Goal: Transaction & Acquisition: Book appointment/travel/reservation

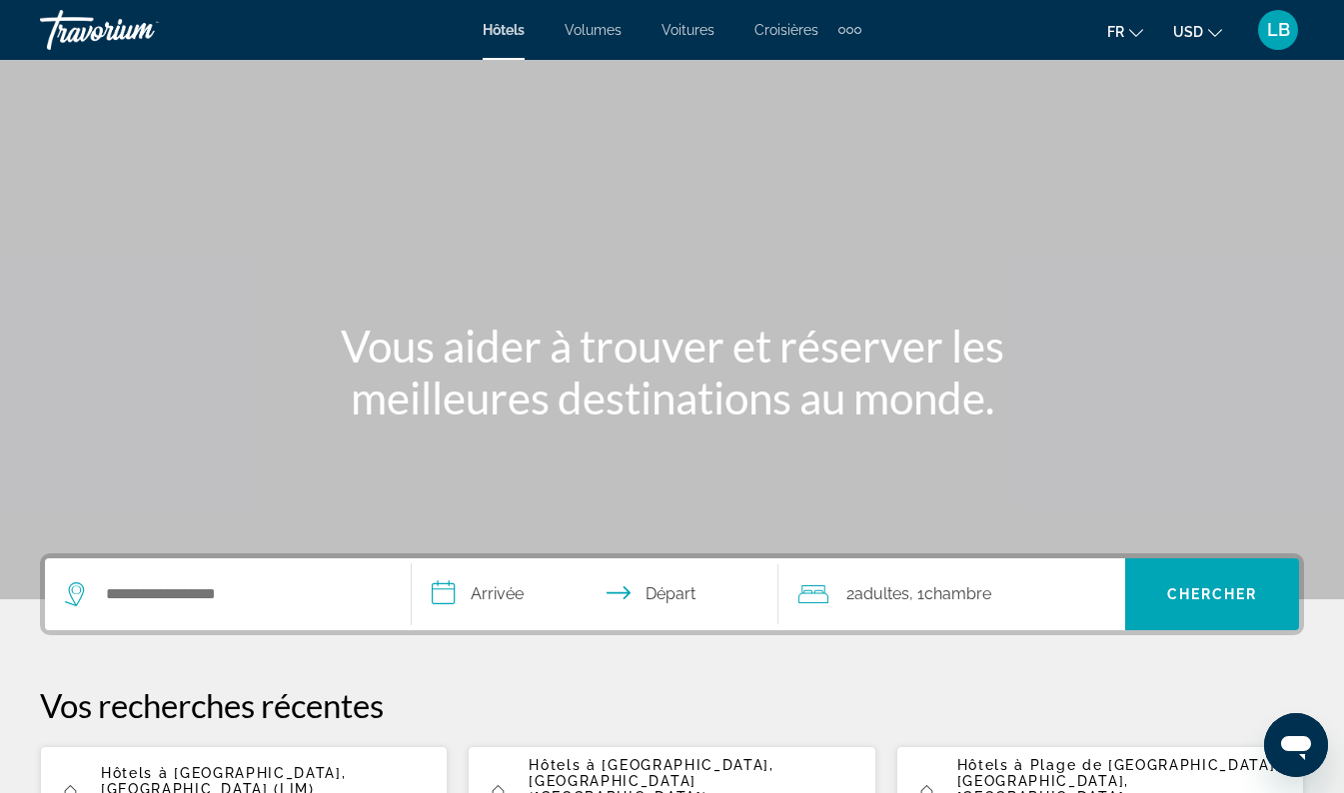
click at [949, 608] on div "2 Adulte Adultes , 1 Chambre pièces" at bounding box center [961, 594] width 327 height 72
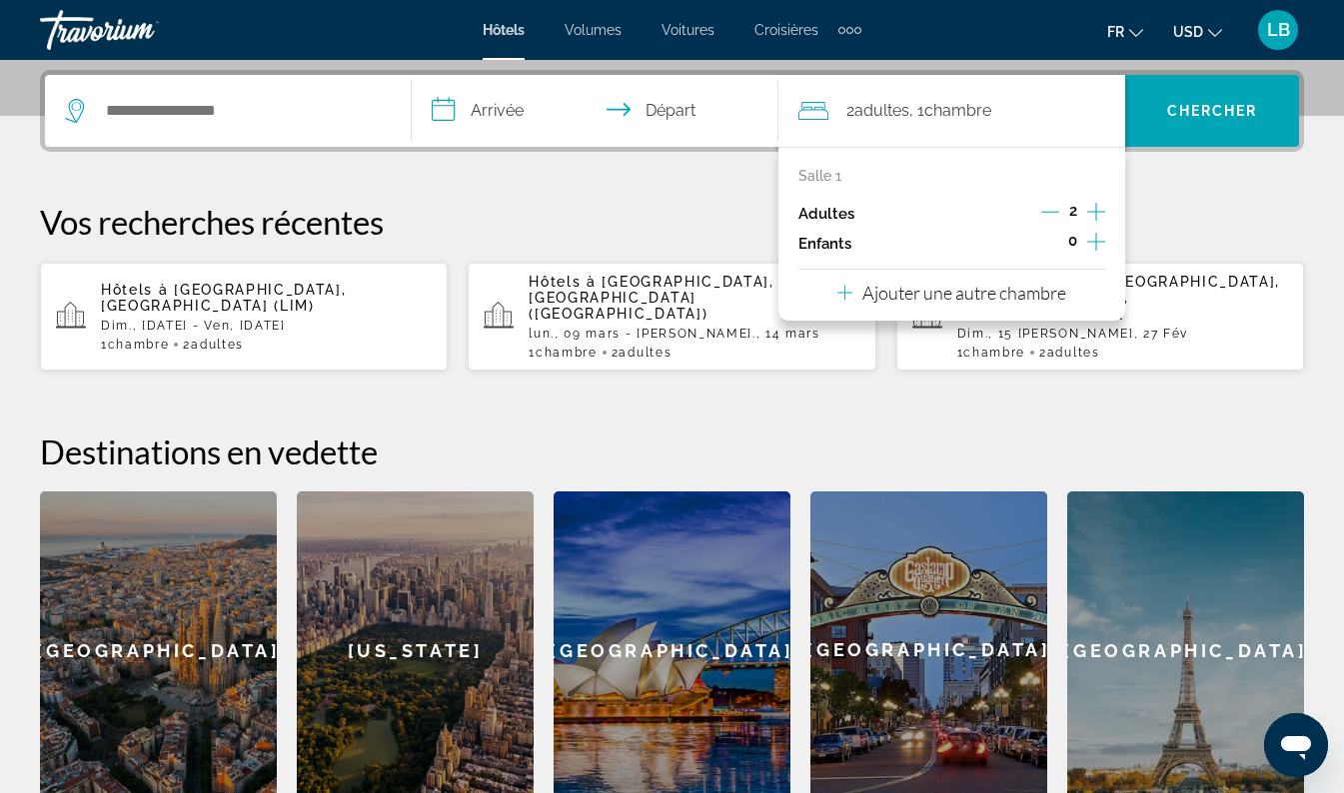
scroll to position [489, 0]
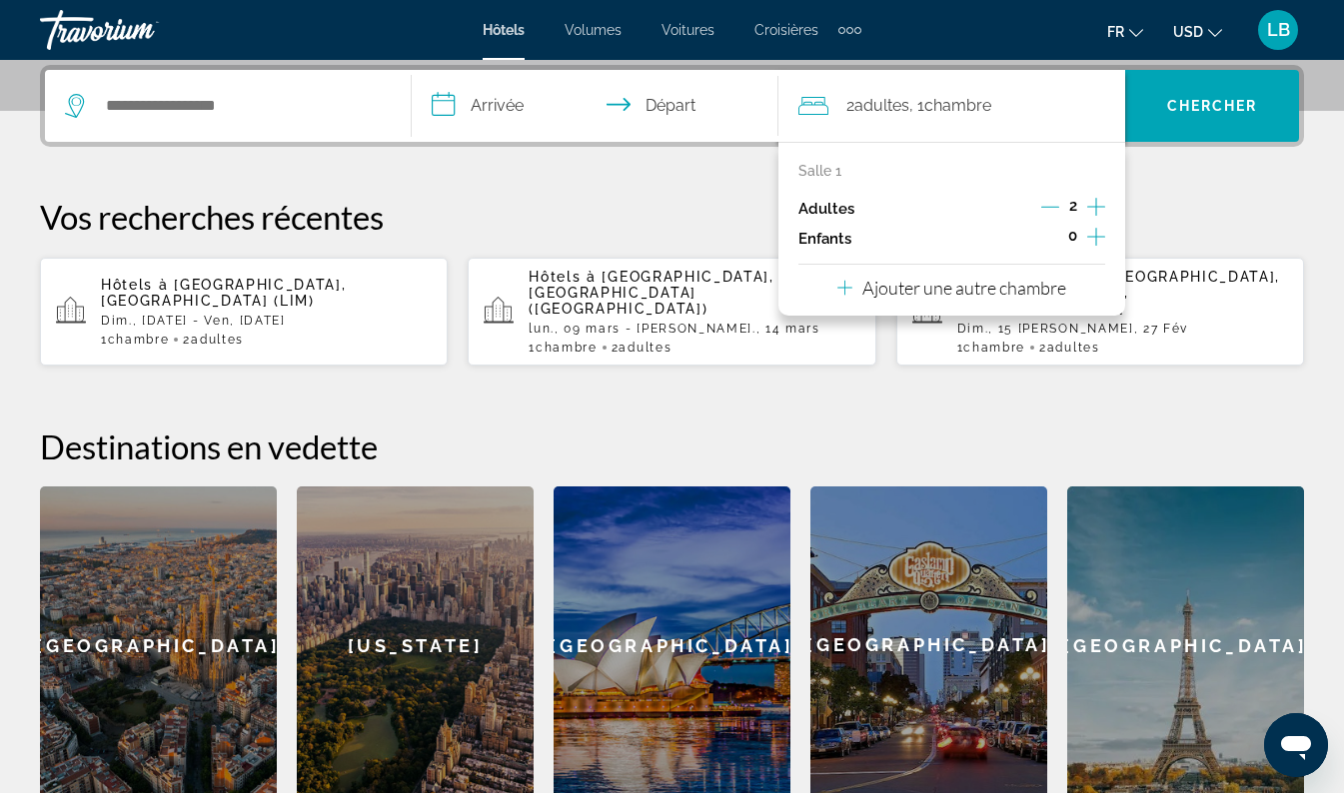
click at [892, 384] on div "**********" at bounding box center [672, 435] width 1344 height 740
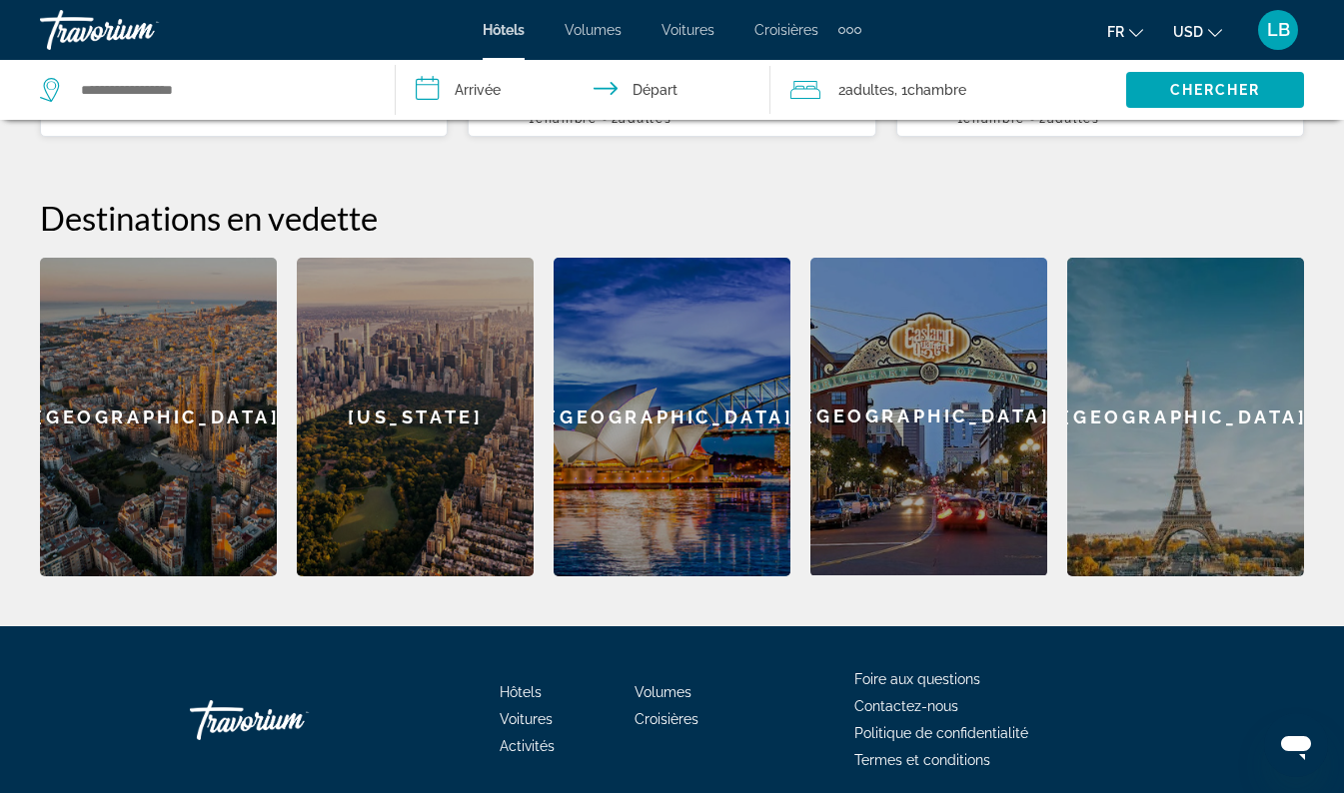
scroll to position [704, 0]
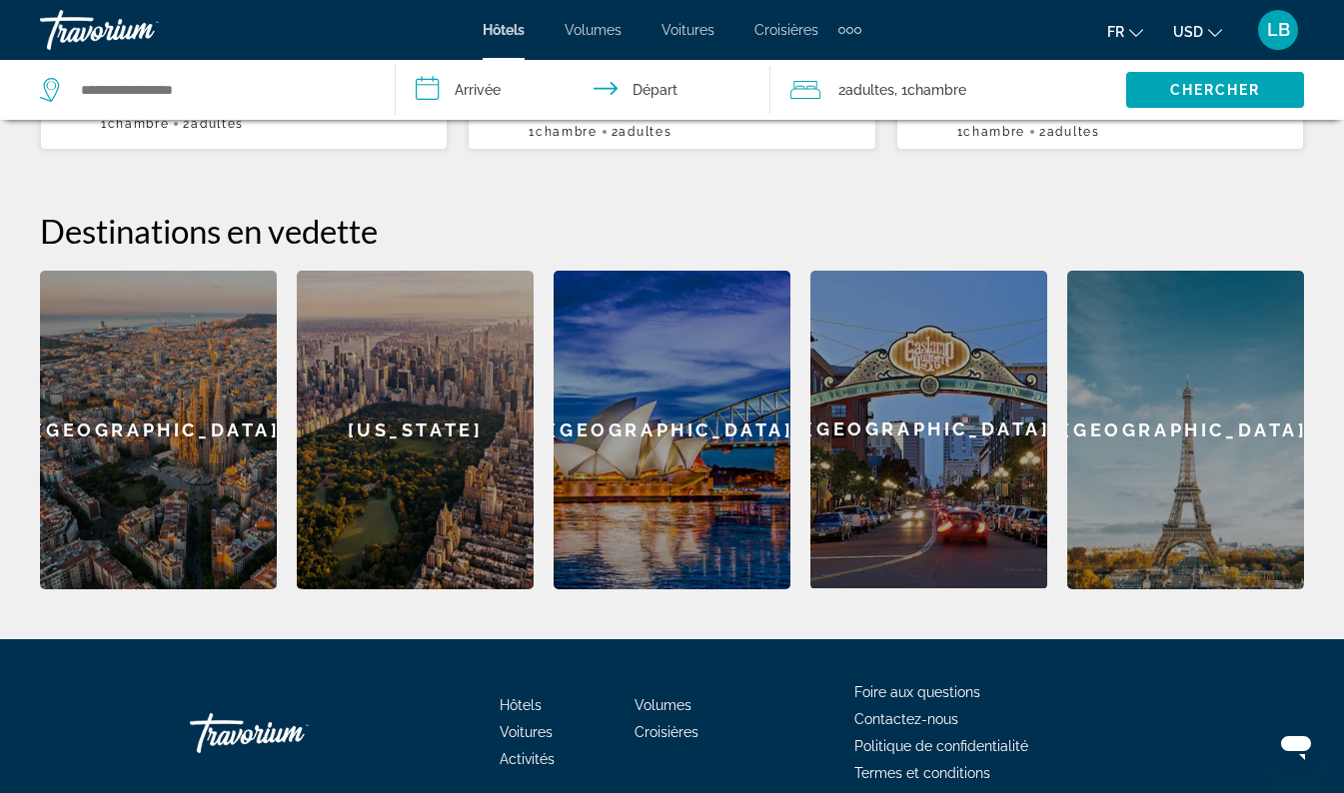
click at [397, 386] on div "[US_STATE]" at bounding box center [415, 430] width 237 height 319
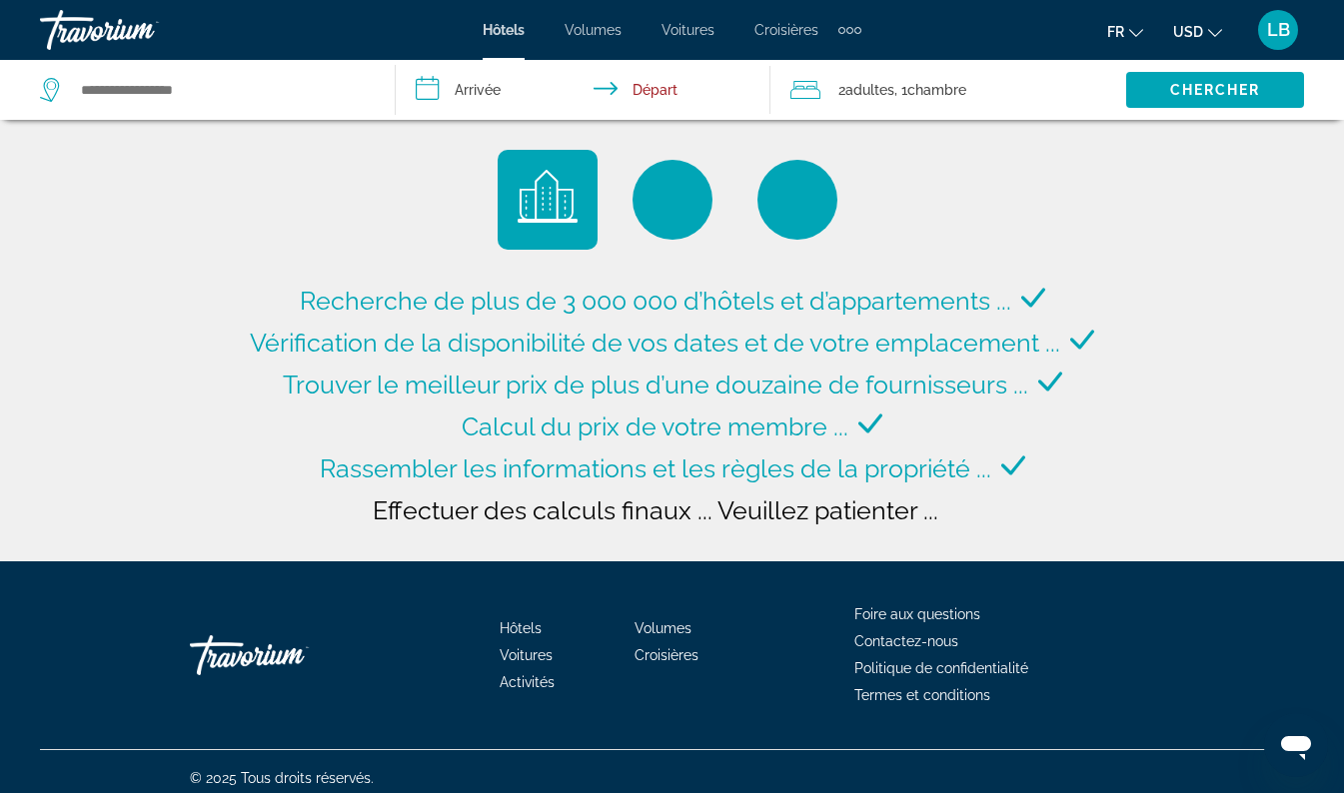
scroll to position [8, 0]
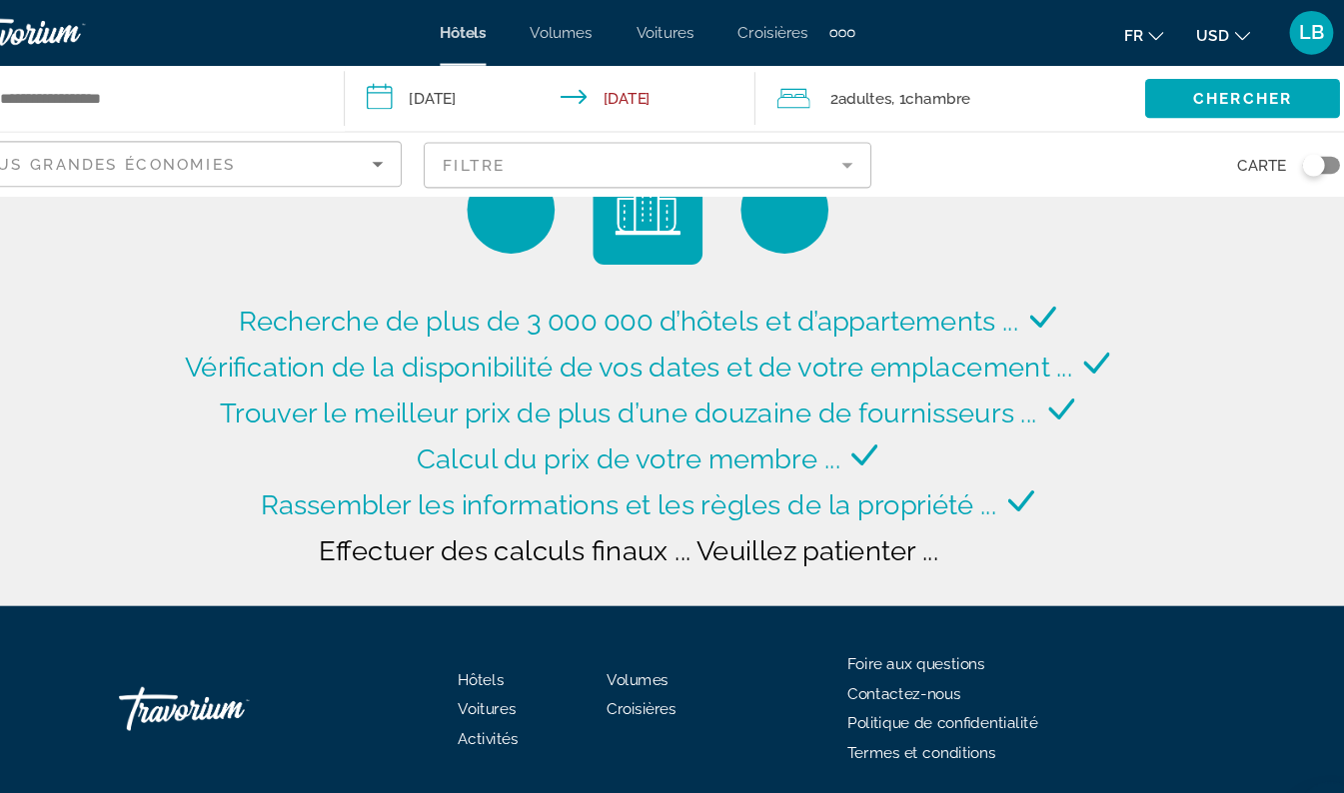
type input "**********"
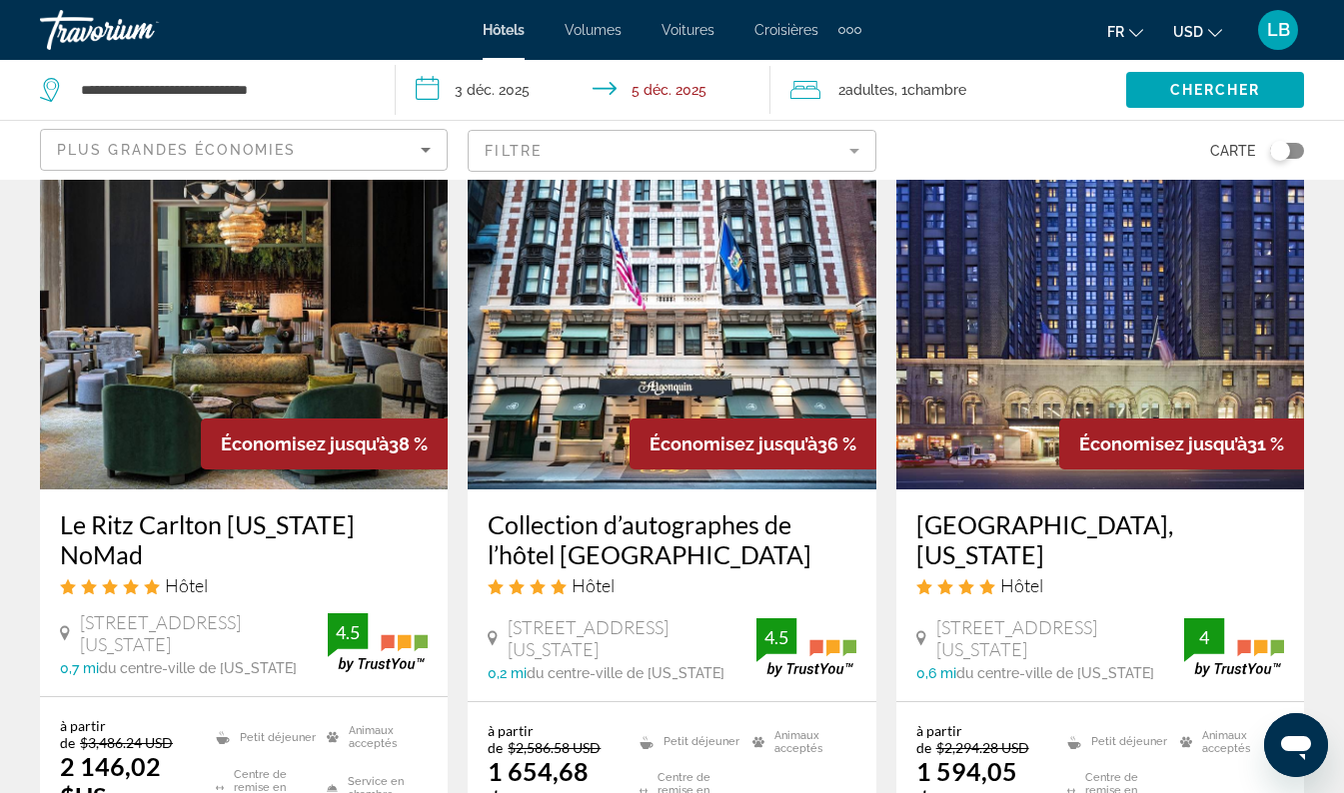
scroll to position [935, 0]
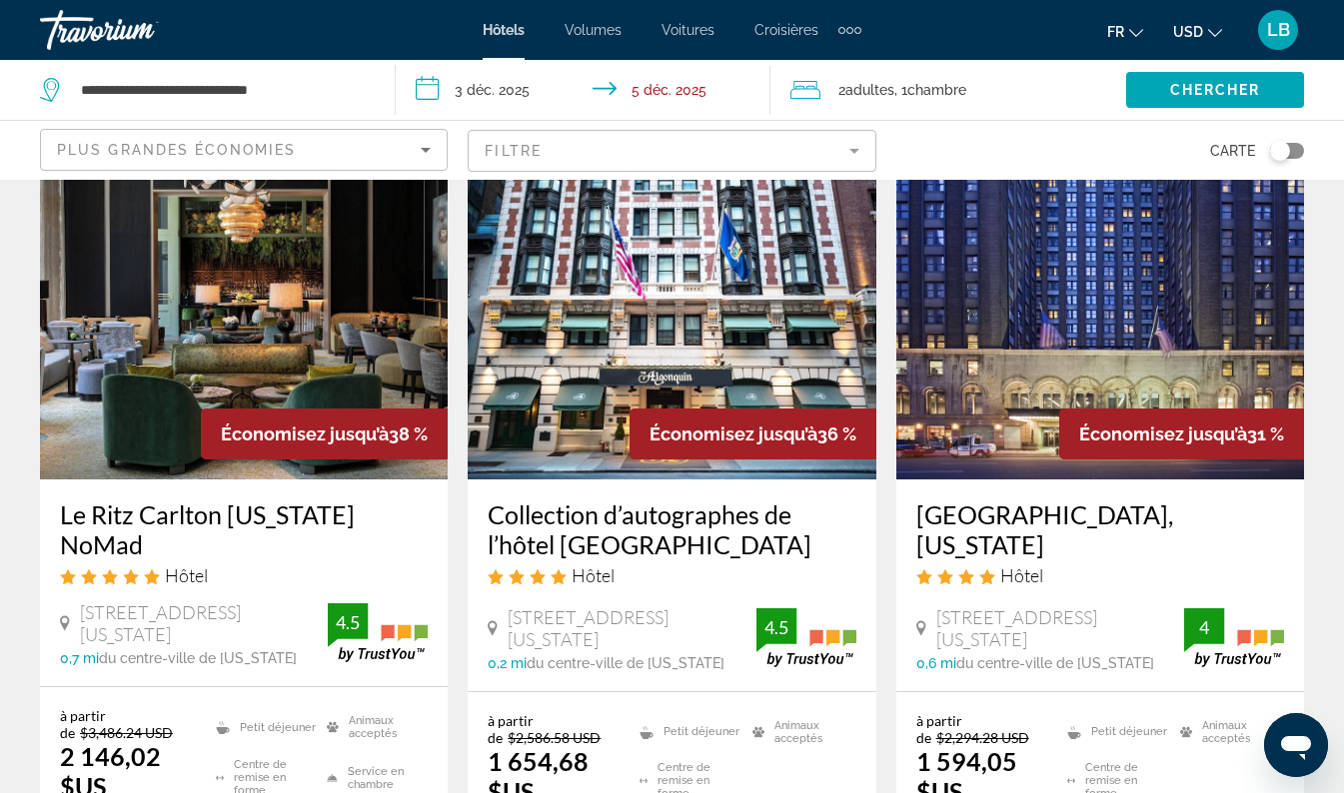
click at [662, 140] on mat-form-field "Filtre" at bounding box center [672, 151] width 408 height 42
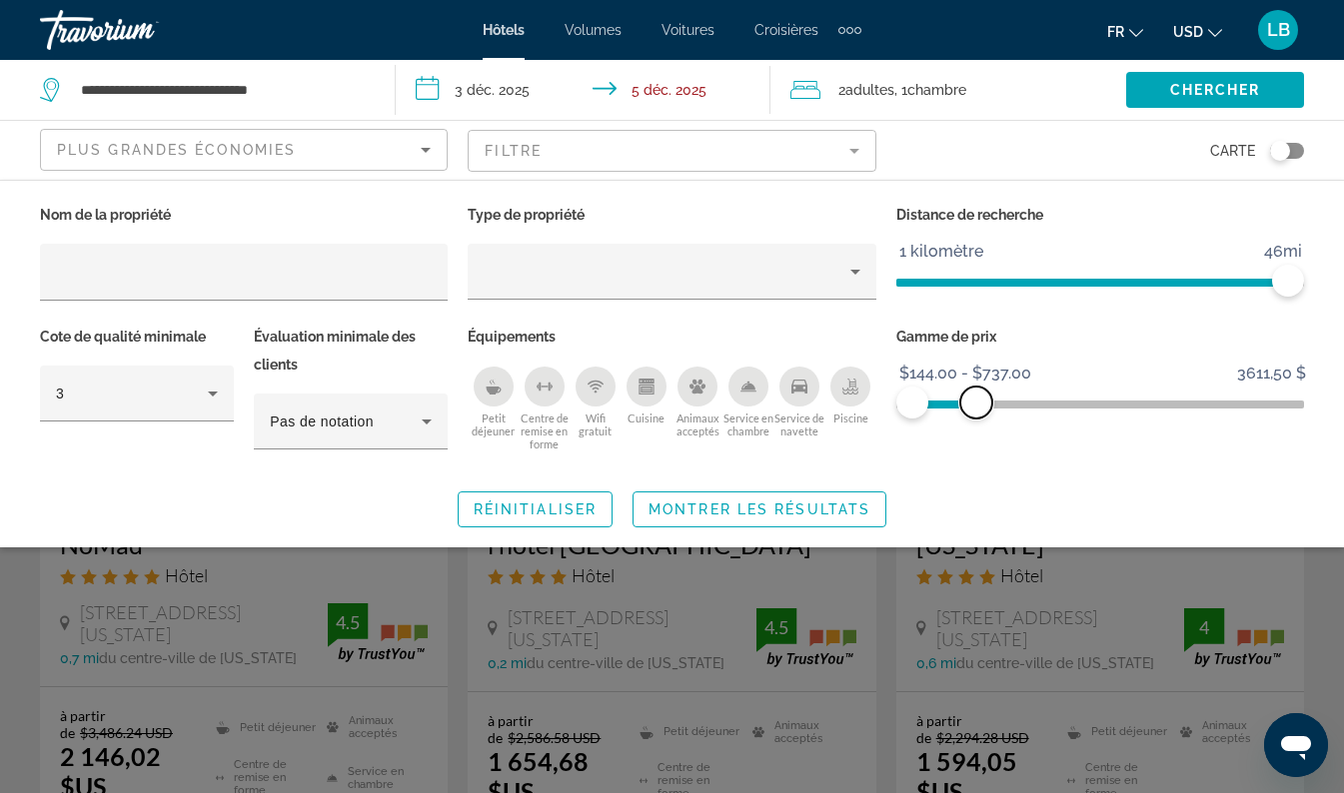
drag, startPoint x: 1282, startPoint y: 399, endPoint x: 976, endPoint y: 408, distance: 305.9
click at [976, 408] on span "ngx-slider-max" at bounding box center [976, 403] width 32 height 32
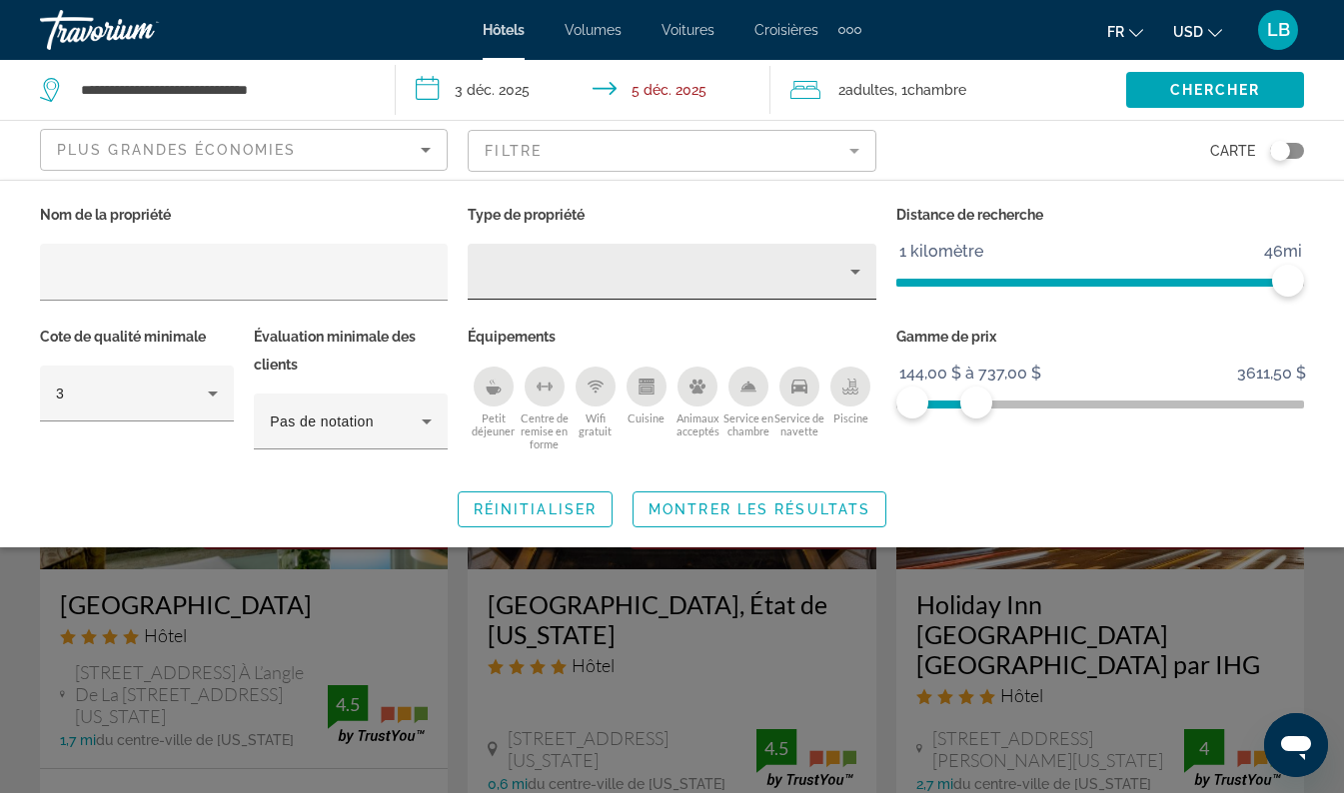
click at [619, 266] on div "Type de propriété" at bounding box center [667, 272] width 366 height 24
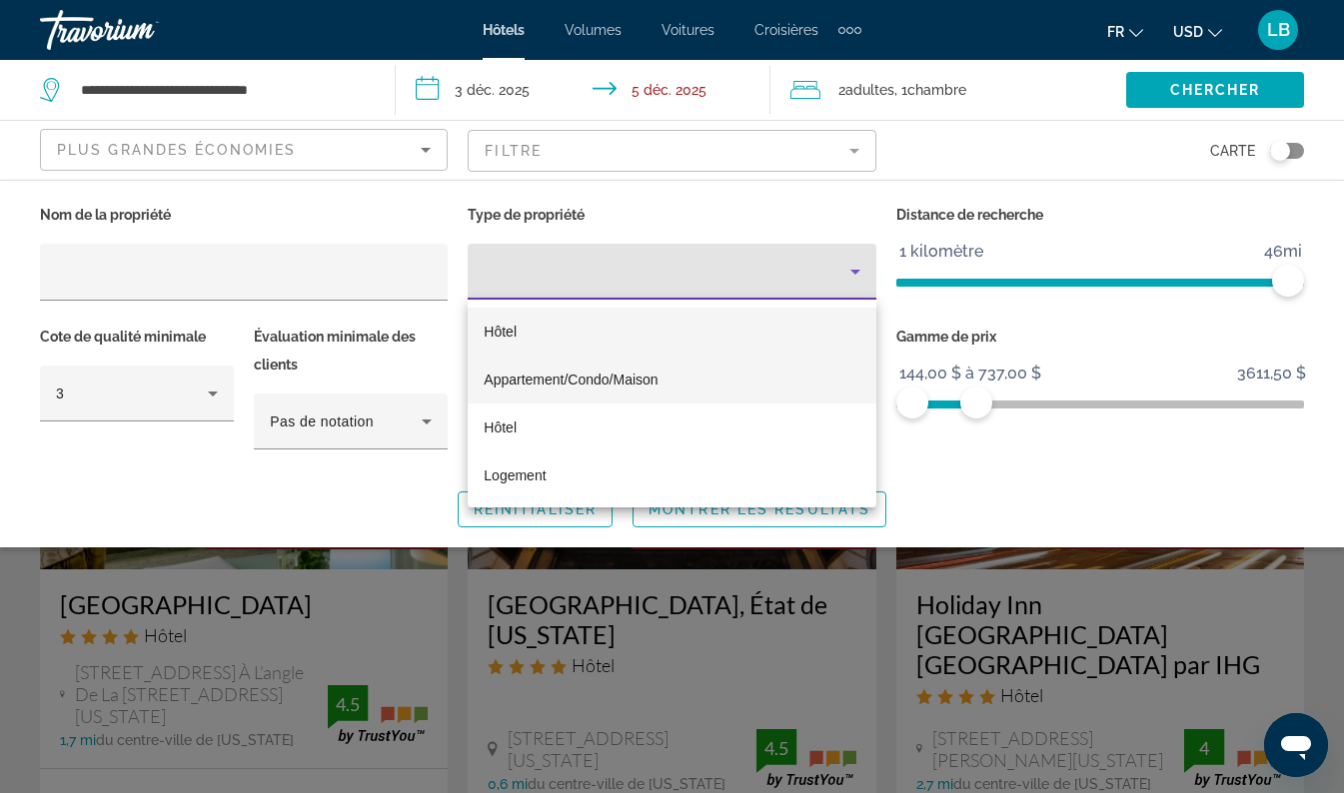
click at [598, 370] on span "Appartement/Condo/Maison" at bounding box center [571, 380] width 174 height 24
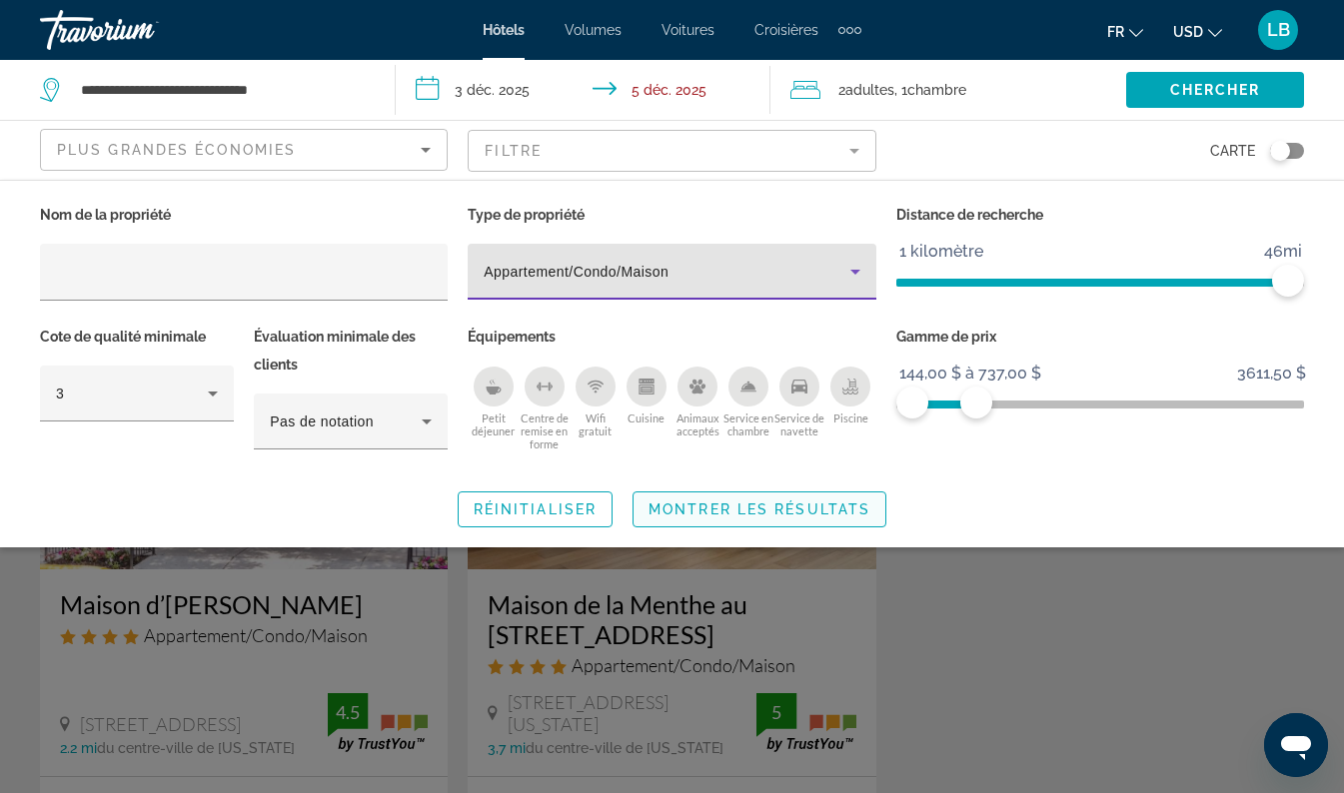
click at [704, 499] on span "Widget de recherche" at bounding box center [759, 510] width 252 height 48
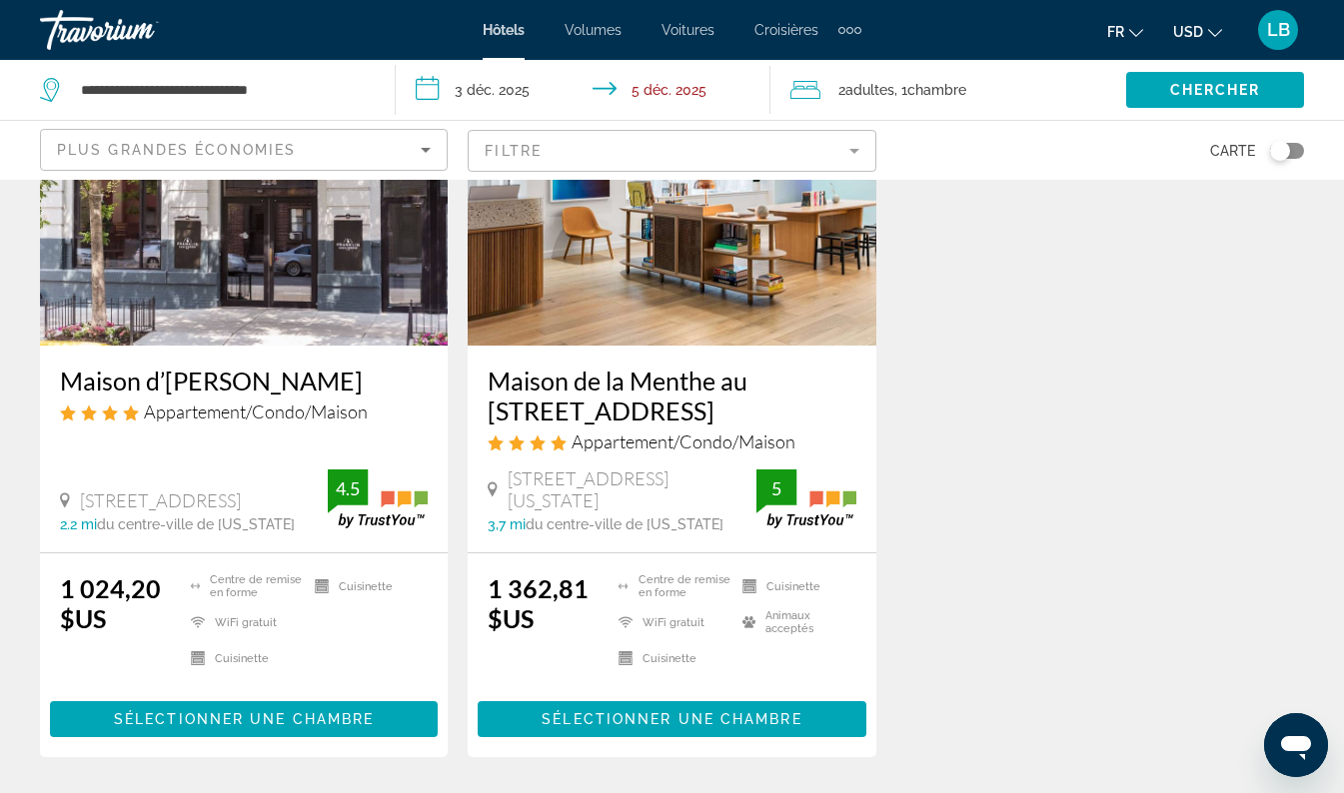
scroll to position [223, 0]
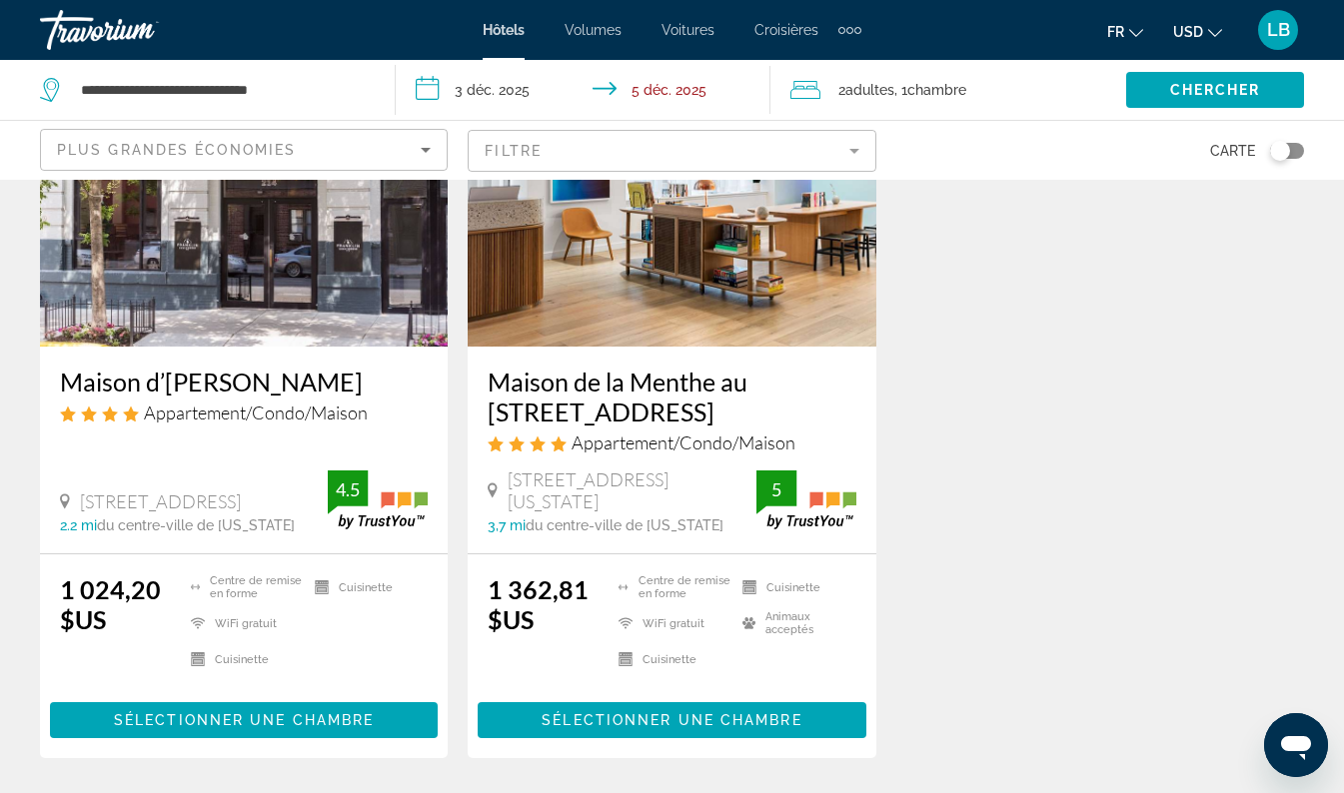
click at [680, 99] on input "**********" at bounding box center [588, 93] width 384 height 66
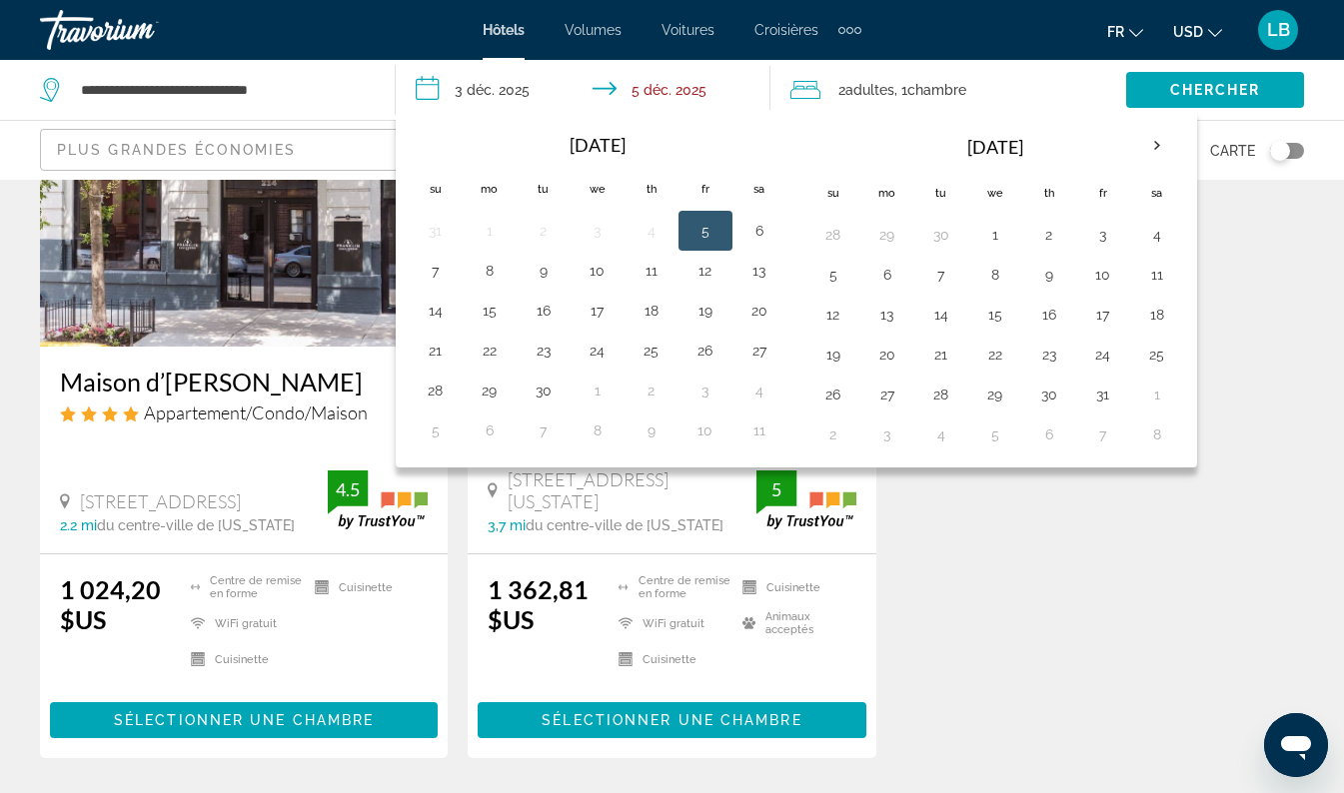
click at [497, 88] on input "**********" at bounding box center [588, 93] width 384 height 66
click at [1153, 146] on th "Next month" at bounding box center [1157, 146] width 54 height 44
click at [1155, 142] on th "Next month" at bounding box center [1157, 146] width 54 height 44
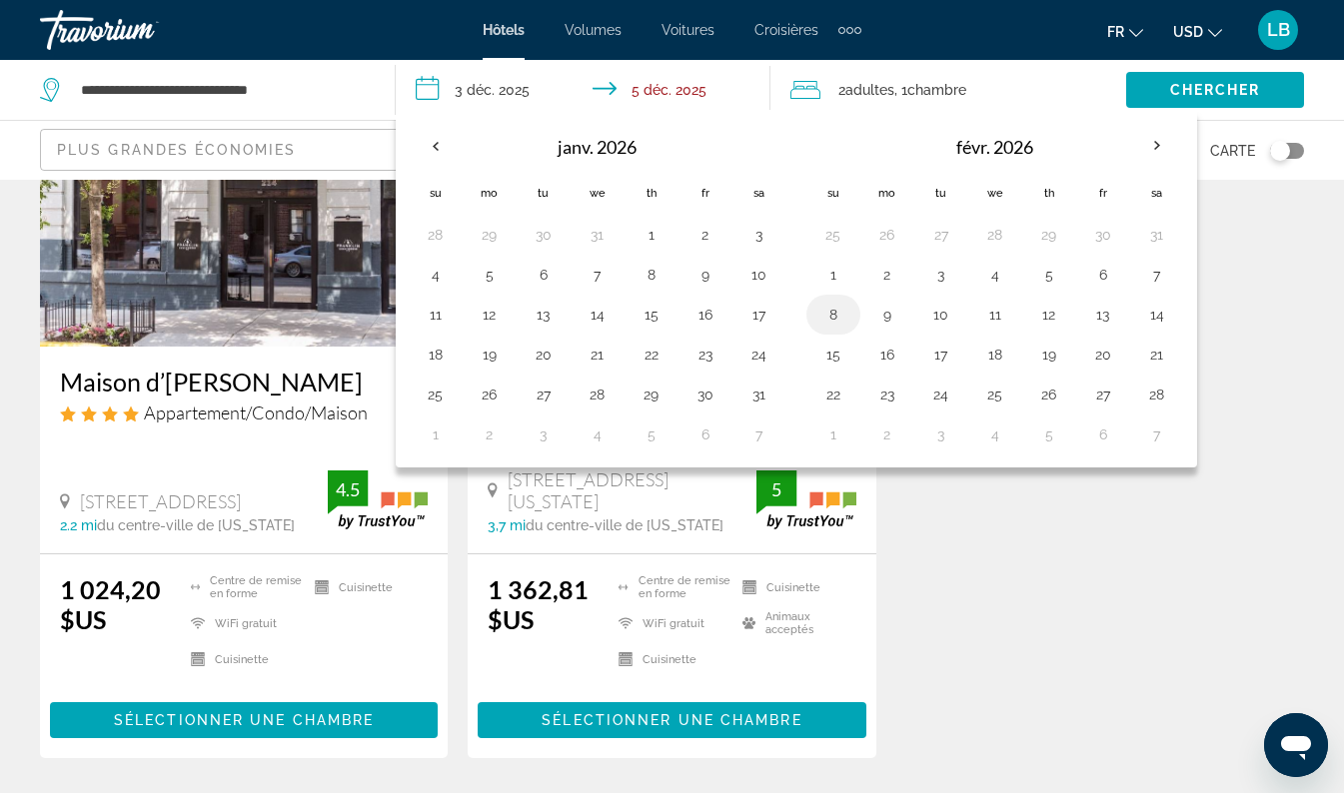
click at [856, 315] on td "8" at bounding box center [833, 315] width 54 height 40
click at [833, 313] on button "8" at bounding box center [833, 315] width 32 height 28
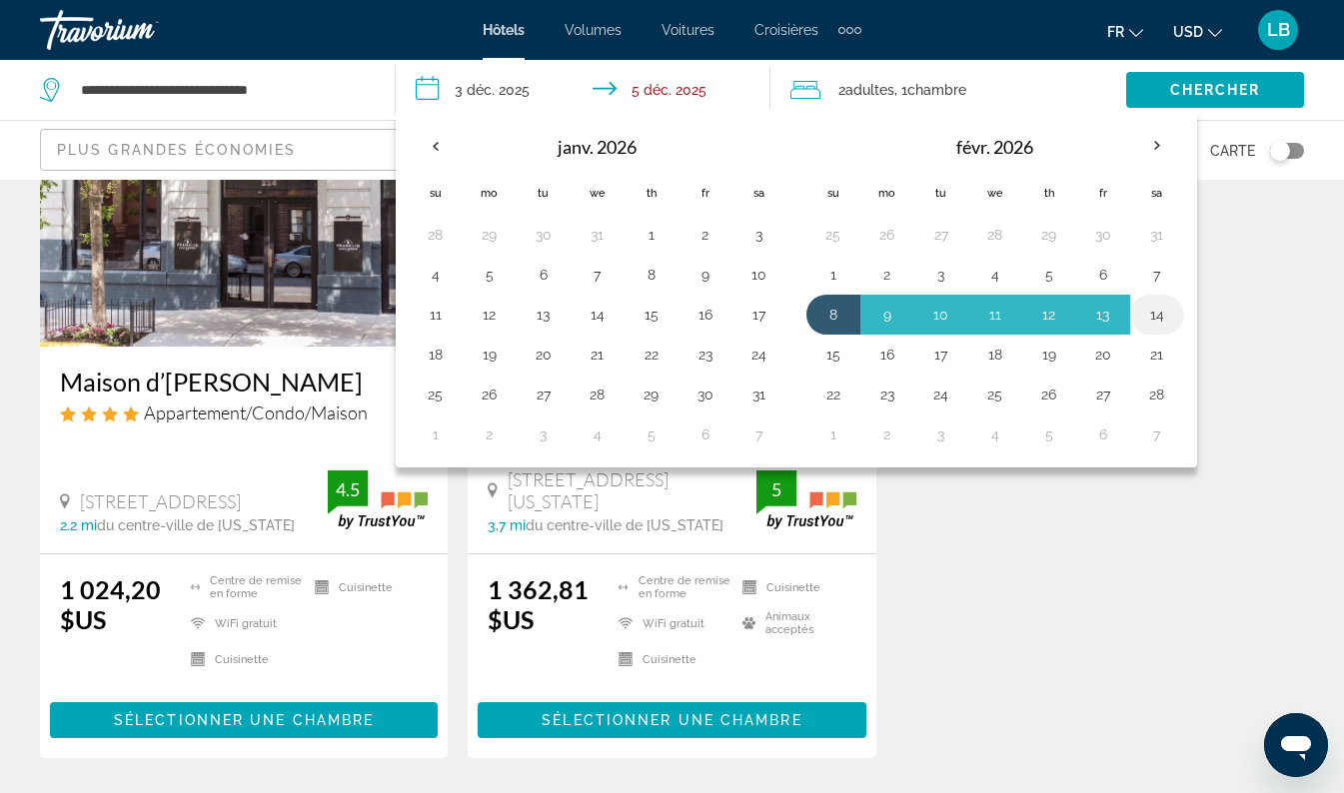
click at [1155, 317] on button "14" at bounding box center [1157, 315] width 32 height 28
type input "**********"
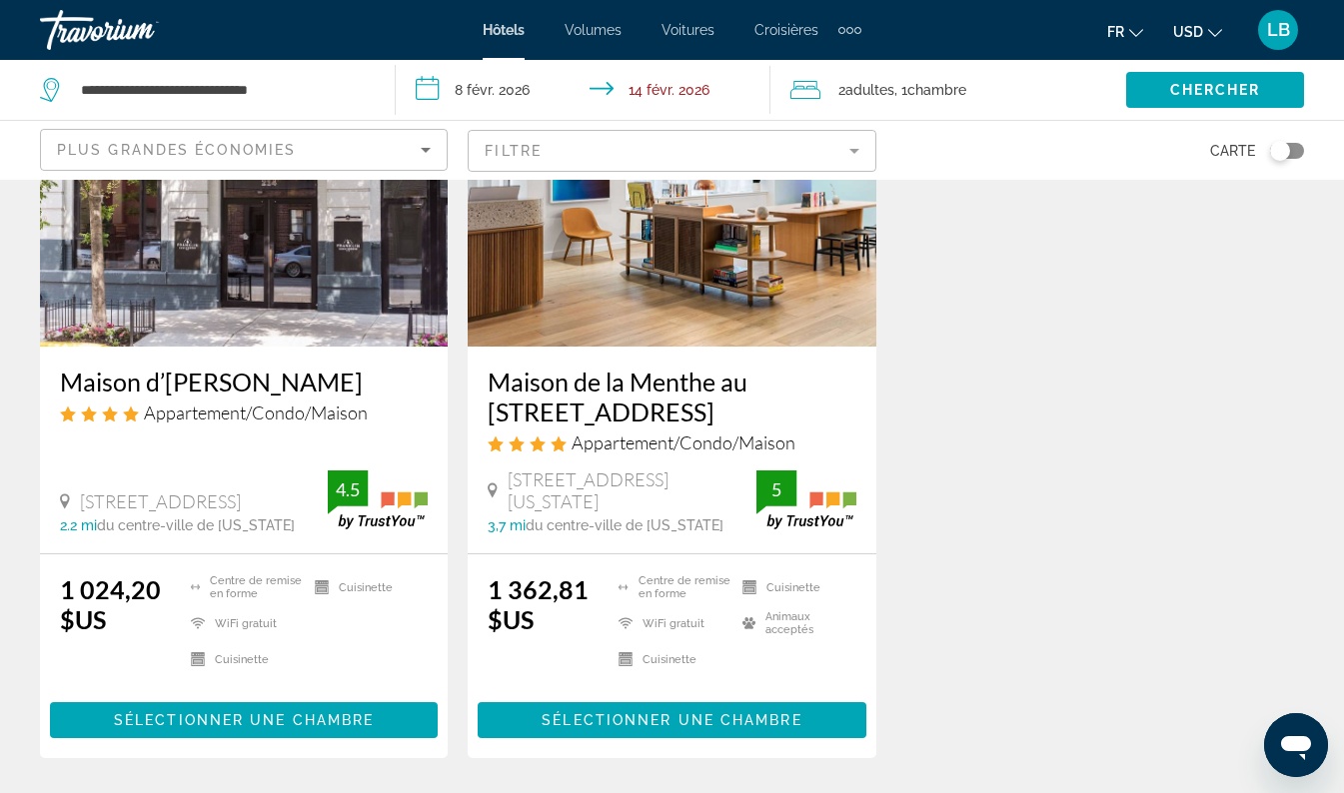
click at [632, 149] on mat-form-field "Filtre" at bounding box center [672, 151] width 408 height 42
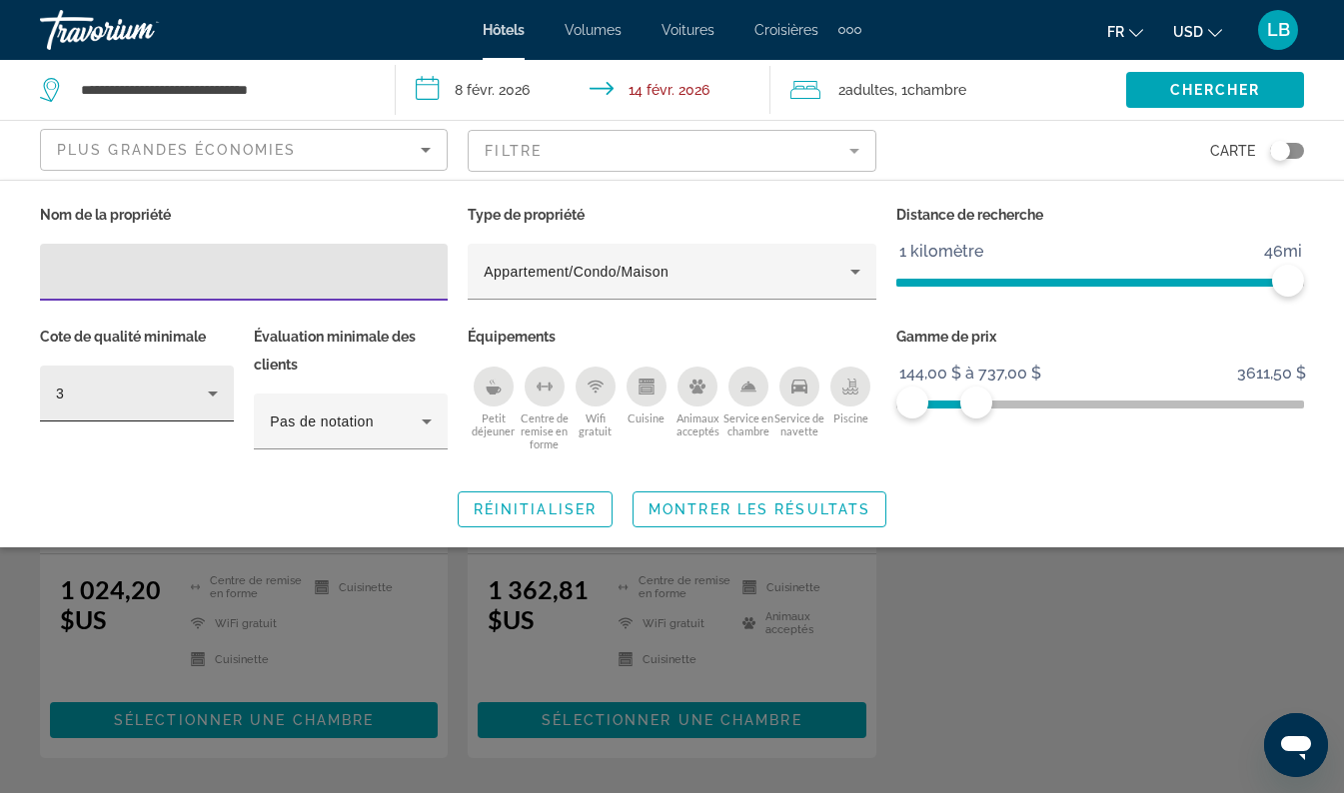
click at [215, 402] on icon "Filtres d’hôtel" at bounding box center [213, 394] width 24 height 24
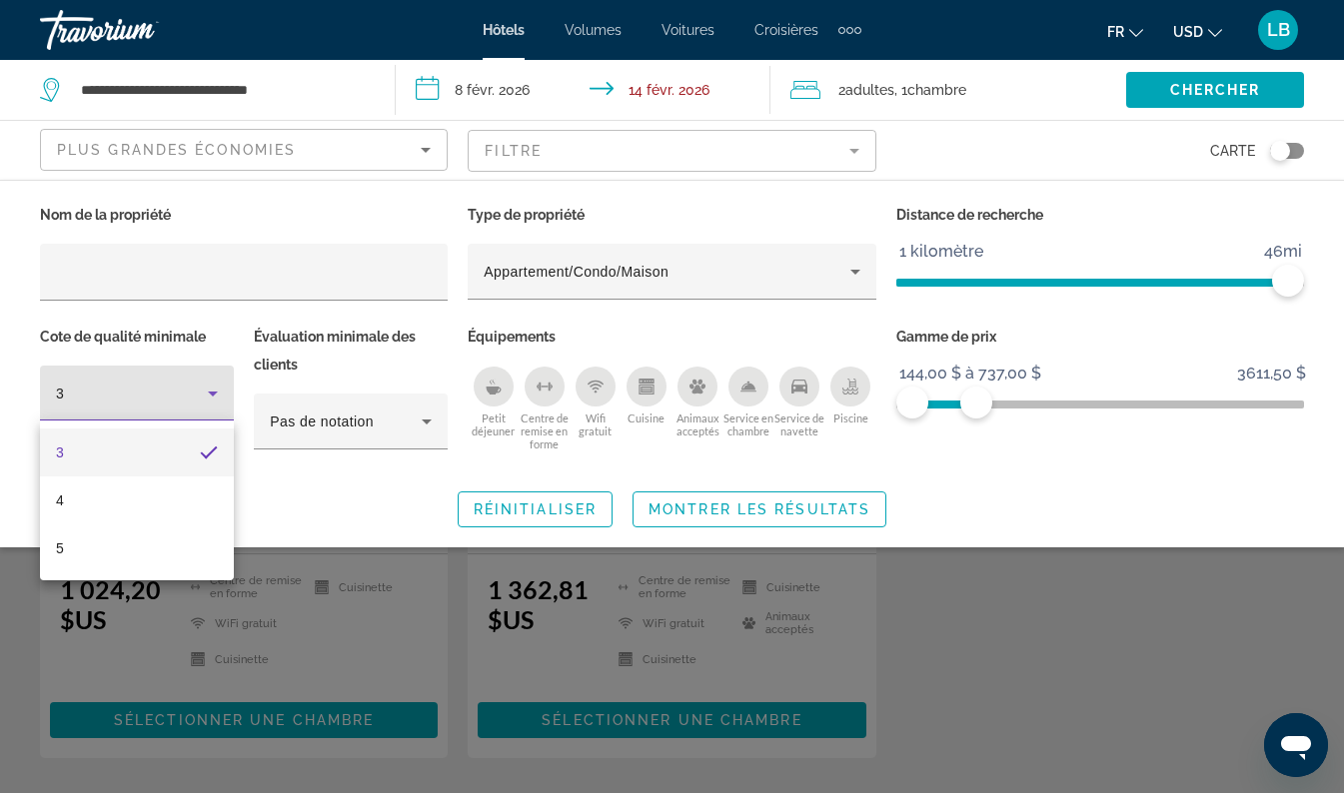
click at [282, 337] on div at bounding box center [672, 396] width 1344 height 793
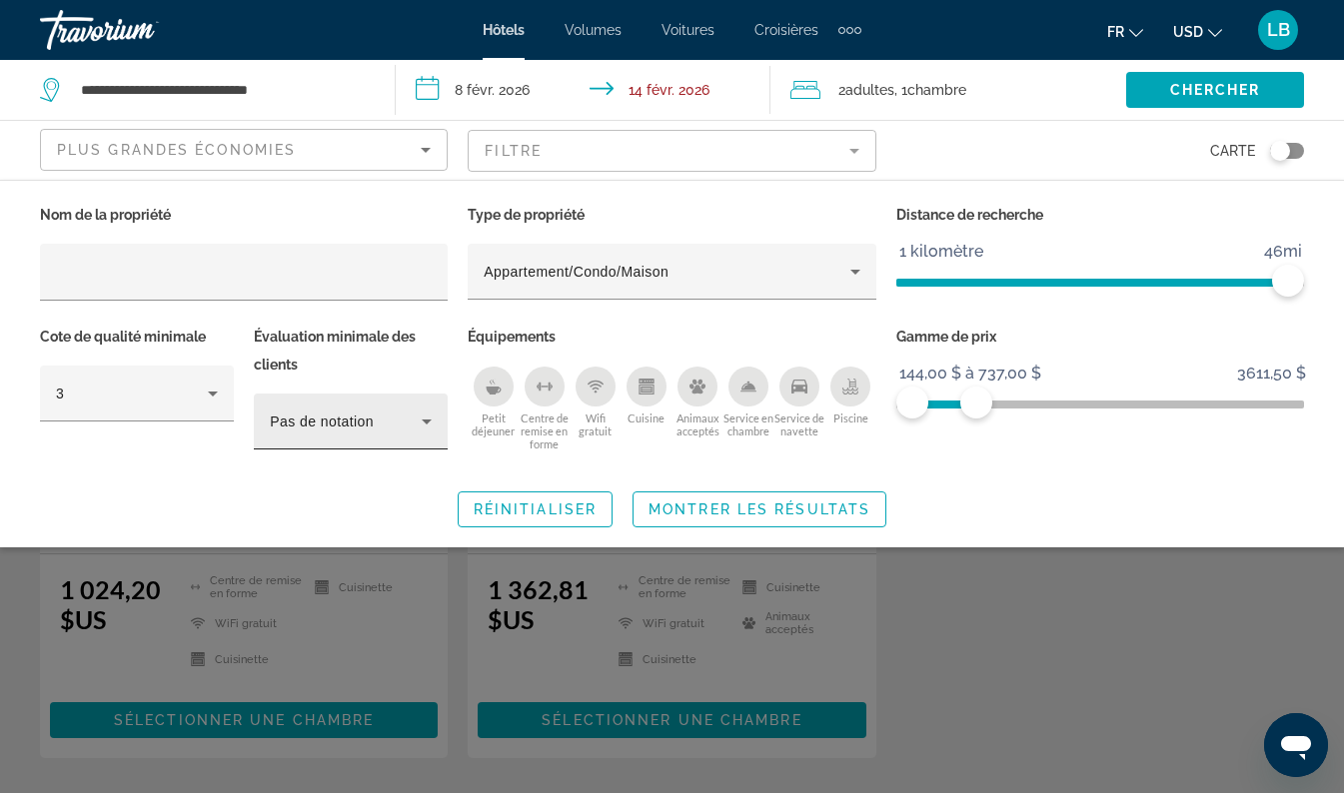
click at [409, 426] on div "Pas de notation" at bounding box center [346, 422] width 152 height 24
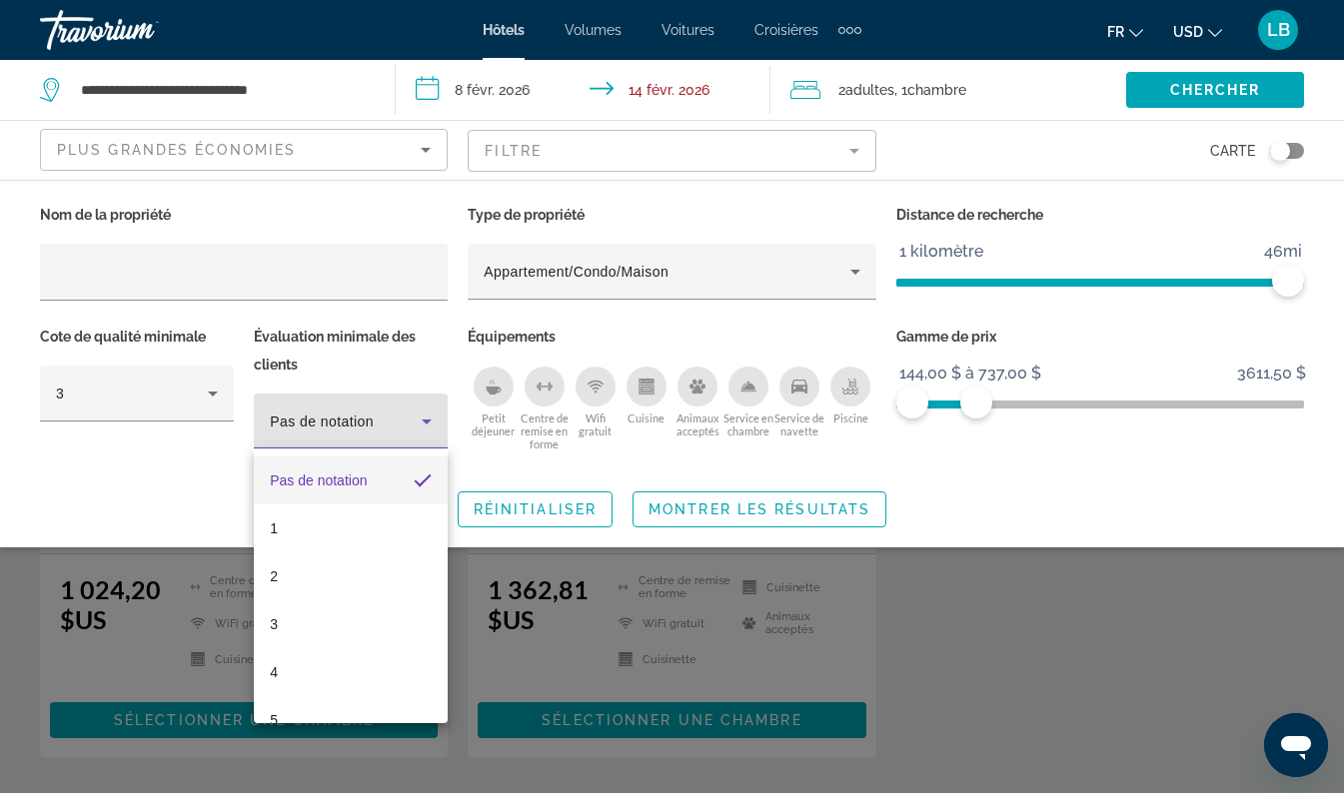
click at [422, 419] on div at bounding box center [672, 396] width 1344 height 793
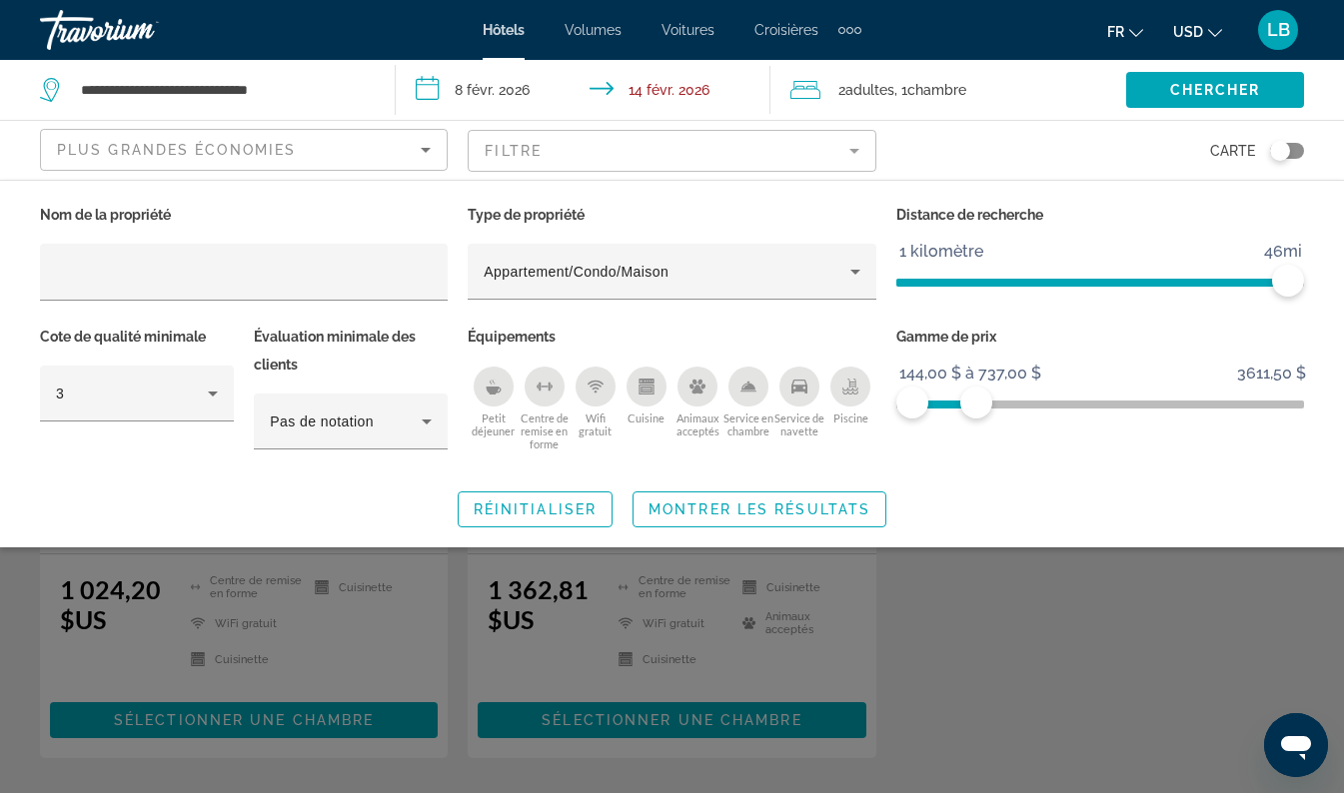
click at [422, 419] on icon "Filtres d’hôtel" at bounding box center [427, 422] width 24 height 24
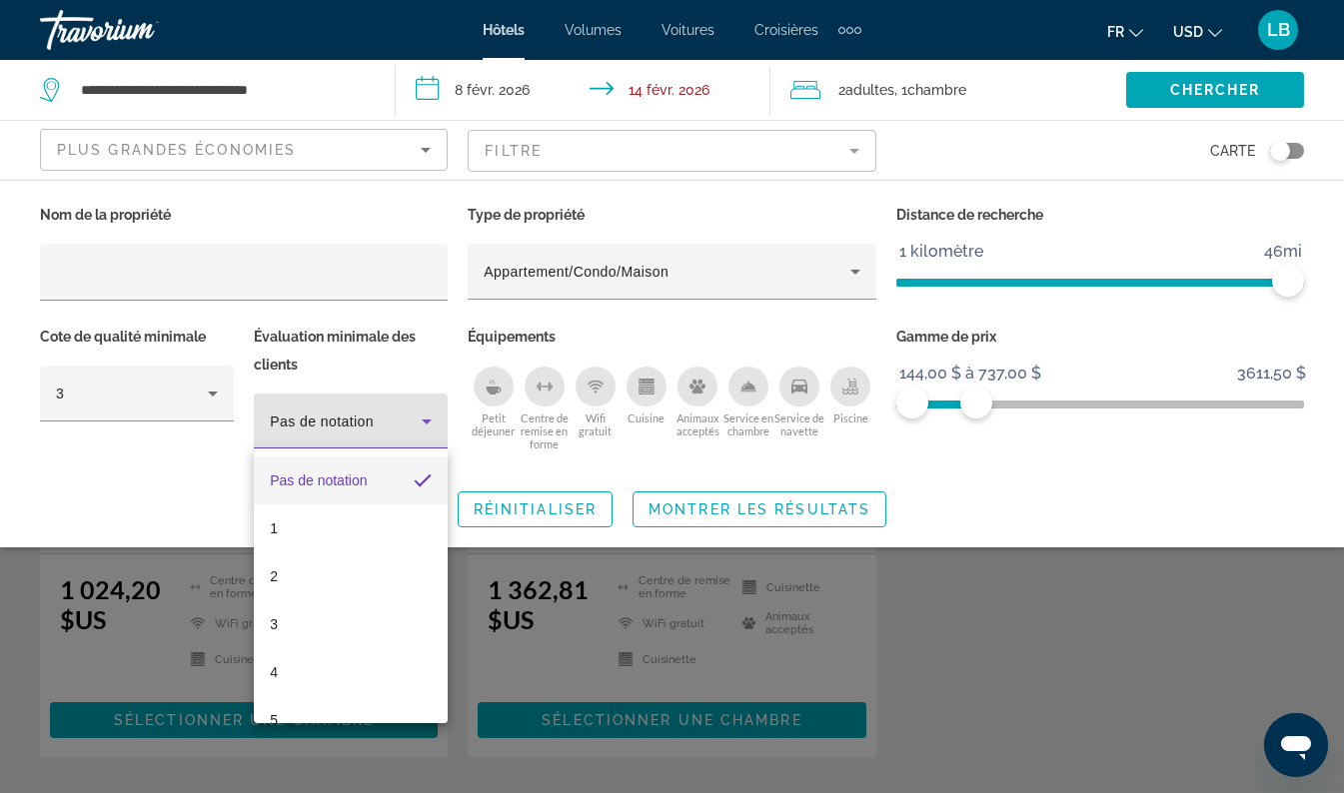
click at [422, 419] on div at bounding box center [672, 396] width 1344 height 793
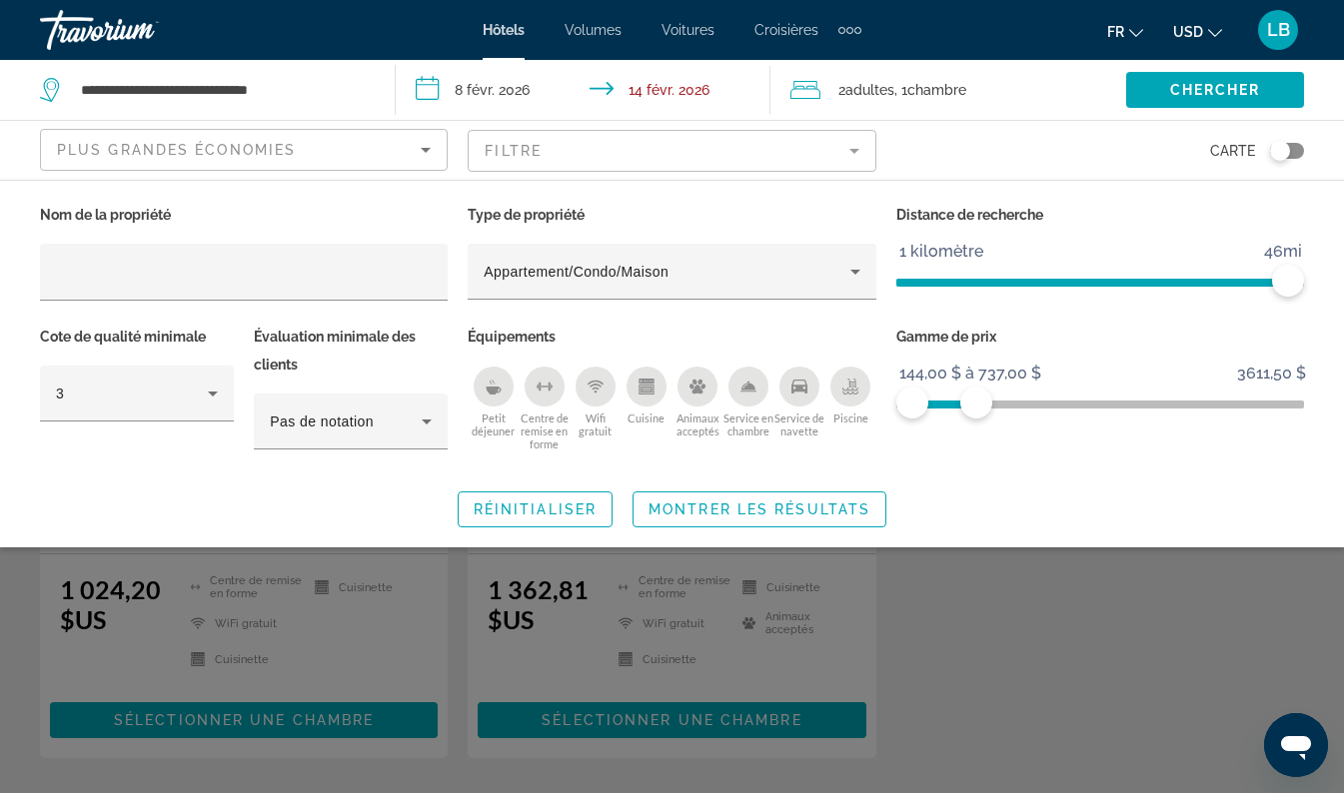
click at [442, 145] on div "Plus grandes économies" at bounding box center [244, 150] width 406 height 40
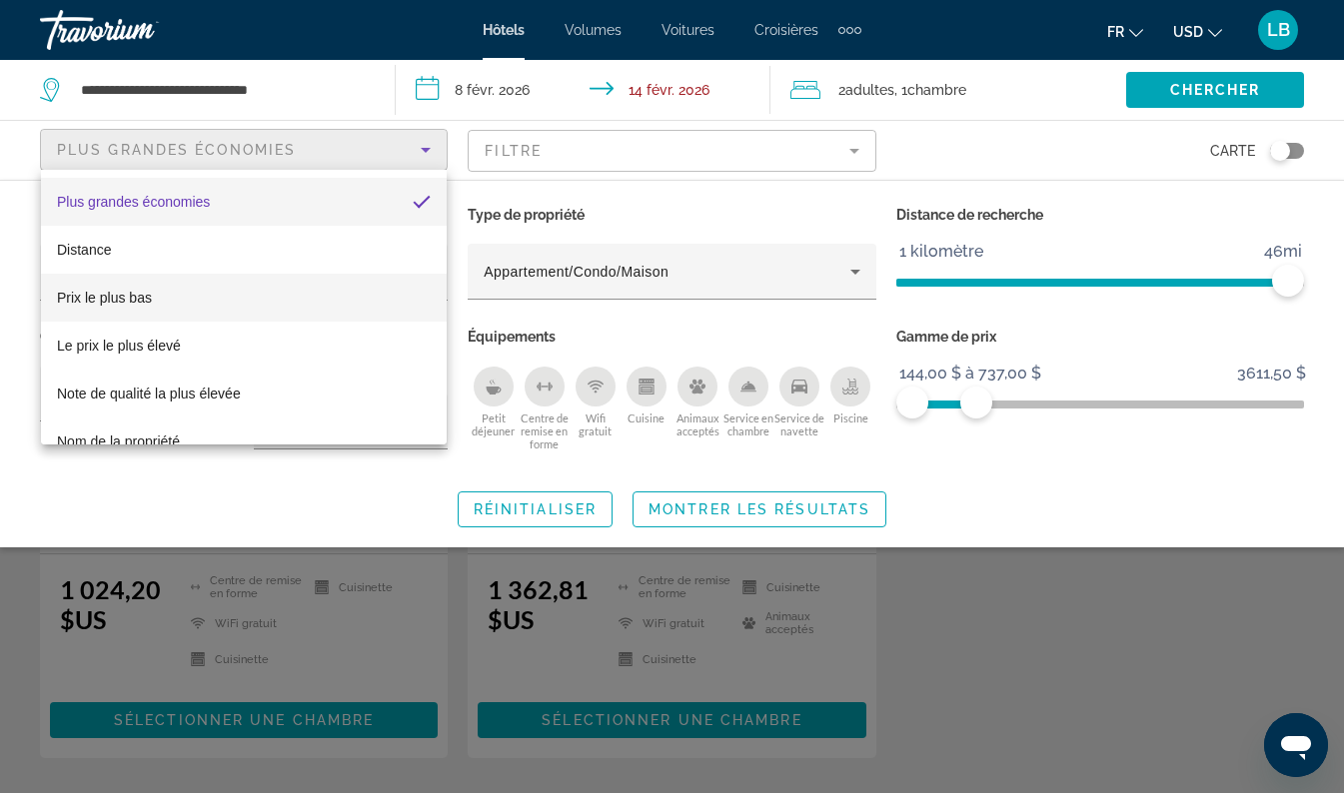
click at [98, 295] on span "Prix le plus bas" at bounding box center [104, 298] width 95 height 16
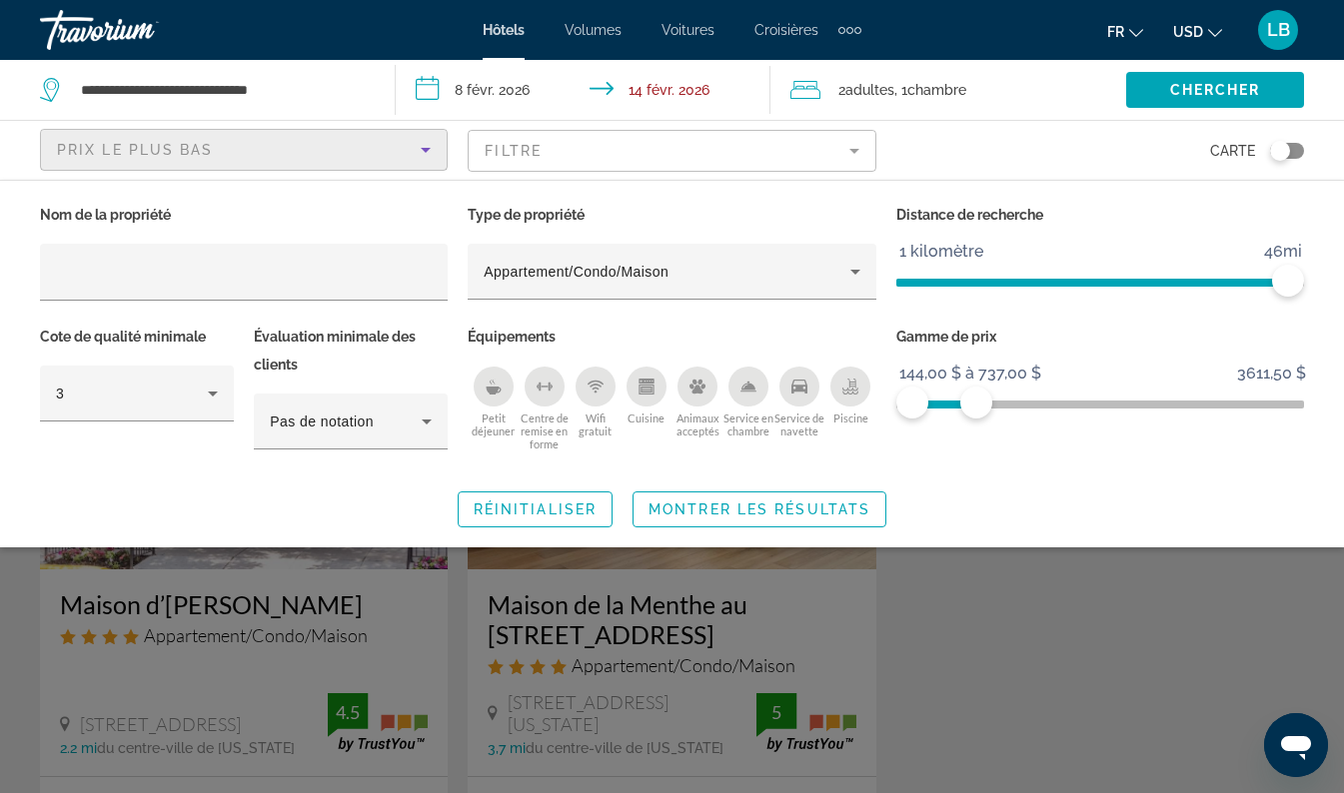
click at [771, 153] on mat-form-field "Filtre" at bounding box center [672, 151] width 408 height 42
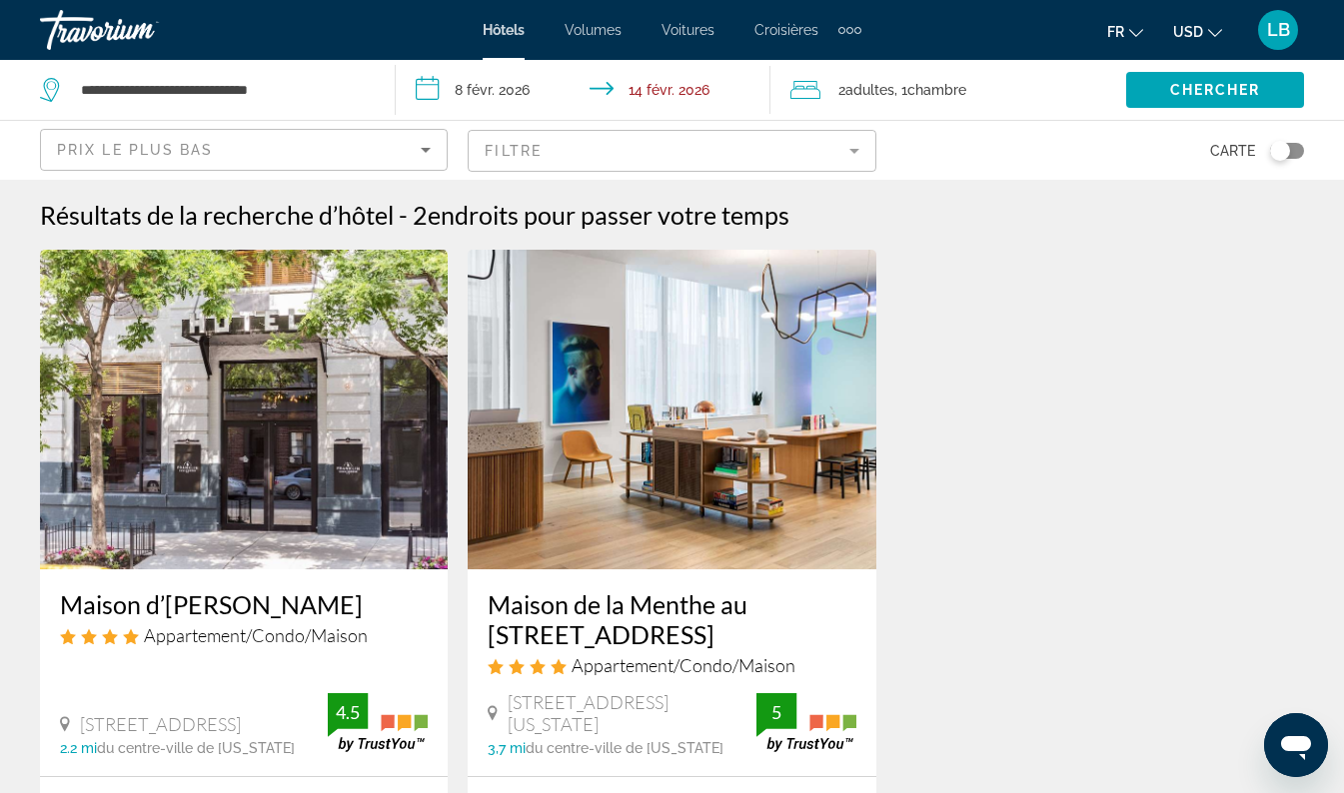
click at [827, 148] on mat-form-field "Filtre" at bounding box center [672, 151] width 408 height 42
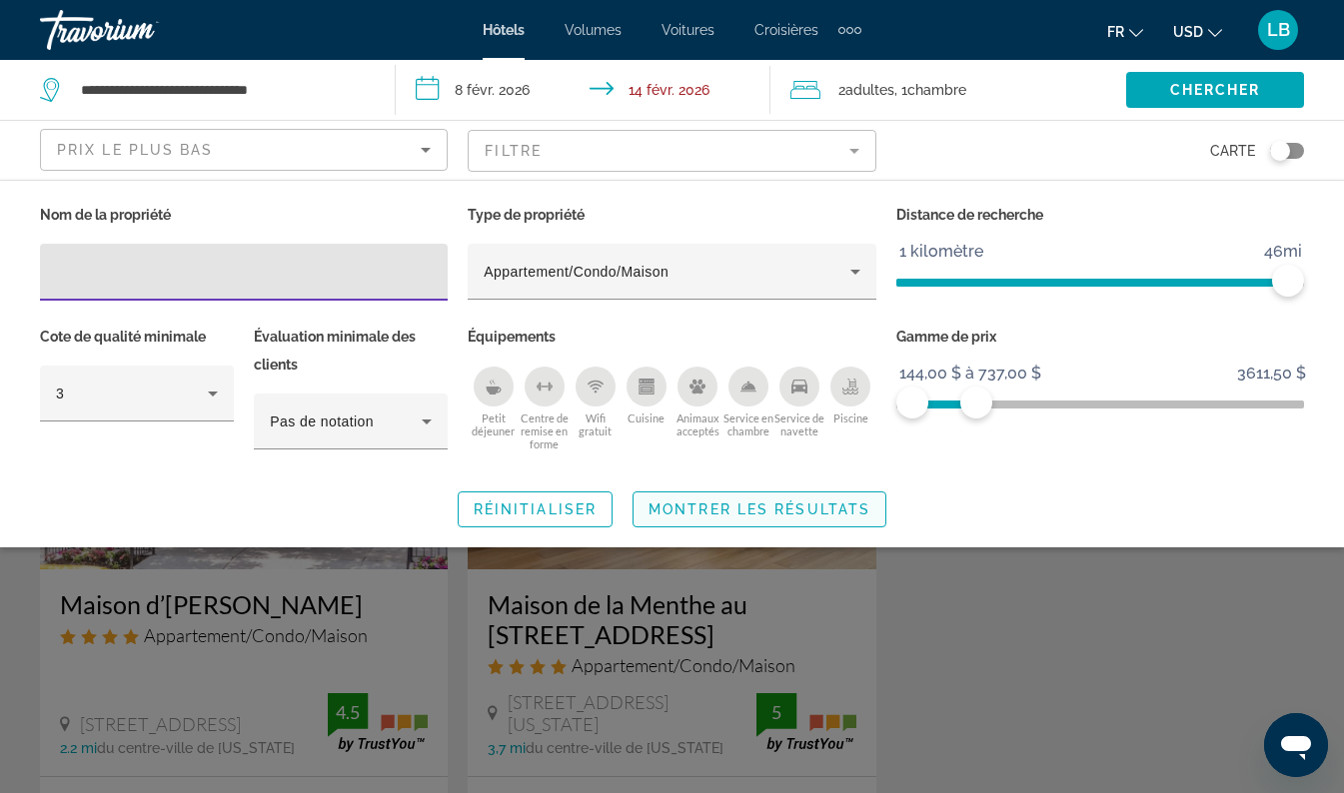
click at [758, 510] on span "Montrer les résultats" at bounding box center [759, 510] width 222 height 16
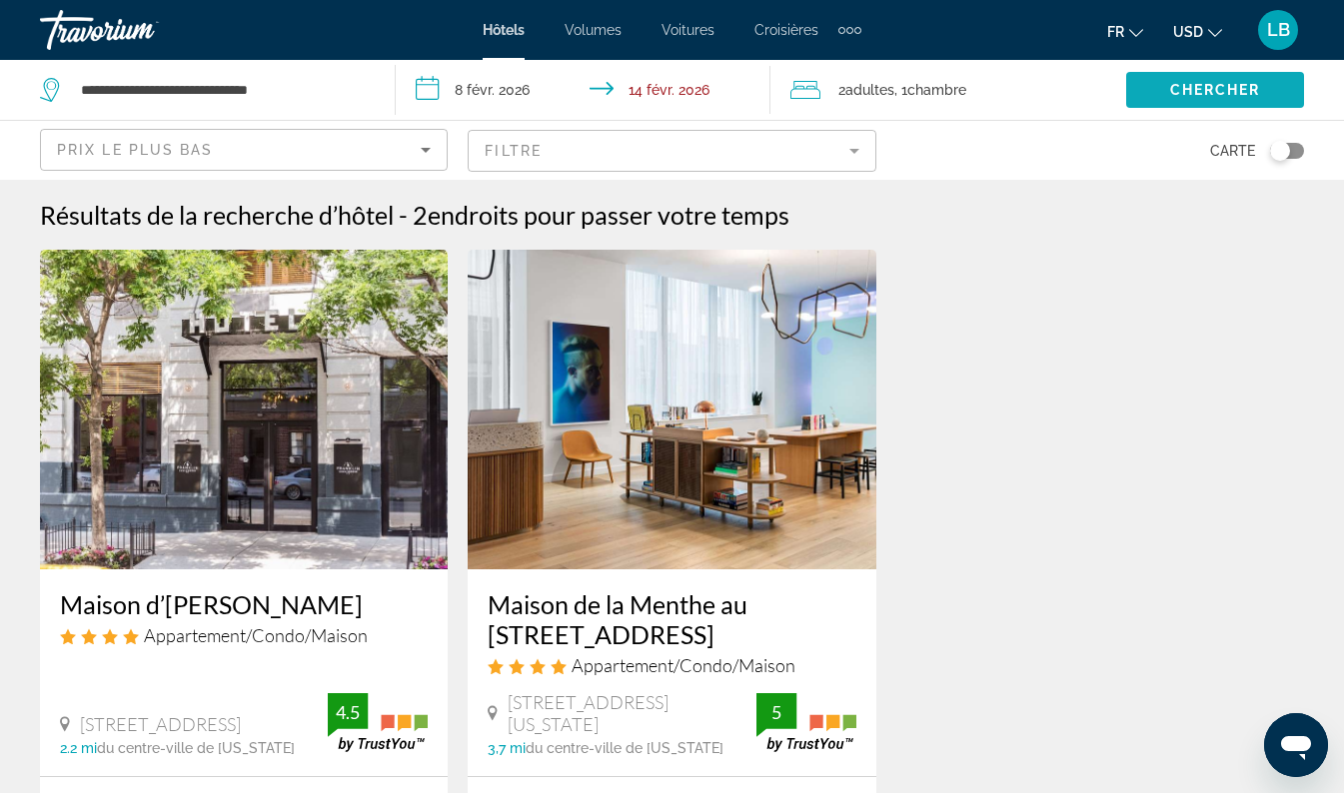
click at [1217, 93] on span "Chercher" at bounding box center [1215, 90] width 91 height 16
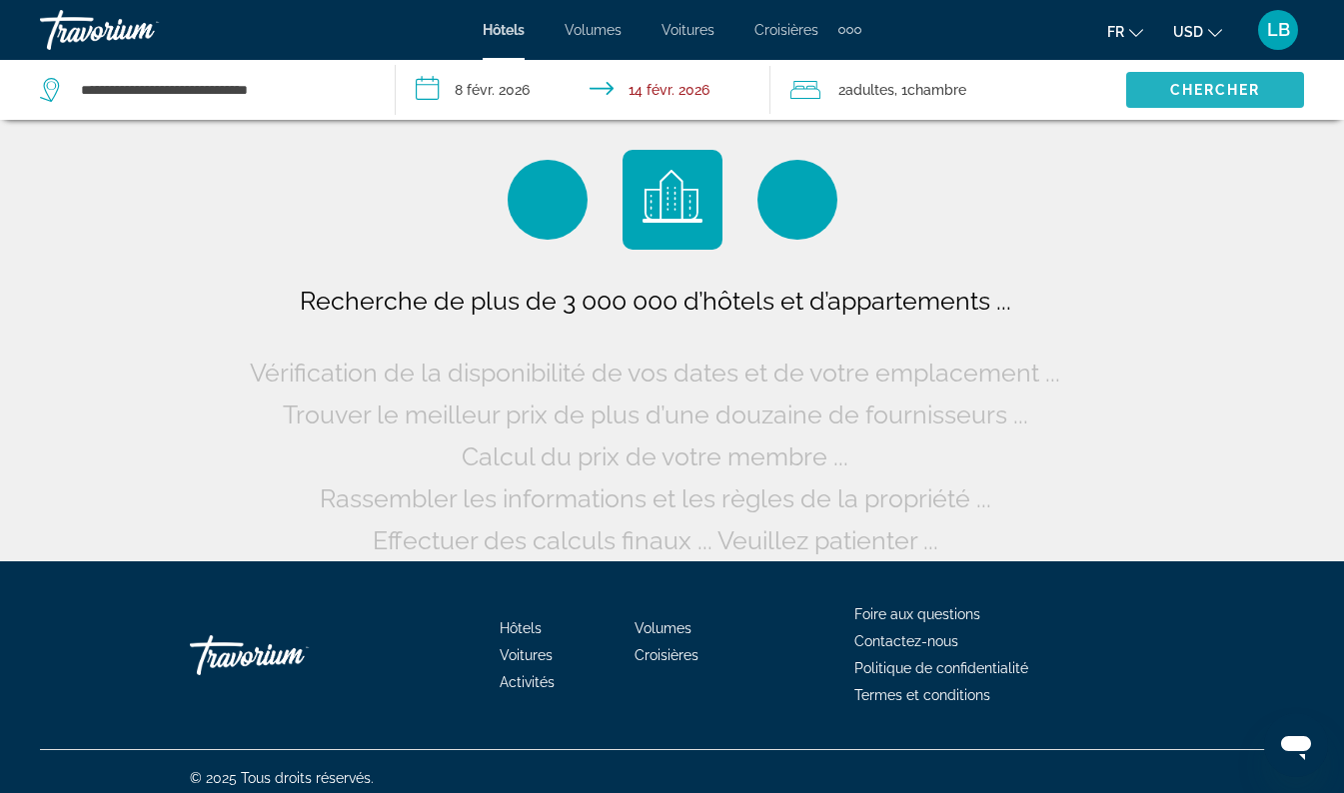
click at [1217, 93] on span "Chercher" at bounding box center [1215, 90] width 91 height 16
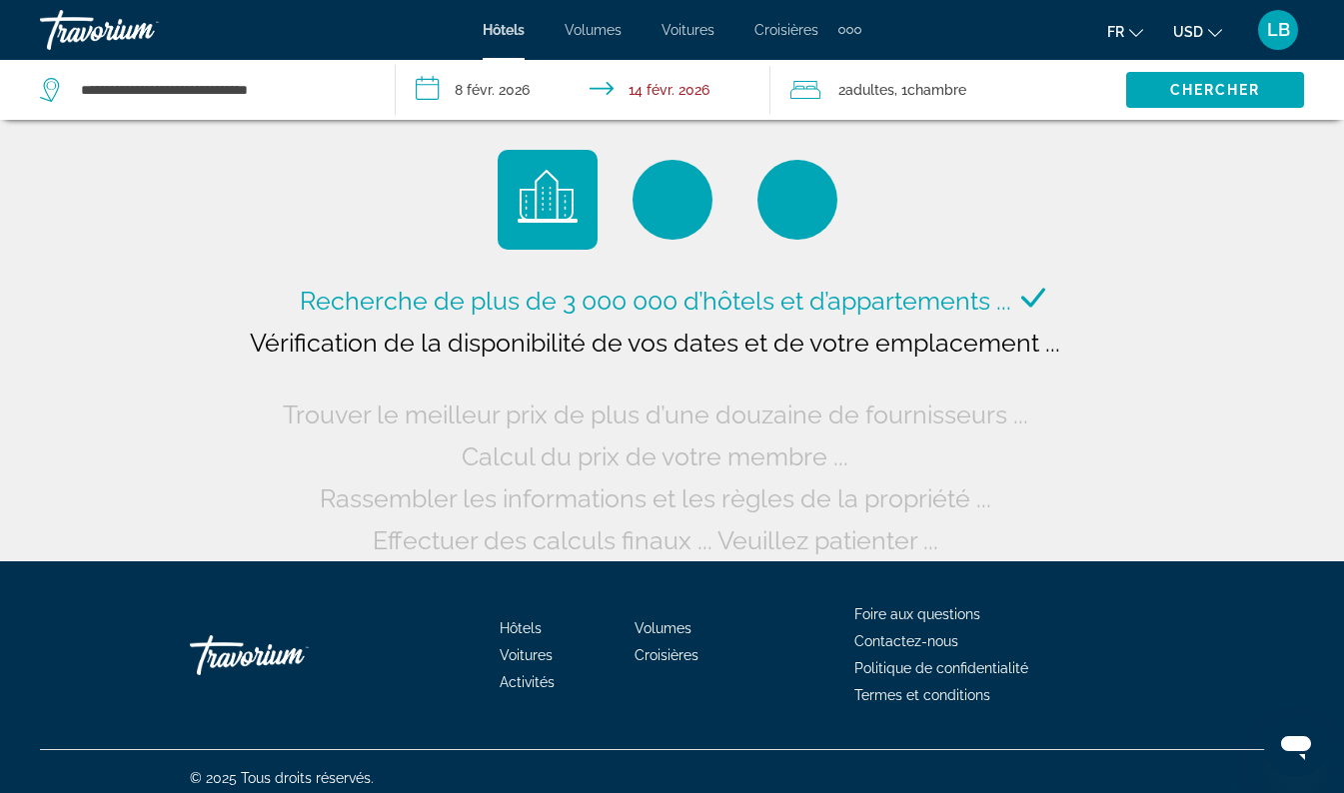
click at [597, 34] on span "Volumes" at bounding box center [592, 30] width 57 height 16
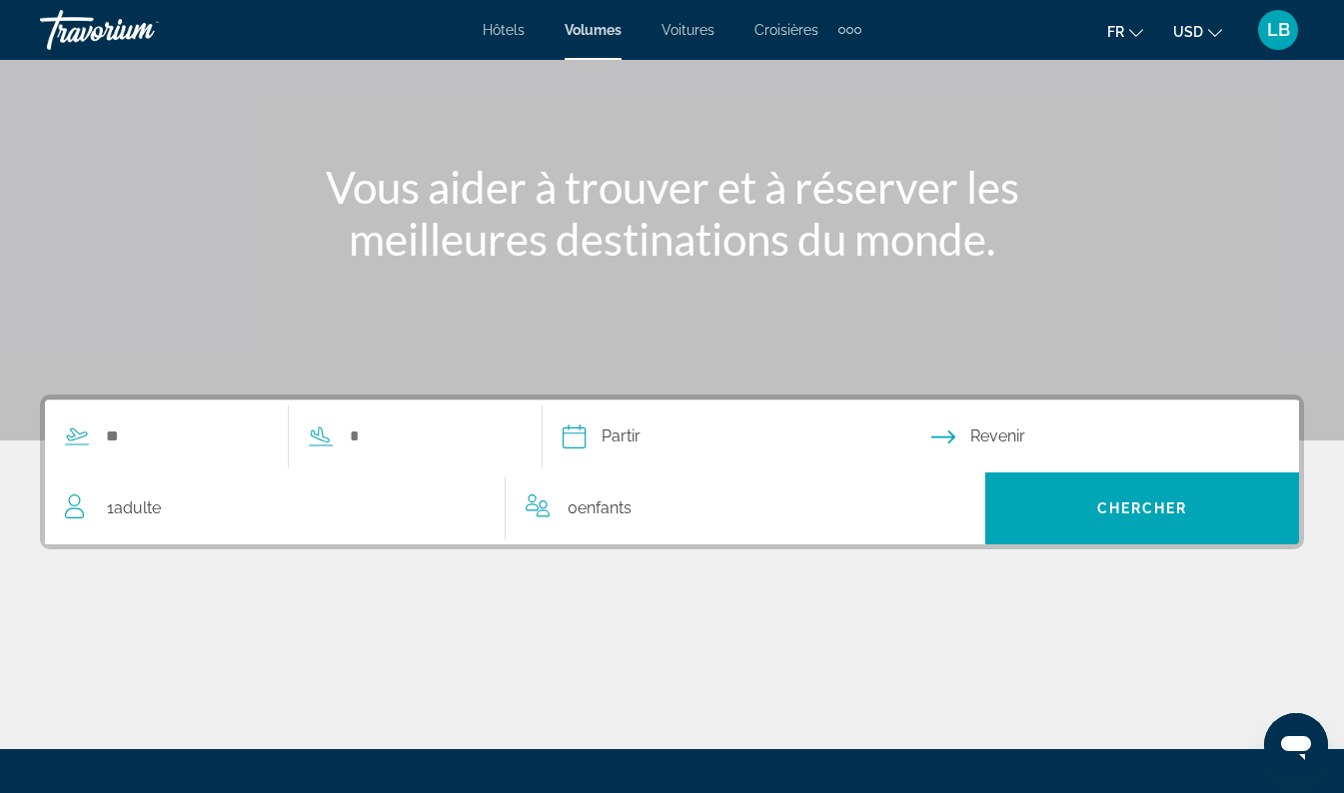
scroll to position [152, 0]
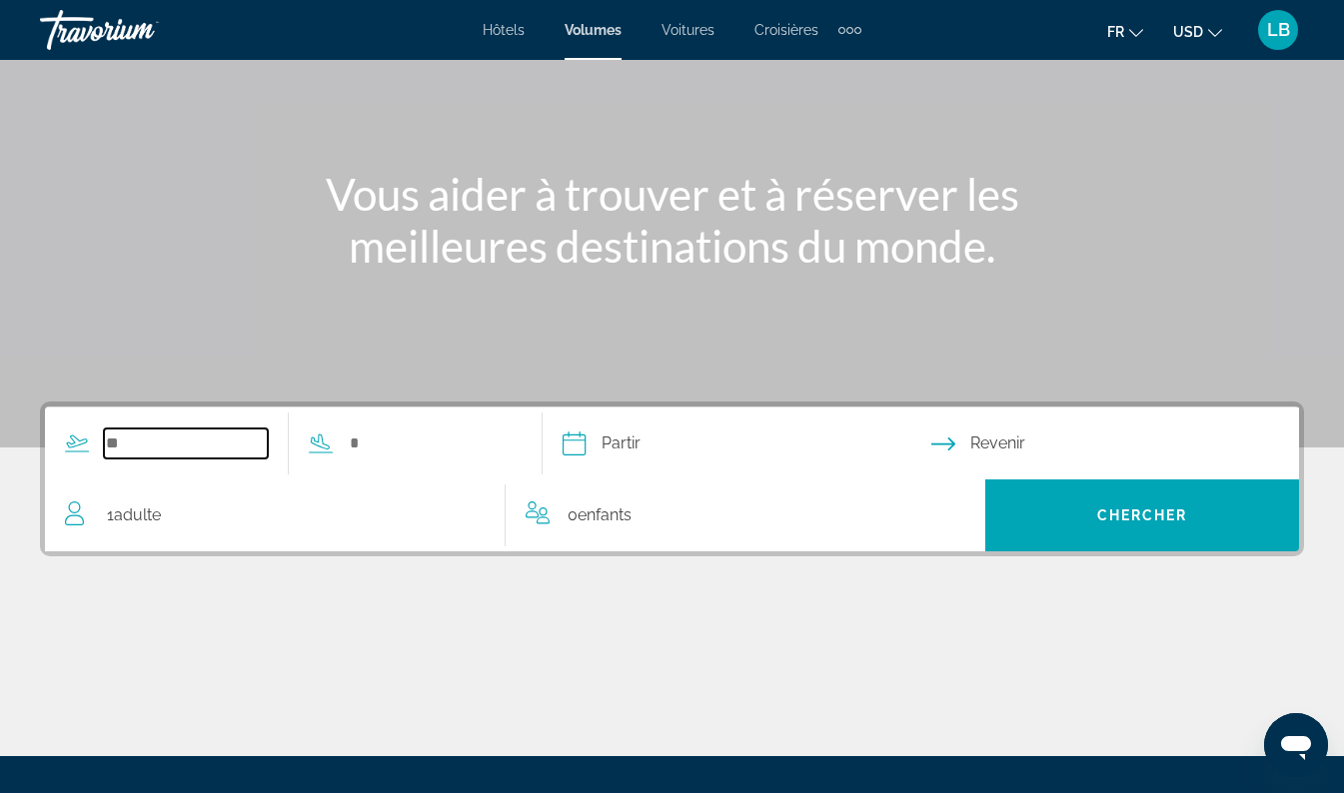
click at [128, 444] on input "Widget de recherche" at bounding box center [186, 444] width 164 height 30
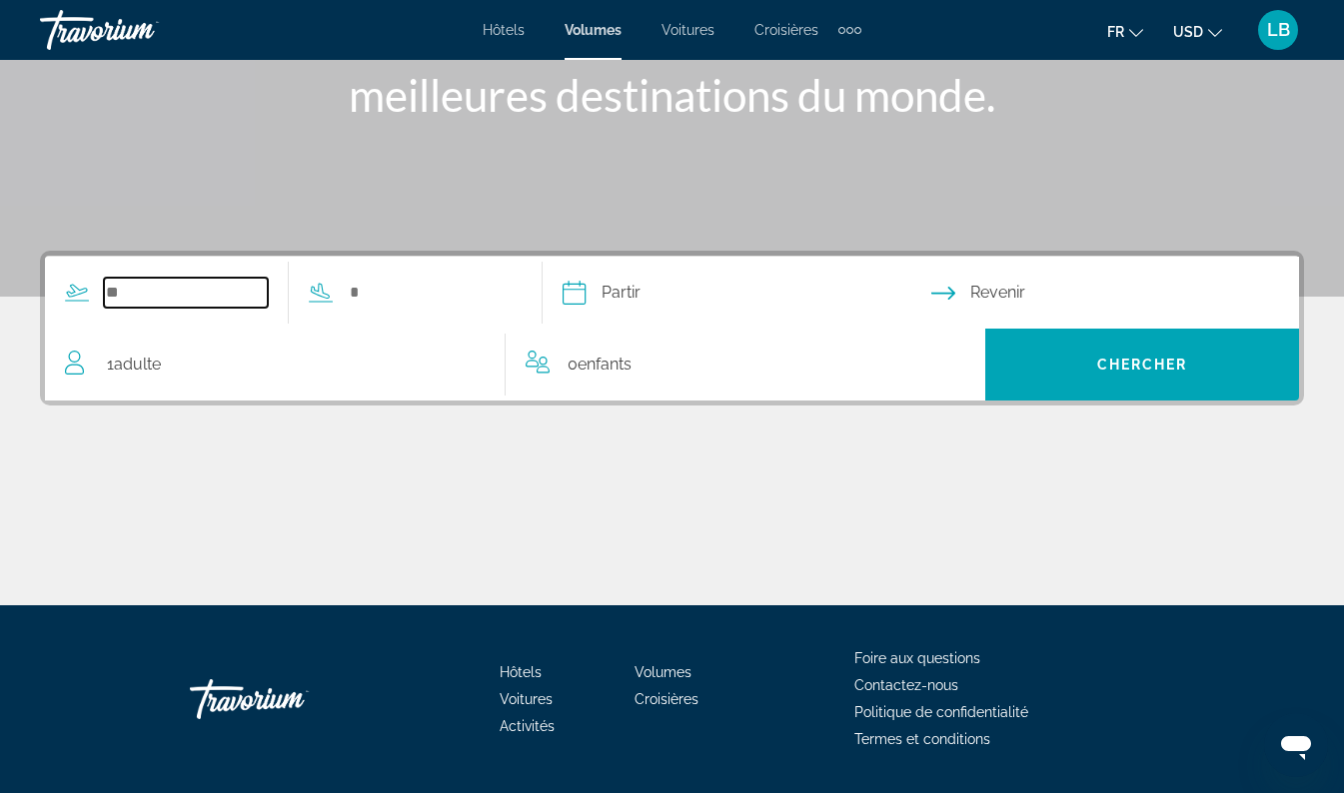
scroll to position [360, 0]
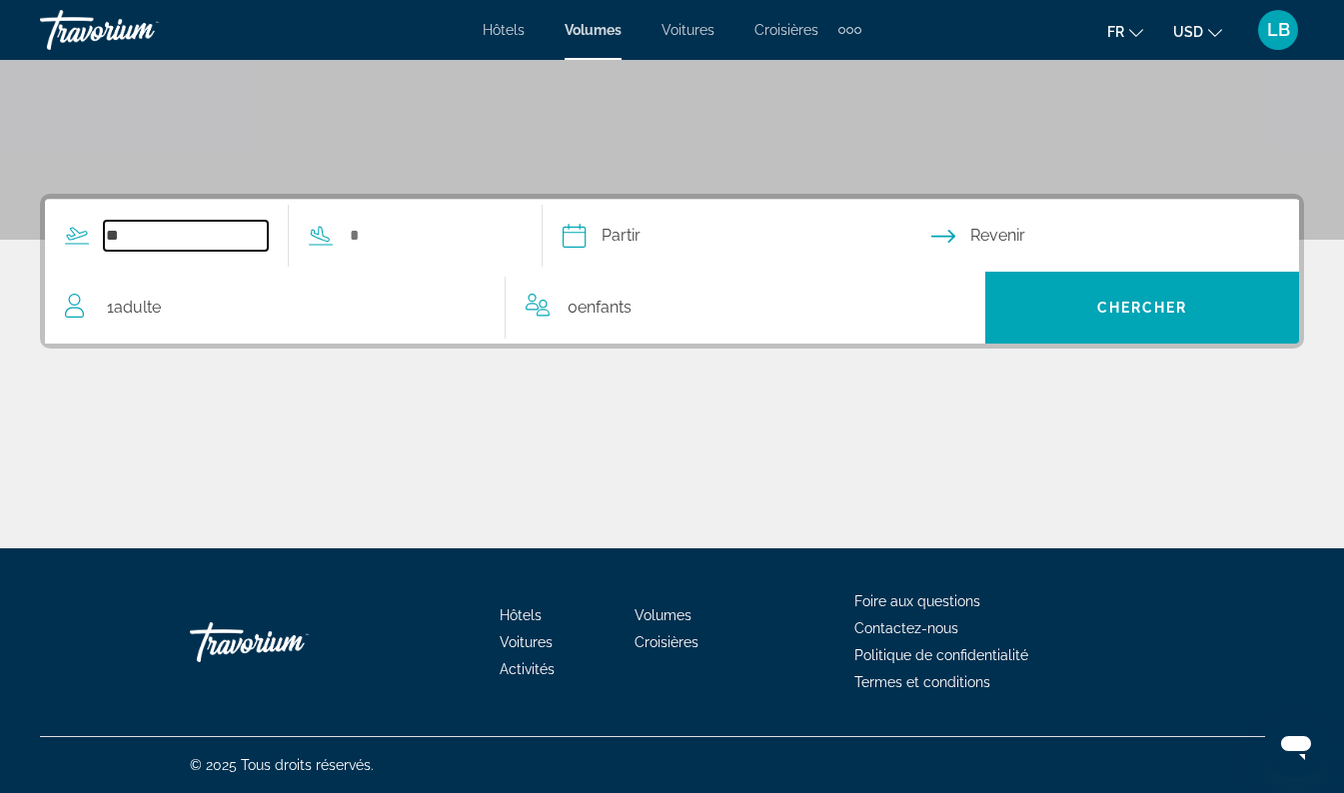
type input "*"
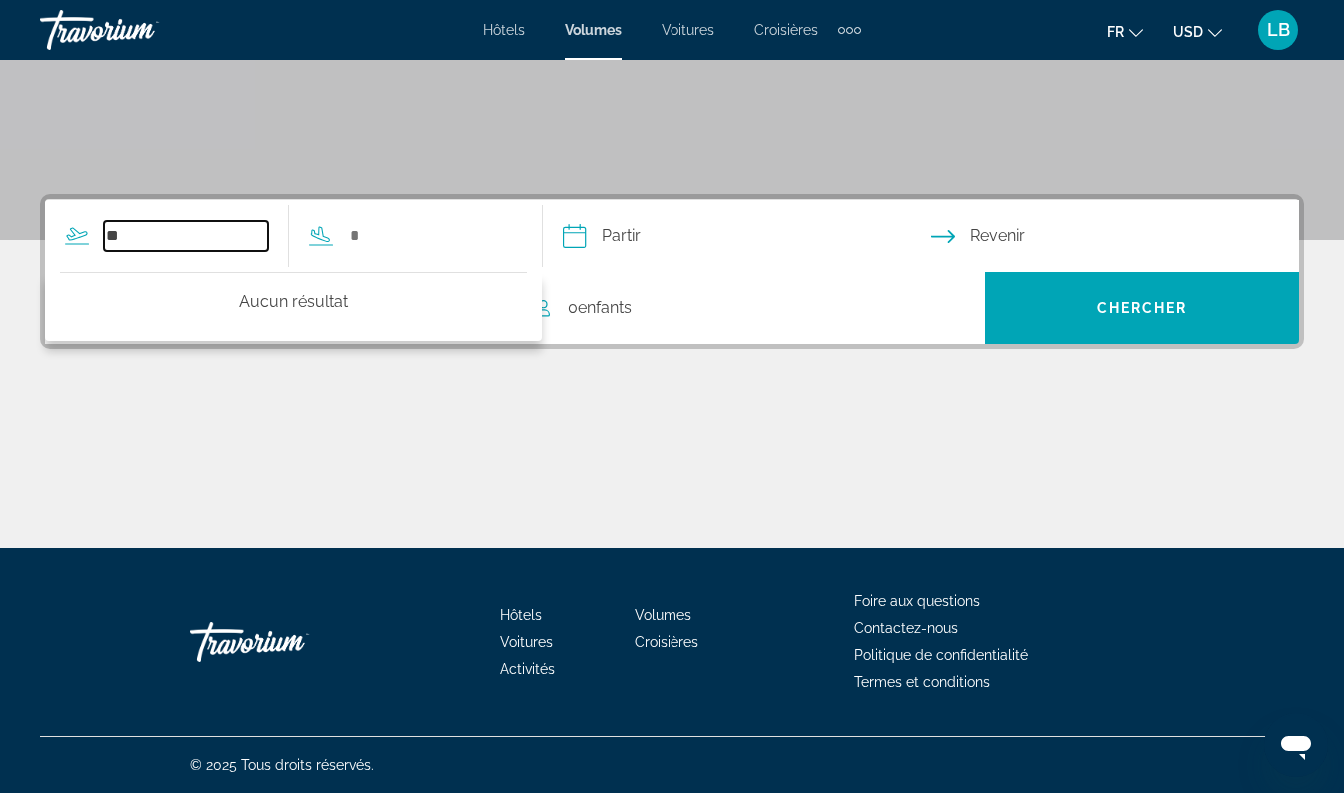
type input "*"
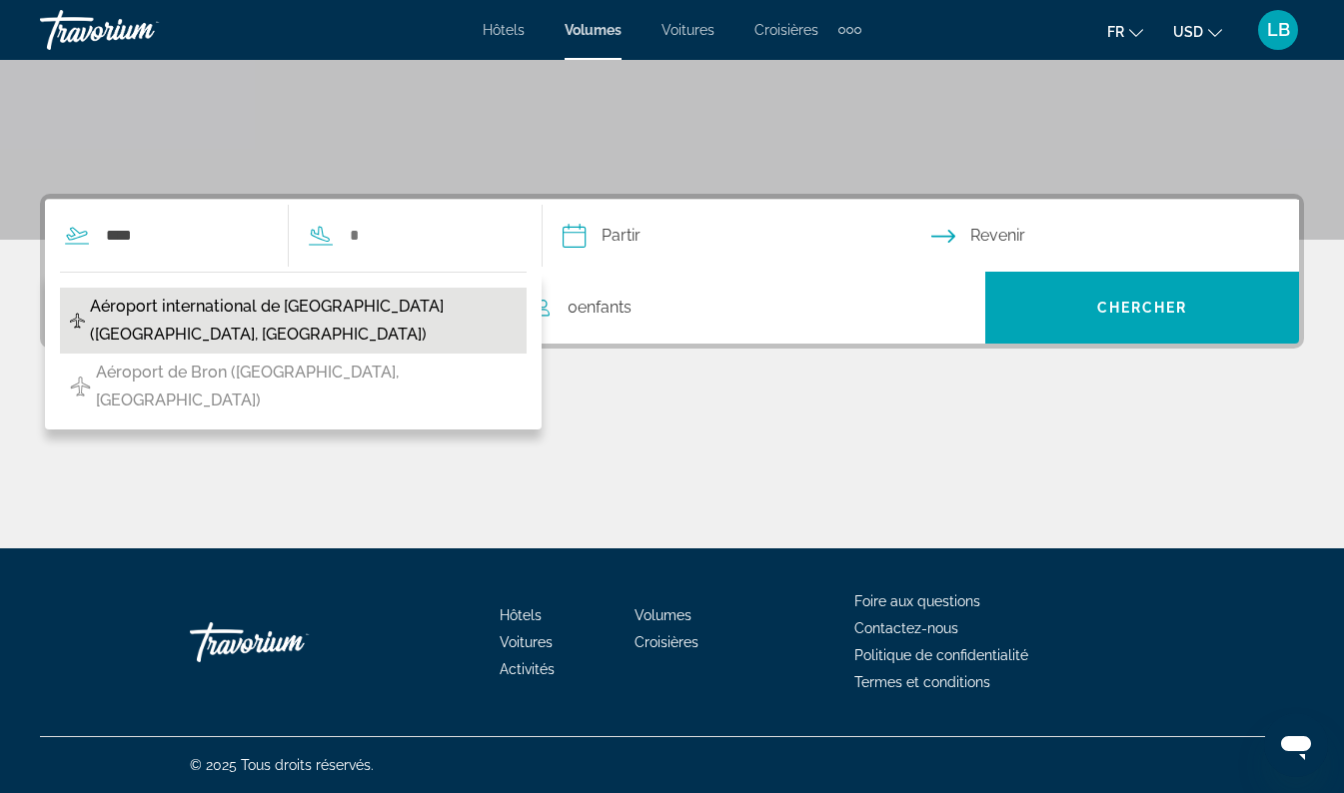
click at [218, 321] on span "Aéroport international de [GEOGRAPHIC_DATA] ([GEOGRAPHIC_DATA], [GEOGRAPHIC_DAT…" at bounding box center [303, 321] width 427 height 56
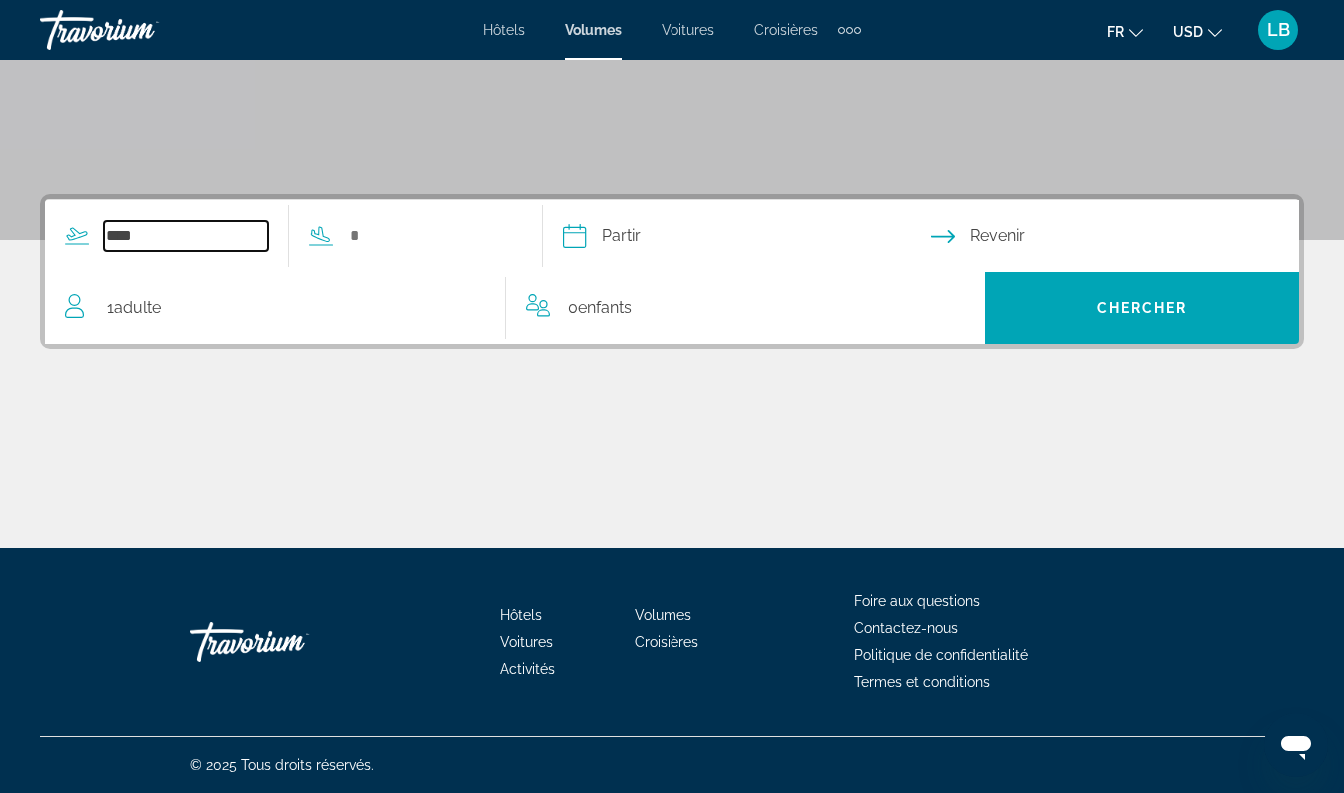
type input "**********"
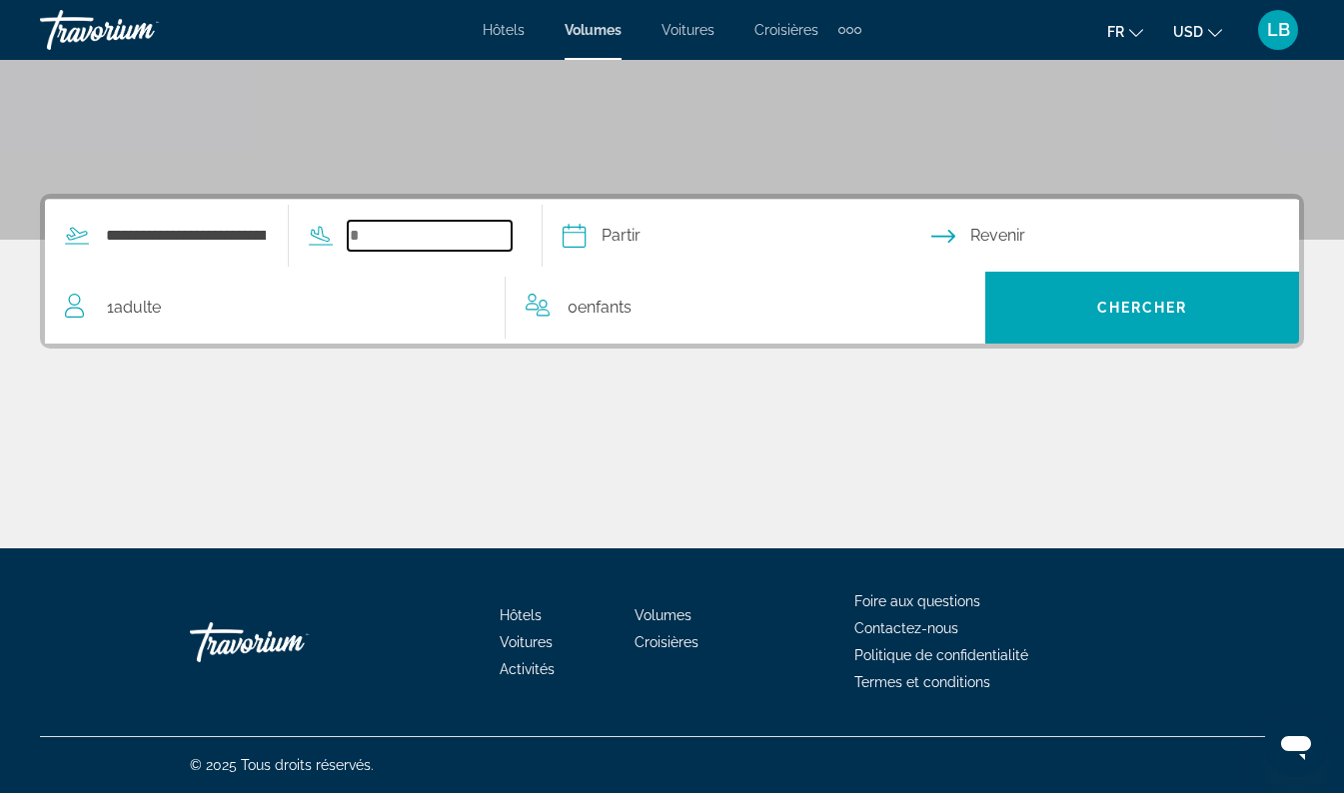
click at [419, 236] on input "Widget de recherche" at bounding box center [430, 236] width 164 height 30
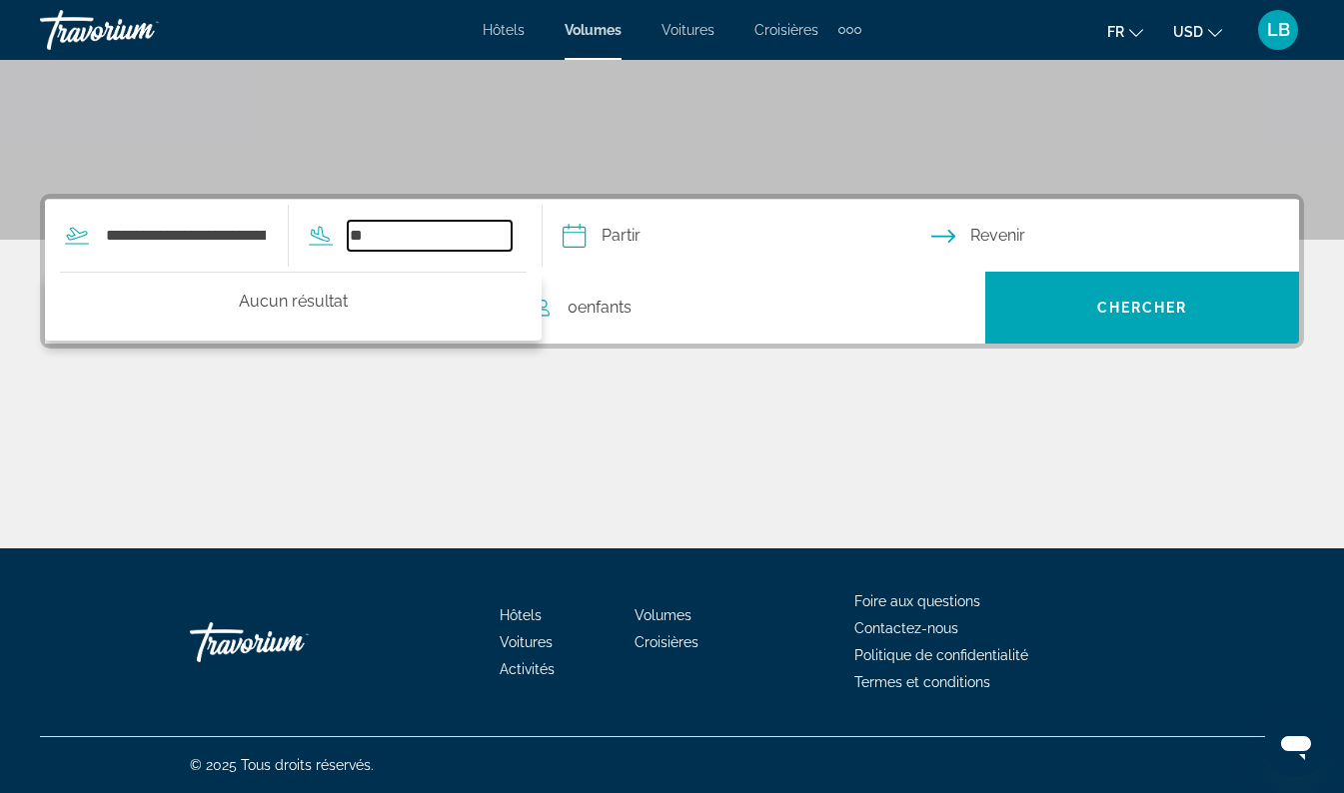
type input "*"
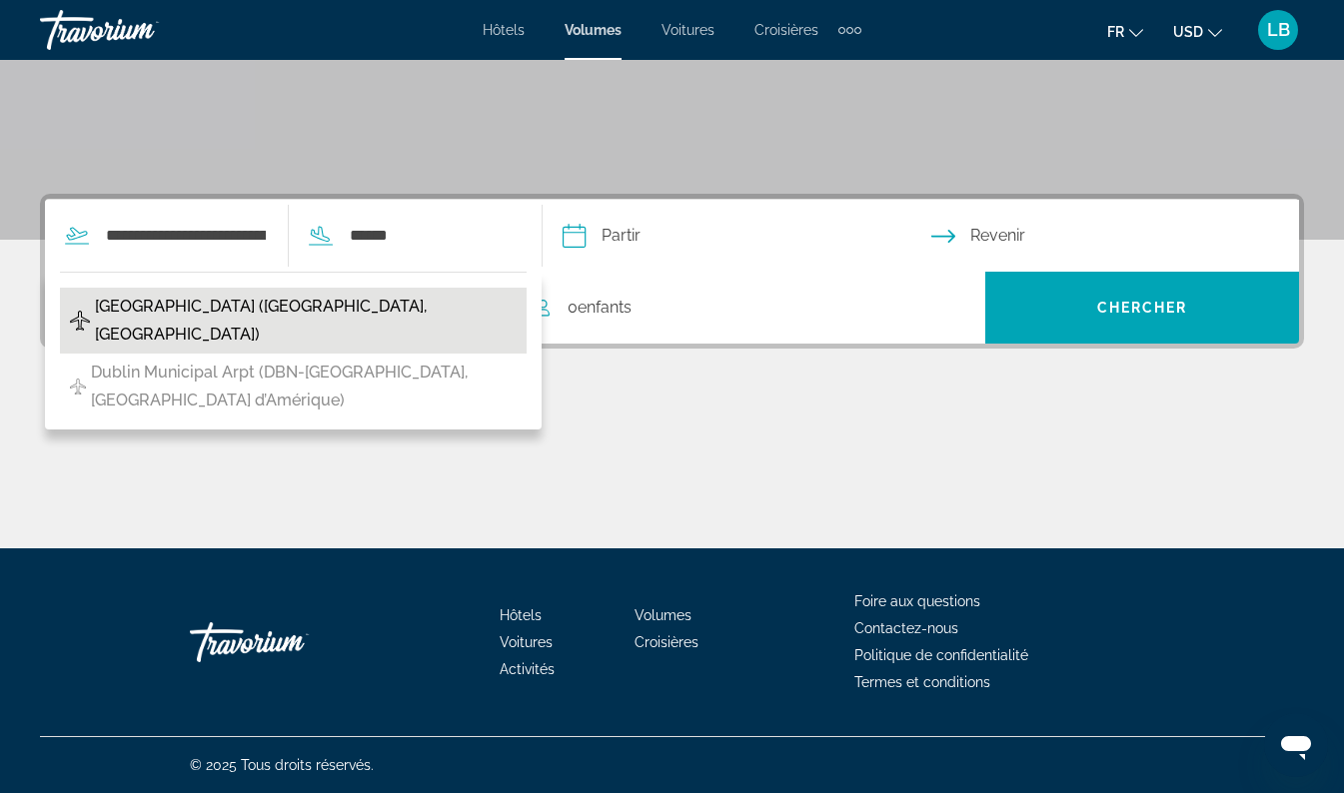
click at [217, 306] on span "[GEOGRAPHIC_DATA] ([GEOGRAPHIC_DATA], [GEOGRAPHIC_DATA])" at bounding box center [306, 321] width 422 height 56
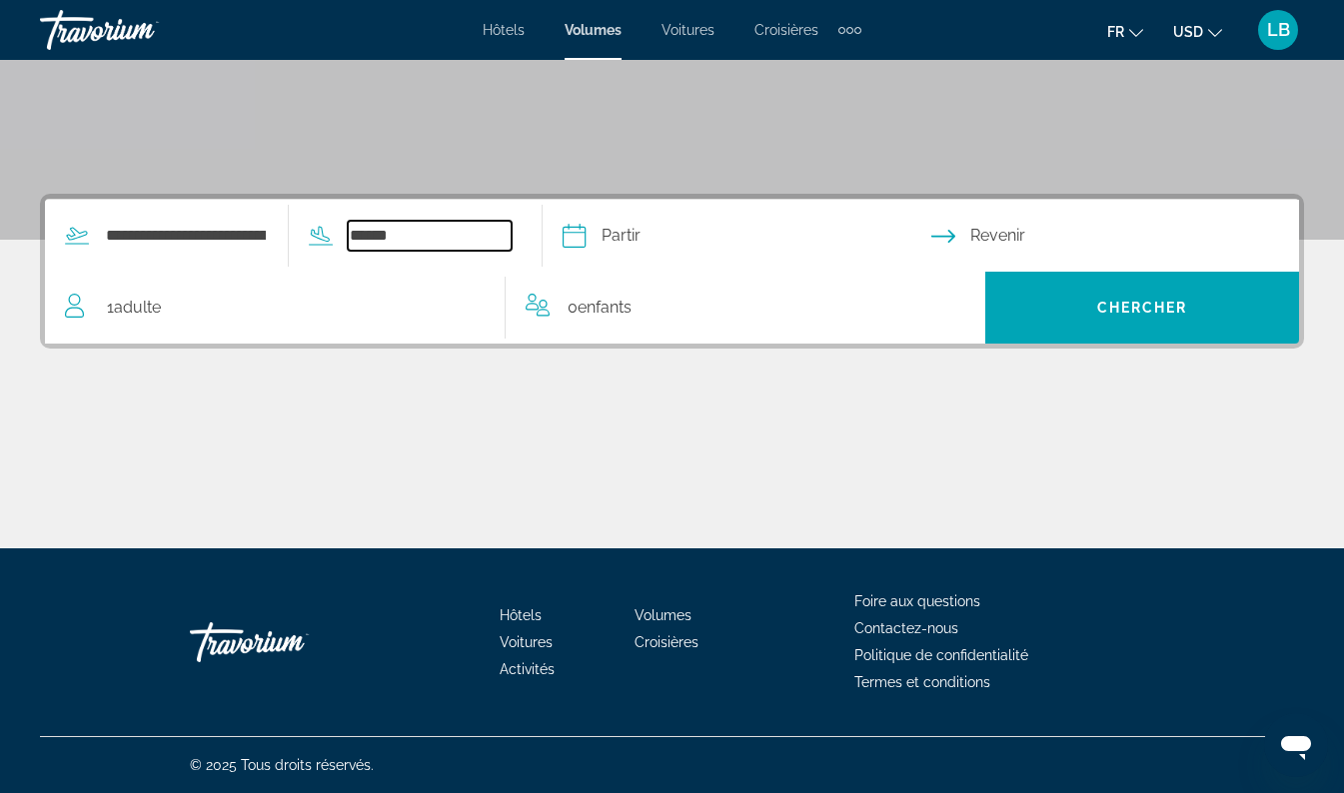
type input "**********"
click at [718, 225] on input "Date de départ" at bounding box center [745, 239] width 377 height 78
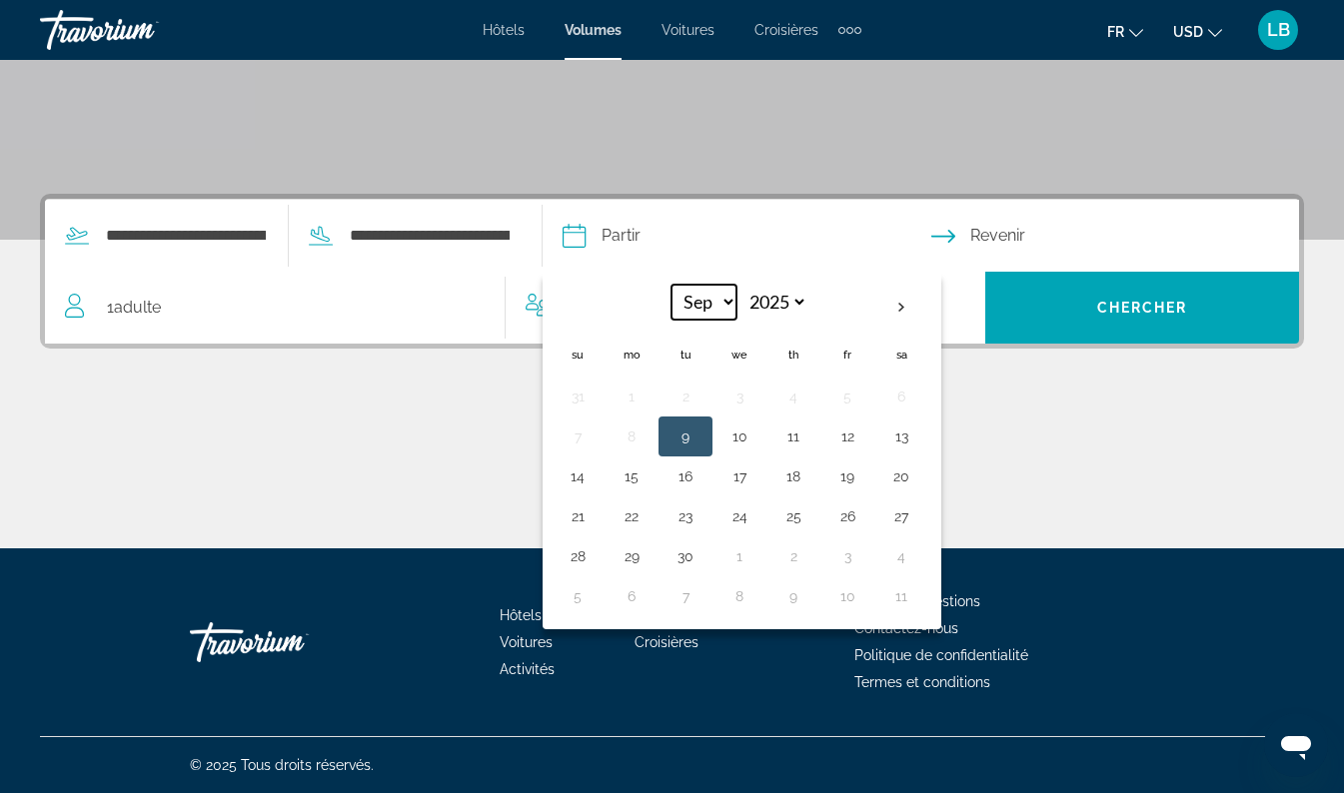
click at [736, 298] on select "*** *** *** *** *** *** *** *** *** *** *** ***" at bounding box center [703, 302] width 65 height 35
click at [807, 300] on select "**** **** **** **** **** ****" at bounding box center [774, 302] width 65 height 35
select select "****"
click at [777, 285] on select "**** **** **** **** **** ****" at bounding box center [774, 302] width 65 height 35
click at [736, 298] on select "*** *** *** *** *** *** *** *** *** *** *** ***" at bounding box center [703, 302] width 65 height 35
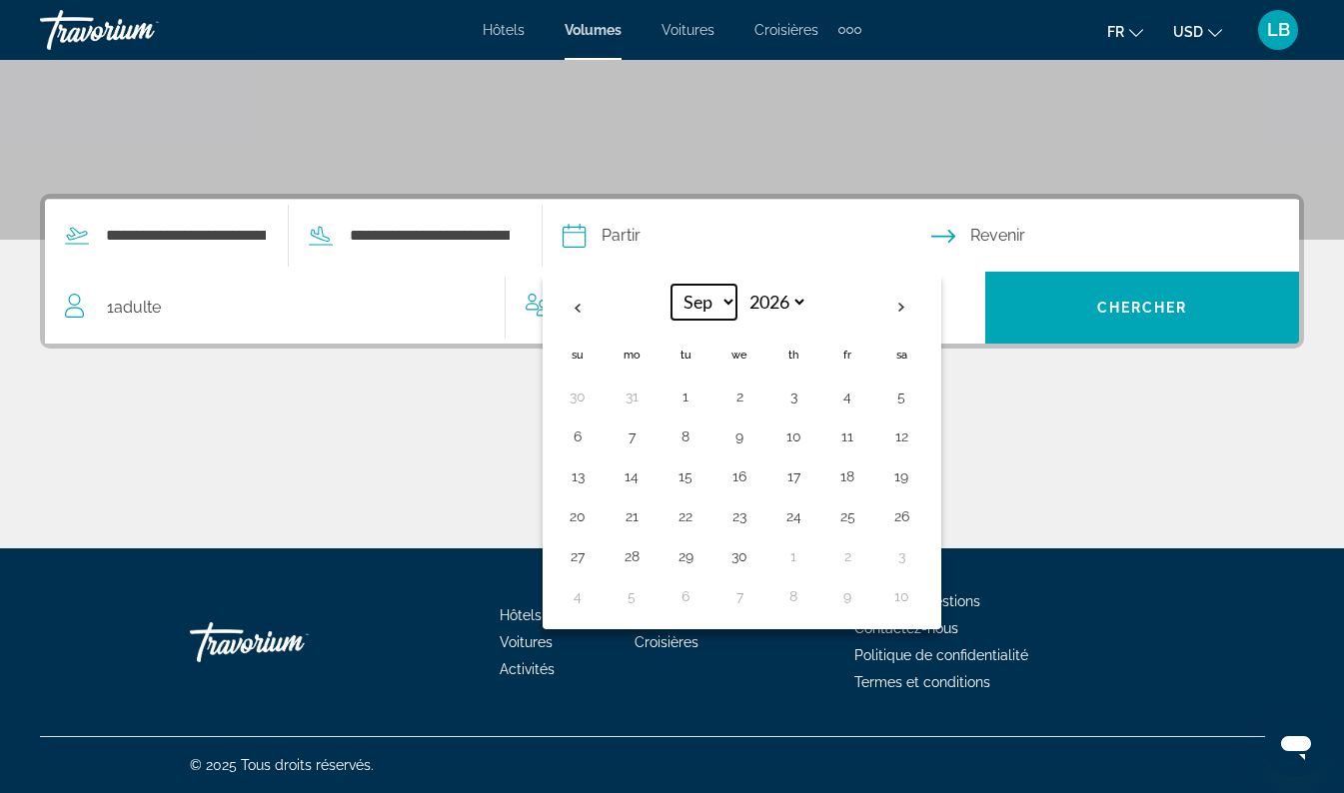
select select "*"
click at [706, 285] on select "*** *** *** *** *** *** *** *** *** *** *** ***" at bounding box center [703, 302] width 65 height 35
click at [917, 479] on button "14" at bounding box center [901, 477] width 32 height 28
type input "**********"
select select "*"
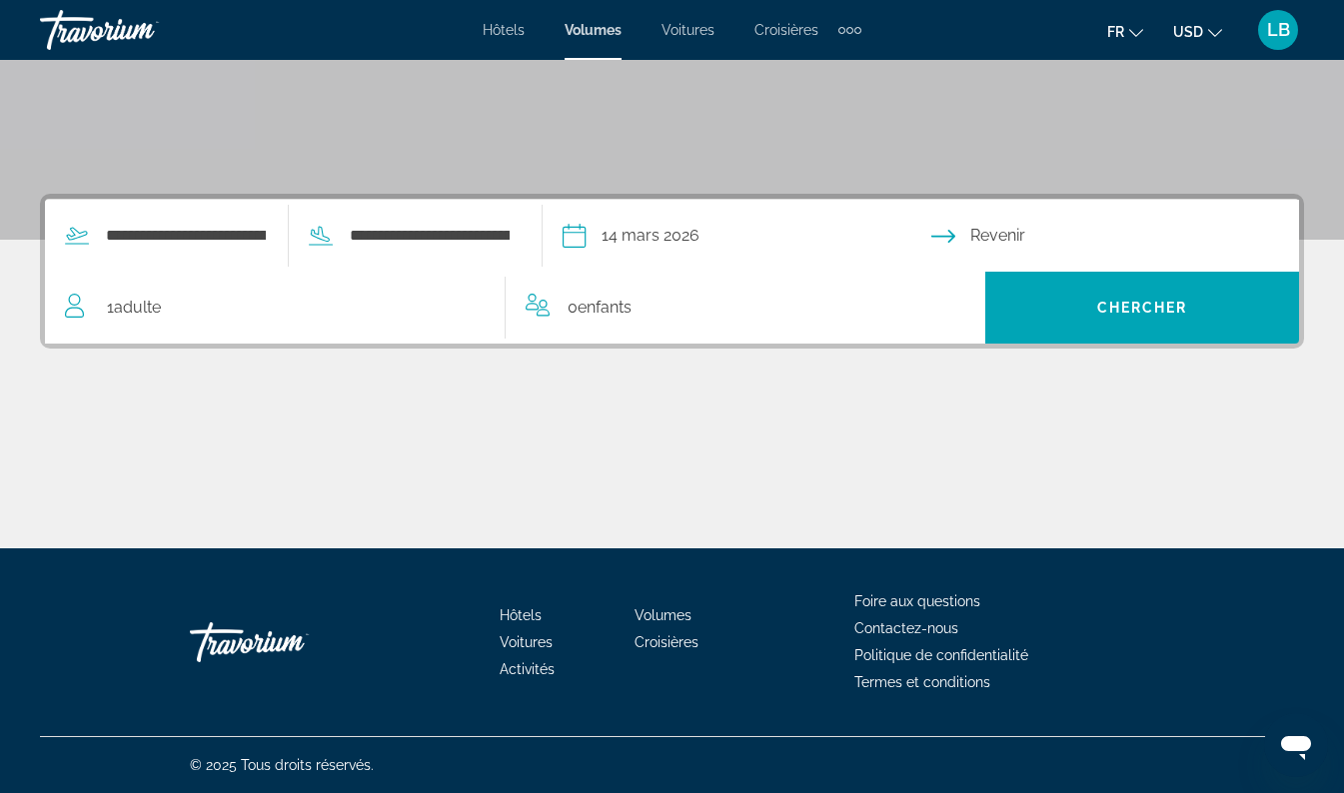
click at [1066, 217] on input "Date de retour" at bounding box center [1119, 239] width 377 height 78
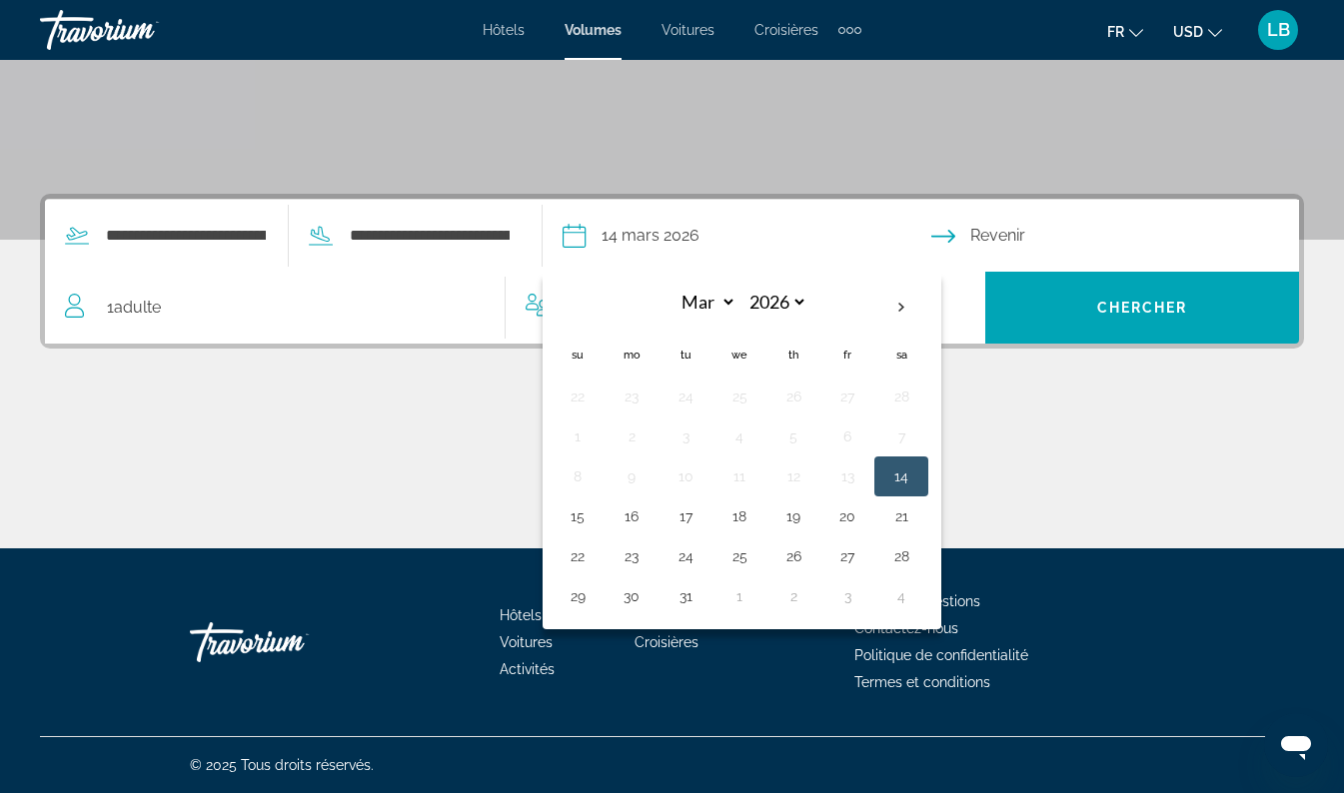
click at [710, 239] on input "**********" at bounding box center [745, 239] width 377 height 78
click at [647, 523] on button "16" at bounding box center [631, 517] width 32 height 28
type input "**********"
select select "*"
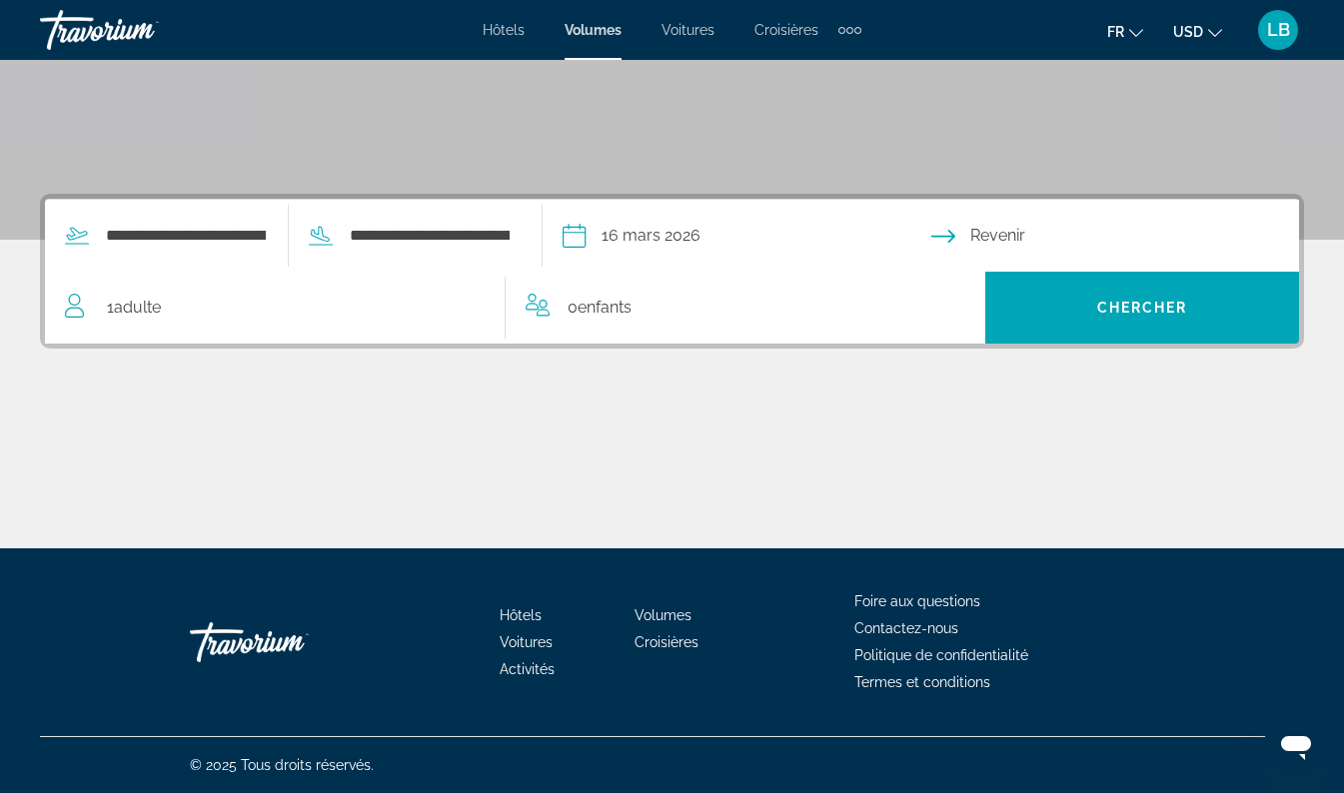
click at [1027, 260] on input "Date de retour" at bounding box center [1119, 239] width 377 height 78
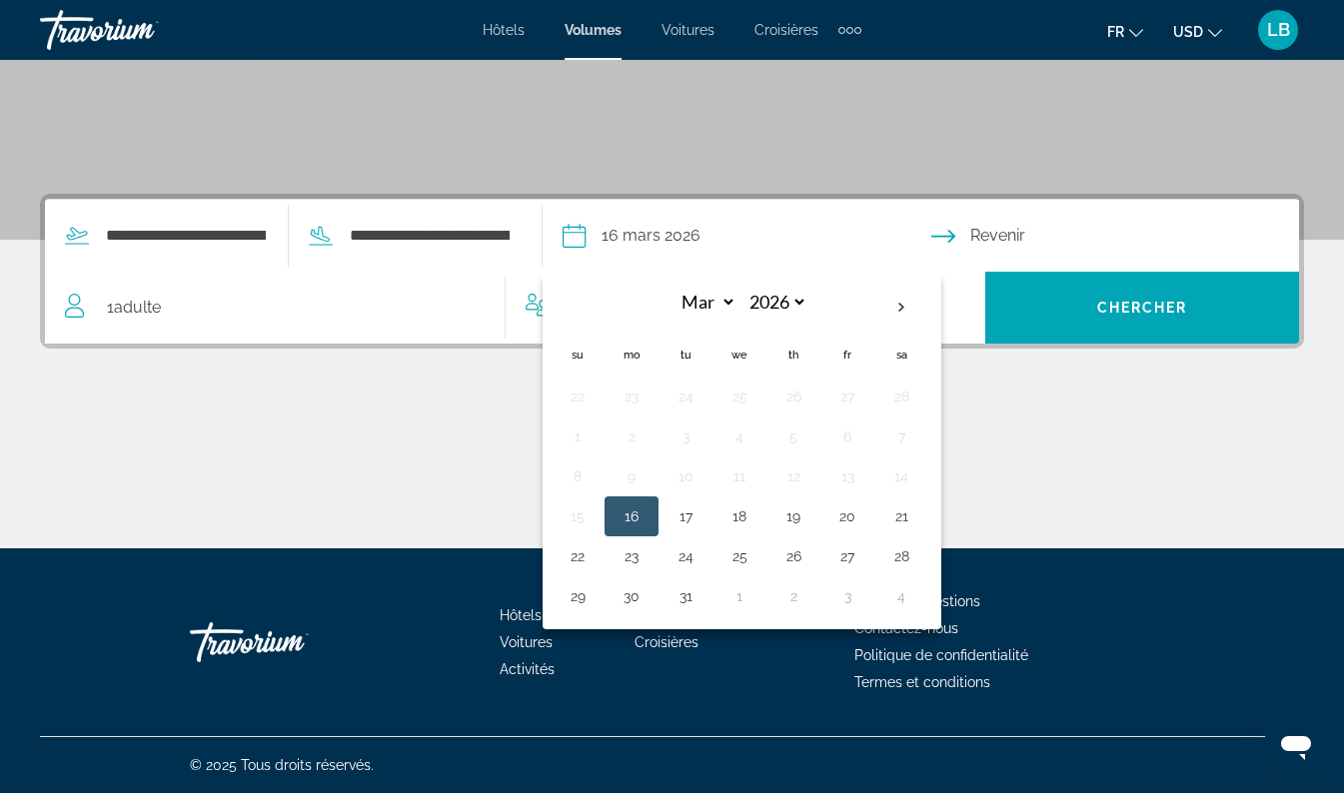
drag, startPoint x: 1032, startPoint y: 235, endPoint x: 882, endPoint y: 522, distance: 323.5
click at [863, 522] on button "20" at bounding box center [847, 517] width 32 height 28
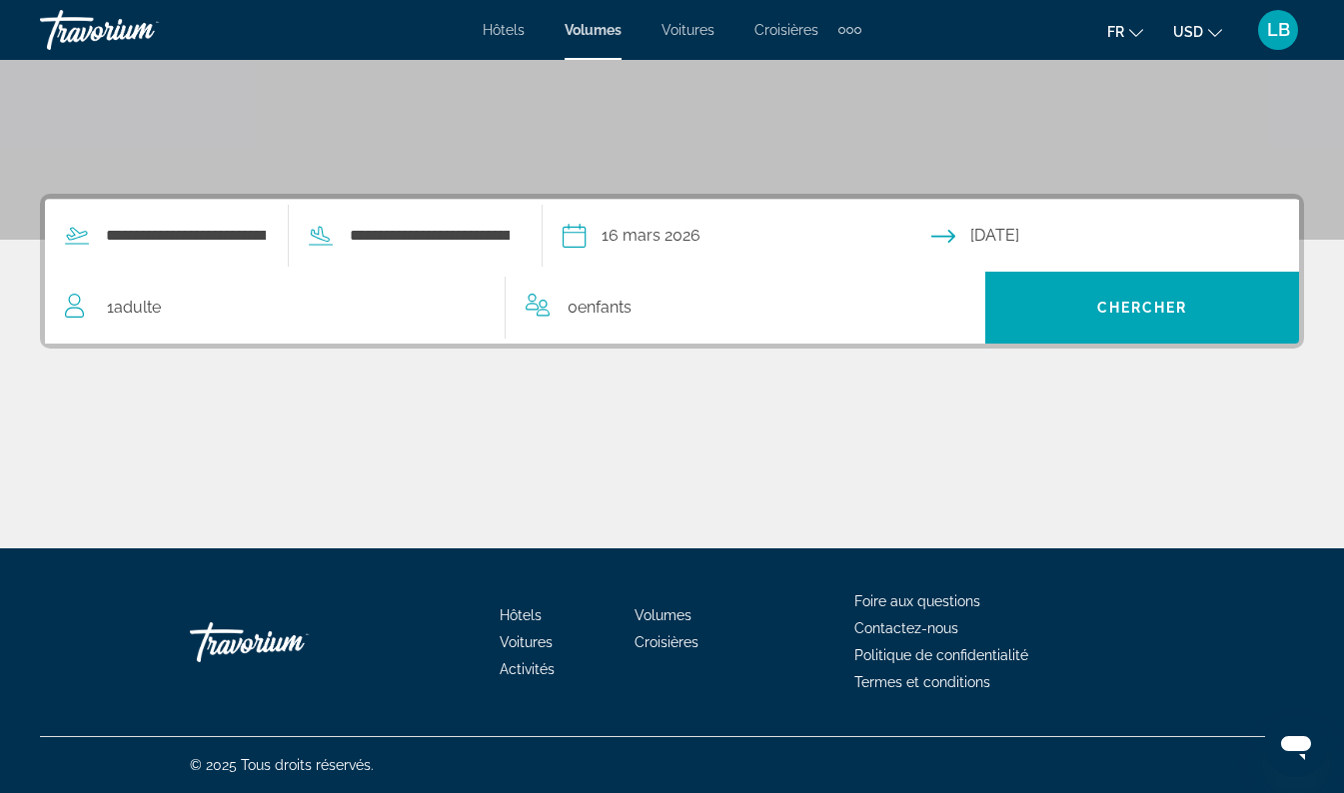
type input "**********"
click at [888, 517] on div "Contenu principal" at bounding box center [672, 474] width 1264 height 150
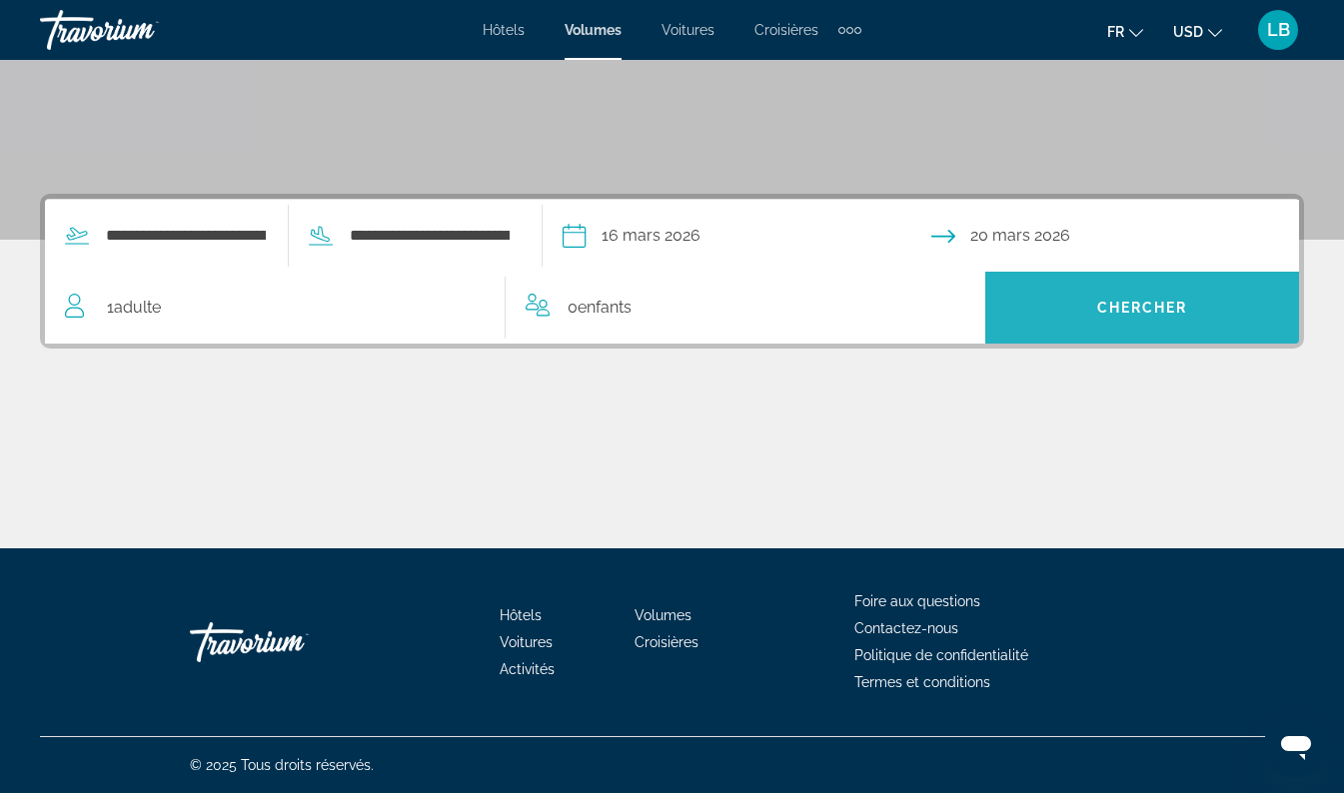
click at [1081, 328] on span "Widget de recherche" at bounding box center [1142, 308] width 314 height 48
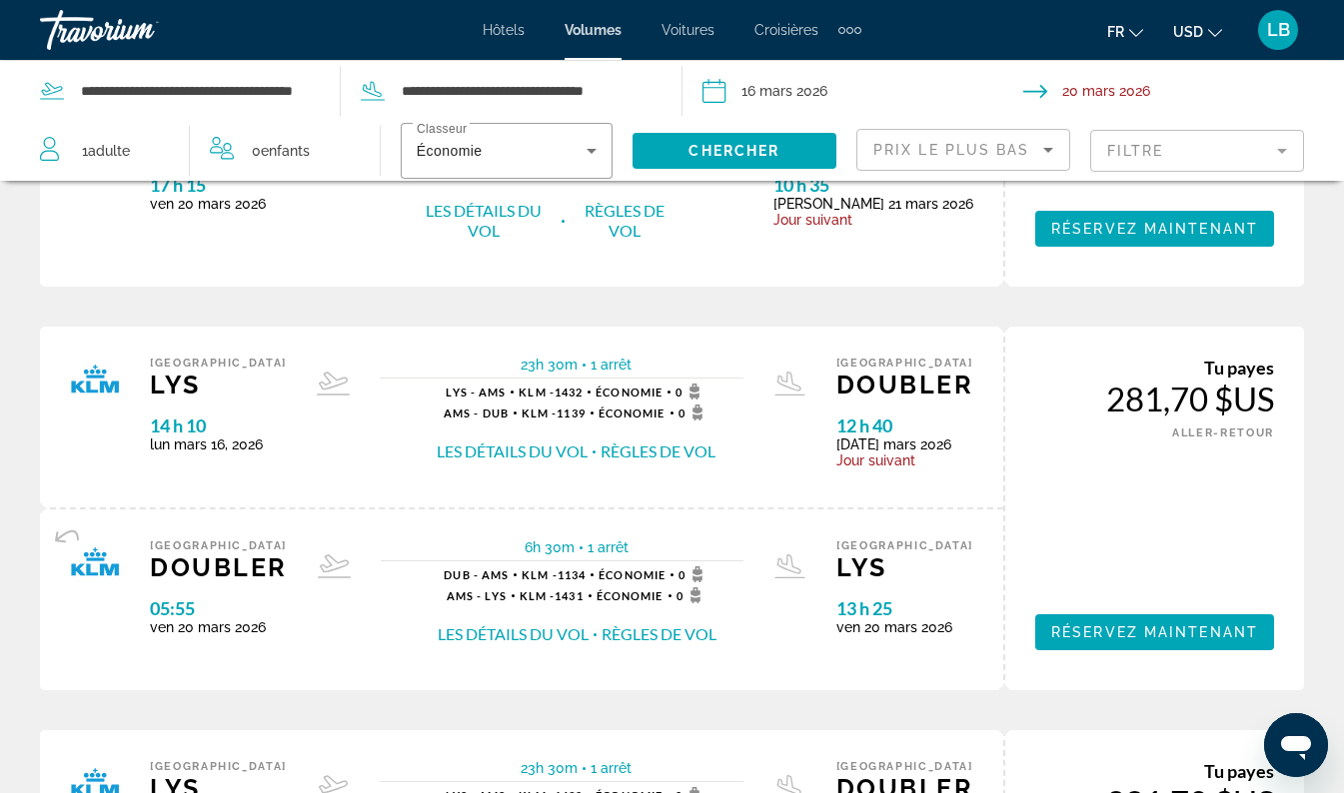
scroll to position [2203, 0]
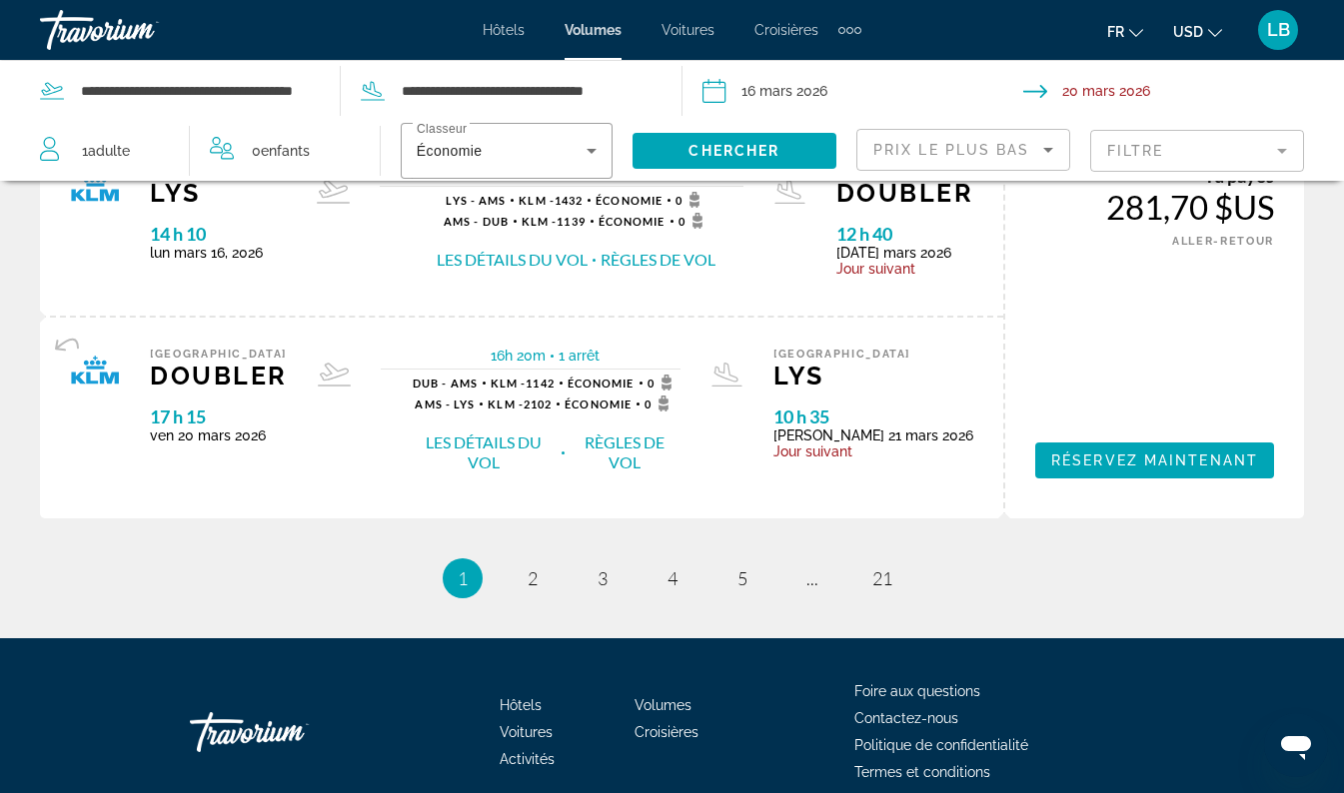
click at [1220, 154] on mat-form-field "Filtre" at bounding box center [1197, 151] width 214 height 42
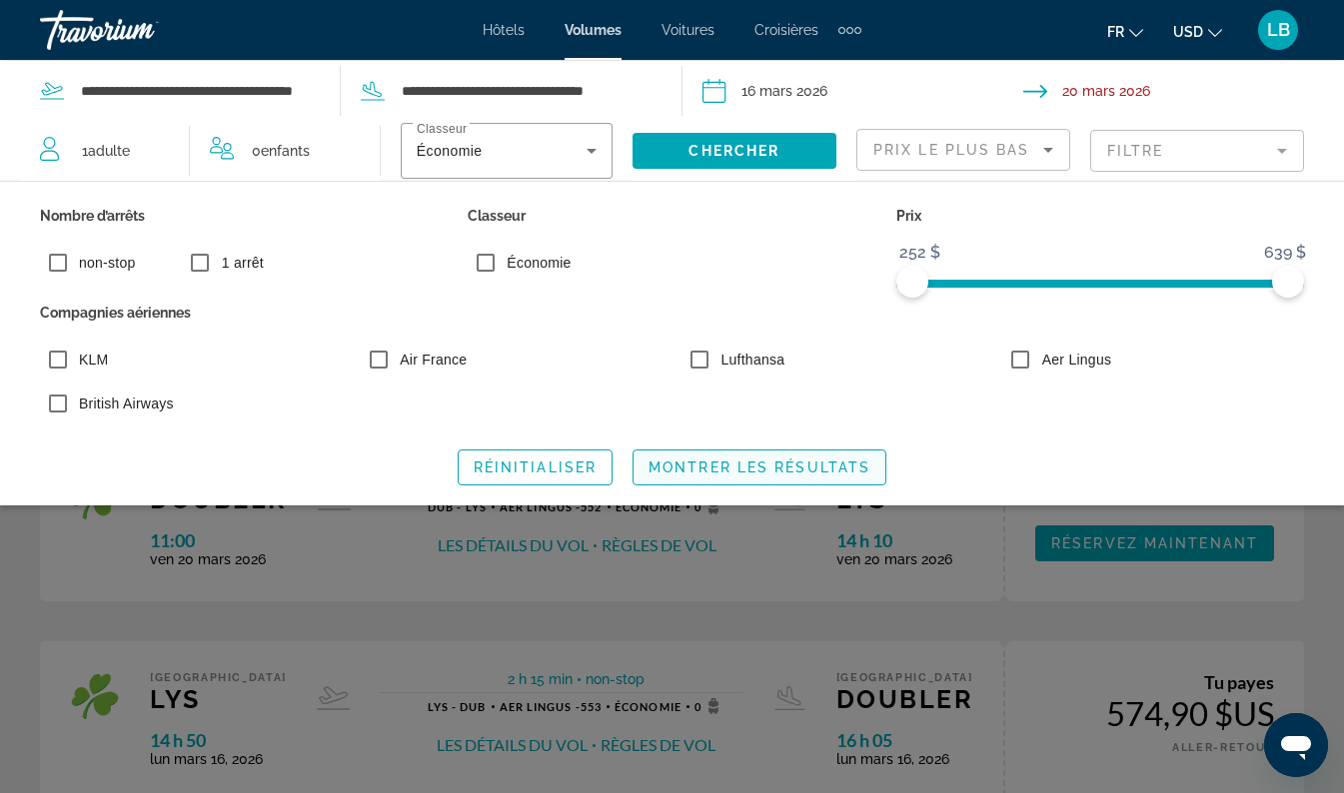
click at [692, 461] on span "Montrer les résultats" at bounding box center [759, 468] width 222 height 16
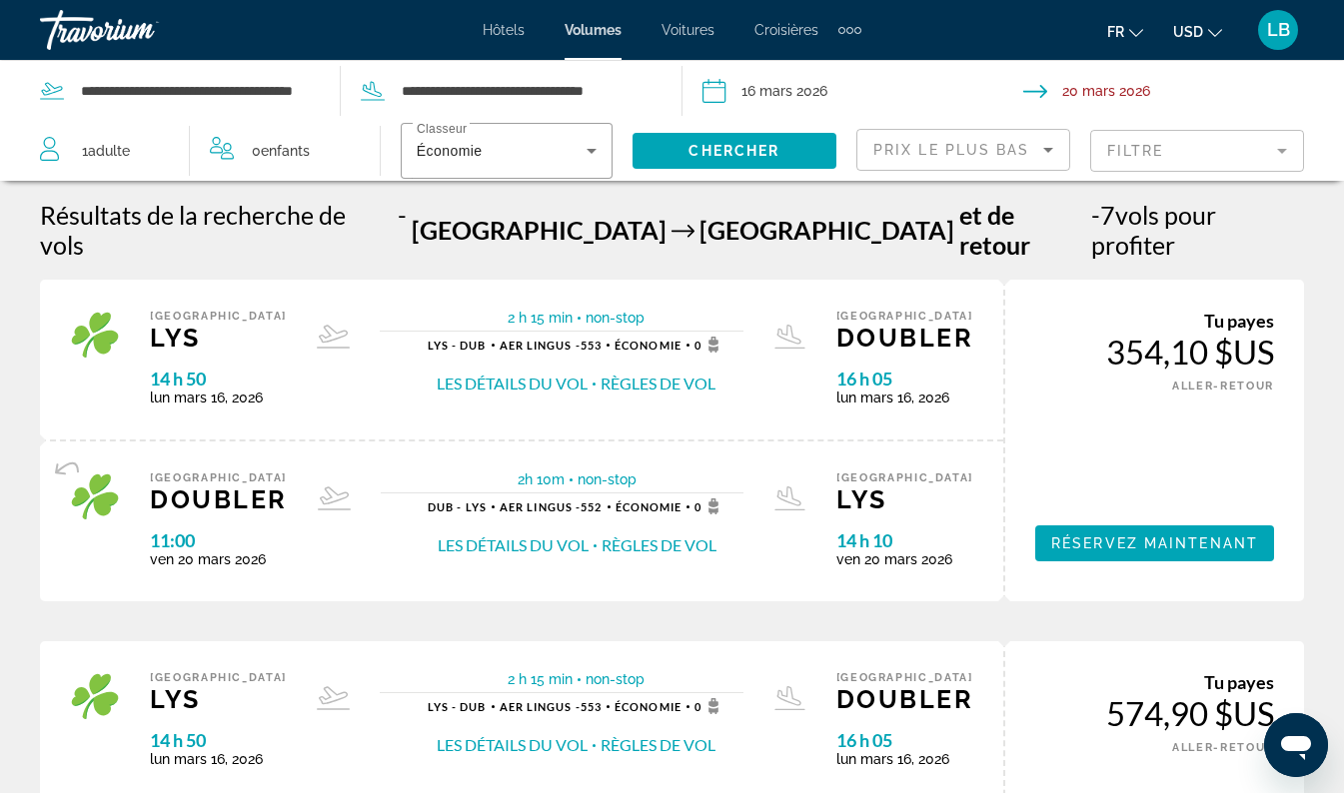
click at [512, 26] on span "Hôtels" at bounding box center [504, 30] width 42 height 16
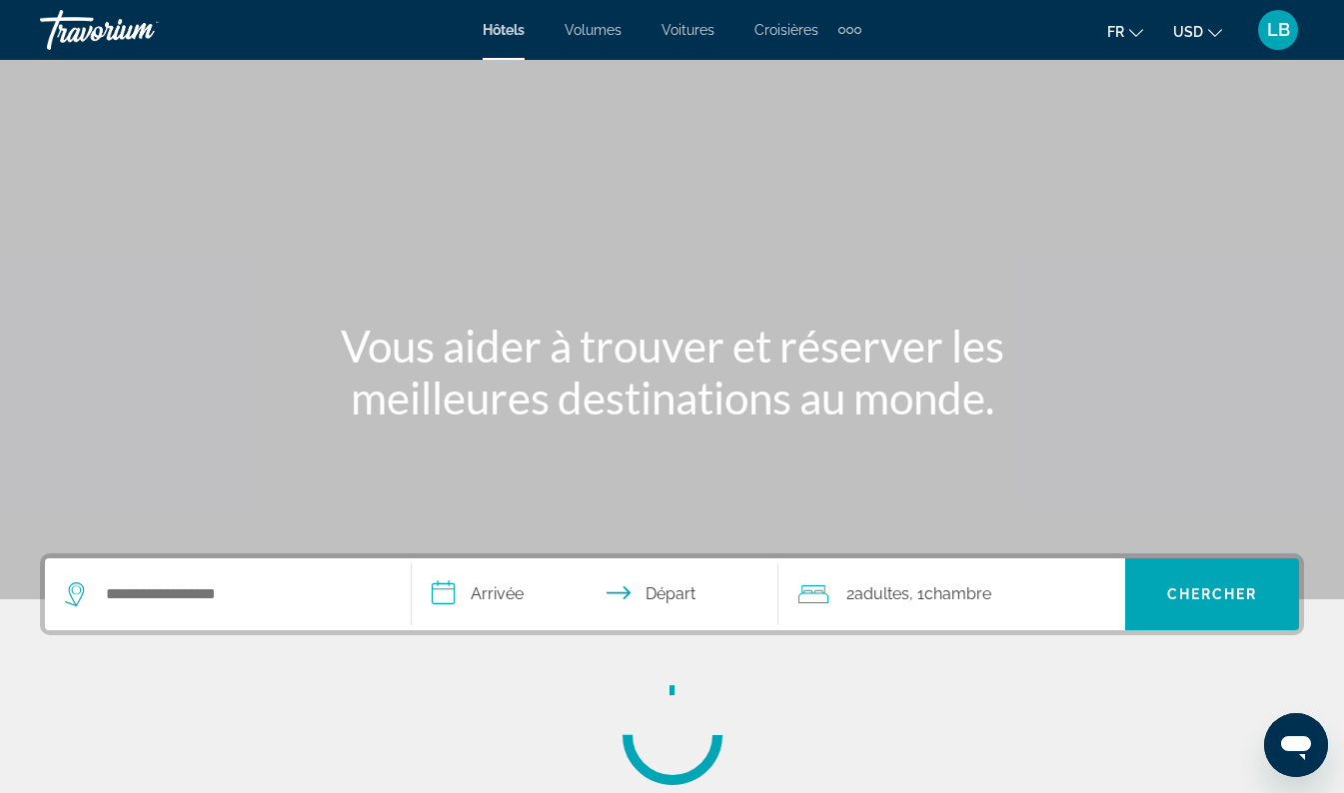
click at [856, 45] on button "Hôtels Vols Voitures Croisières Activités" at bounding box center [849, 30] width 23 height 32
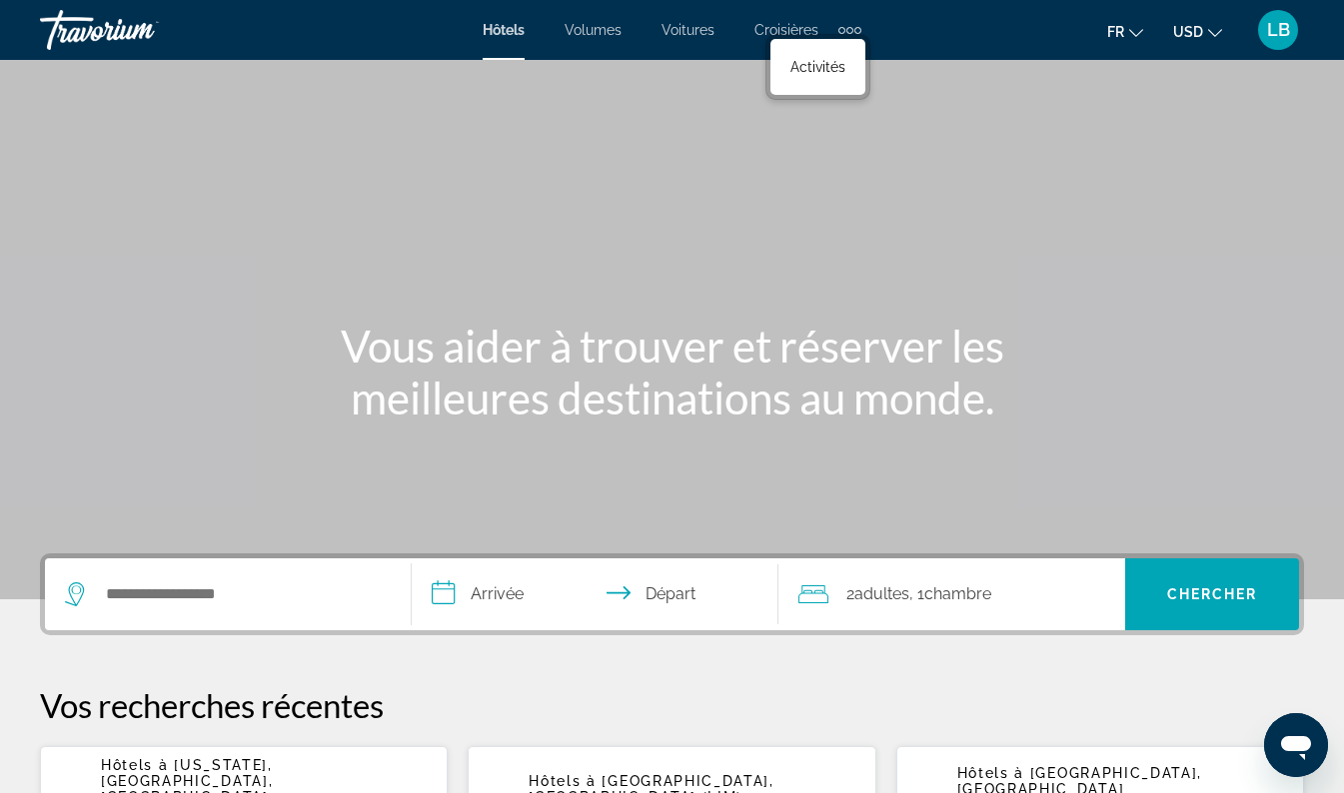
click at [914, 39] on div "Fr English Español Français Italiano Português русский USD USD ($) MXN (Mex$) C…" at bounding box center [1092, 30] width 423 height 42
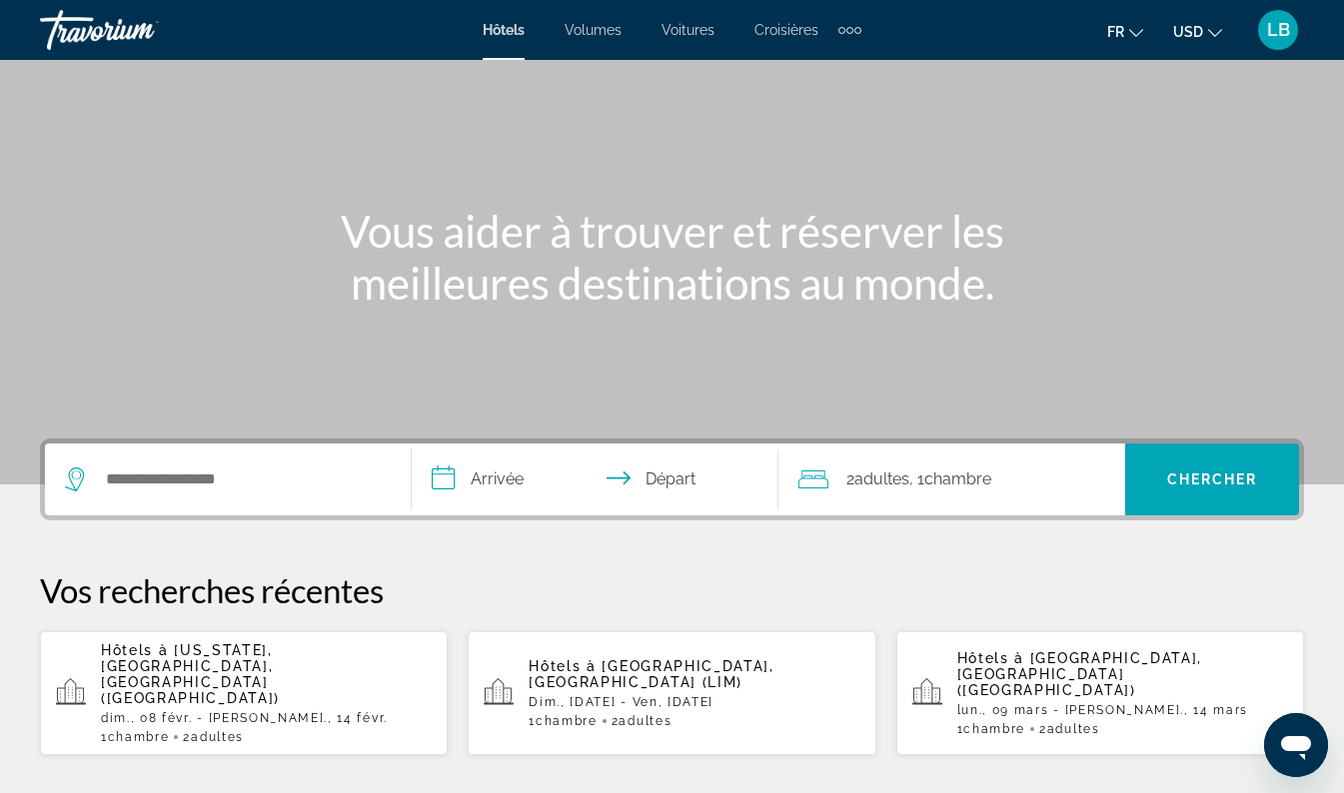
scroll to position [114, 0]
click at [258, 477] on input "Widget de recherche" at bounding box center [242, 481] width 277 height 30
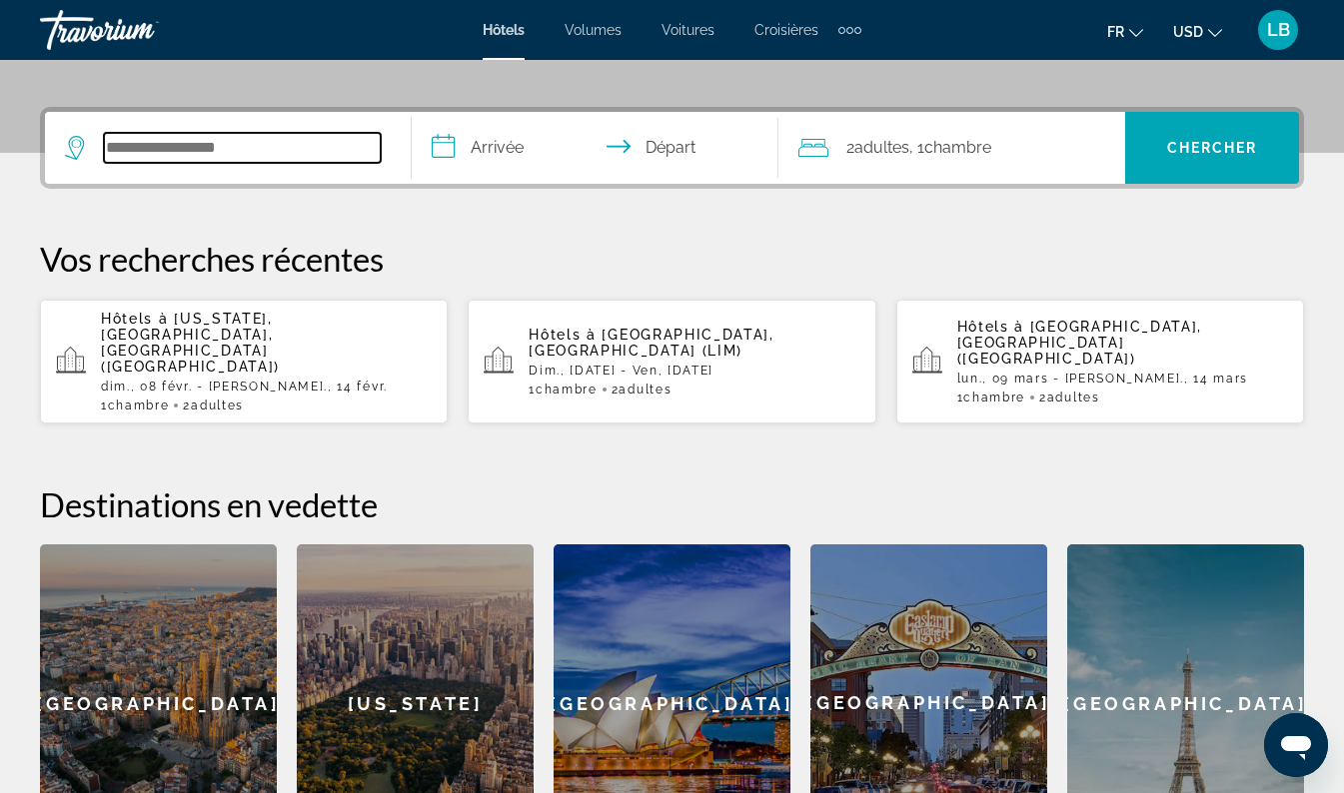
scroll to position [489, 0]
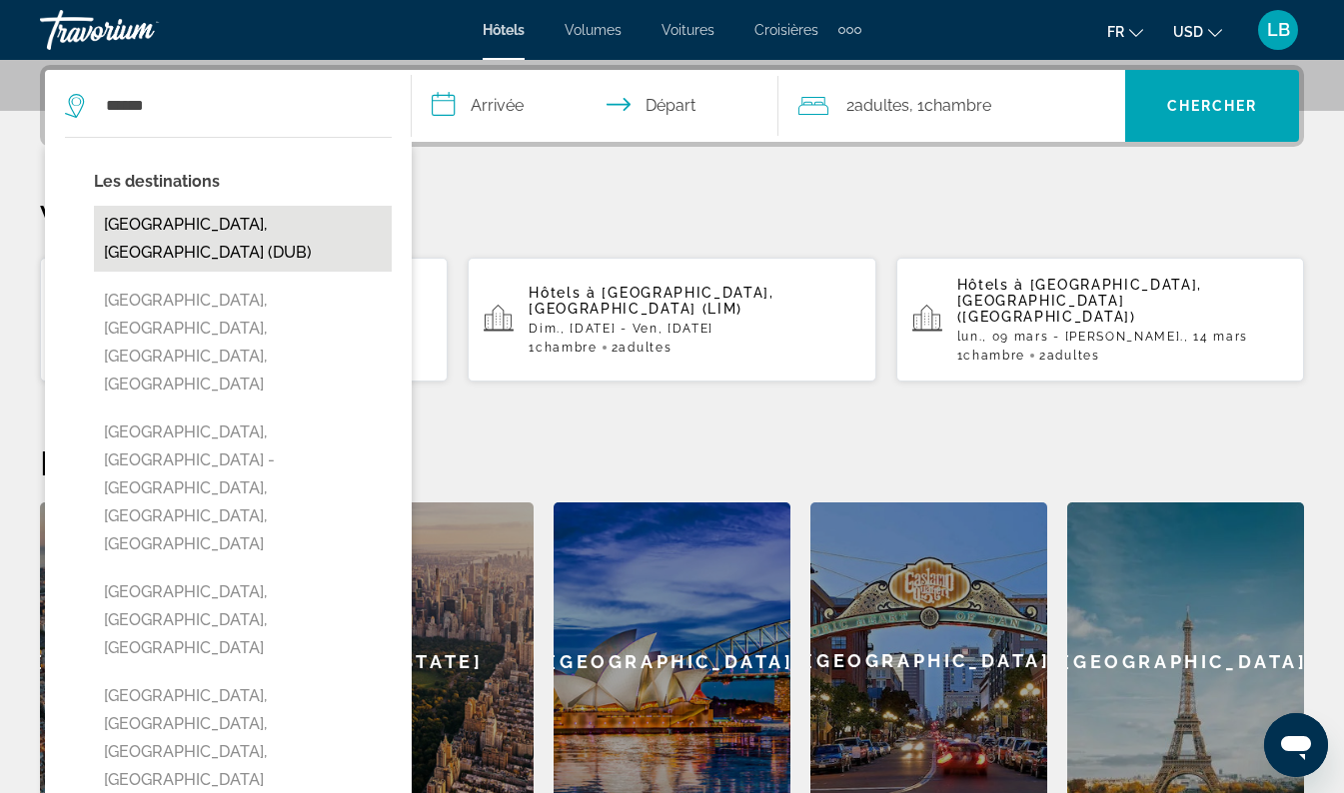
click at [278, 222] on button "[GEOGRAPHIC_DATA], [GEOGRAPHIC_DATA] (DUB)" at bounding box center [243, 239] width 298 height 66
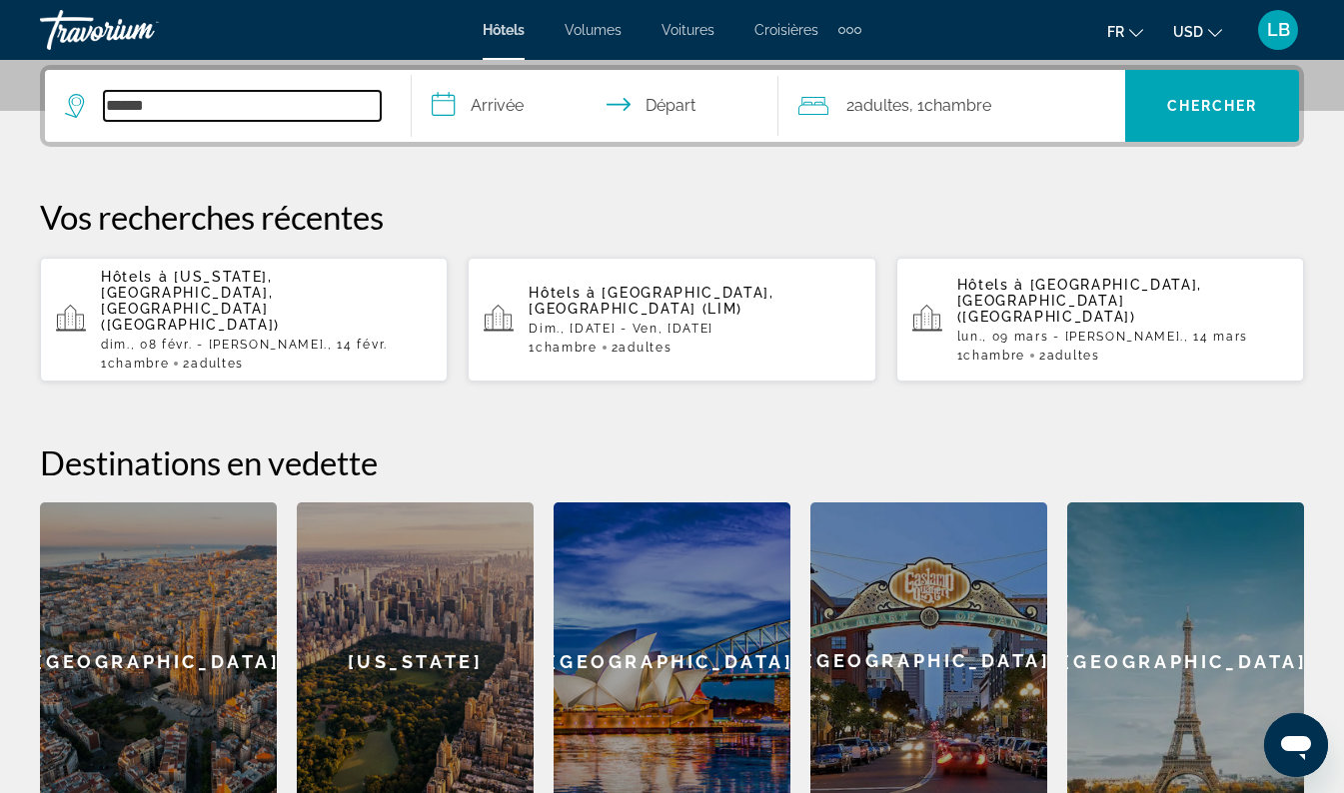
type input "**********"
click at [495, 100] on input "**********" at bounding box center [599, 109] width 375 height 78
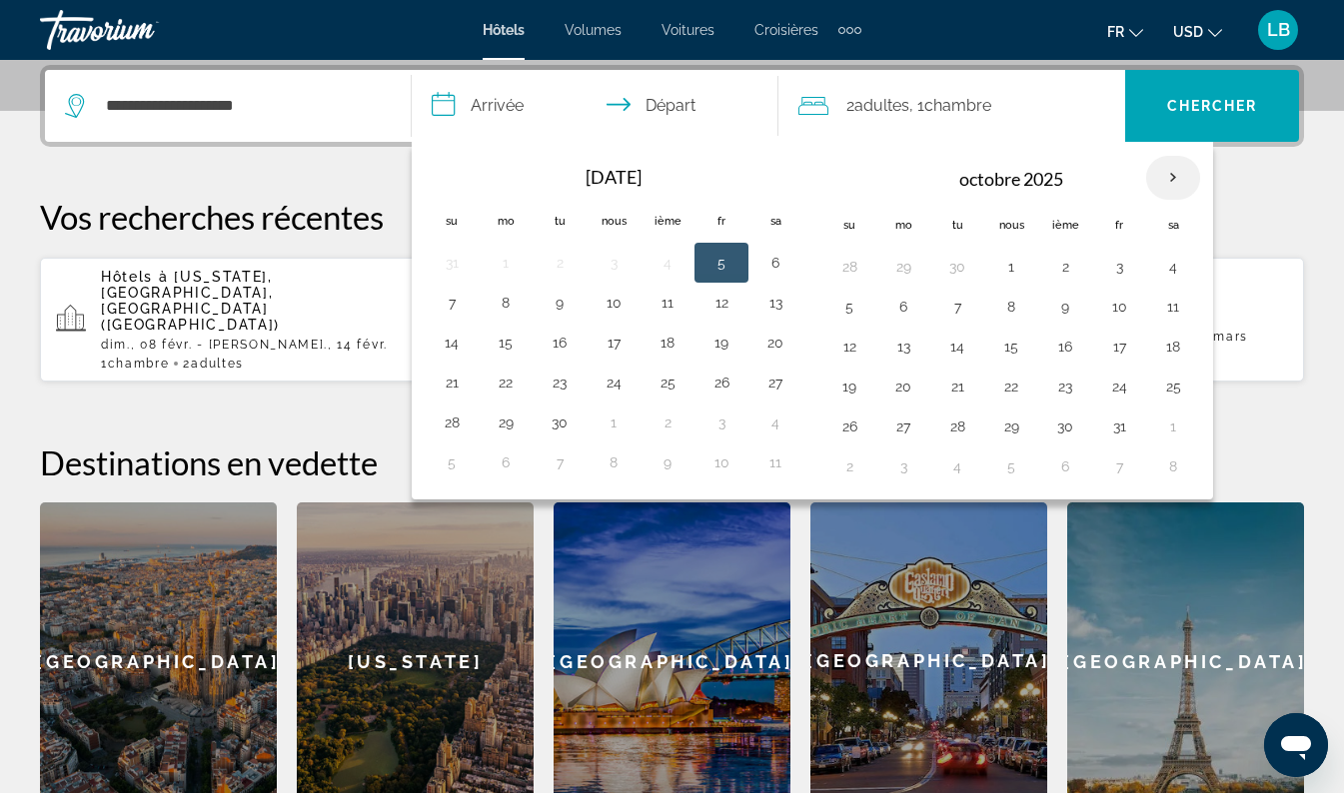
click at [1173, 180] on th "Prochain" at bounding box center [1173, 178] width 54 height 44
click at [1173, 185] on th "Prochain" at bounding box center [1173, 178] width 54 height 44
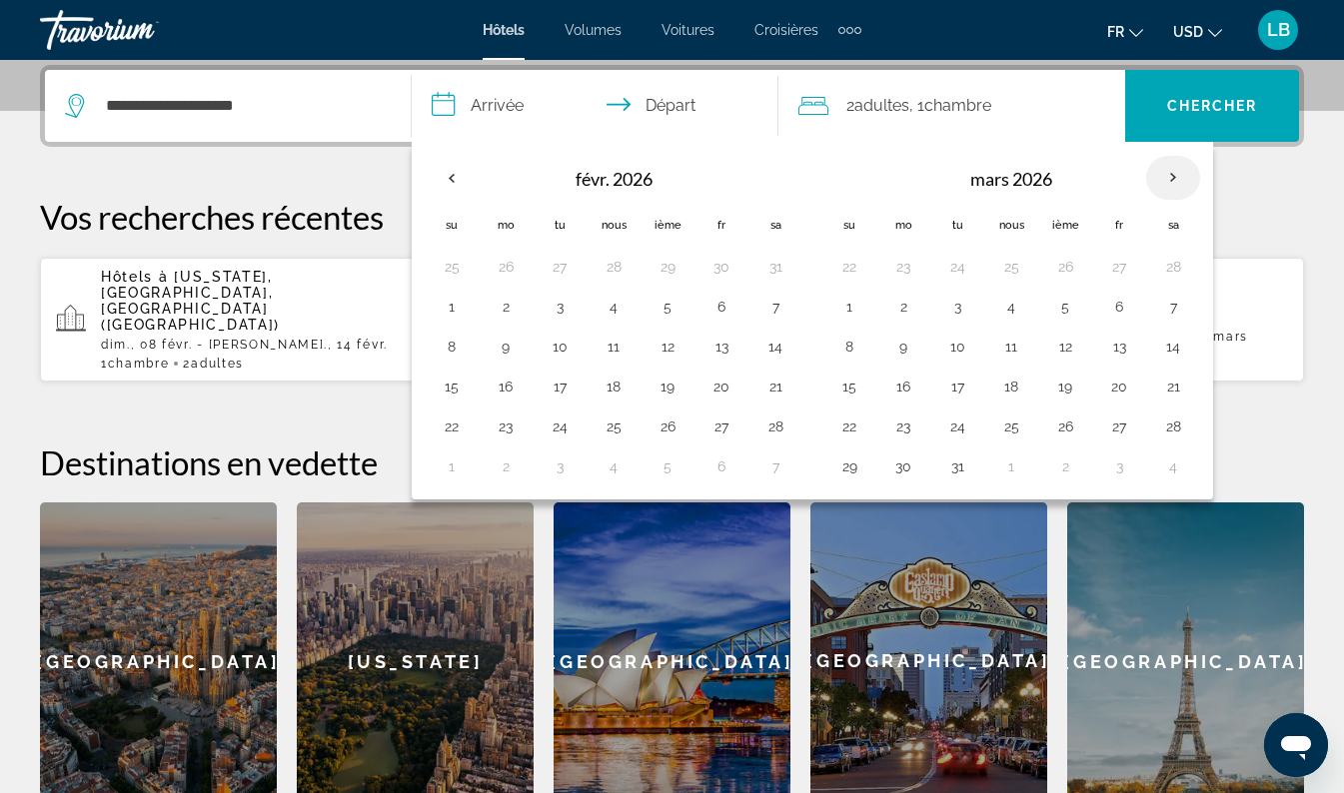
click at [1165, 169] on th "Prochain" at bounding box center [1173, 178] width 54 height 44
click at [504, 382] on button "16" at bounding box center [506, 387] width 32 height 28
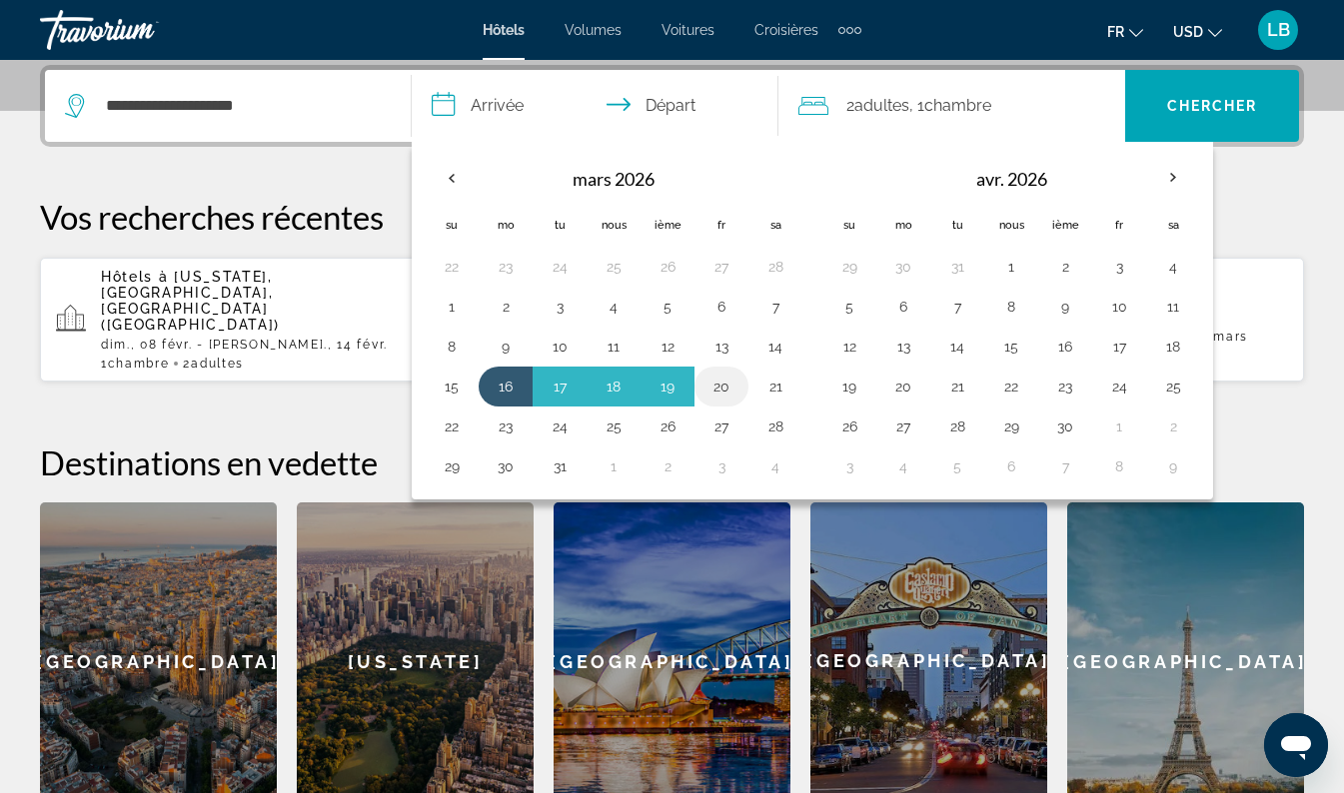
click at [733, 384] on button "20" at bounding box center [721, 387] width 32 height 28
type input "**********"
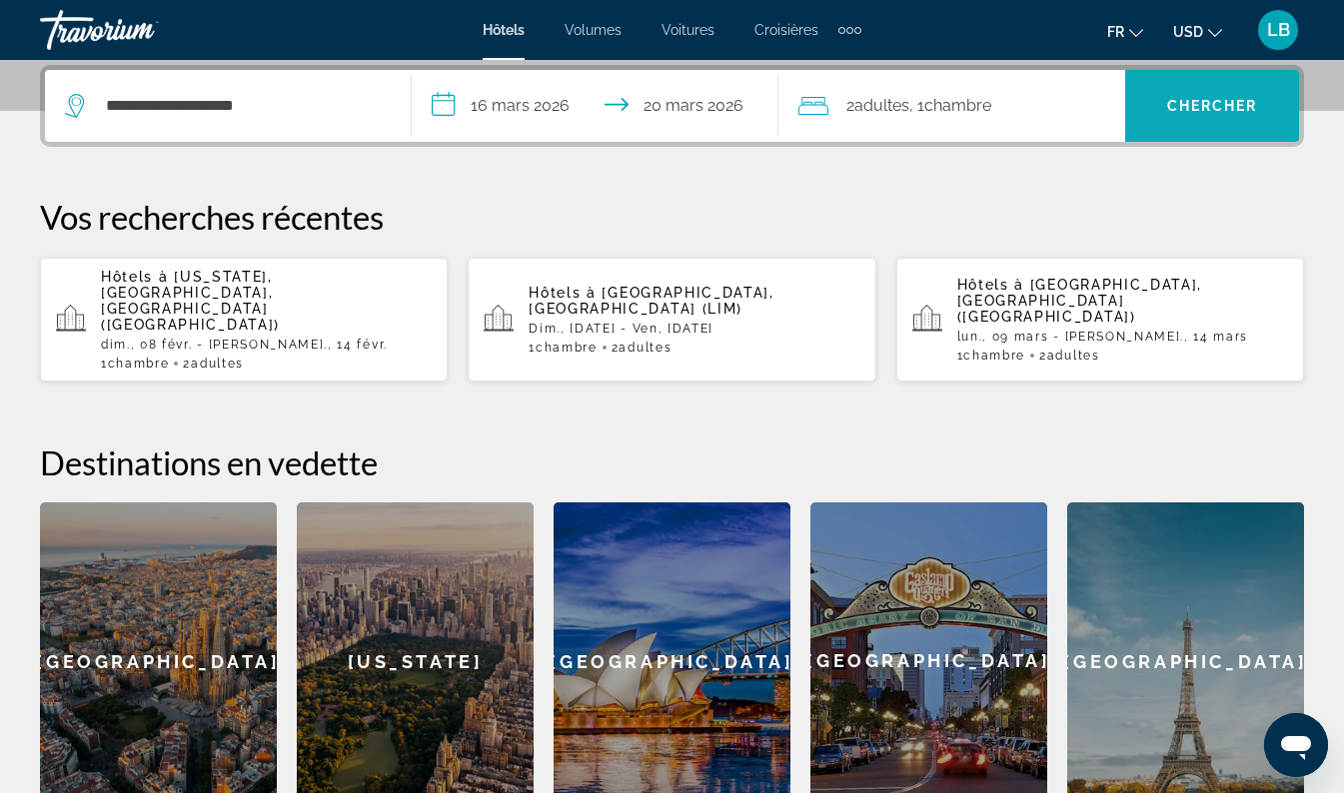
click at [1233, 102] on span "Chercher" at bounding box center [1212, 106] width 91 height 16
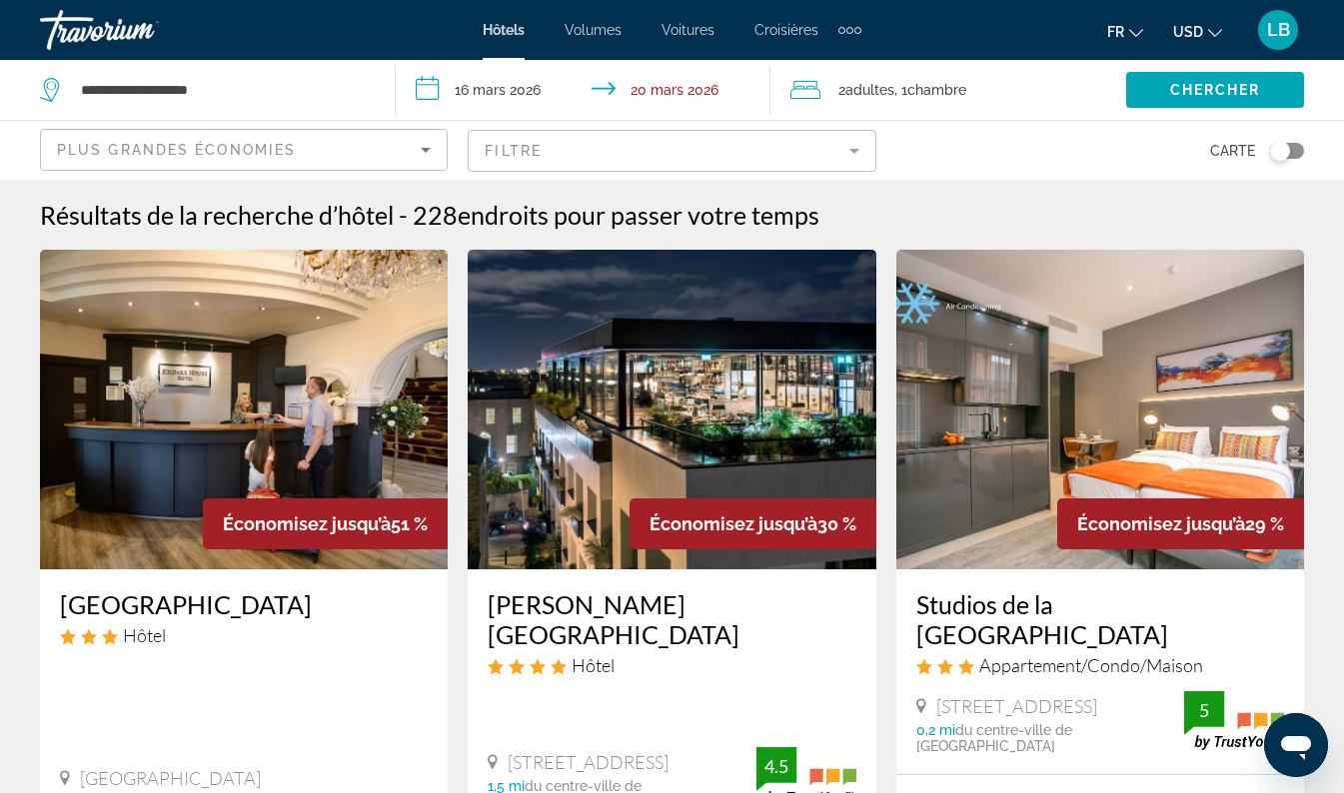
click at [862, 157] on mat-form-field "Filtre" at bounding box center [672, 151] width 408 height 42
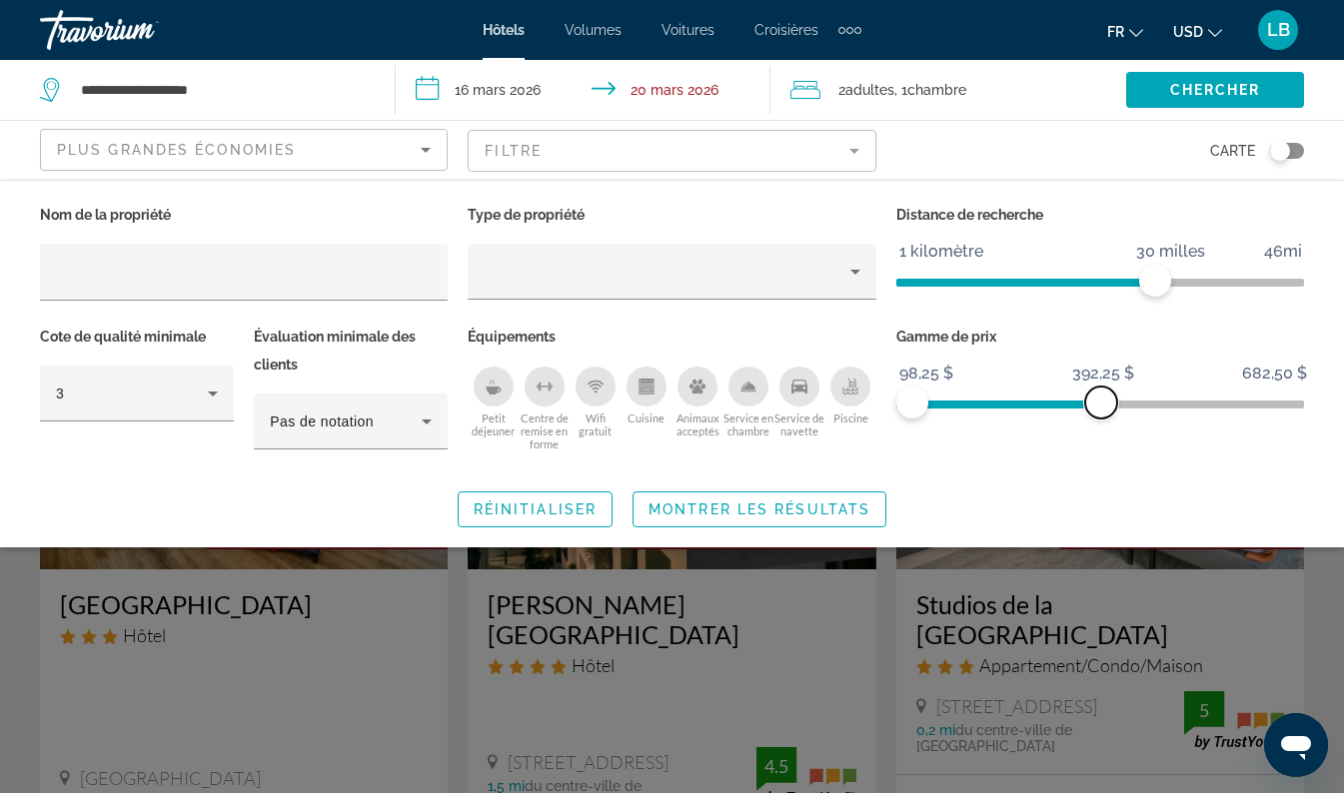
drag, startPoint x: 1289, startPoint y: 405, endPoint x: 1101, endPoint y: 410, distance: 187.9
click at [1101, 410] on span "ngx-slider-max" at bounding box center [1101, 403] width 32 height 32
click at [408, 148] on div "Plus grandes économies" at bounding box center [239, 150] width 364 height 24
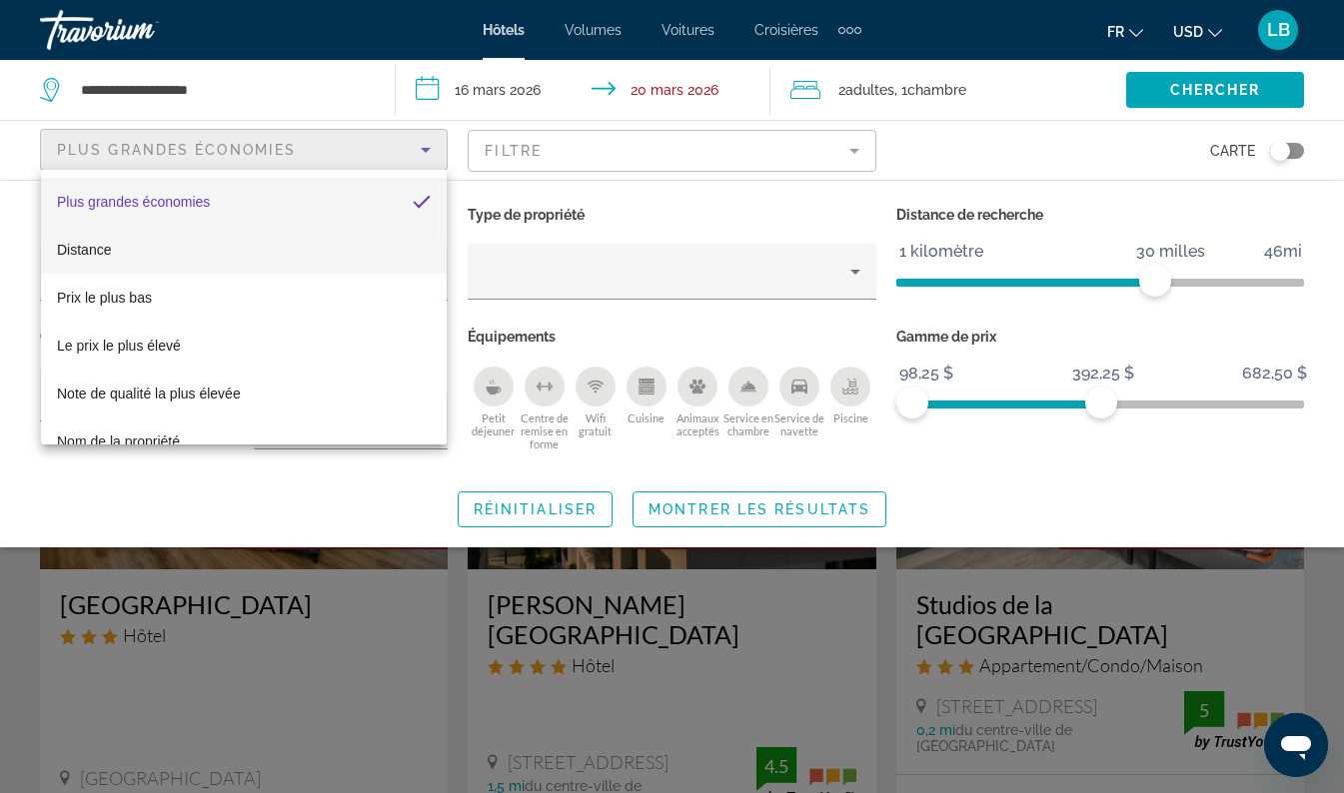
scroll to position [77, 0]
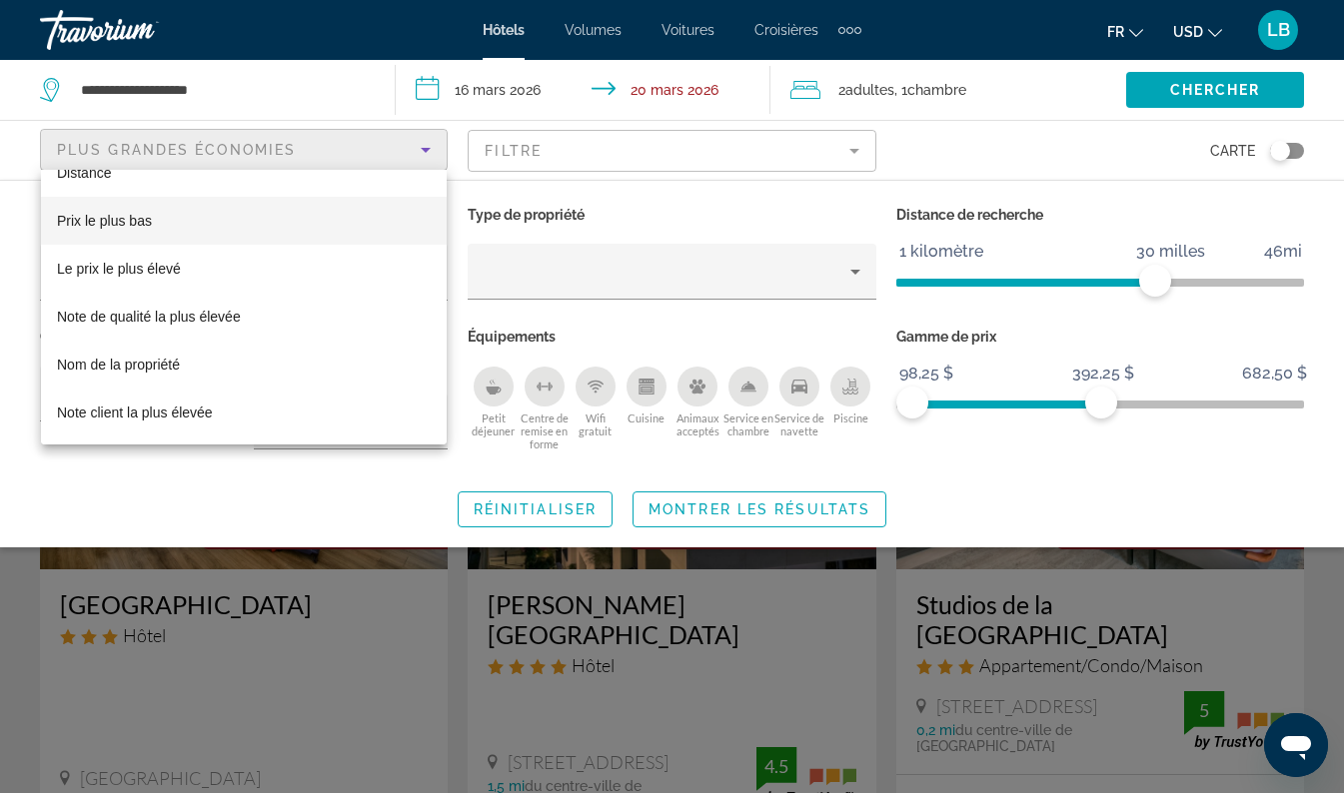
click at [119, 211] on span "Prix le plus bas" at bounding box center [104, 221] width 95 height 24
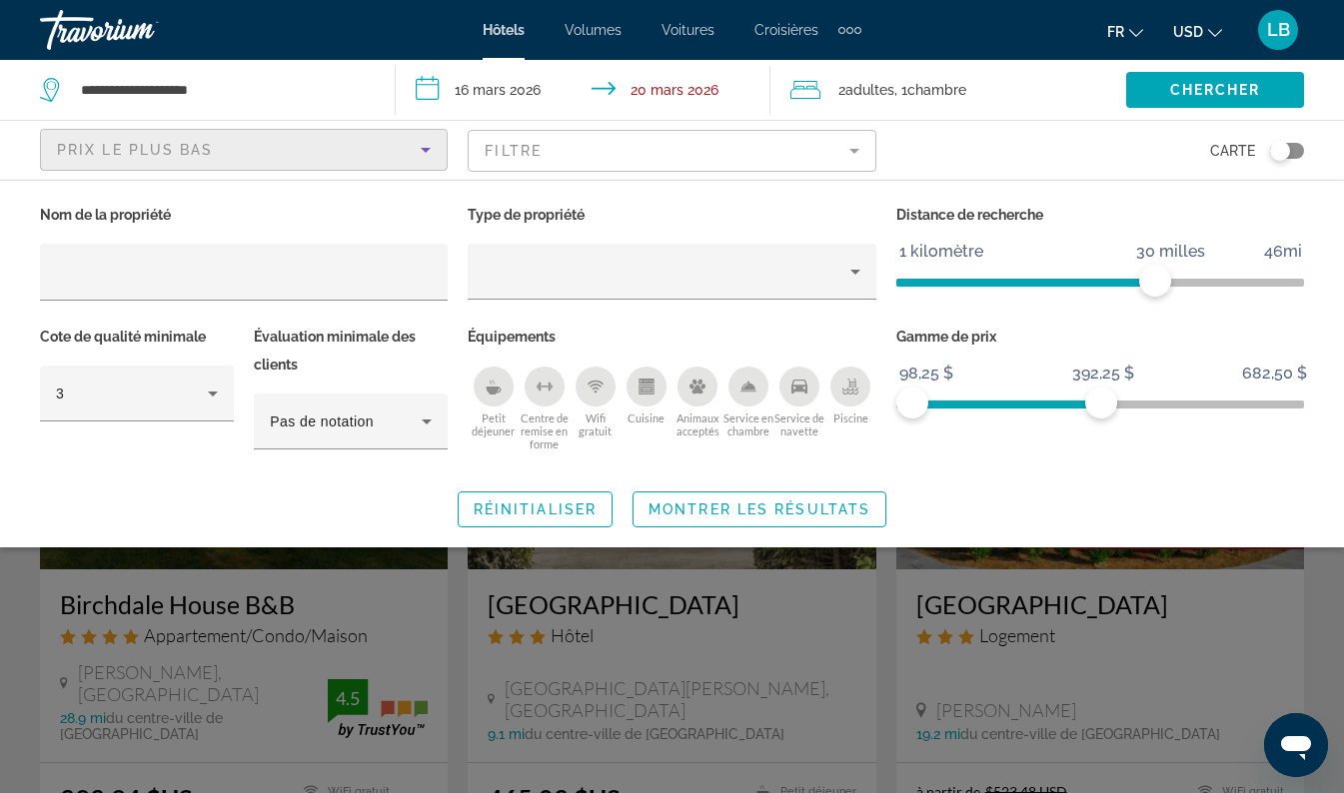
click at [641, 143] on mat-form-field "Filtre" at bounding box center [672, 151] width 408 height 42
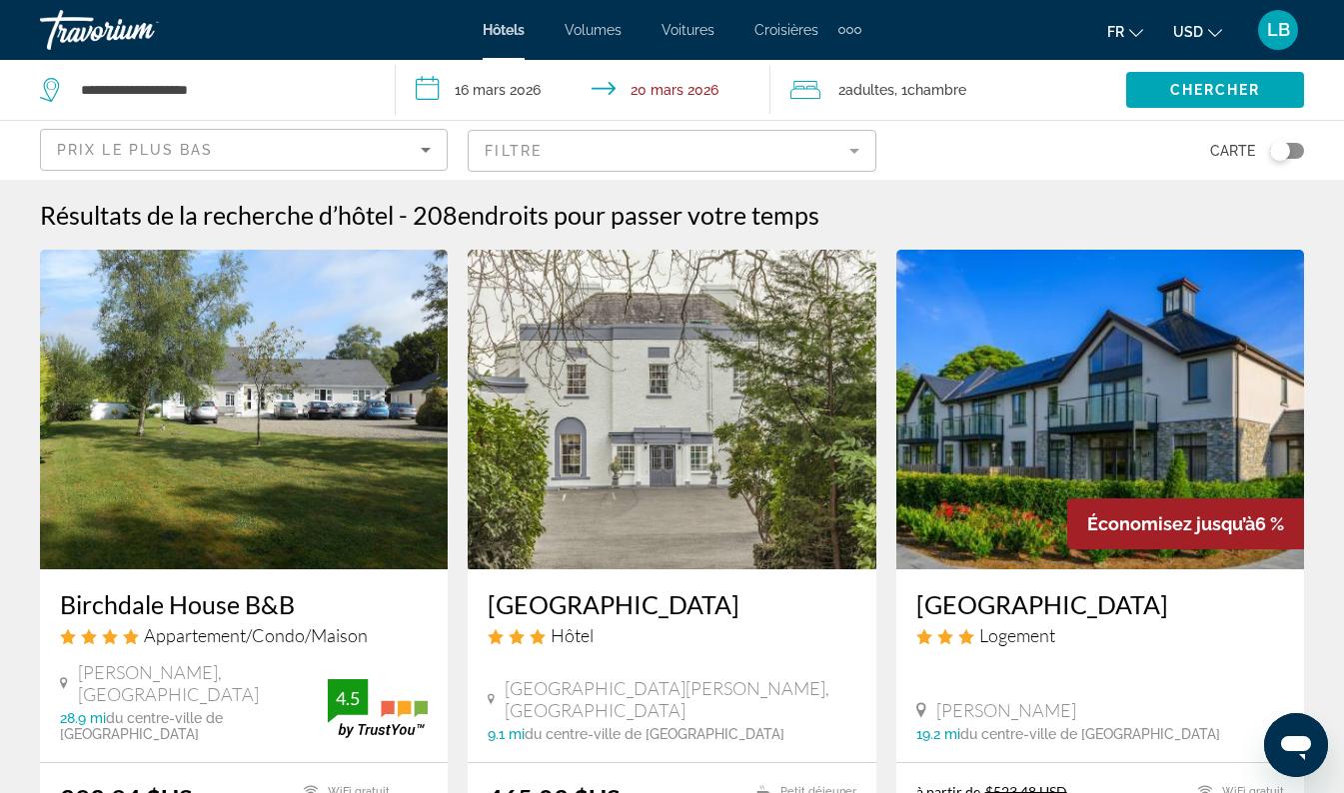
click at [753, 145] on mat-form-field "Filtre" at bounding box center [672, 151] width 408 height 42
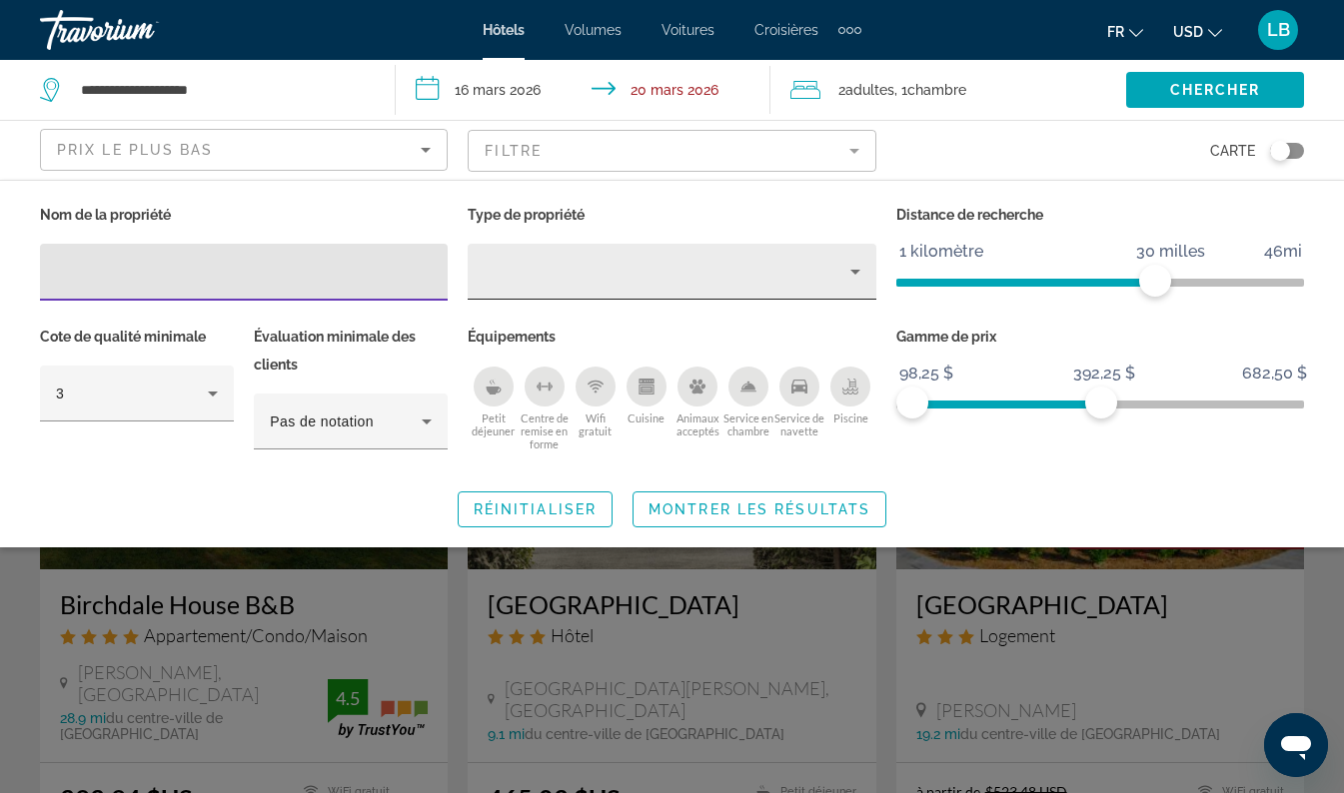
click at [665, 276] on div "Type de propriété" at bounding box center [667, 272] width 366 height 24
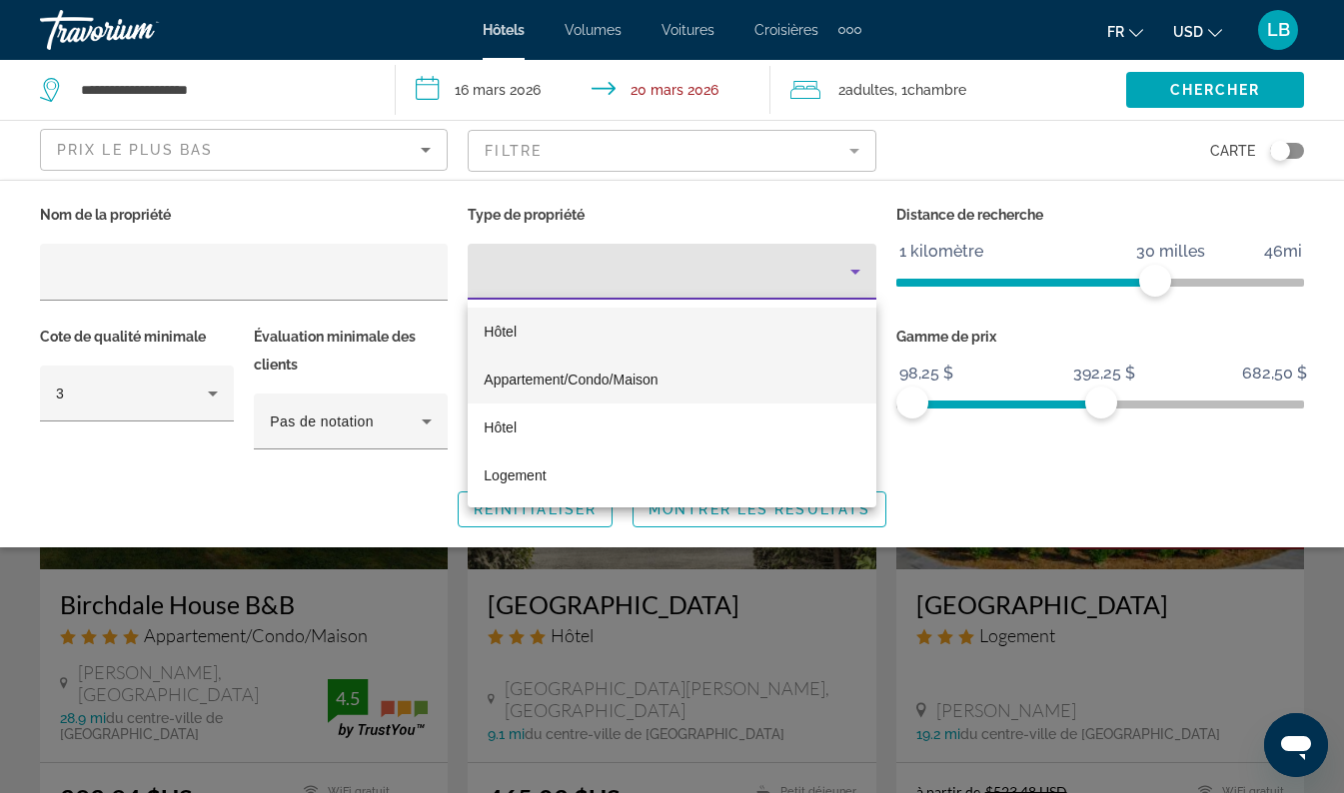
click at [579, 387] on span "Appartement/Condo/Maison" at bounding box center [571, 380] width 174 height 16
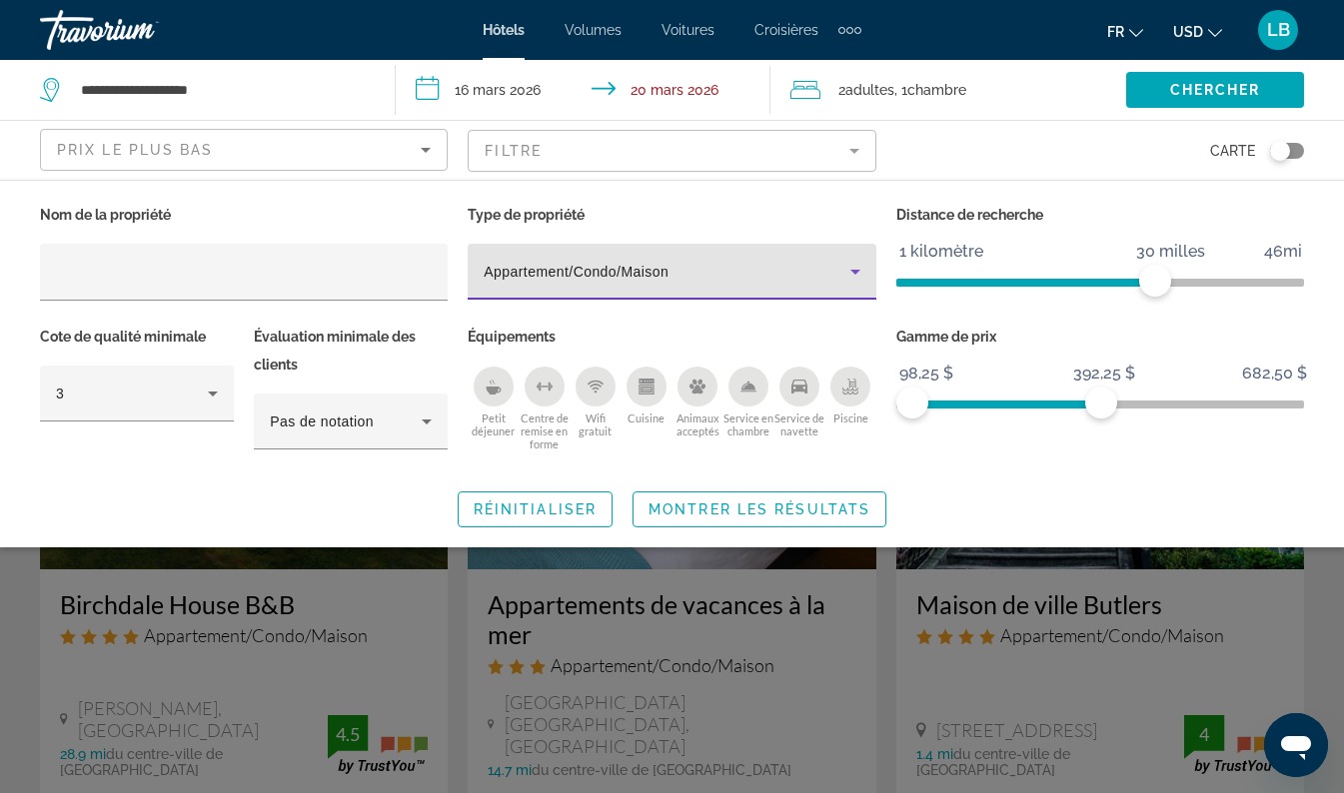
click at [686, 256] on div "Appartement/Condo/Maison" at bounding box center [672, 272] width 376 height 56
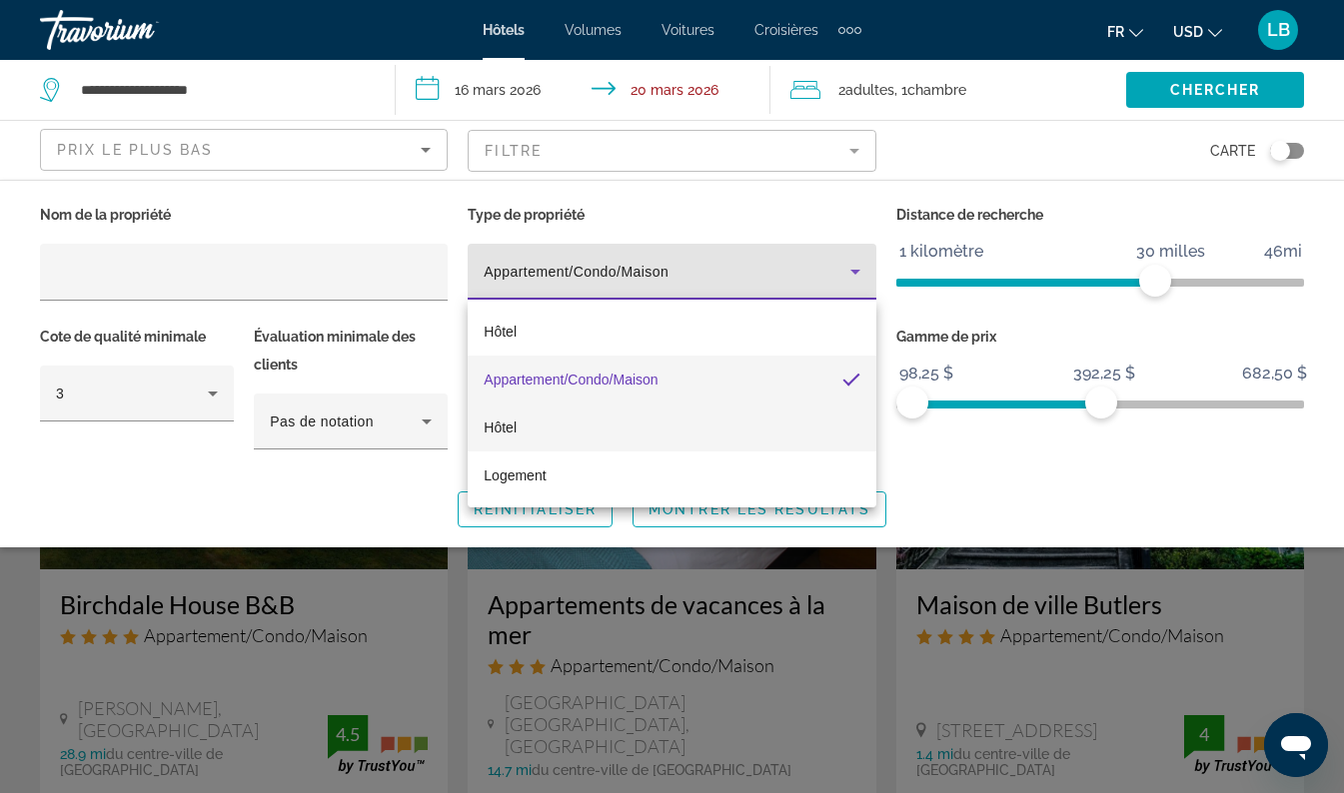
click at [562, 419] on mat-option "Hôtel" at bounding box center [672, 428] width 408 height 48
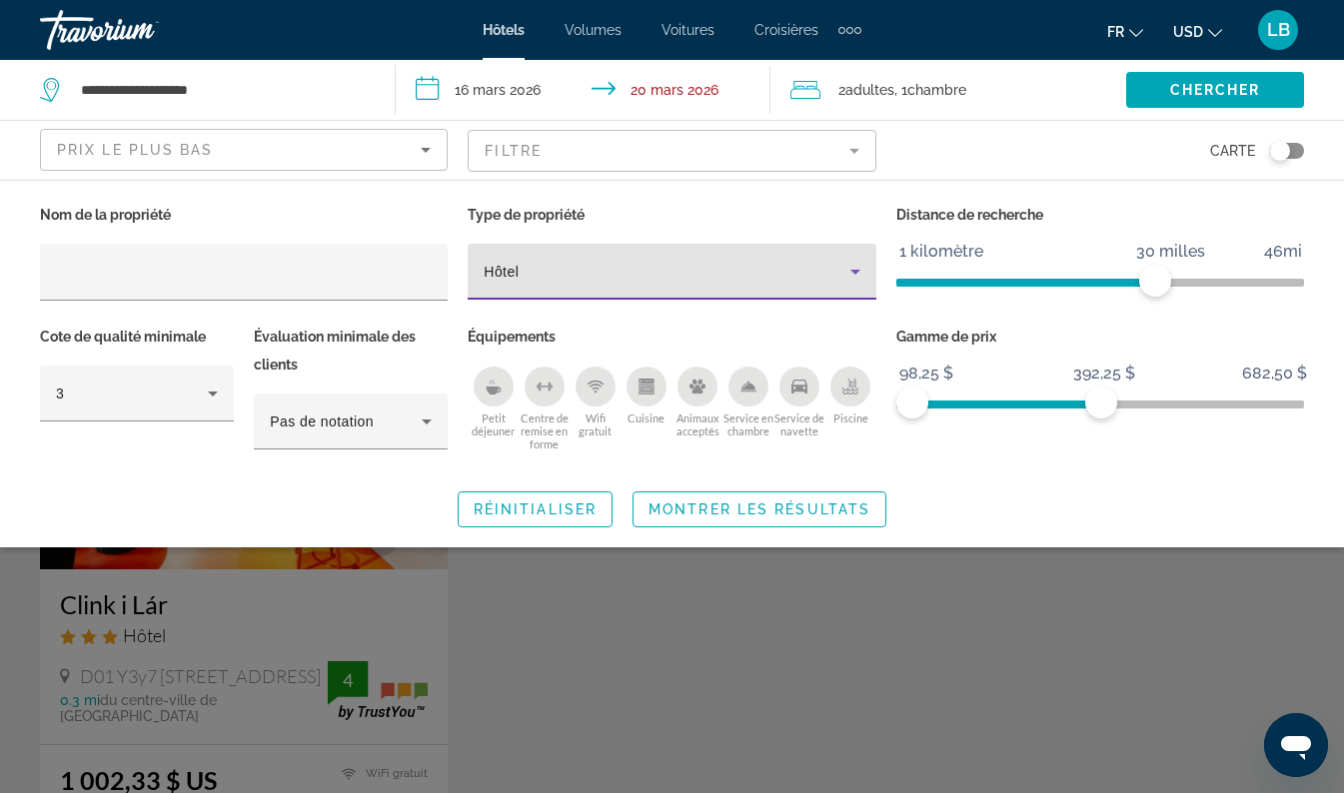
click at [616, 265] on div "Hôtel" at bounding box center [667, 272] width 366 height 24
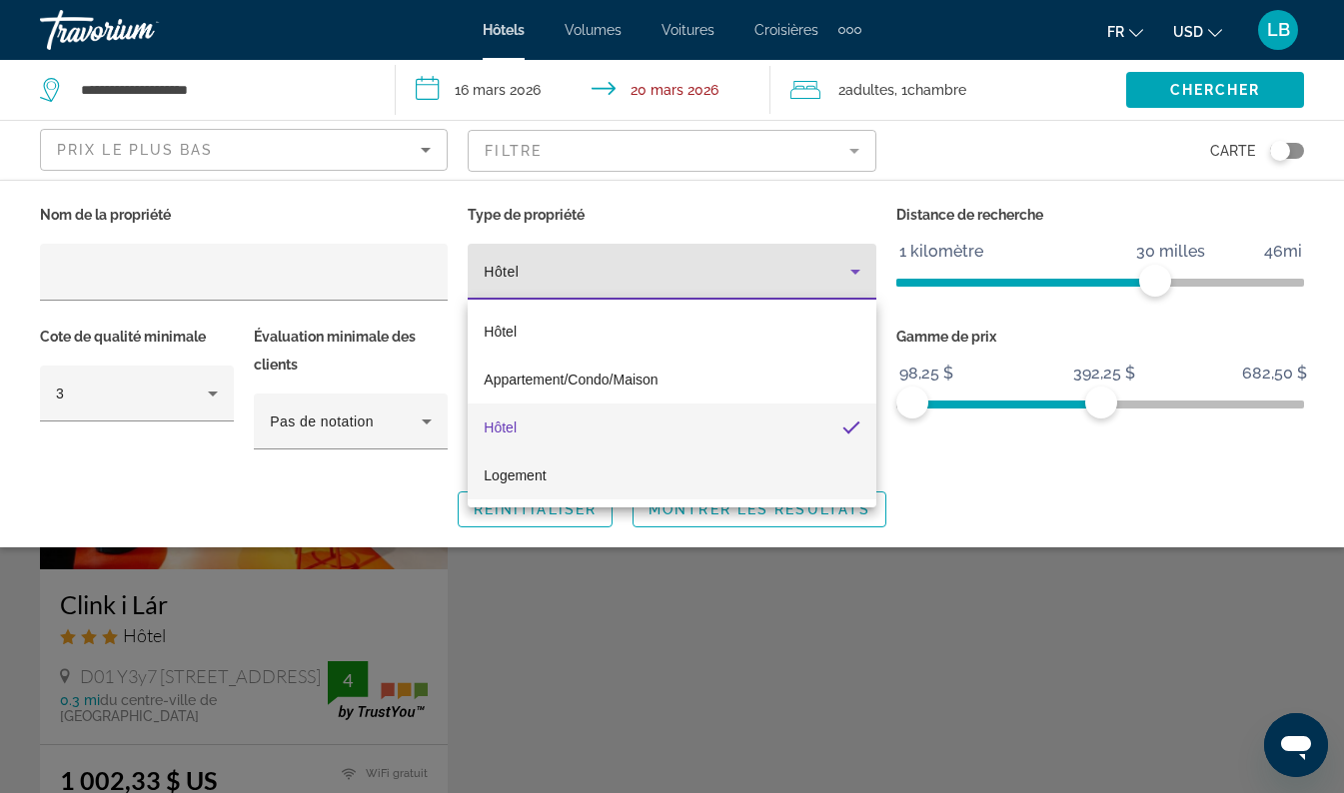
click at [549, 490] on mat-option "Logement" at bounding box center [672, 476] width 408 height 48
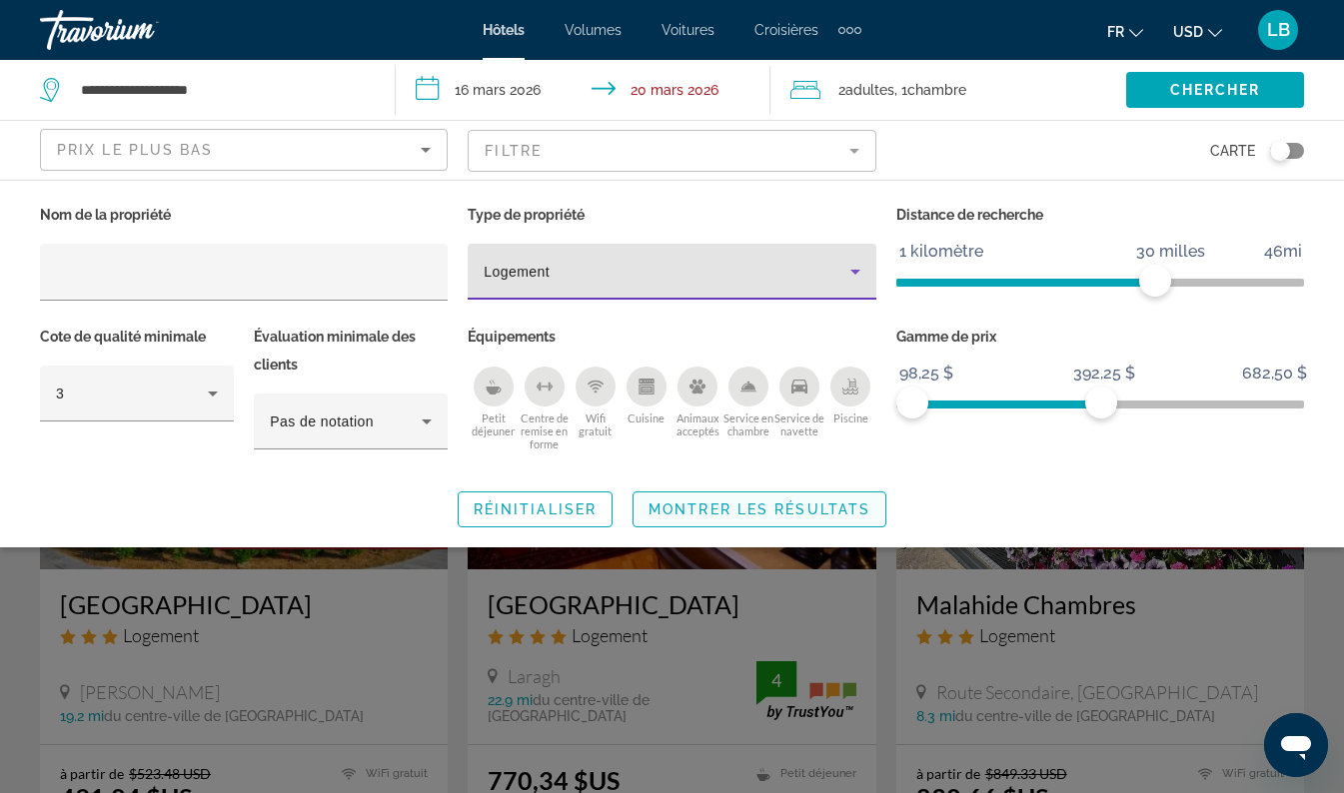
click at [757, 502] on span "Montrer les résultats" at bounding box center [759, 510] width 222 height 16
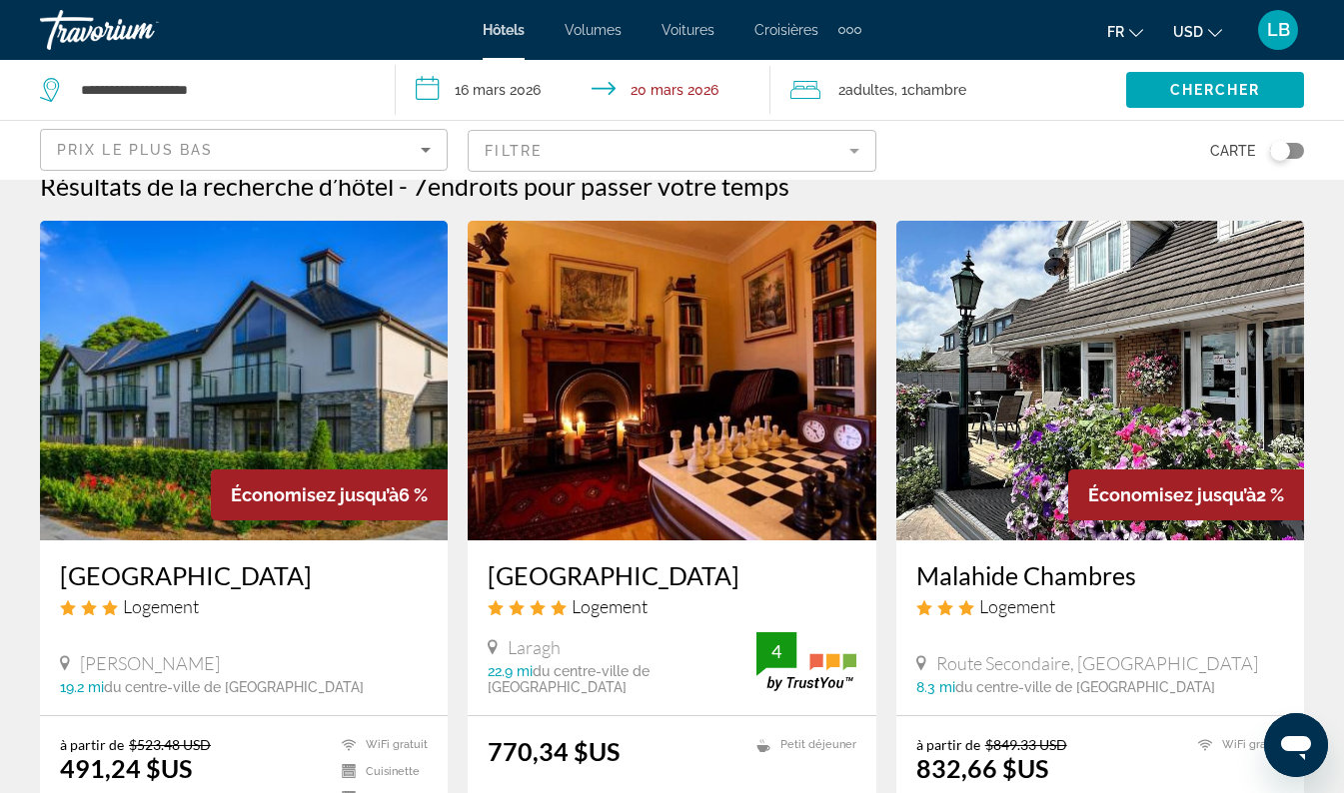
scroll to position [28, 0]
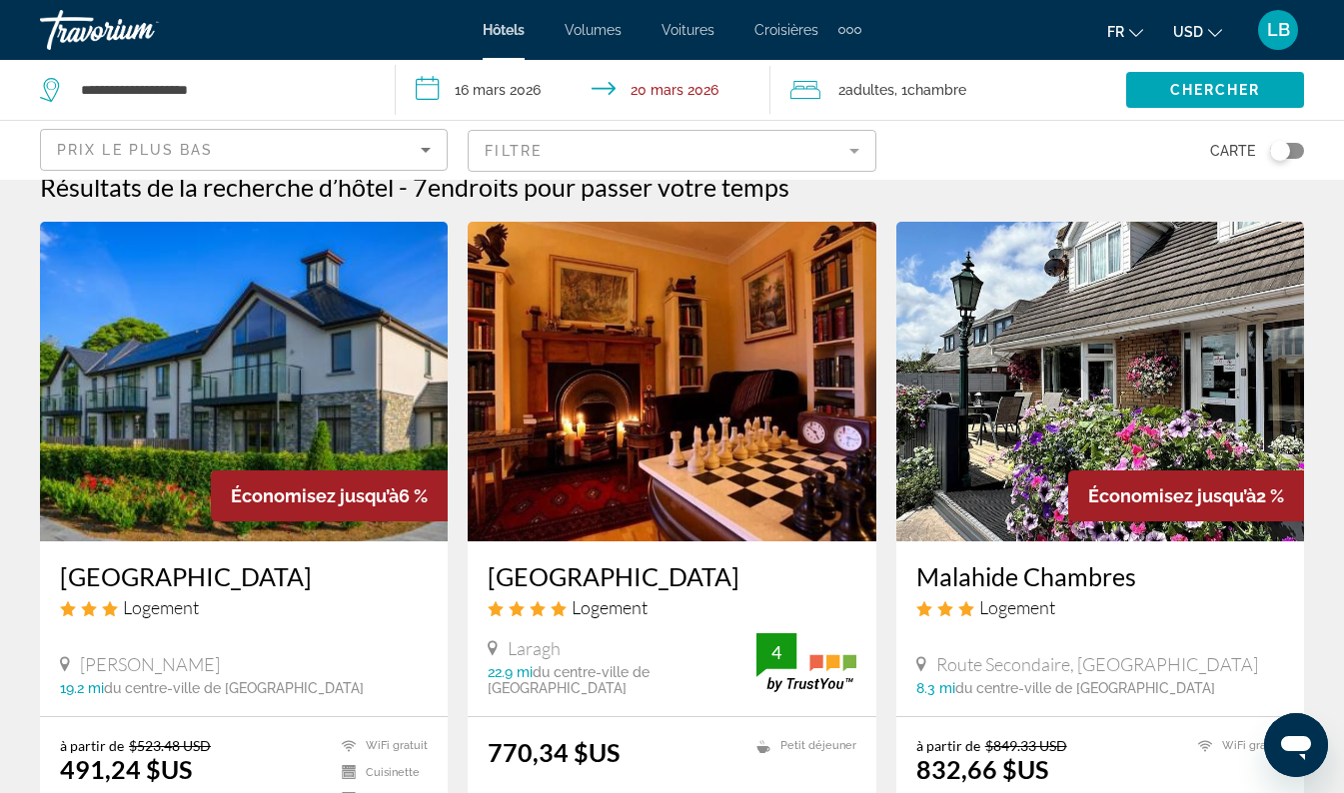
click at [779, 167] on mat-form-field "Filtre" at bounding box center [672, 151] width 408 height 42
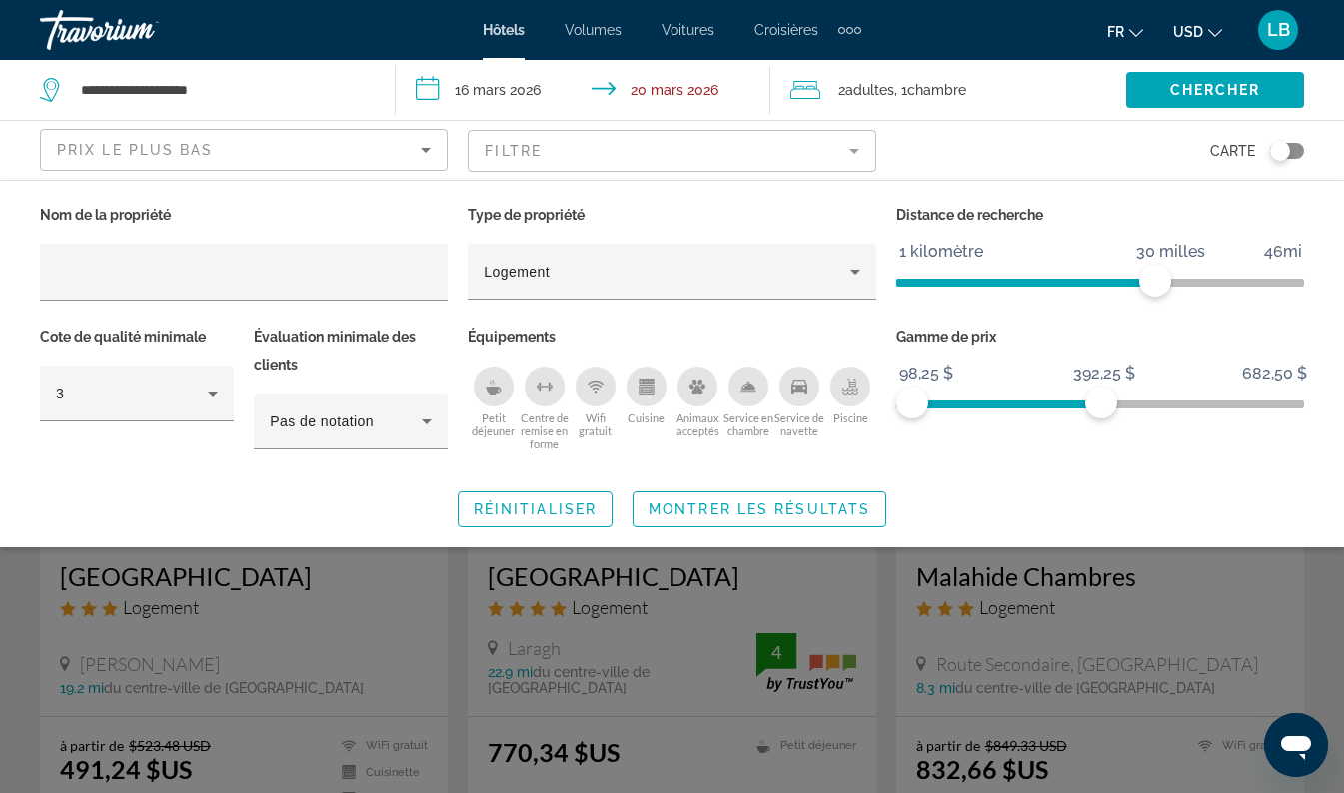
click at [842, 153] on mat-form-field "Filtre" at bounding box center [672, 151] width 408 height 42
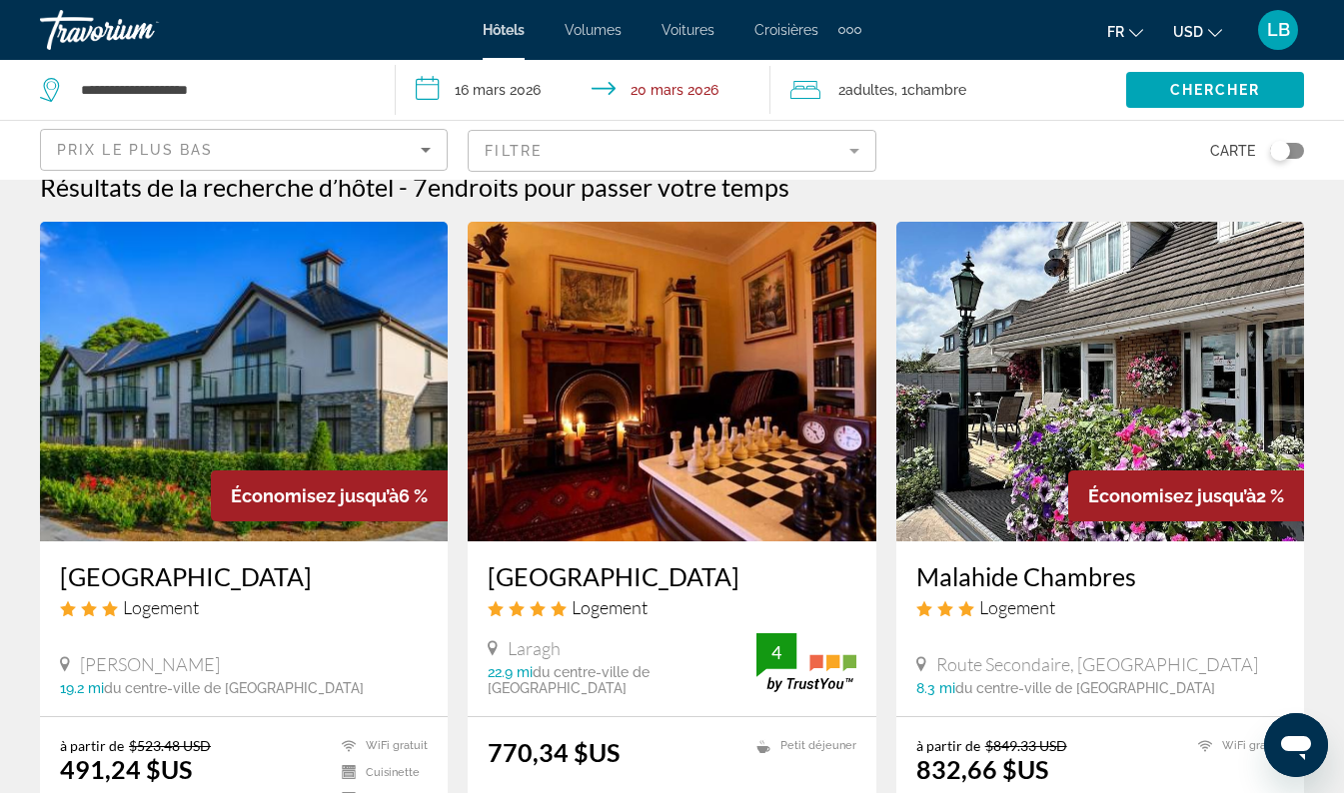
click at [842, 153] on mat-form-field "Filtre" at bounding box center [672, 151] width 408 height 42
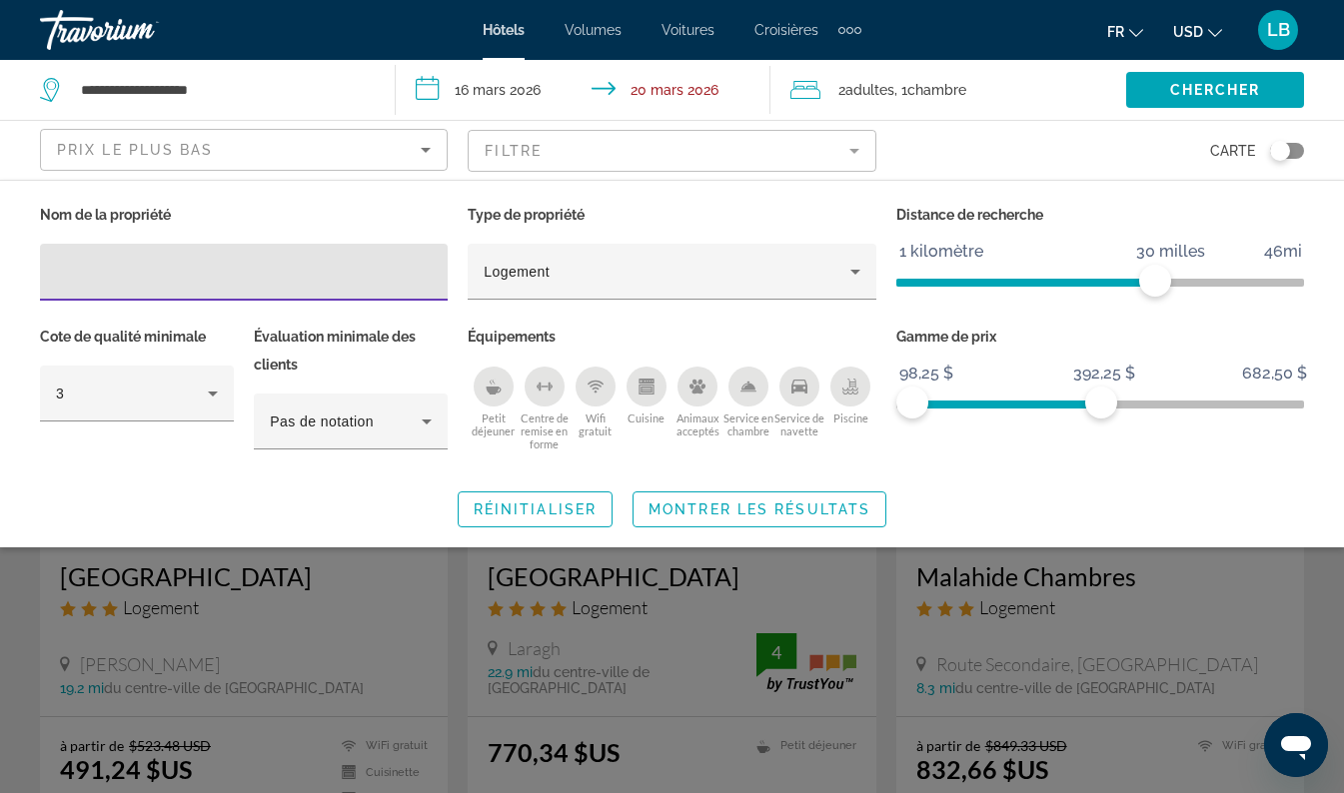
click at [675, 226] on p "Type de propriété" at bounding box center [672, 215] width 408 height 28
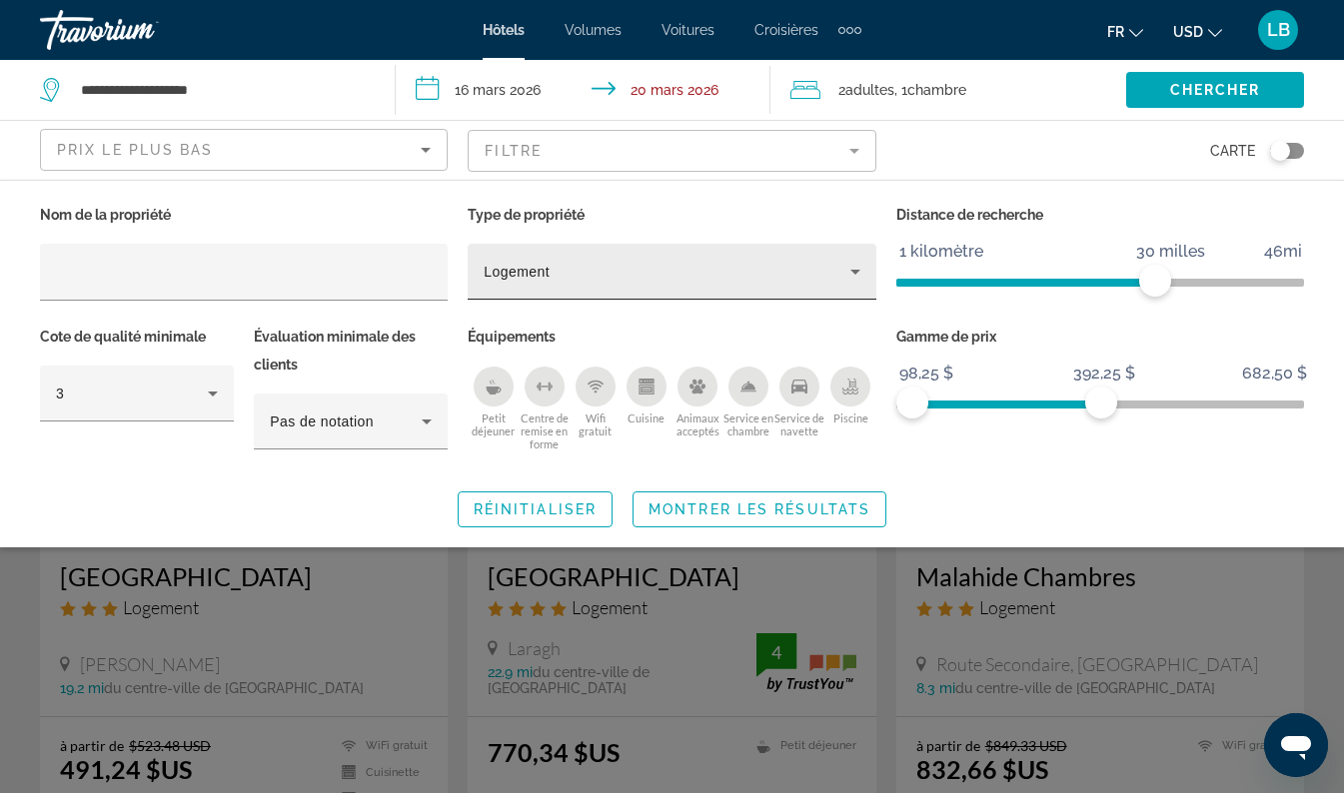
click at [678, 274] on div "Logement" at bounding box center [667, 272] width 366 height 24
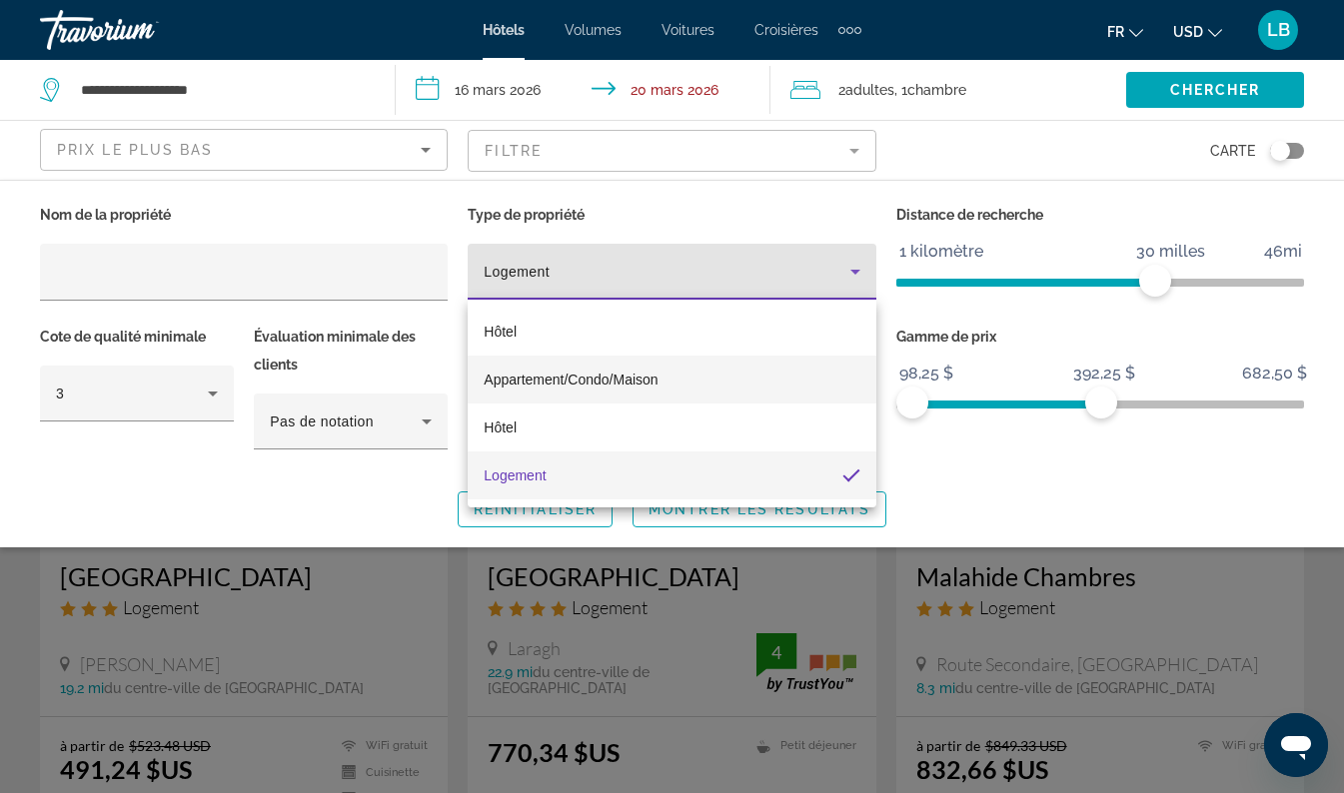
click at [613, 377] on span "Appartement/Condo/Maison" at bounding box center [571, 380] width 174 height 16
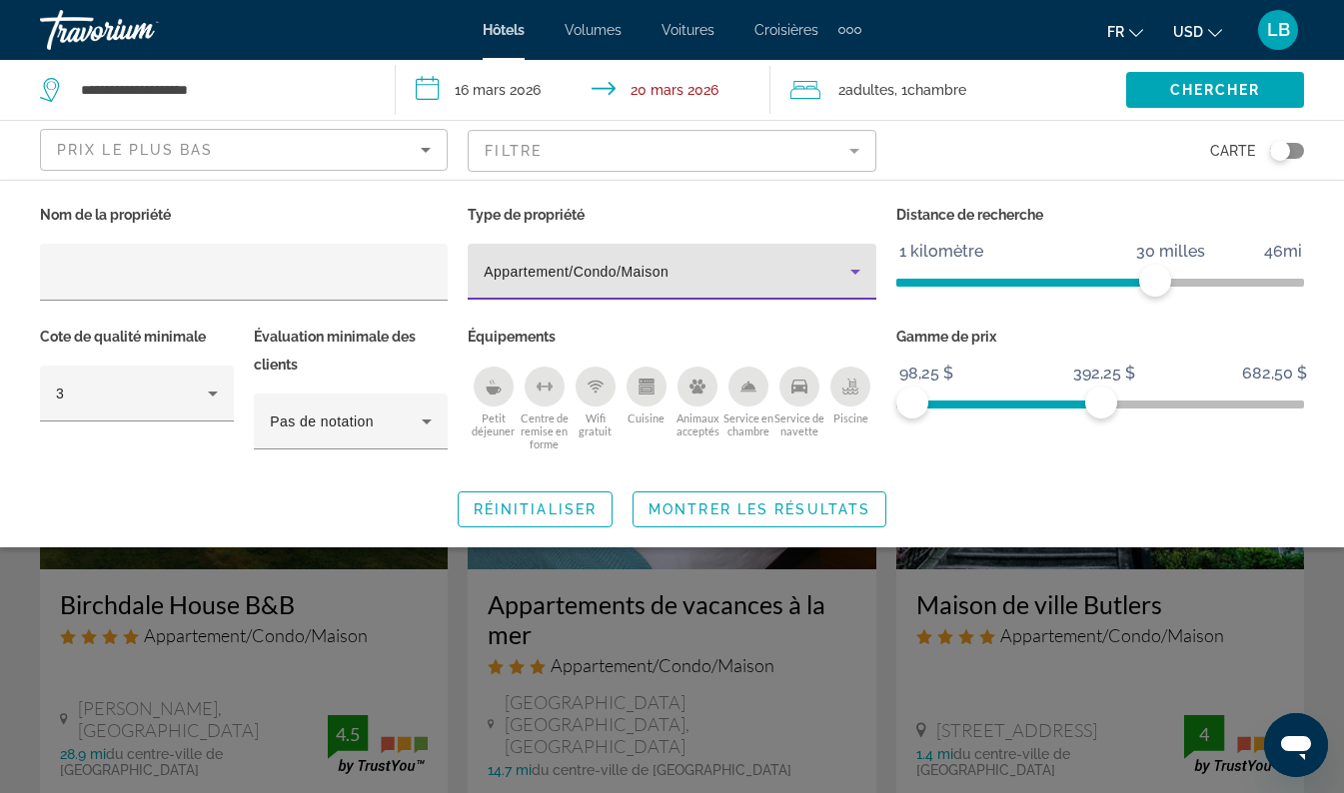
click at [0, 678] on div "Widget de recherche" at bounding box center [672, 547] width 1344 height 494
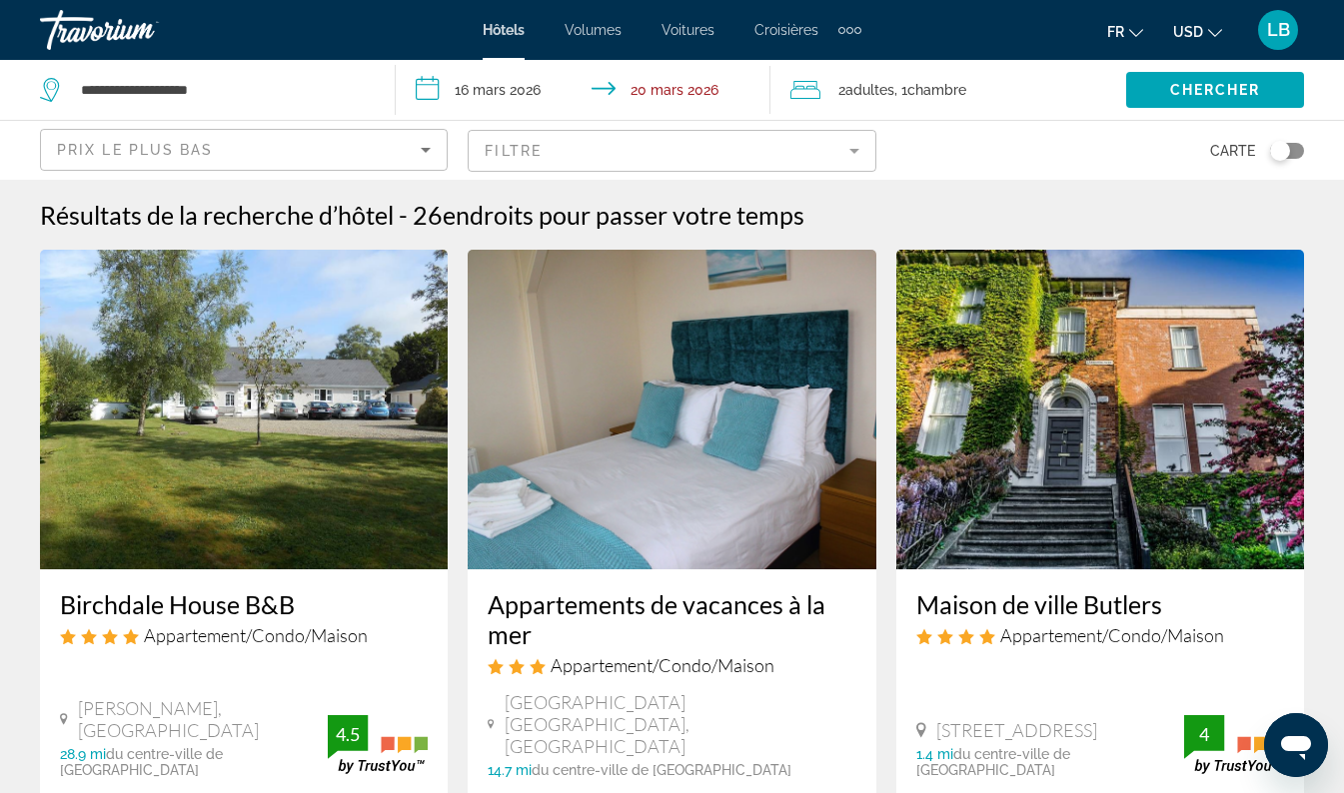
click at [620, 148] on mat-form-field "Filtre" at bounding box center [672, 151] width 408 height 42
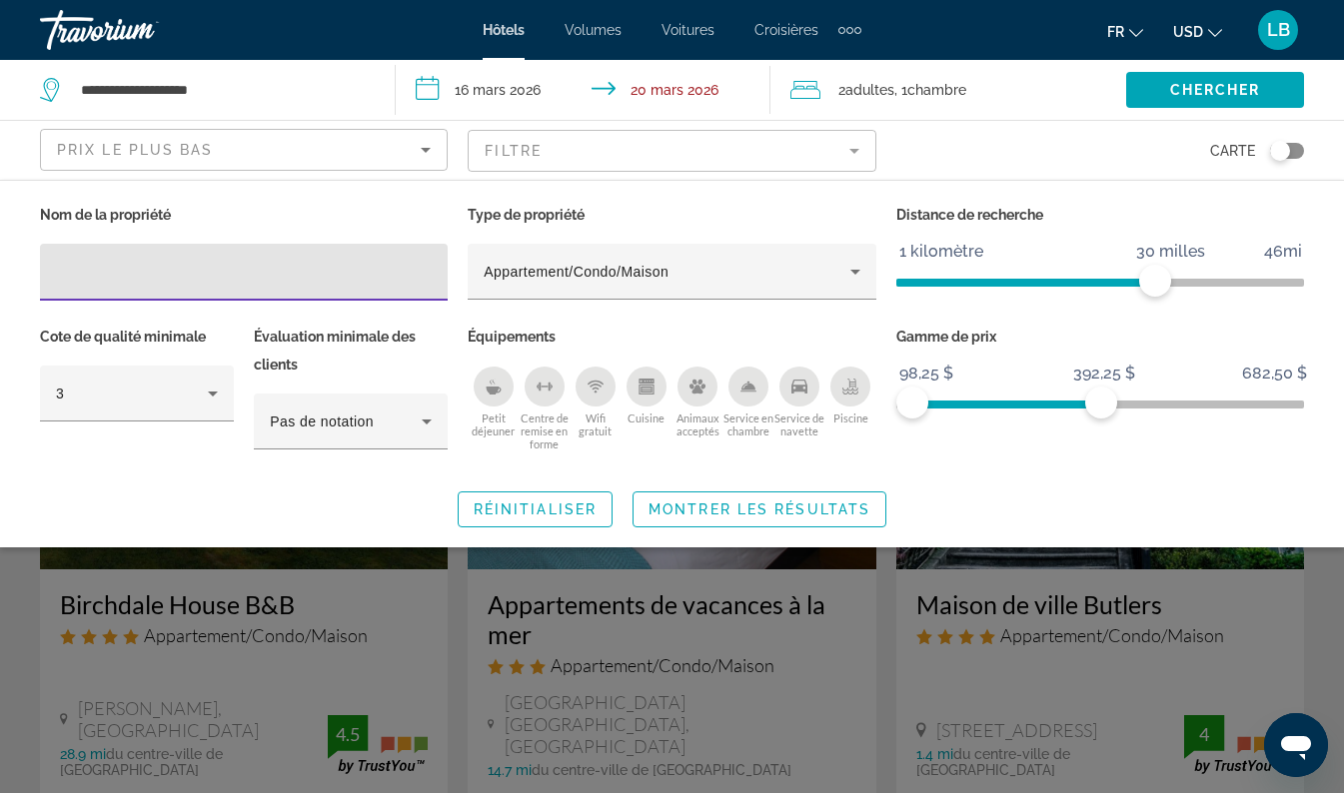
click at [855, 149] on mat-form-field "Filtre" at bounding box center [672, 151] width 408 height 42
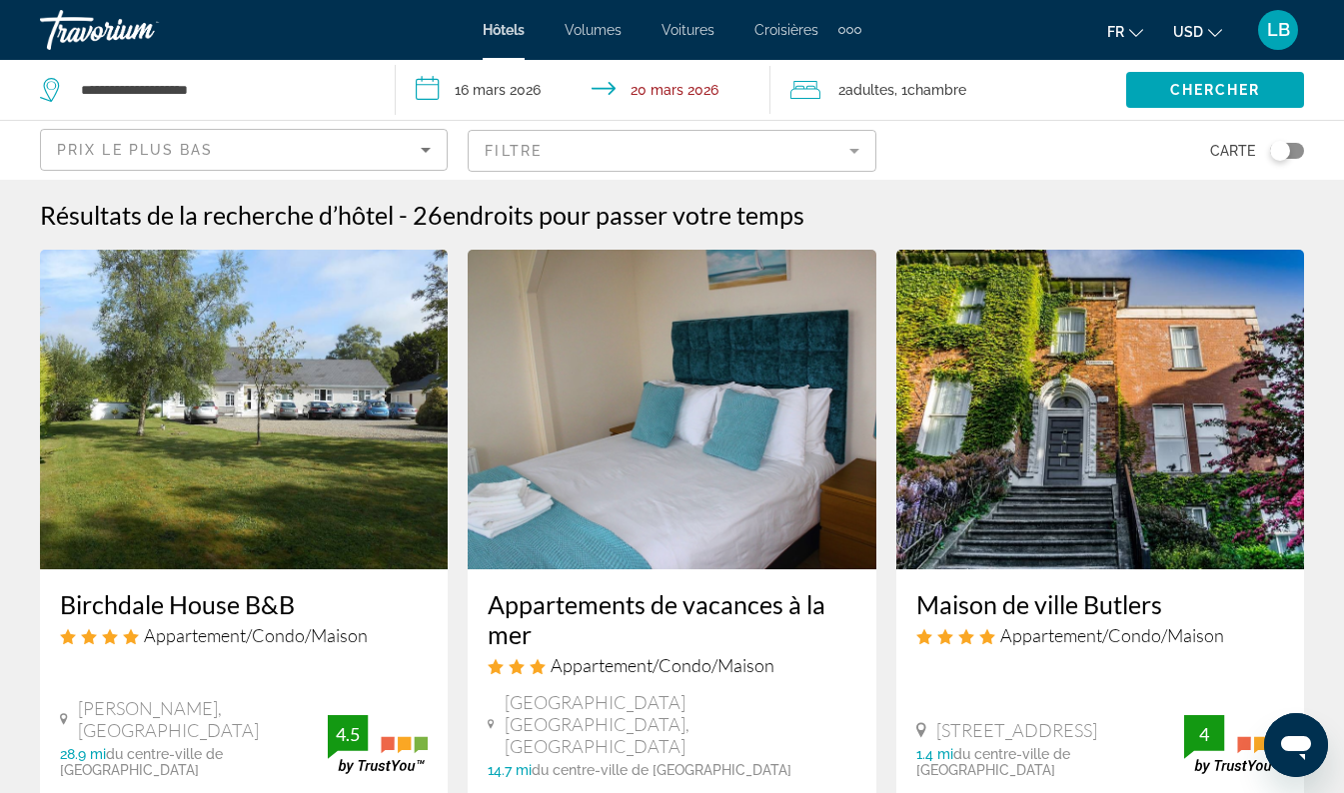
click at [855, 149] on mat-form-field "Filtre" at bounding box center [672, 151] width 408 height 42
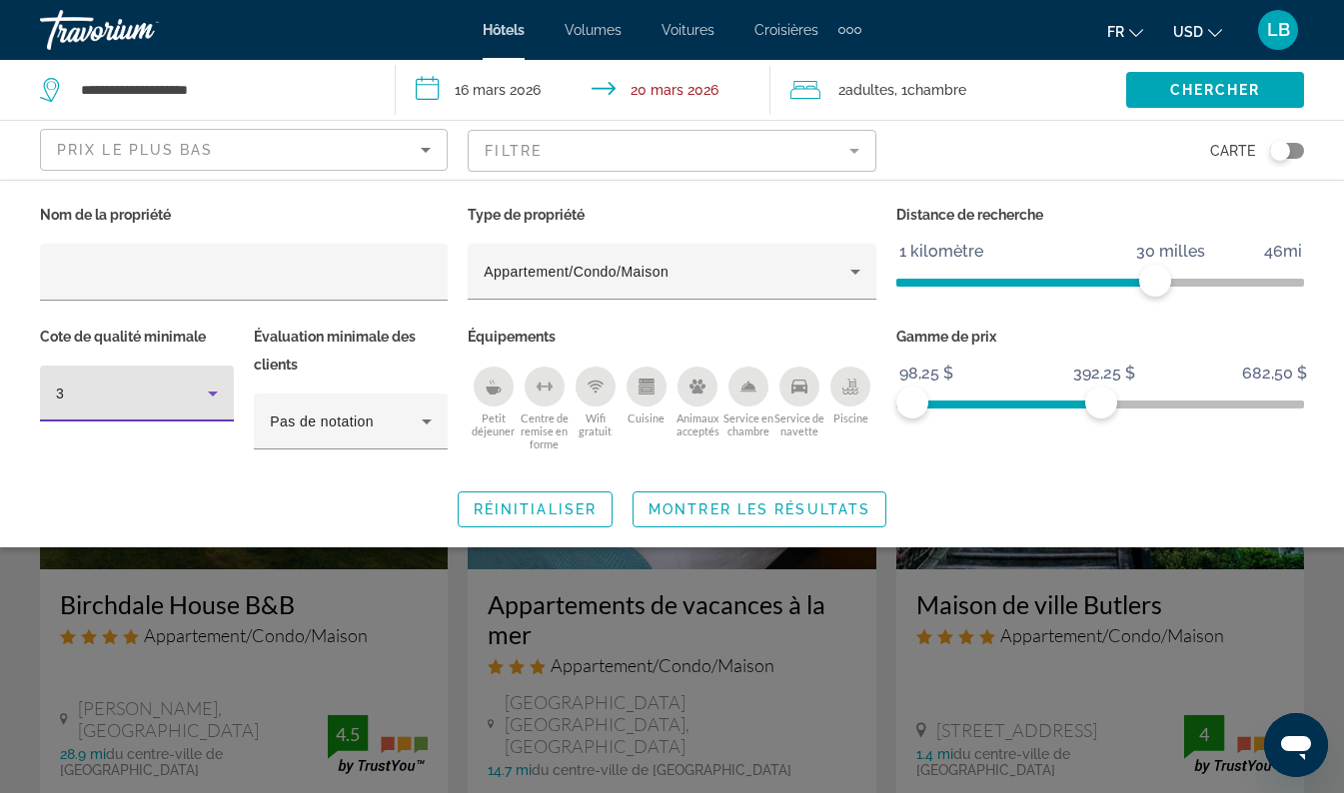
click at [218, 398] on icon "Filtres d’hôtel" at bounding box center [213, 394] width 24 height 24
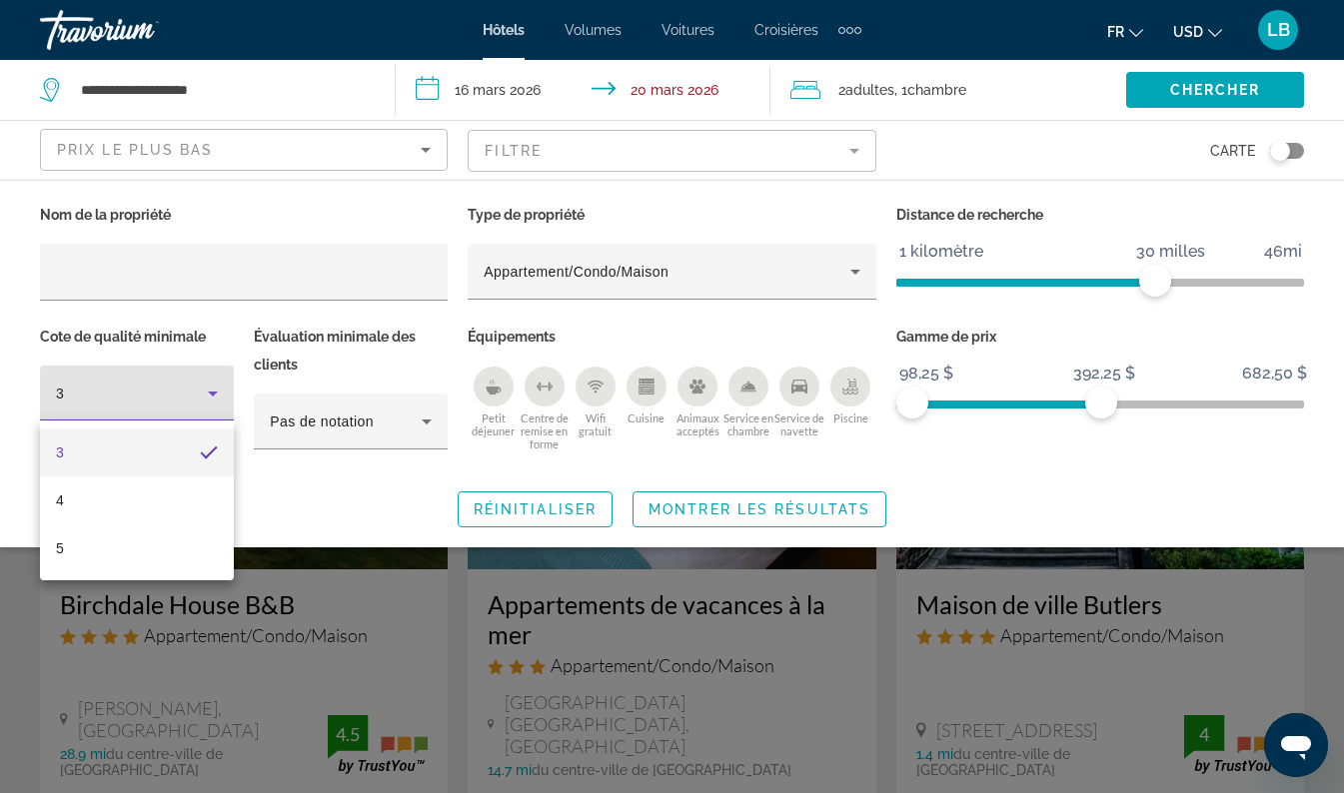
click at [211, 389] on div at bounding box center [672, 396] width 1344 height 793
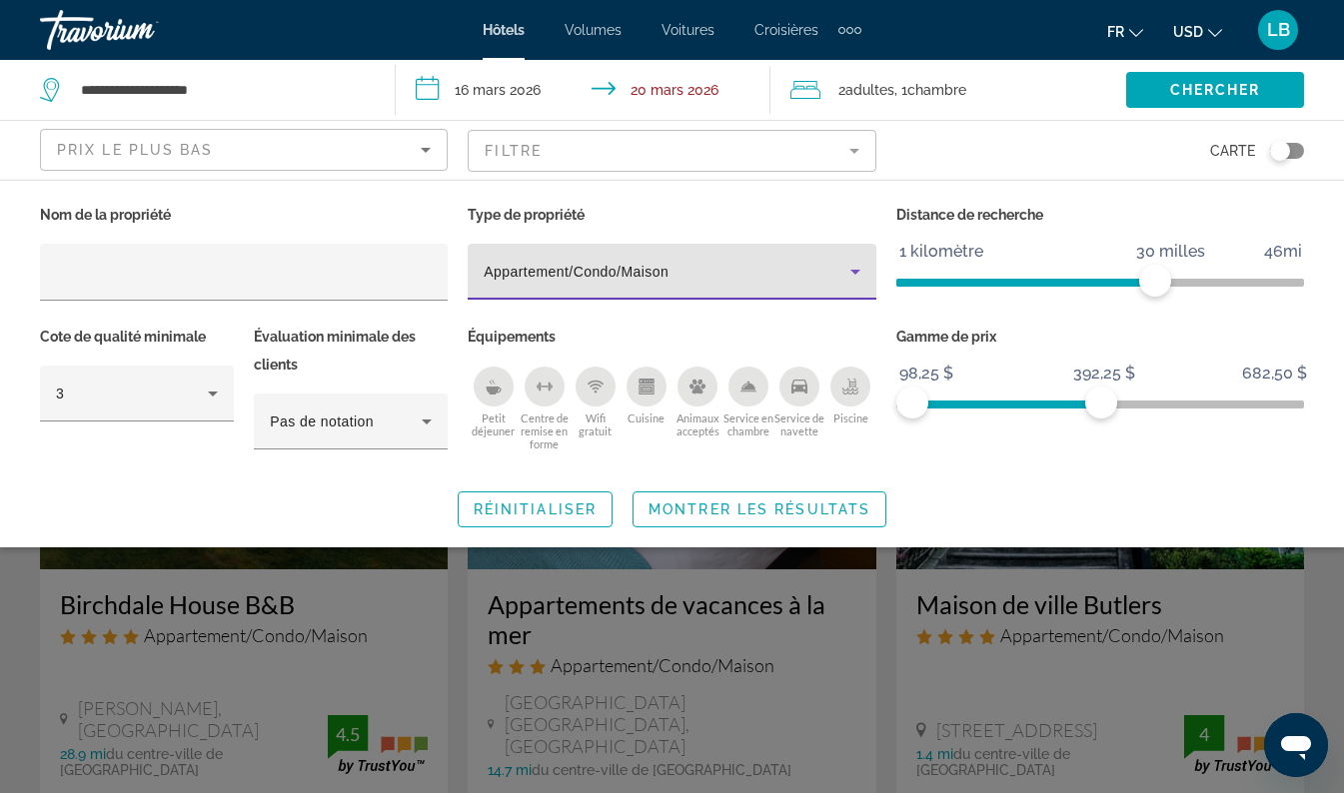
click at [849, 281] on icon "Type de propriété" at bounding box center [855, 272] width 24 height 24
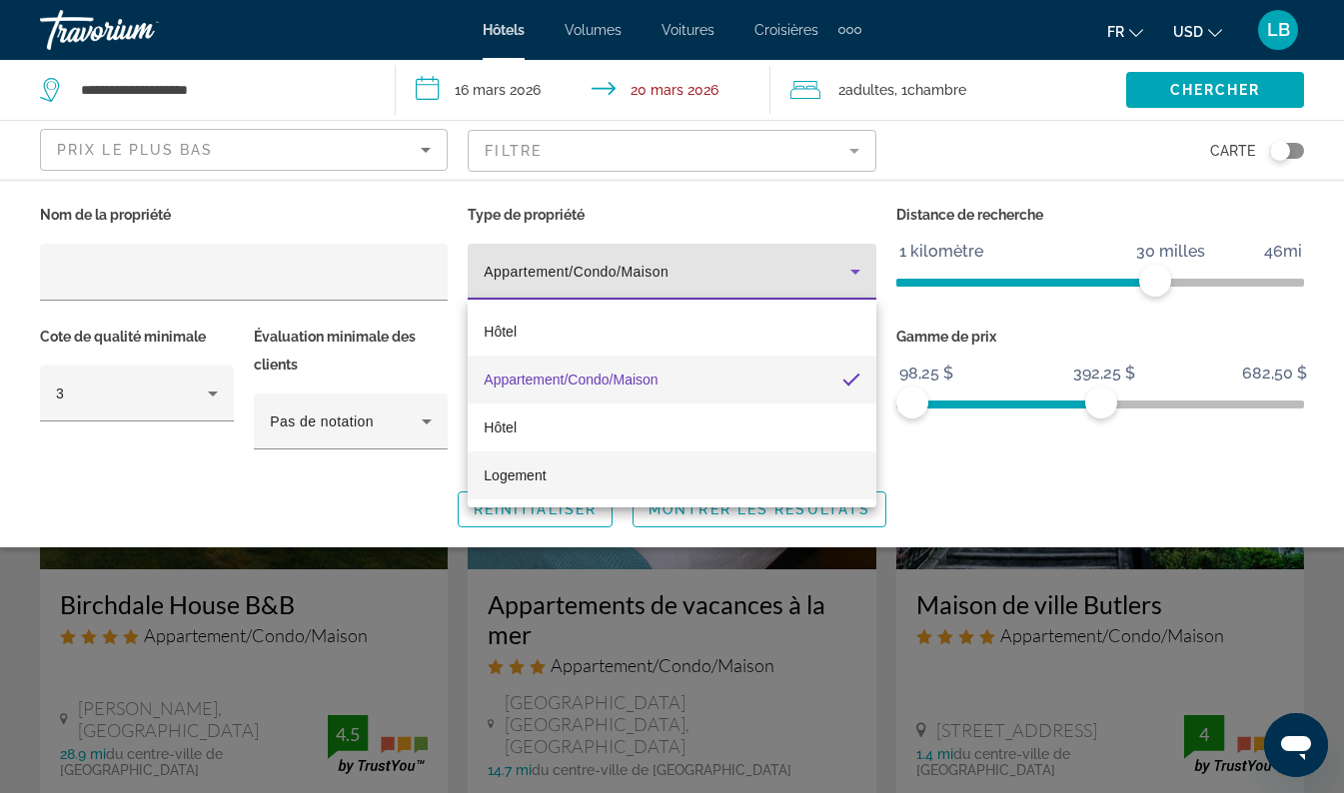
click at [551, 478] on mat-option "Logement" at bounding box center [672, 476] width 408 height 48
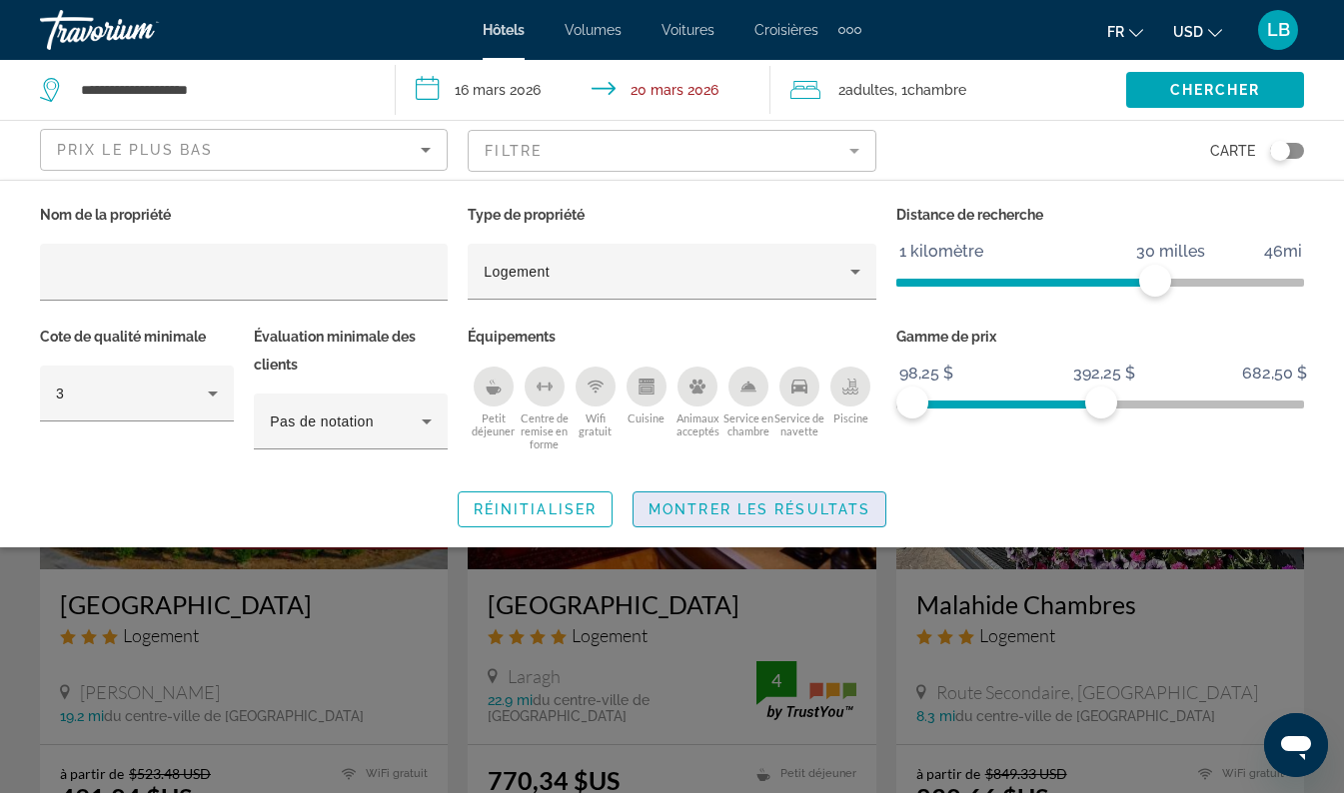
click at [697, 519] on span "Widget de recherche" at bounding box center [759, 510] width 252 height 48
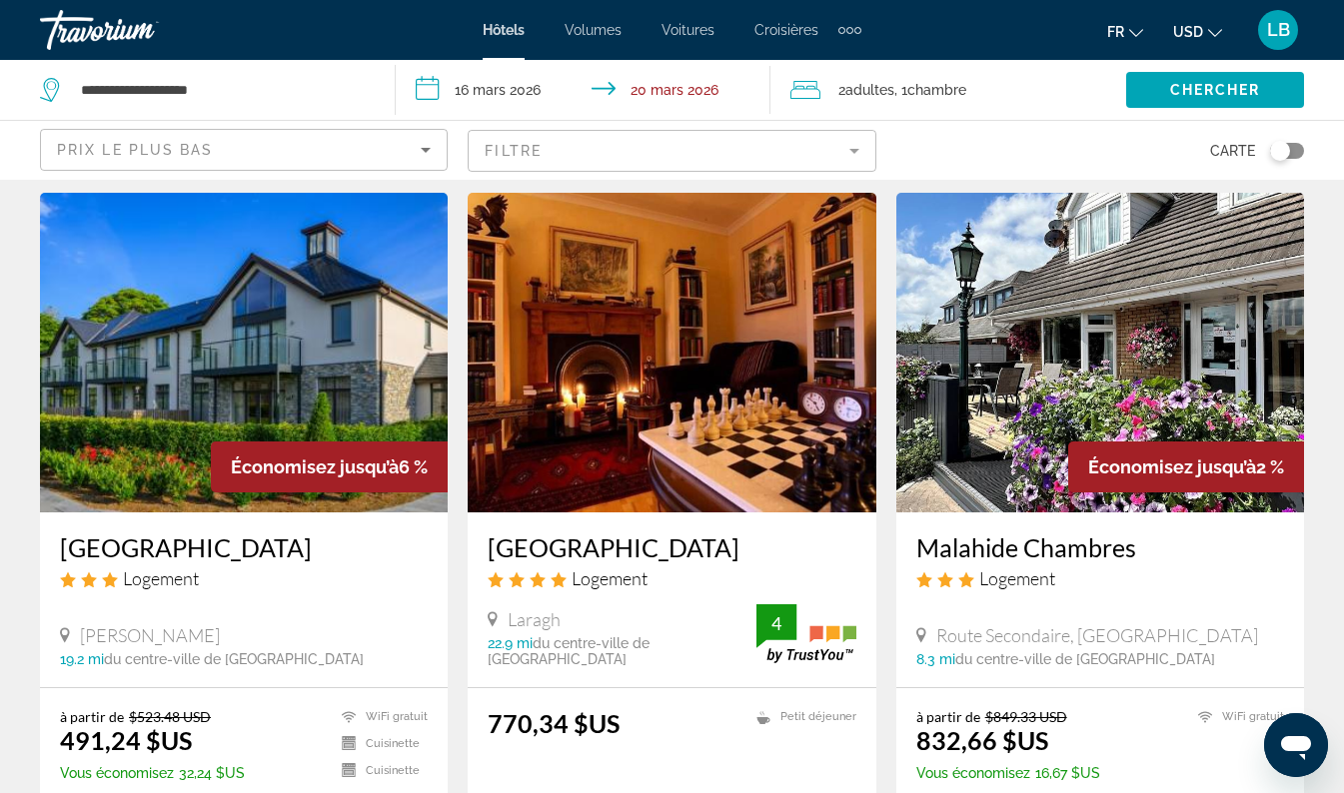
scroll to position [27, 0]
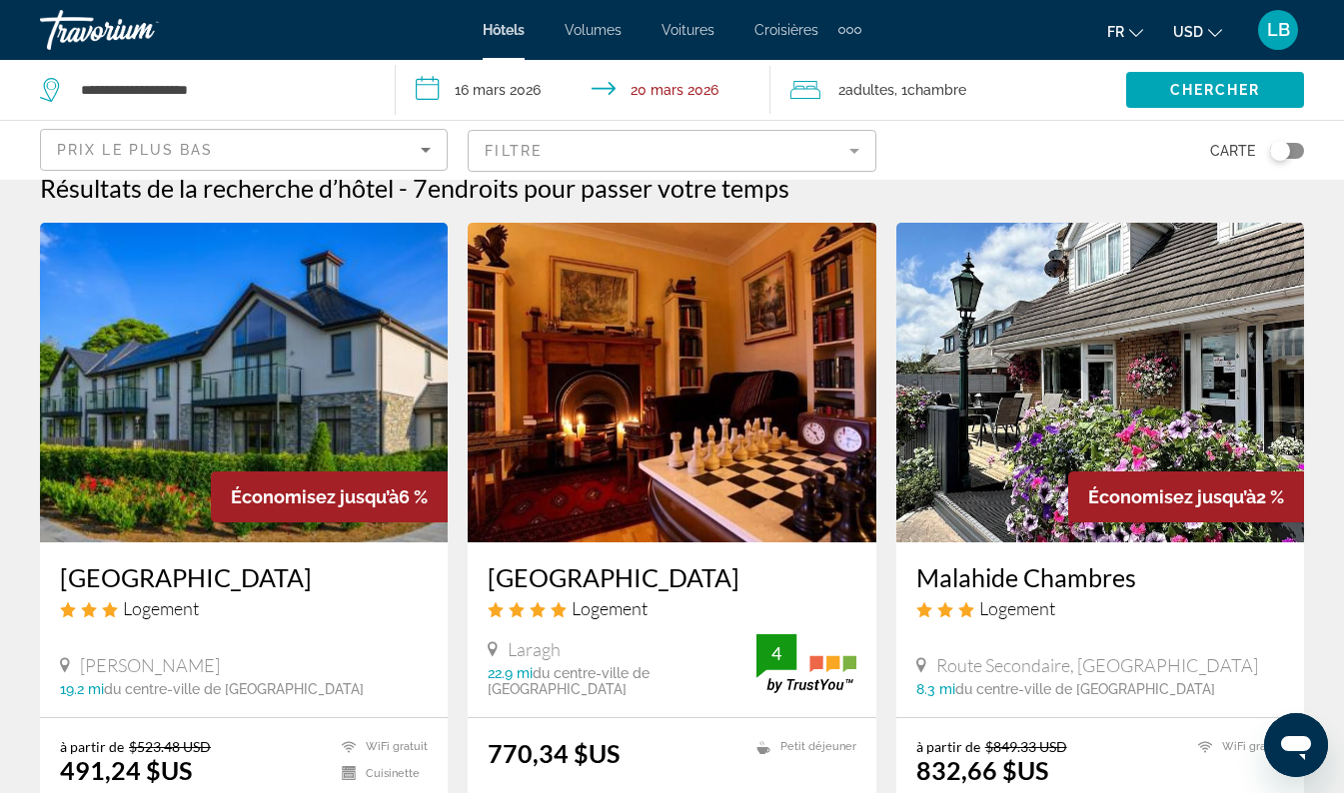
click at [669, 158] on mat-form-field "Filtre" at bounding box center [672, 151] width 408 height 42
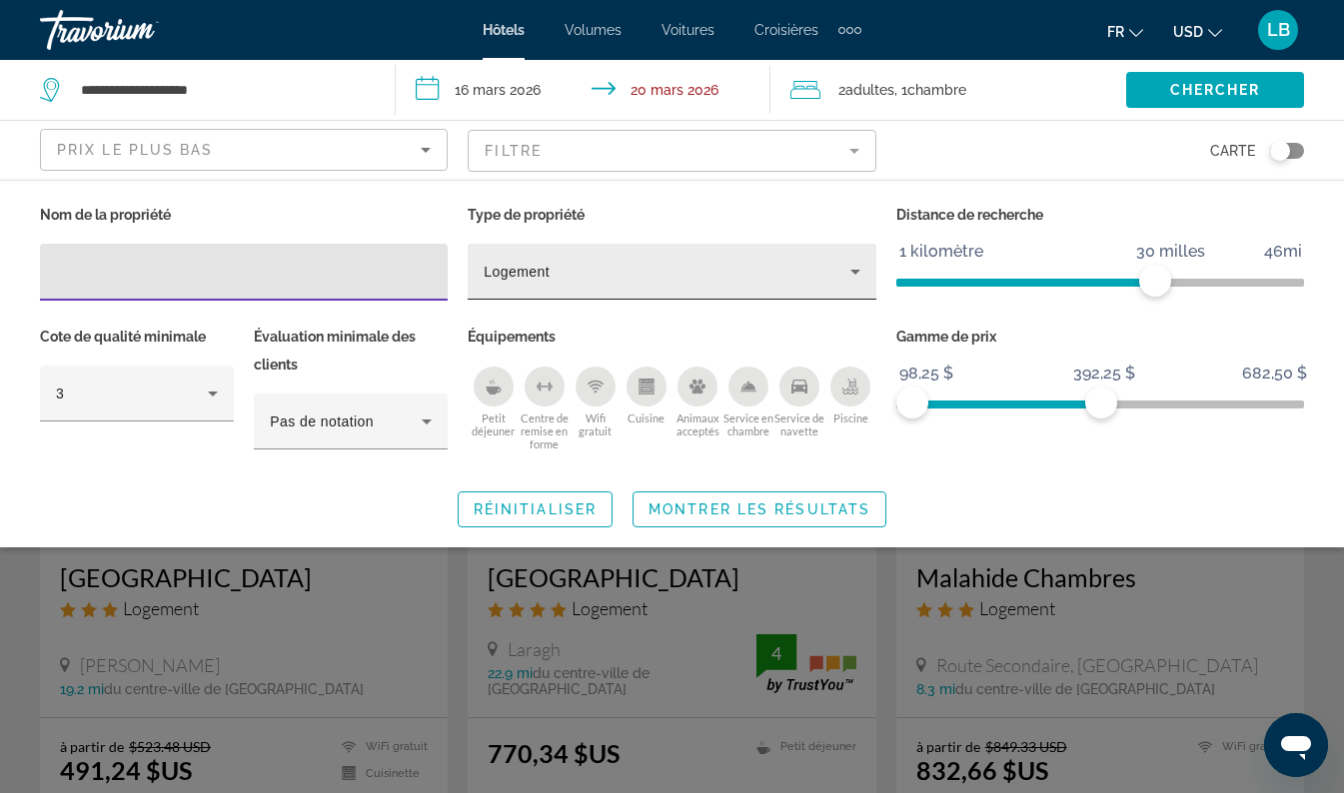
click at [860, 277] on div "Filtres d’hôtel" at bounding box center [860, 277] width 0 height 0
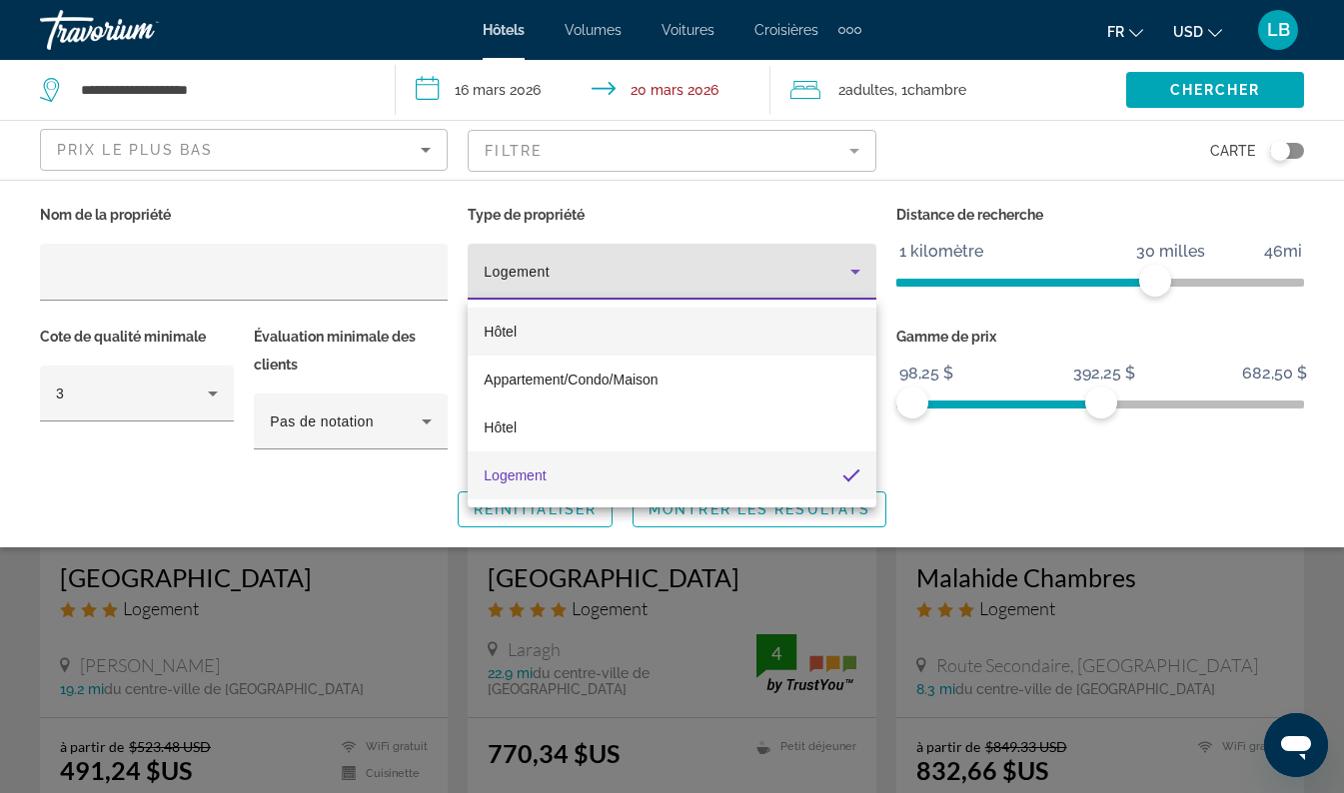
click at [536, 332] on mat-option "Hôtel" at bounding box center [672, 332] width 408 height 48
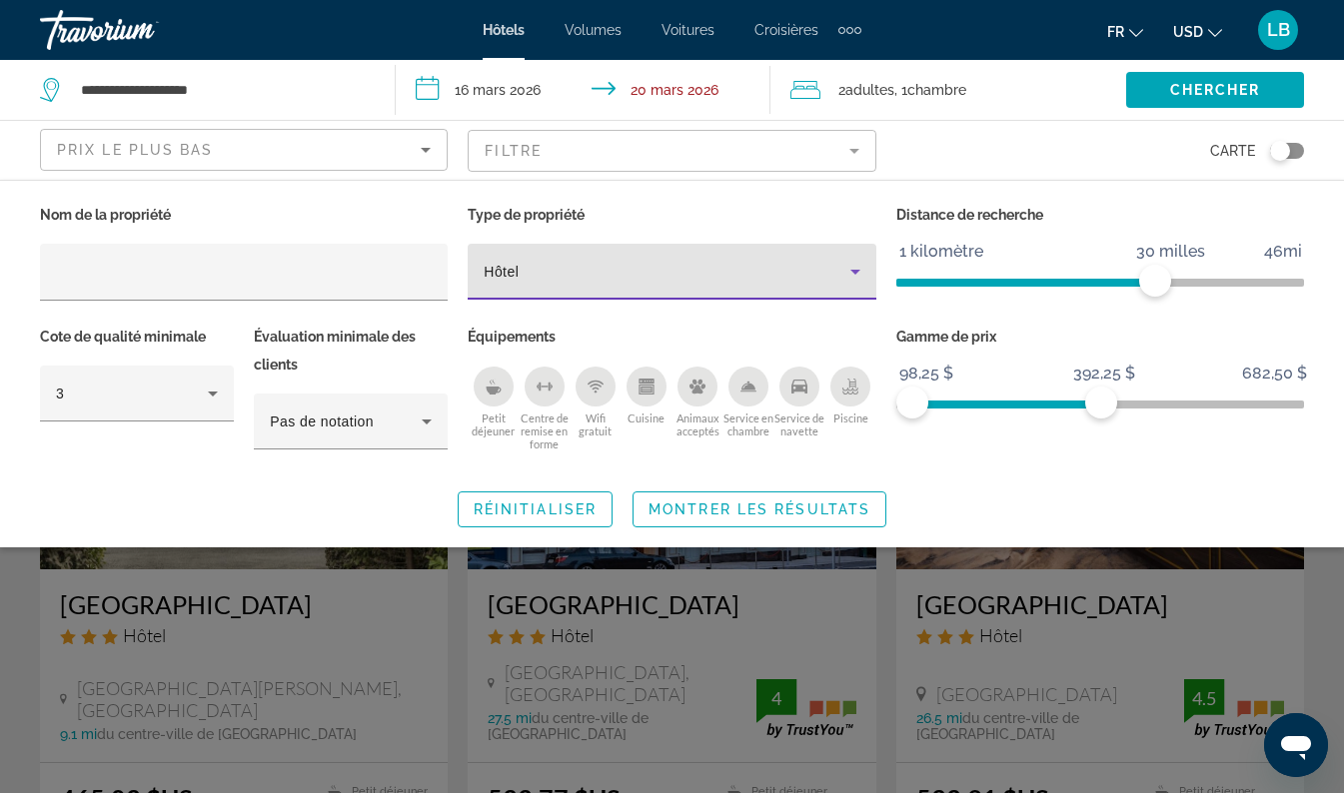
click at [13, 635] on div "Widget de recherche" at bounding box center [672, 547] width 1344 height 494
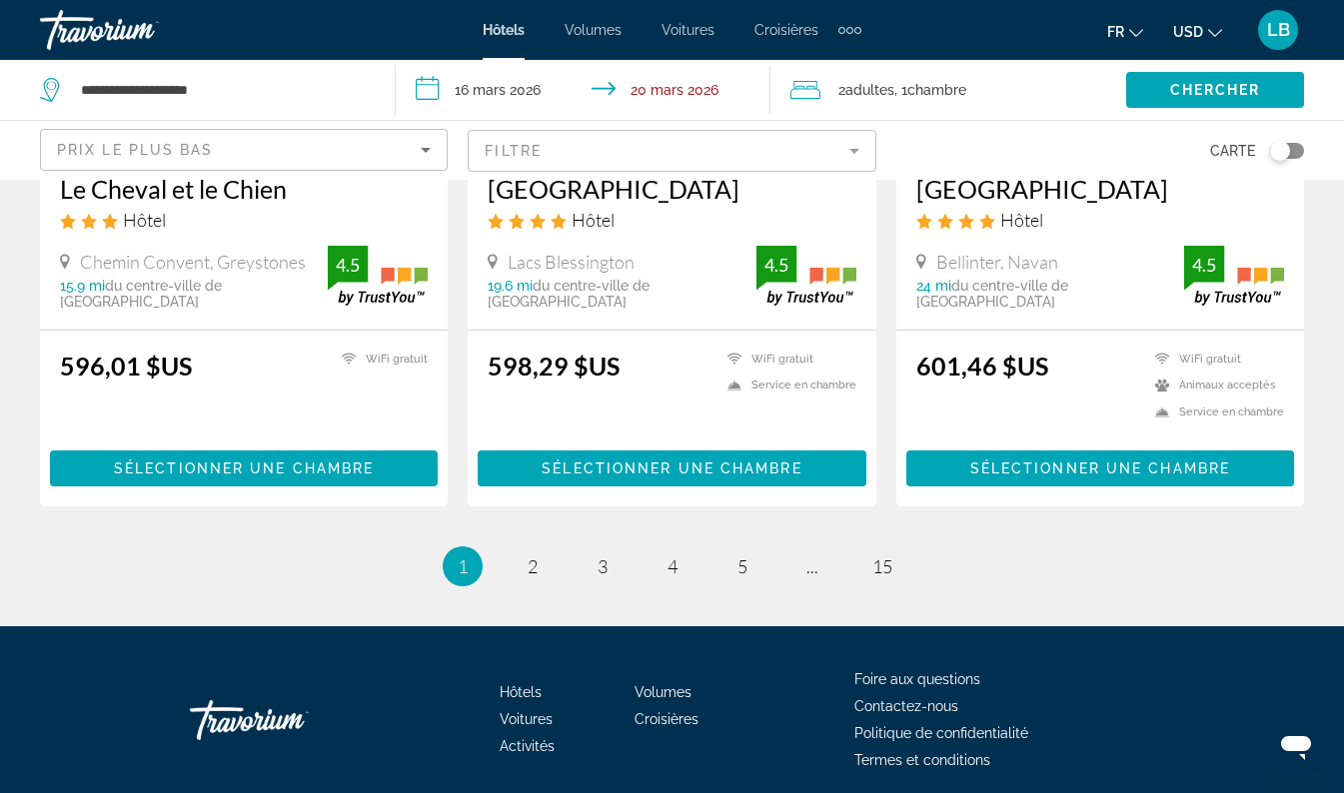
scroll to position [2746, 0]
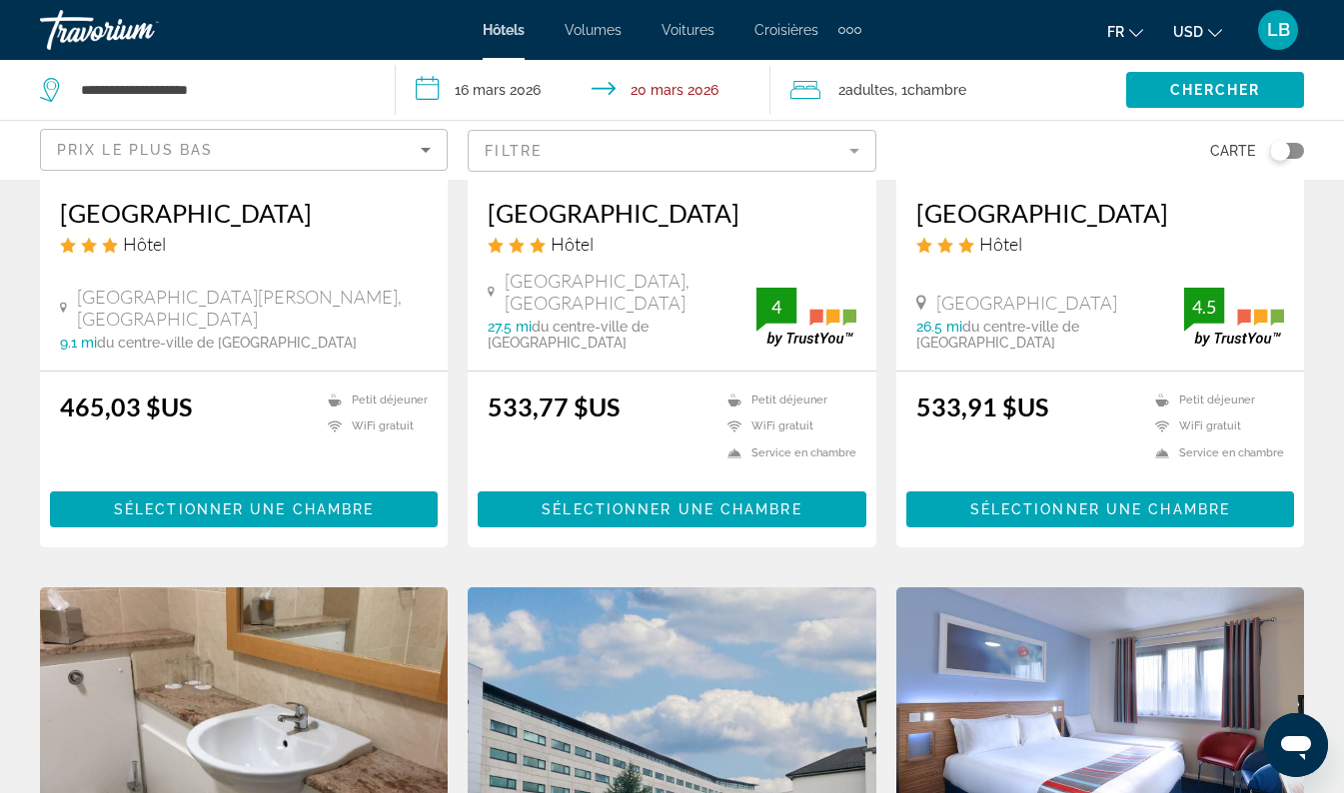
click at [850, 146] on mat-form-field "Filtre" at bounding box center [672, 151] width 408 height 42
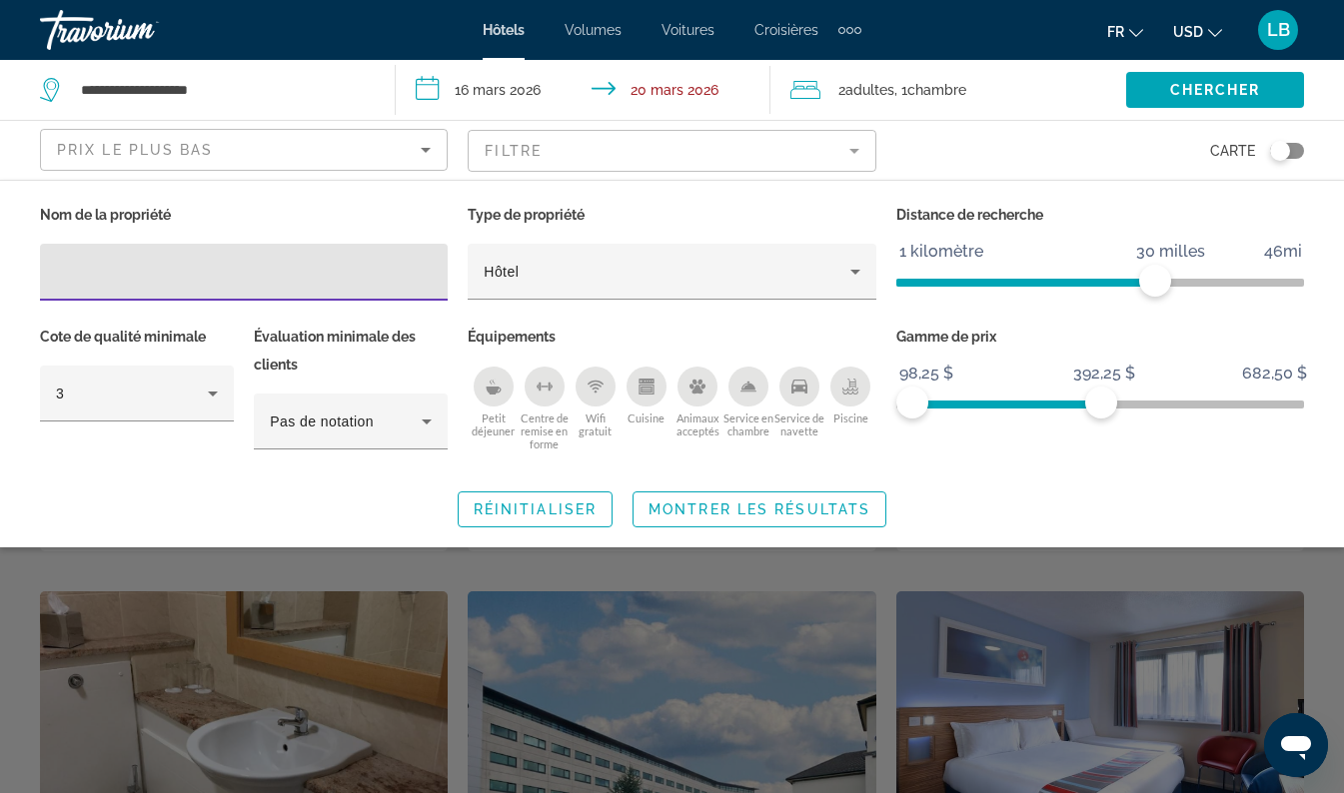
scroll to position [387, 0]
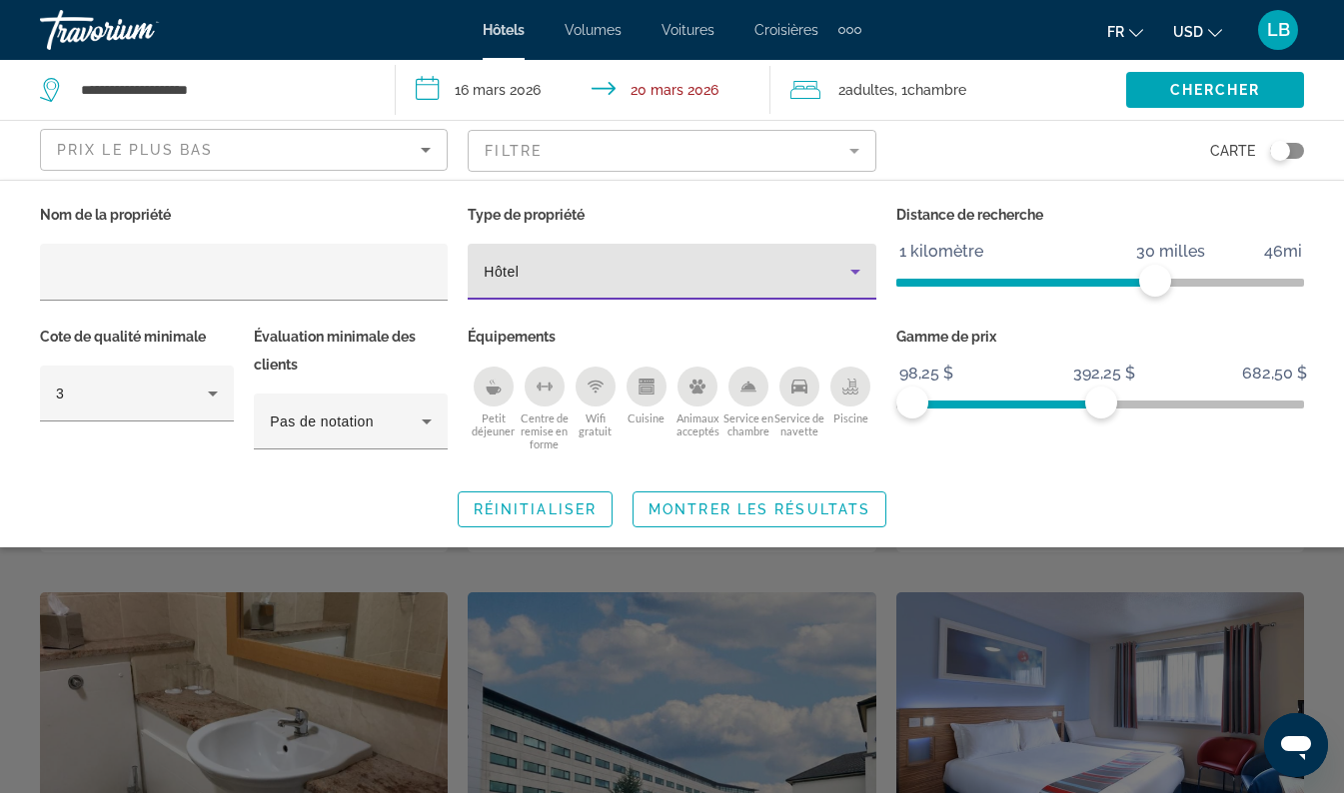
click at [841, 268] on div "Hôtel" at bounding box center [667, 272] width 366 height 24
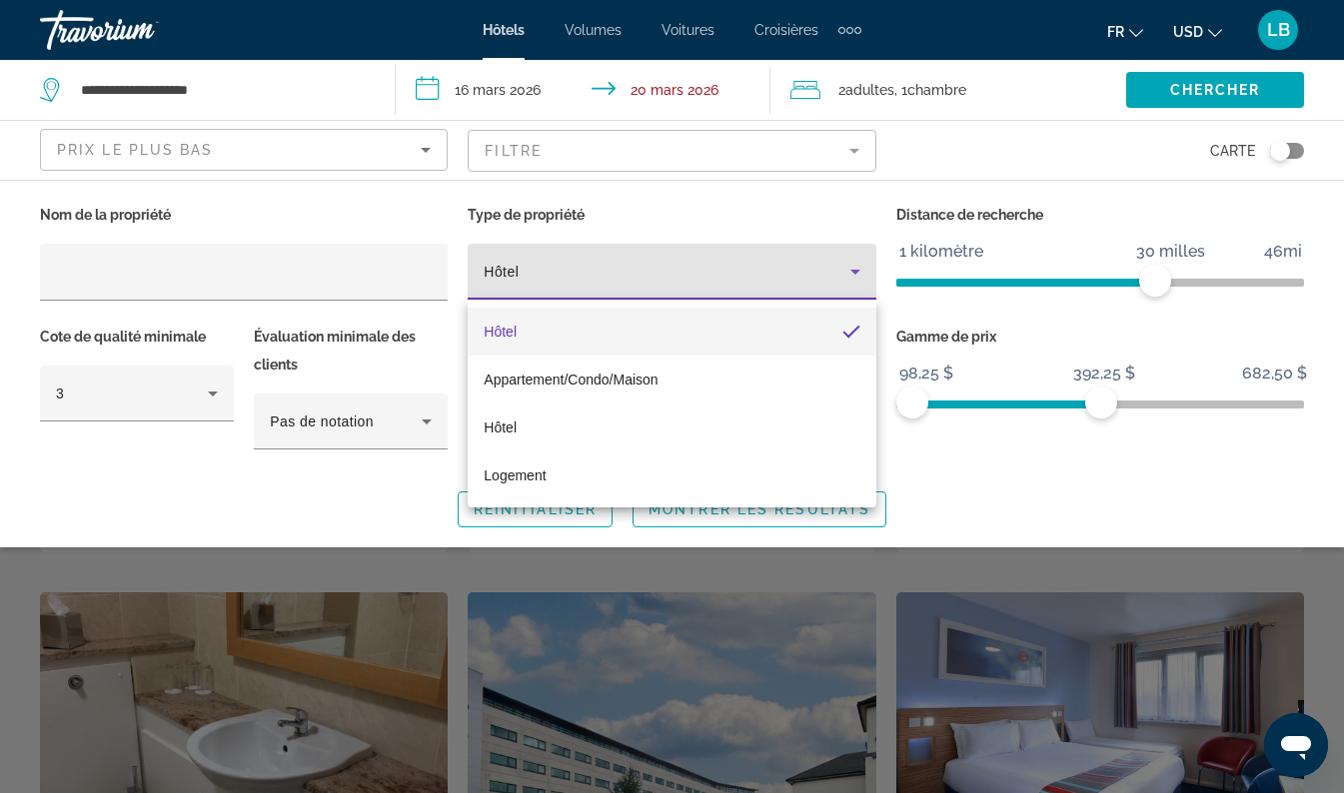
drag, startPoint x: 841, startPoint y: 268, endPoint x: 751, endPoint y: 273, distance: 90.1
click at [751, 273] on div at bounding box center [672, 396] width 1344 height 793
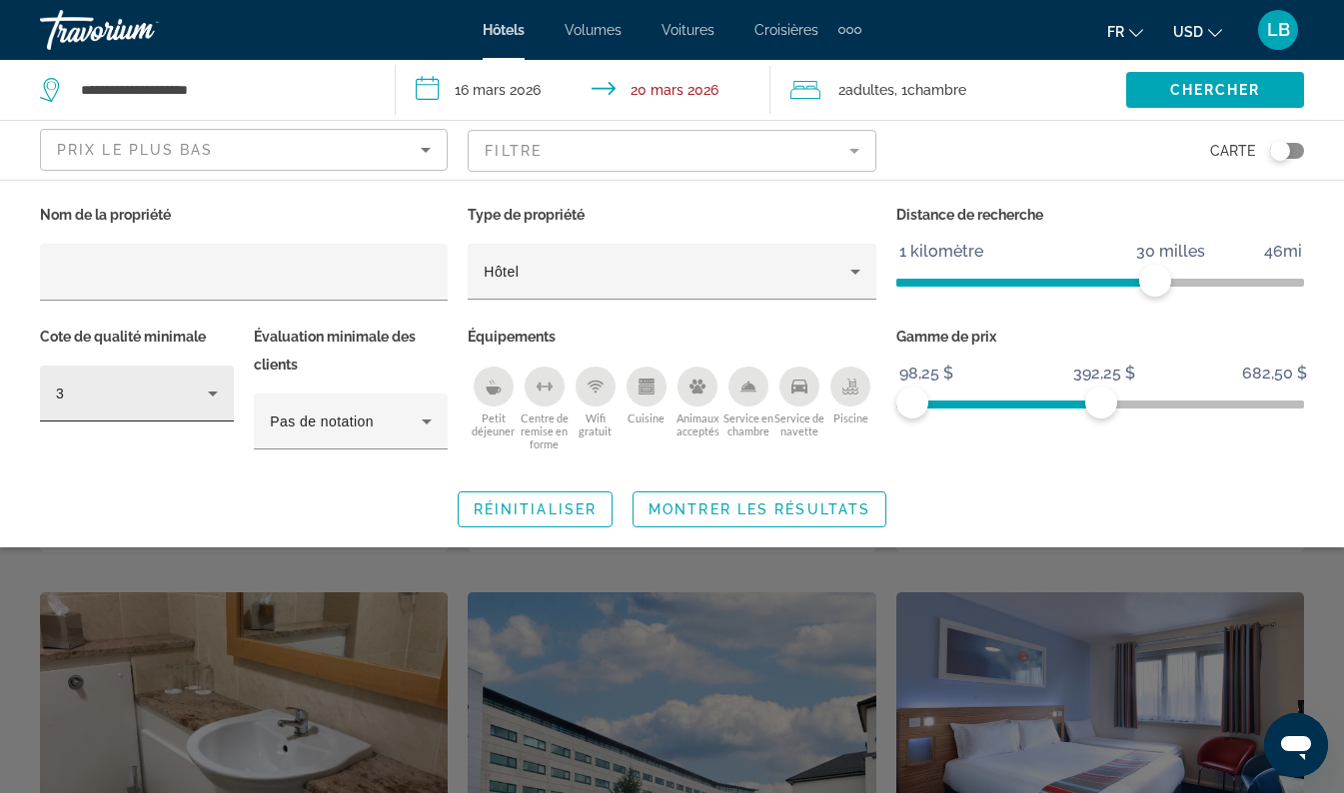
click at [205, 395] on icon "Filtres d’hôtel" at bounding box center [213, 394] width 24 height 24
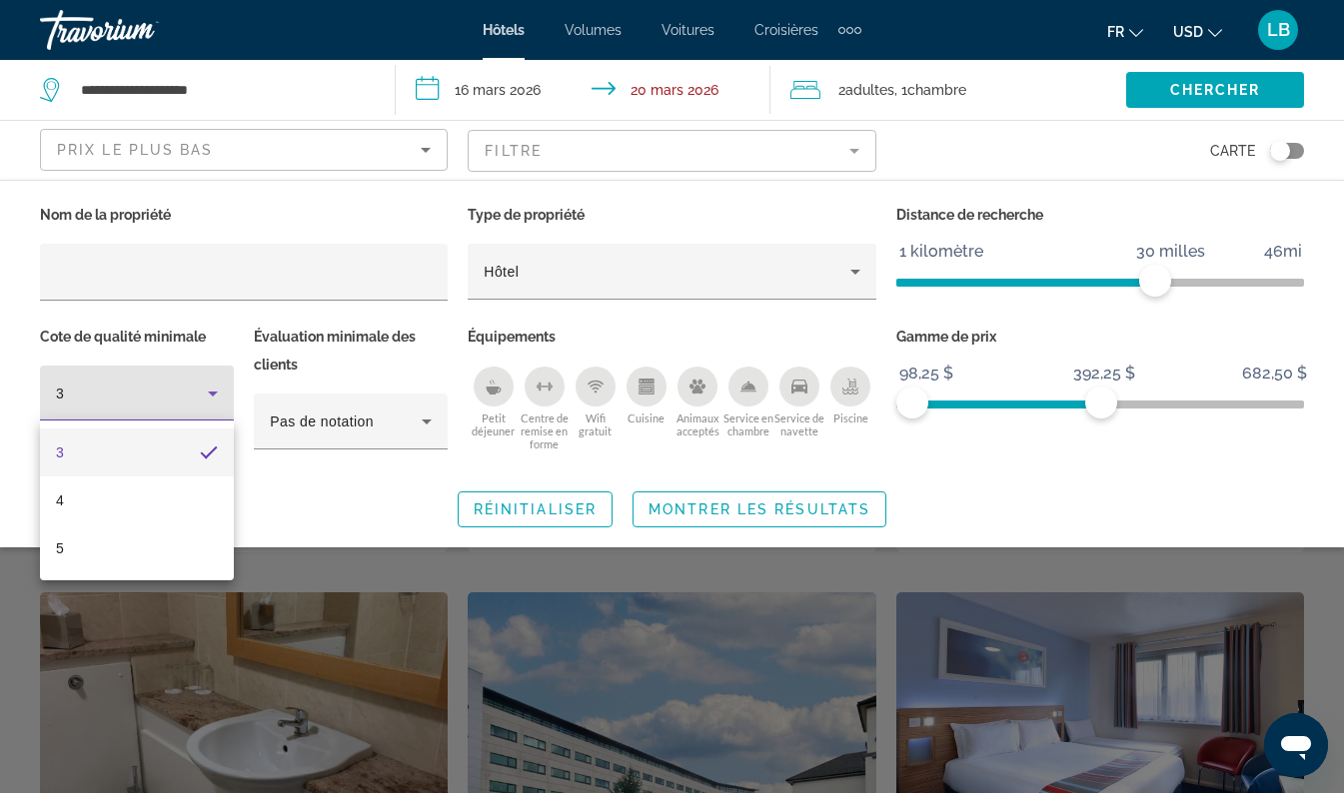
click at [81, 453] on mat-option "3" at bounding box center [137, 453] width 194 height 48
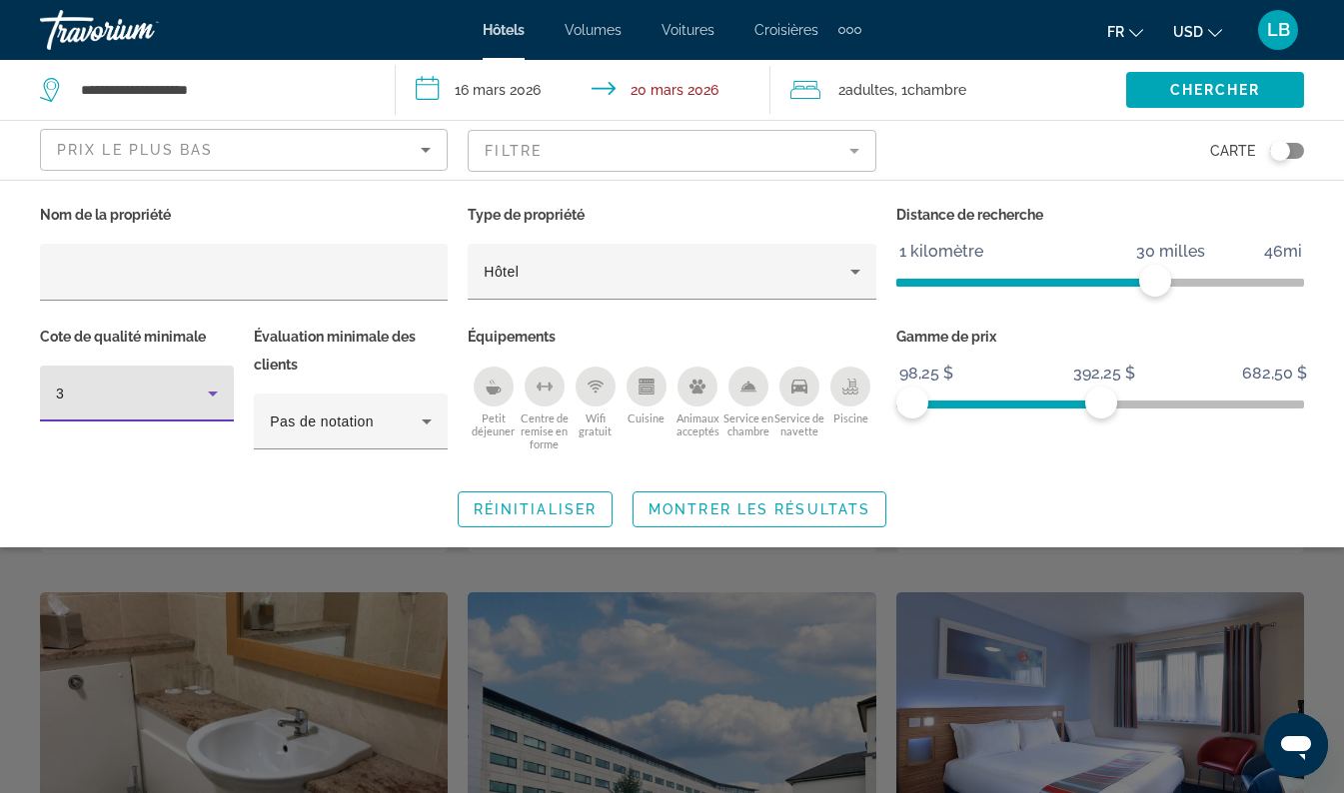
click at [95, 386] on div "3" at bounding box center [132, 394] width 152 height 24
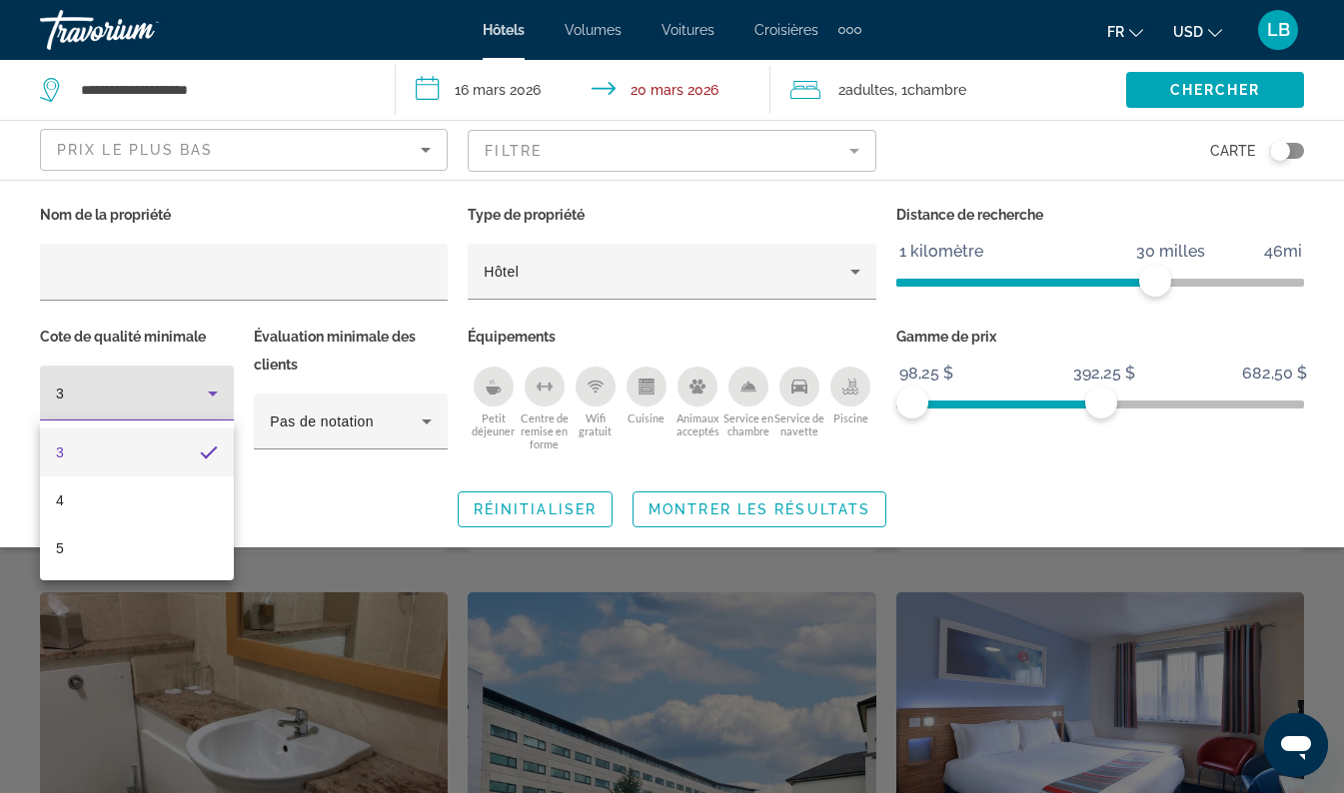
click at [78, 31] on div at bounding box center [672, 396] width 1344 height 793
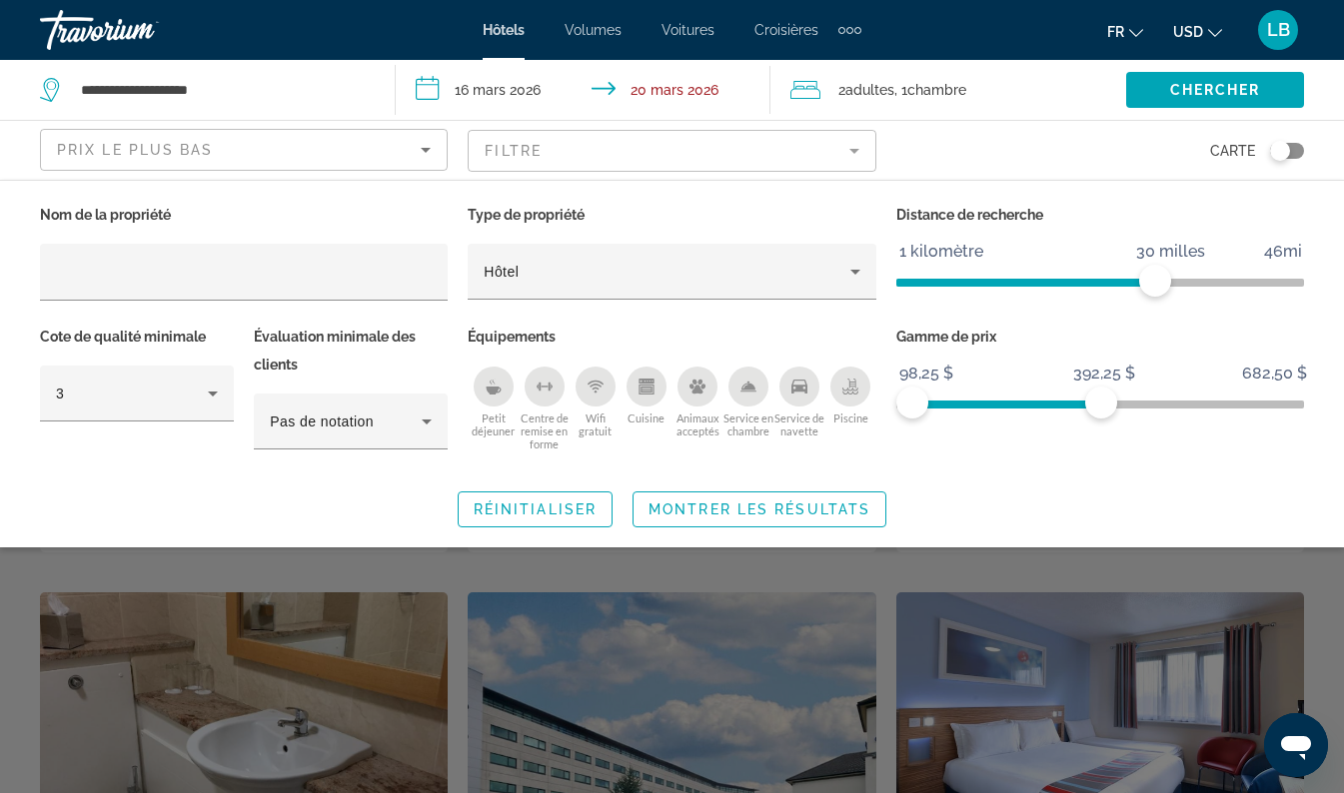
click at [85, 34] on div "Travorium" at bounding box center [140, 30] width 200 height 52
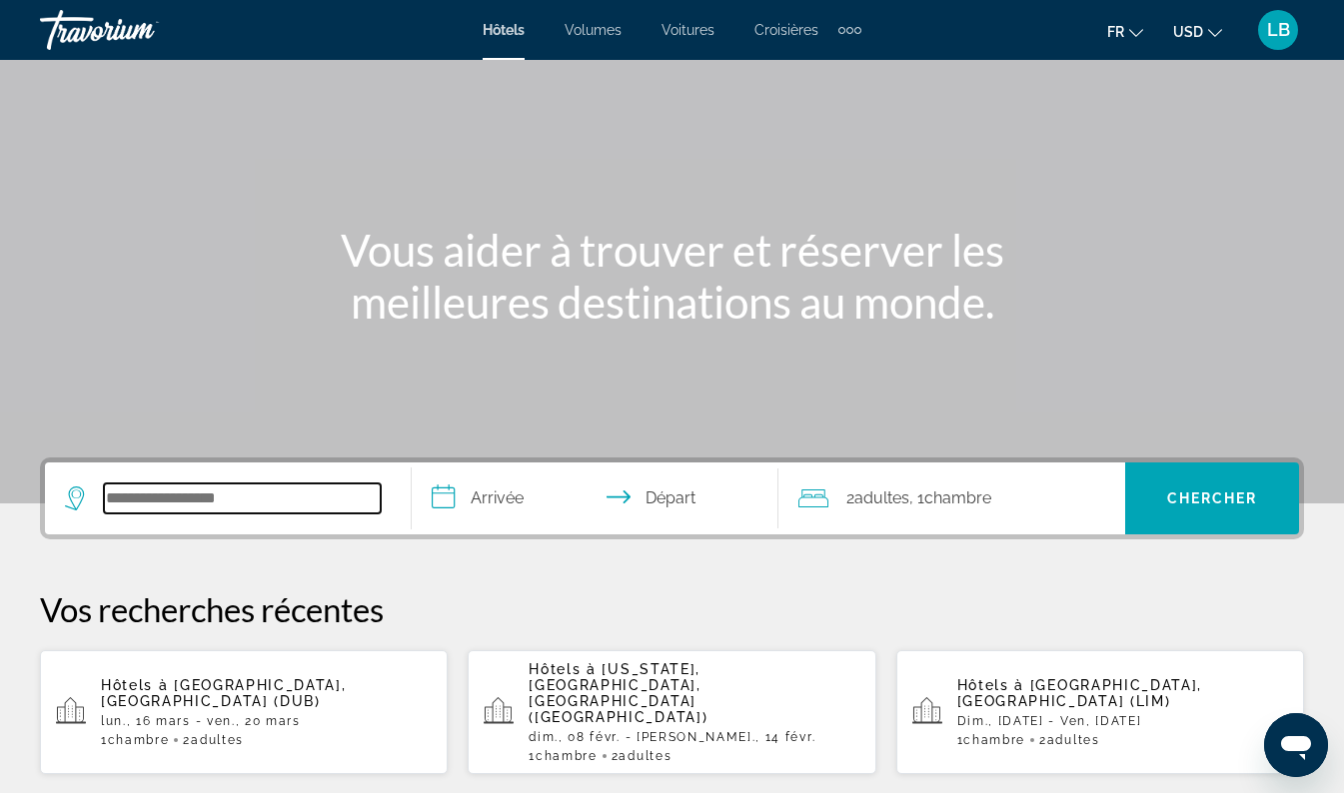
click at [153, 490] on input "Widget de recherche" at bounding box center [242, 499] width 277 height 30
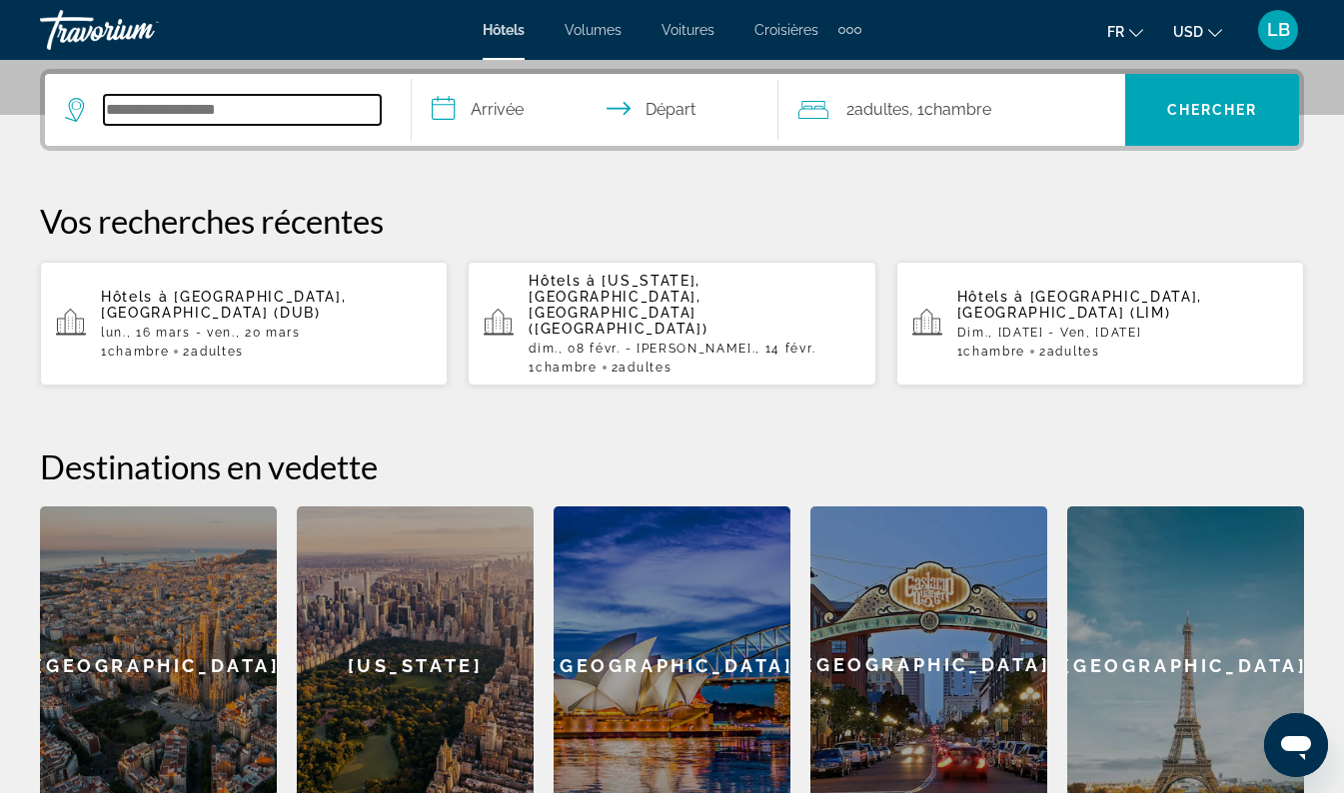
scroll to position [489, 0]
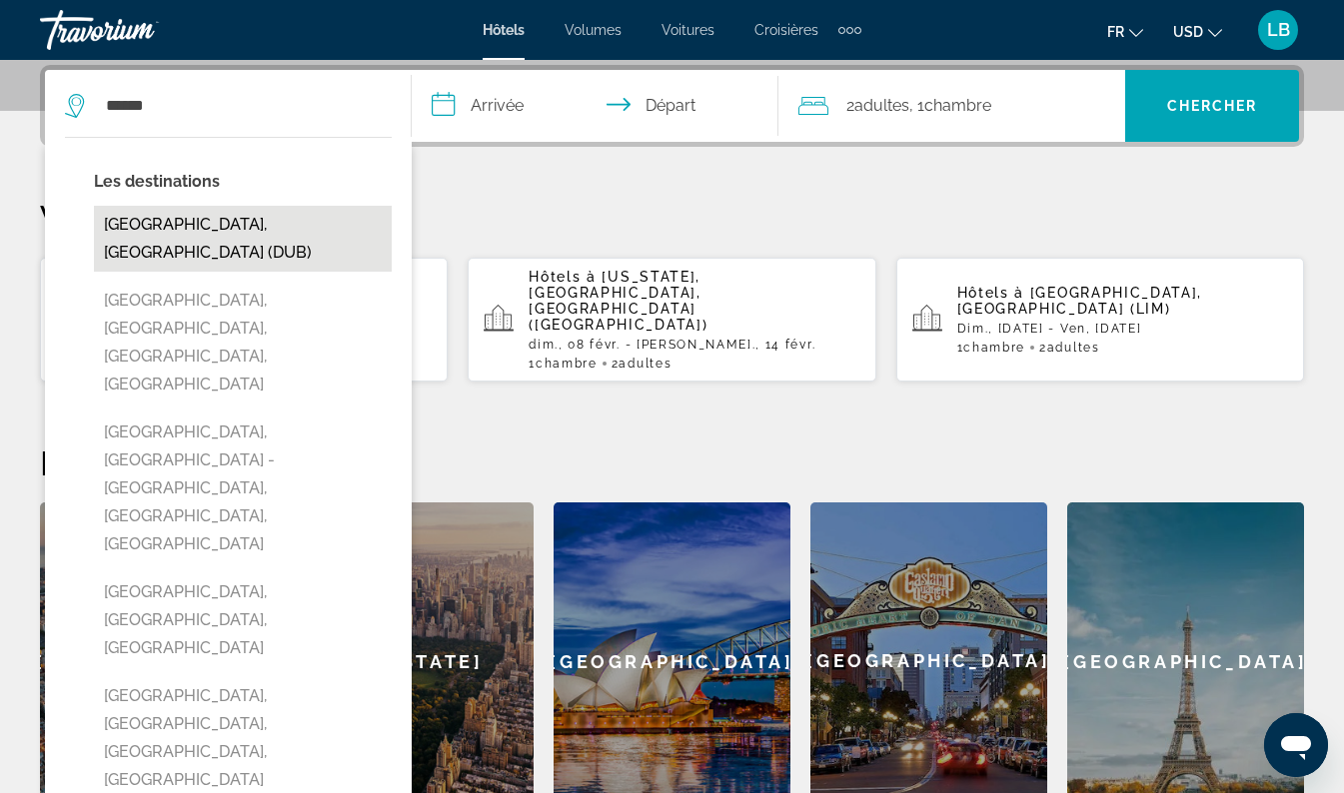
click at [166, 227] on button "[GEOGRAPHIC_DATA], [GEOGRAPHIC_DATA] (DUB)" at bounding box center [243, 239] width 298 height 66
type input "**********"
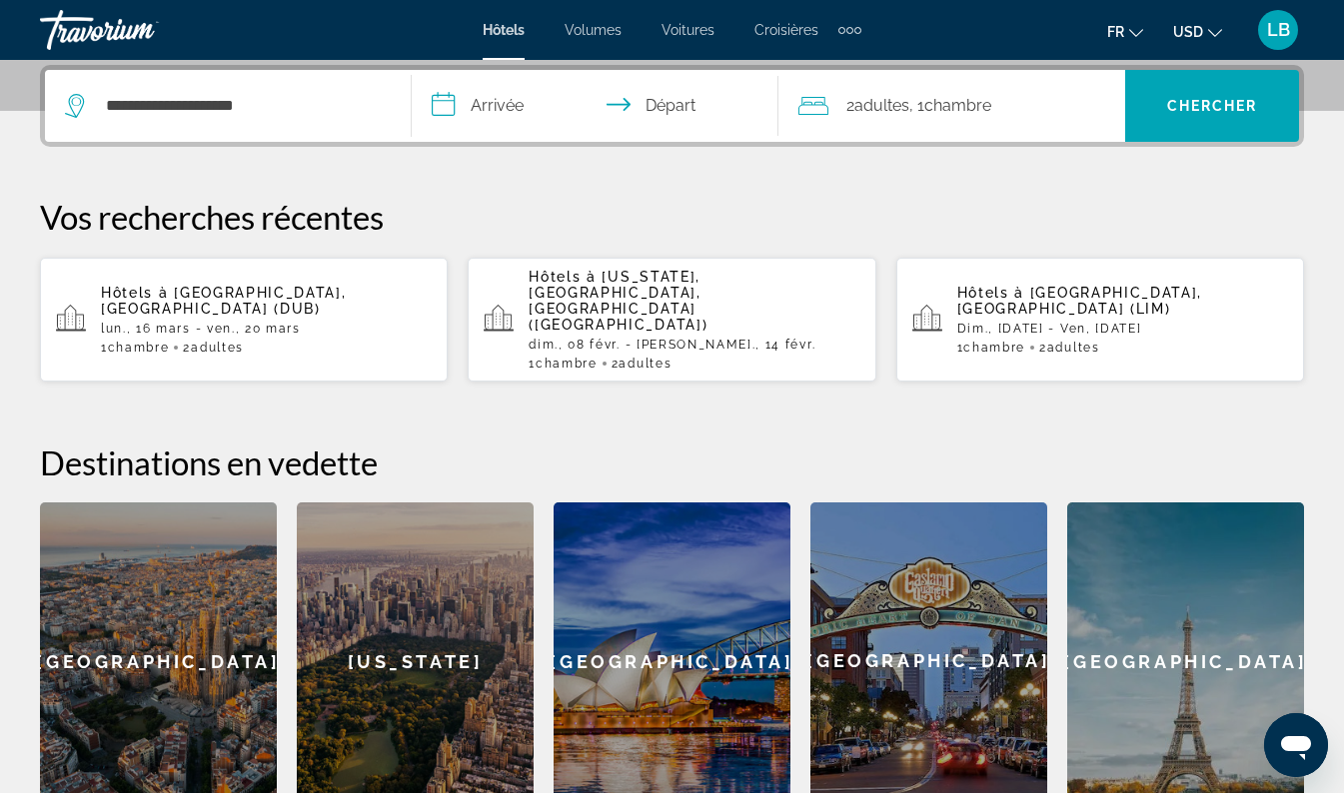
click at [507, 104] on input "**********" at bounding box center [599, 109] width 375 height 78
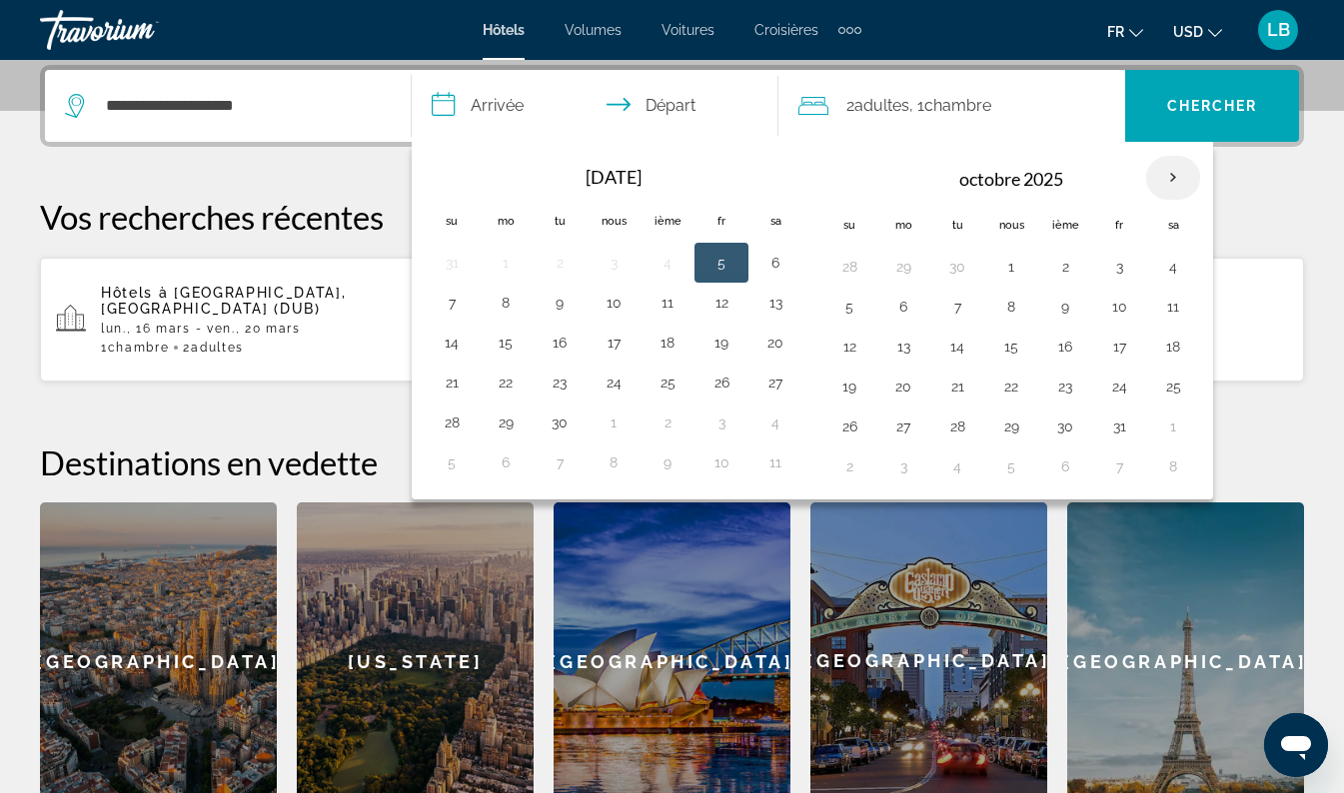
click at [1172, 171] on th "Prochain" at bounding box center [1173, 178] width 54 height 44
drag, startPoint x: 1172, startPoint y: 171, endPoint x: 1179, endPoint y: 153, distance: 19.3
click at [1179, 153] on div "[DATE] Su Mo Tu Nous Ième Fr Sa 26 27 28 29 30 31 1 2 3 4 5 6 7 8 9 10 11 12 13…" at bounding box center [1011, 321] width 387 height 342
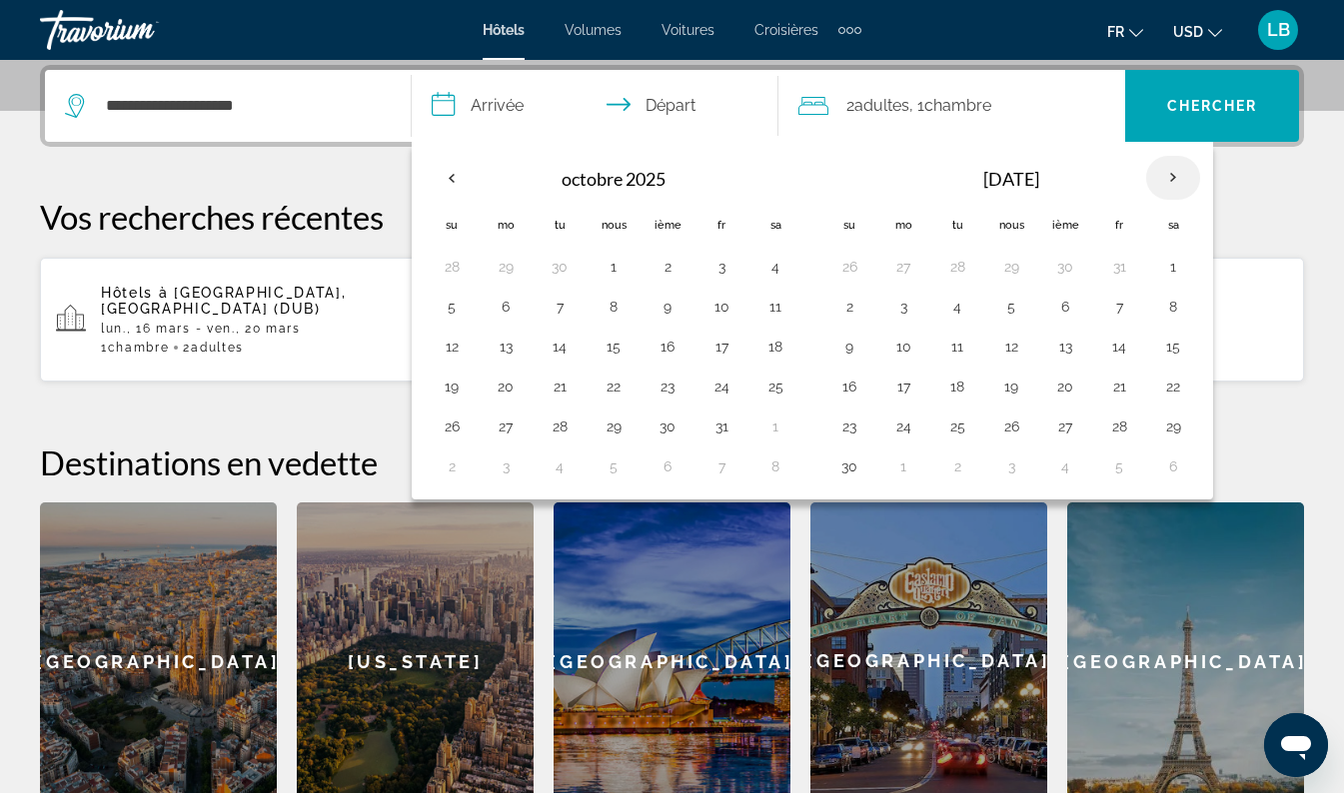
click at [1163, 186] on th "Prochain" at bounding box center [1173, 178] width 54 height 44
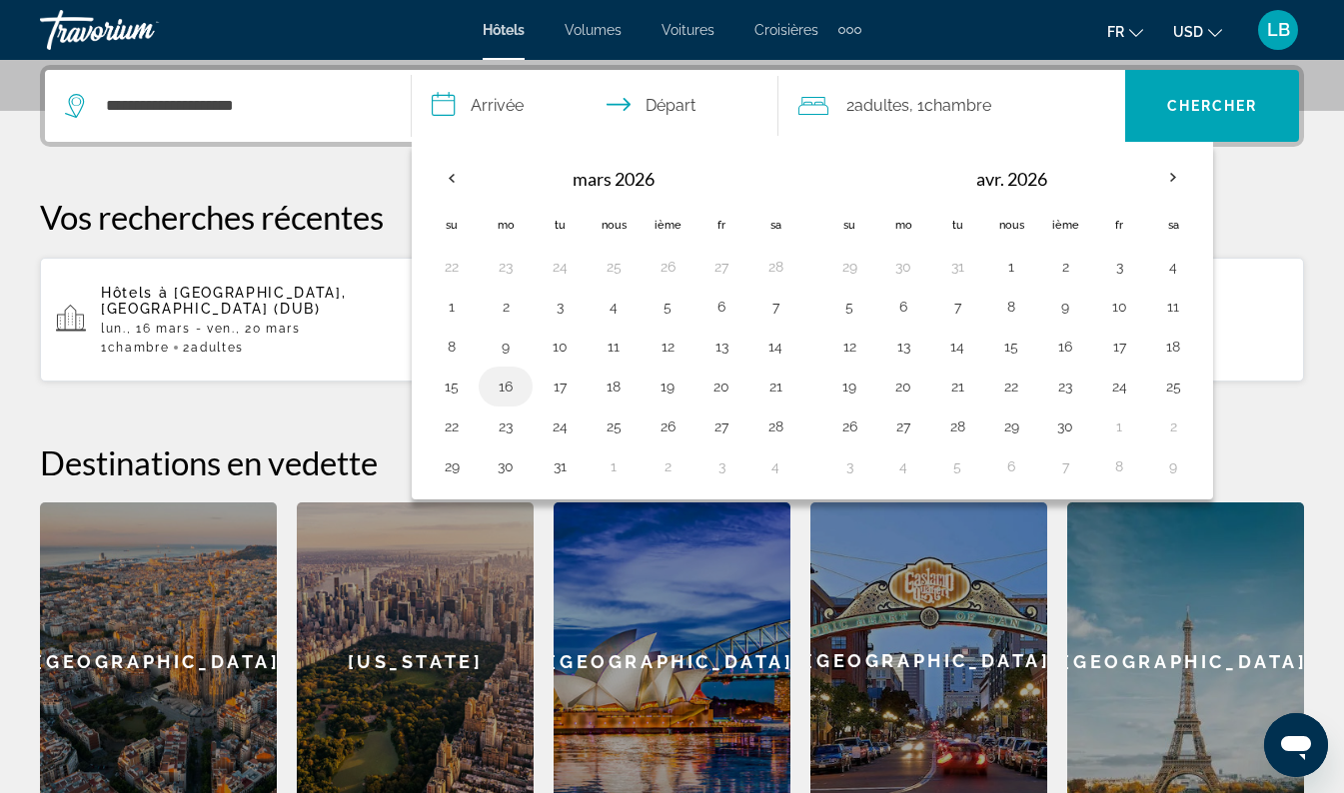
click at [516, 388] on button "16" at bounding box center [506, 387] width 32 height 28
click at [719, 380] on button "20" at bounding box center [721, 387] width 32 height 28
type input "**********"
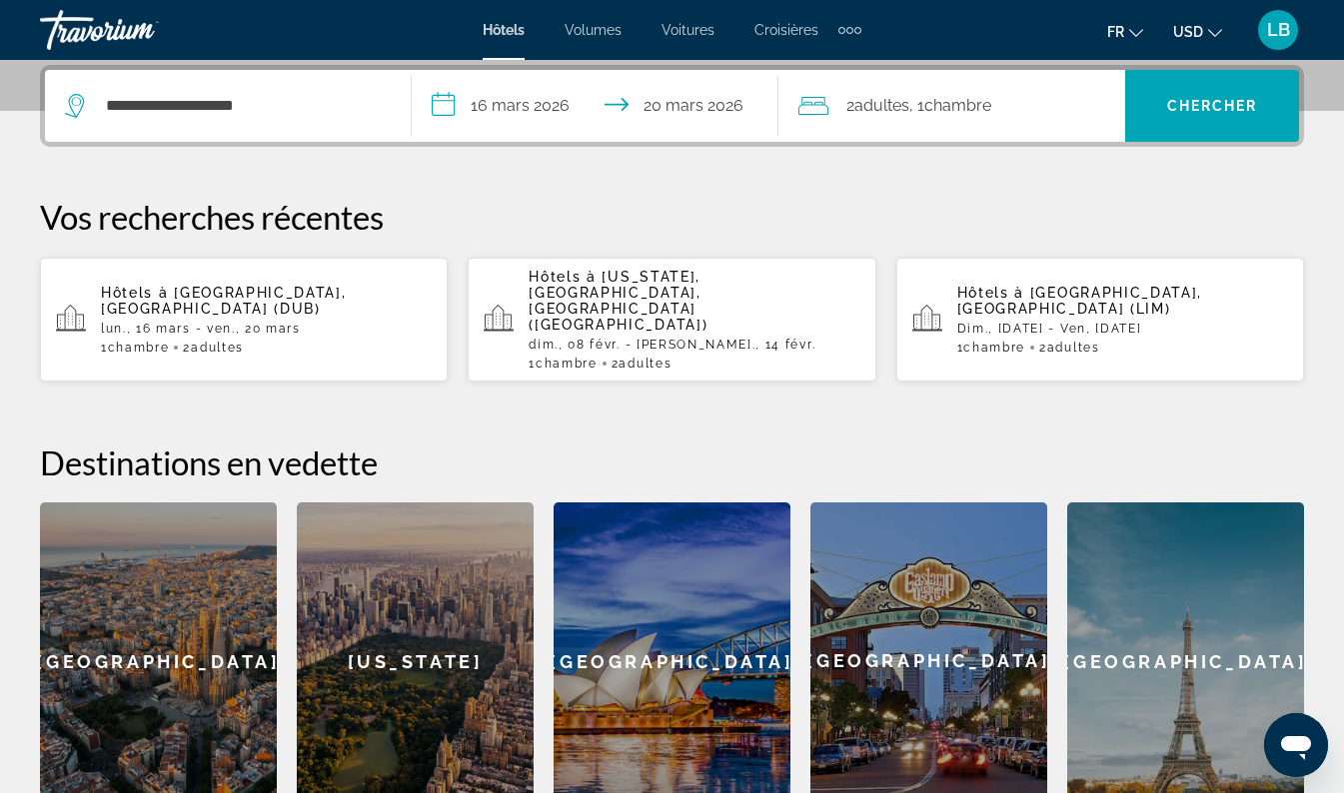
click at [924, 98] on font ", 1" at bounding box center [916, 105] width 15 height 19
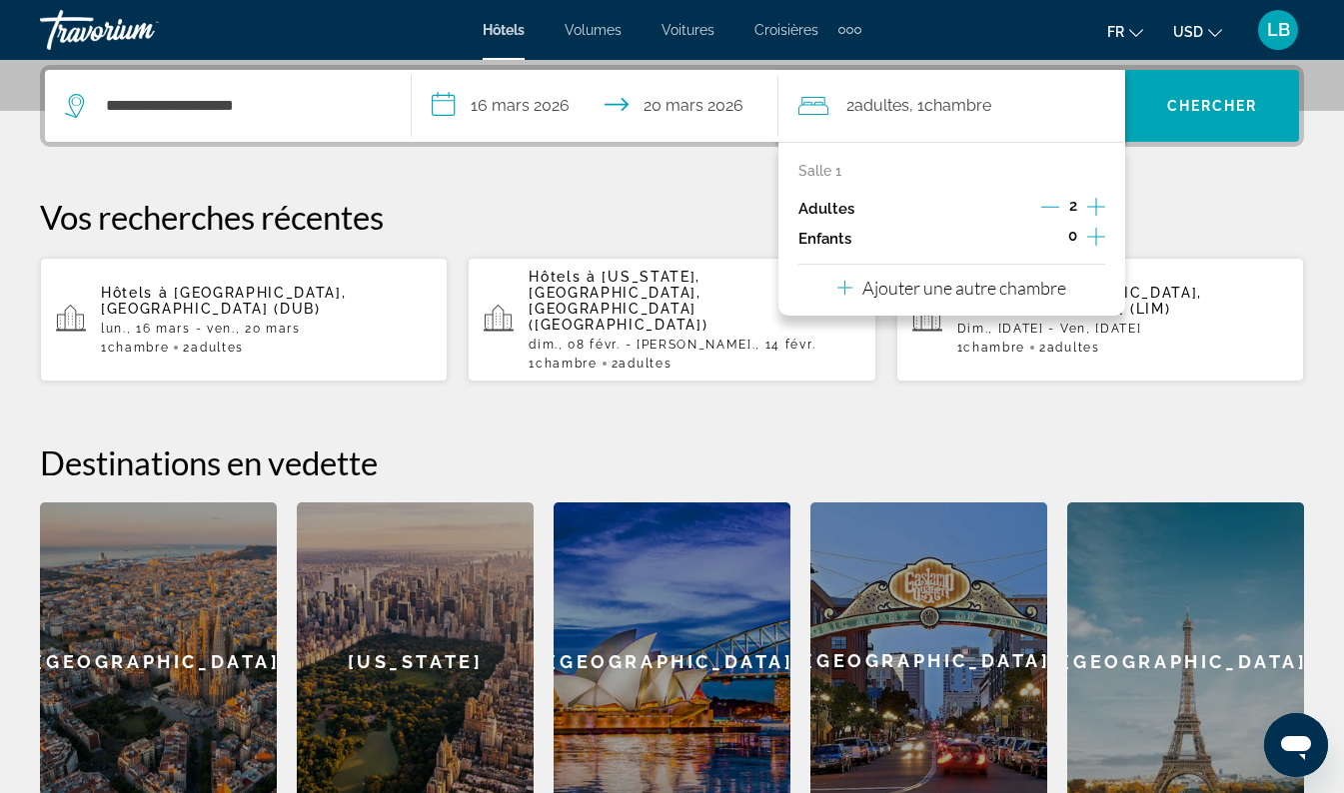
click at [691, 211] on p "Vos recherches récentes" at bounding box center [672, 217] width 1264 height 40
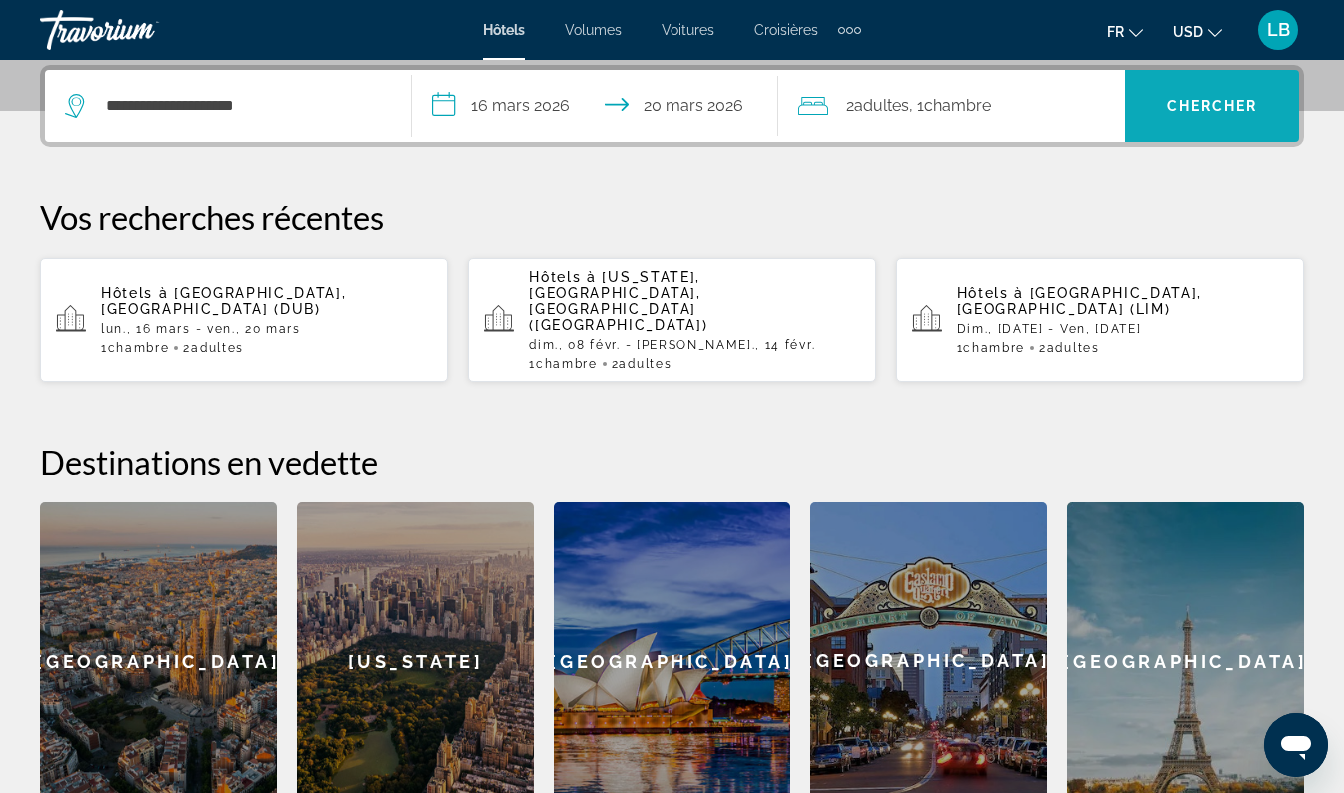
click at [1229, 100] on span "Chercher" at bounding box center [1212, 106] width 91 height 16
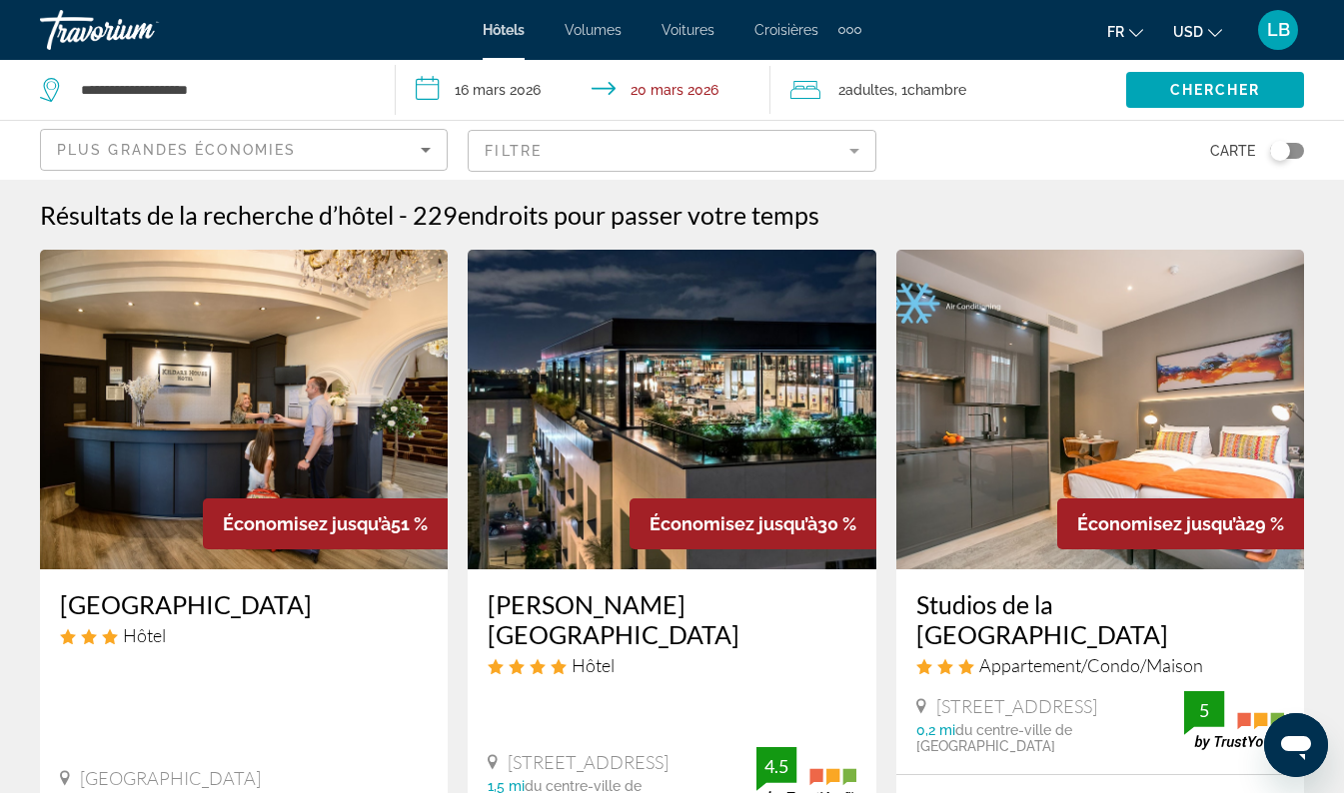
click at [558, 142] on mat-form-field "Filtre" at bounding box center [672, 151] width 408 height 42
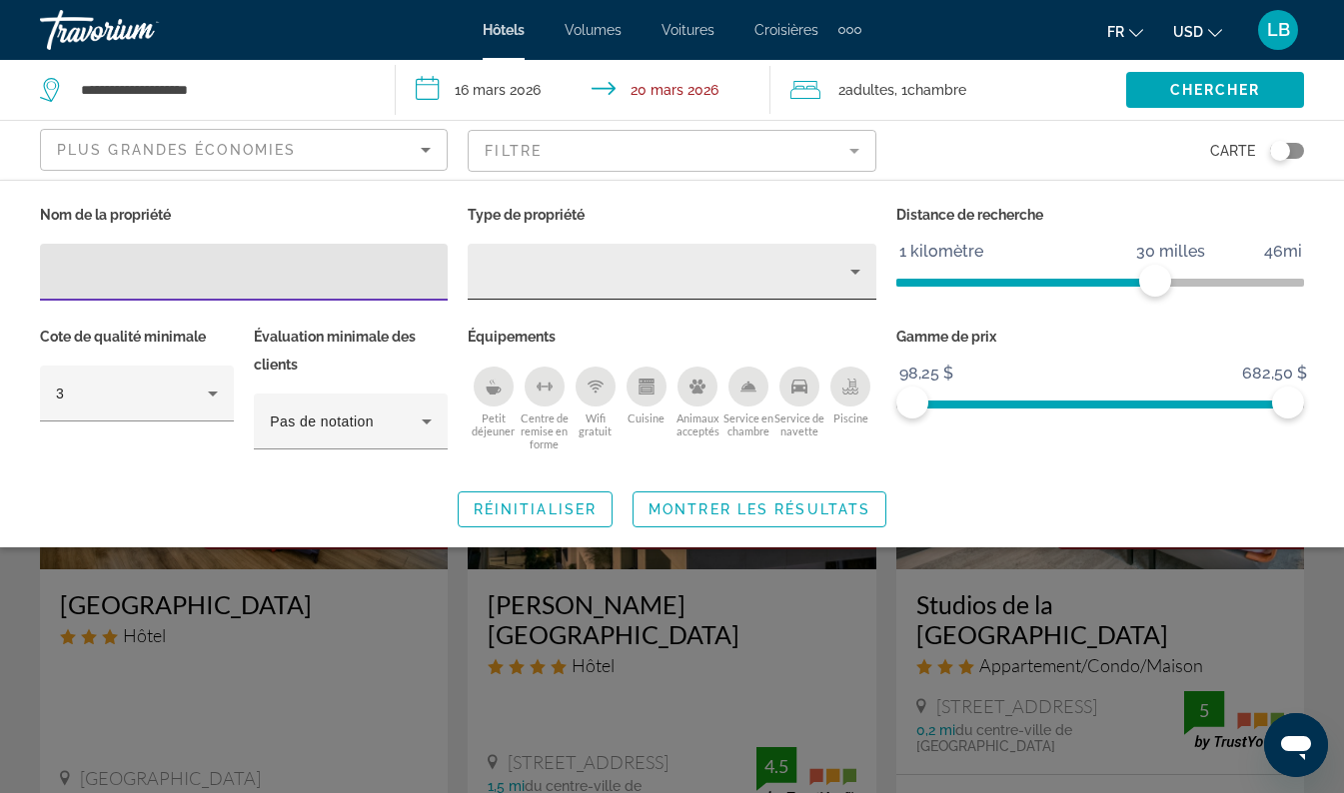
click at [572, 271] on div "Type de propriété" at bounding box center [667, 272] width 366 height 24
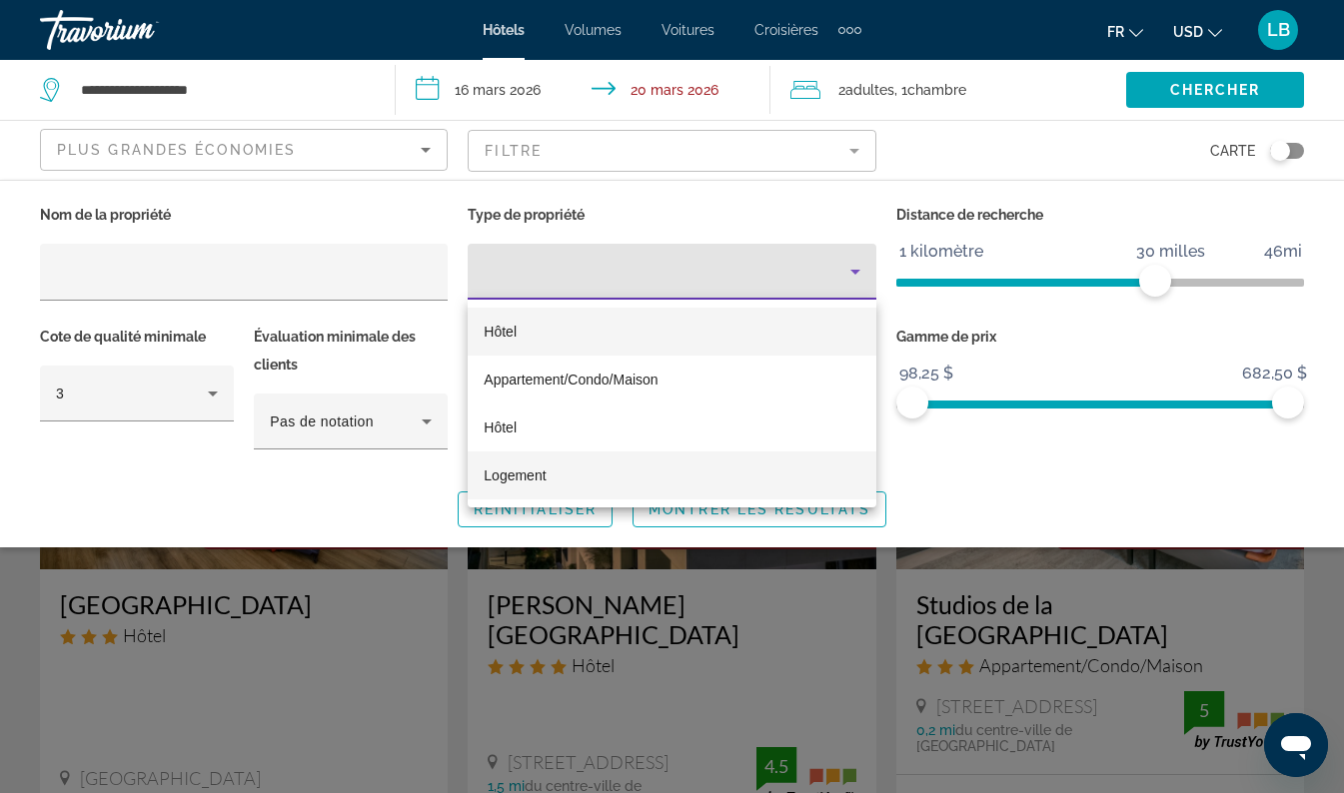
click at [538, 488] on mat-option "Logement" at bounding box center [672, 476] width 408 height 48
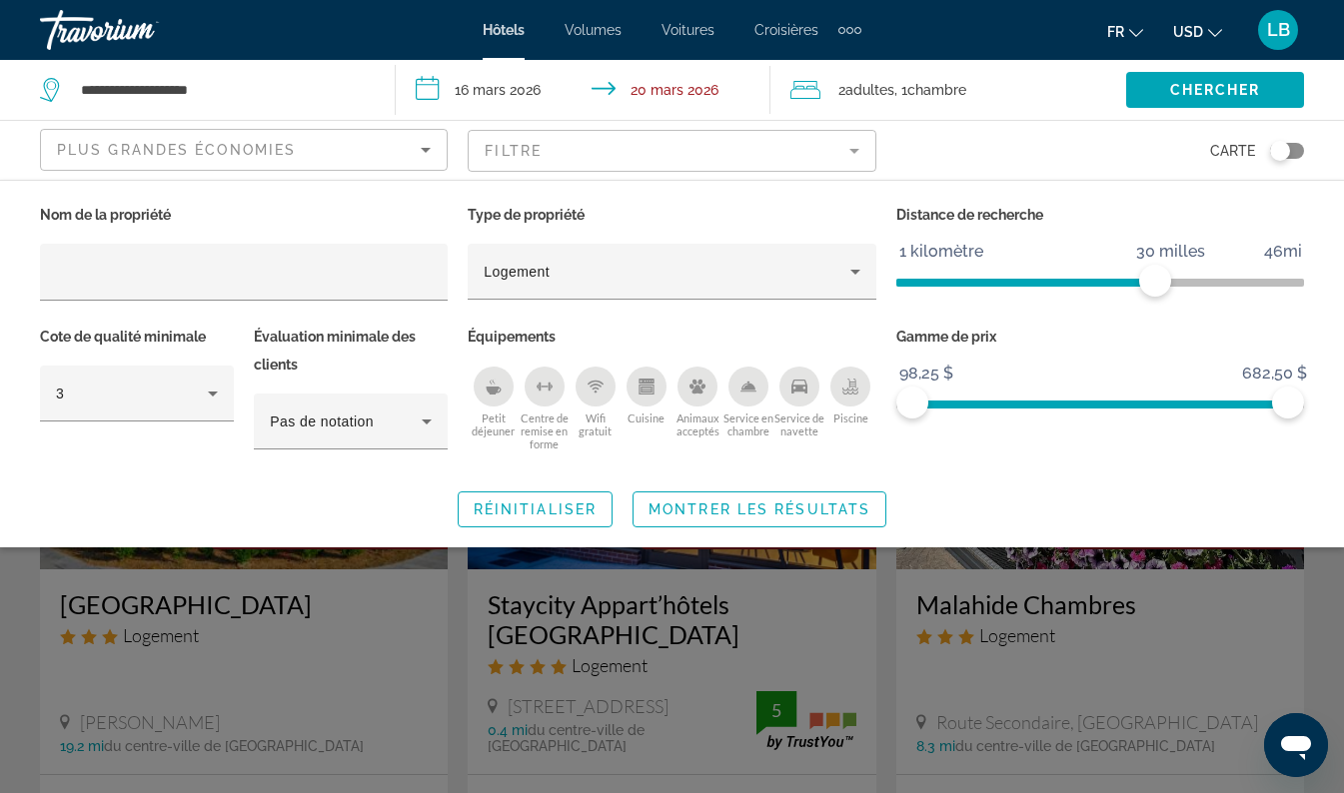
click at [20, 647] on div "Widget de recherche" at bounding box center [672, 547] width 1344 height 494
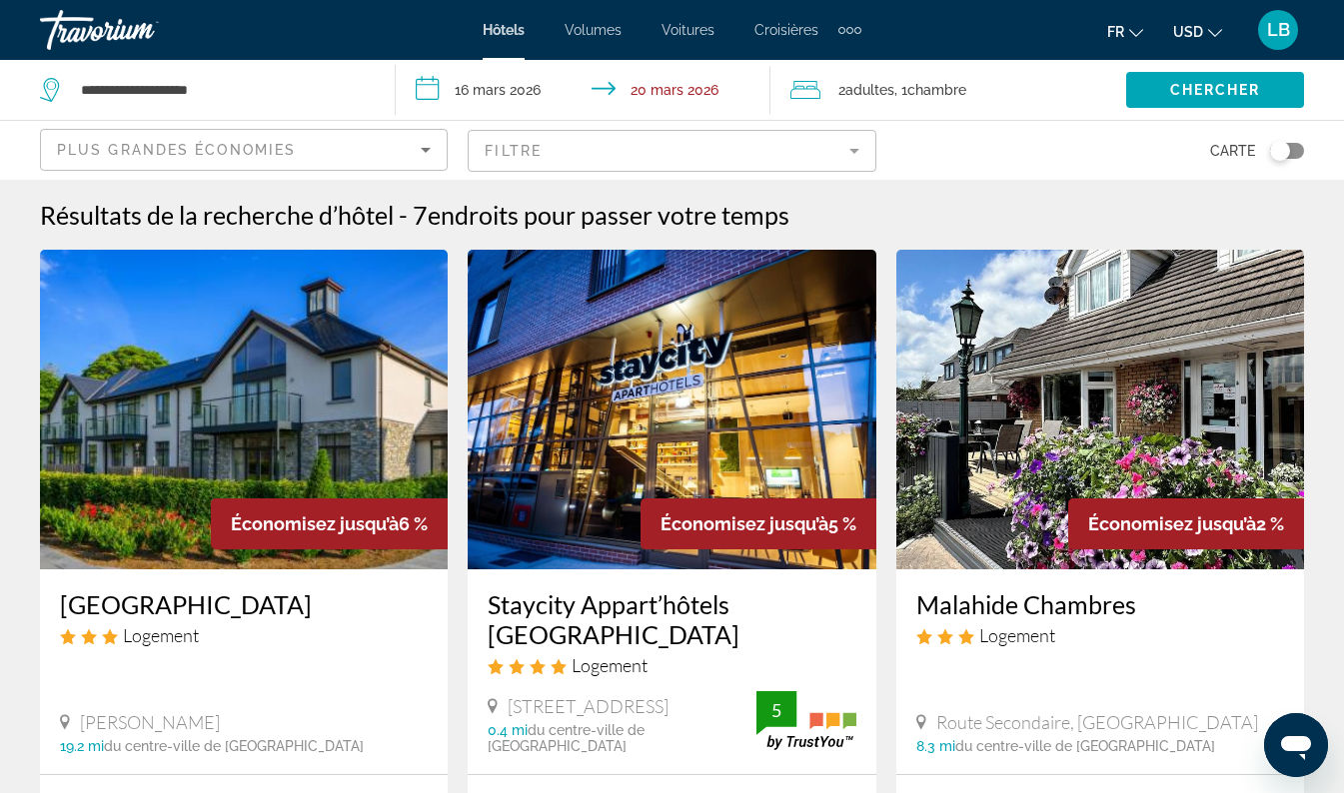
click at [602, 142] on mat-form-field "Filtre" at bounding box center [672, 151] width 408 height 42
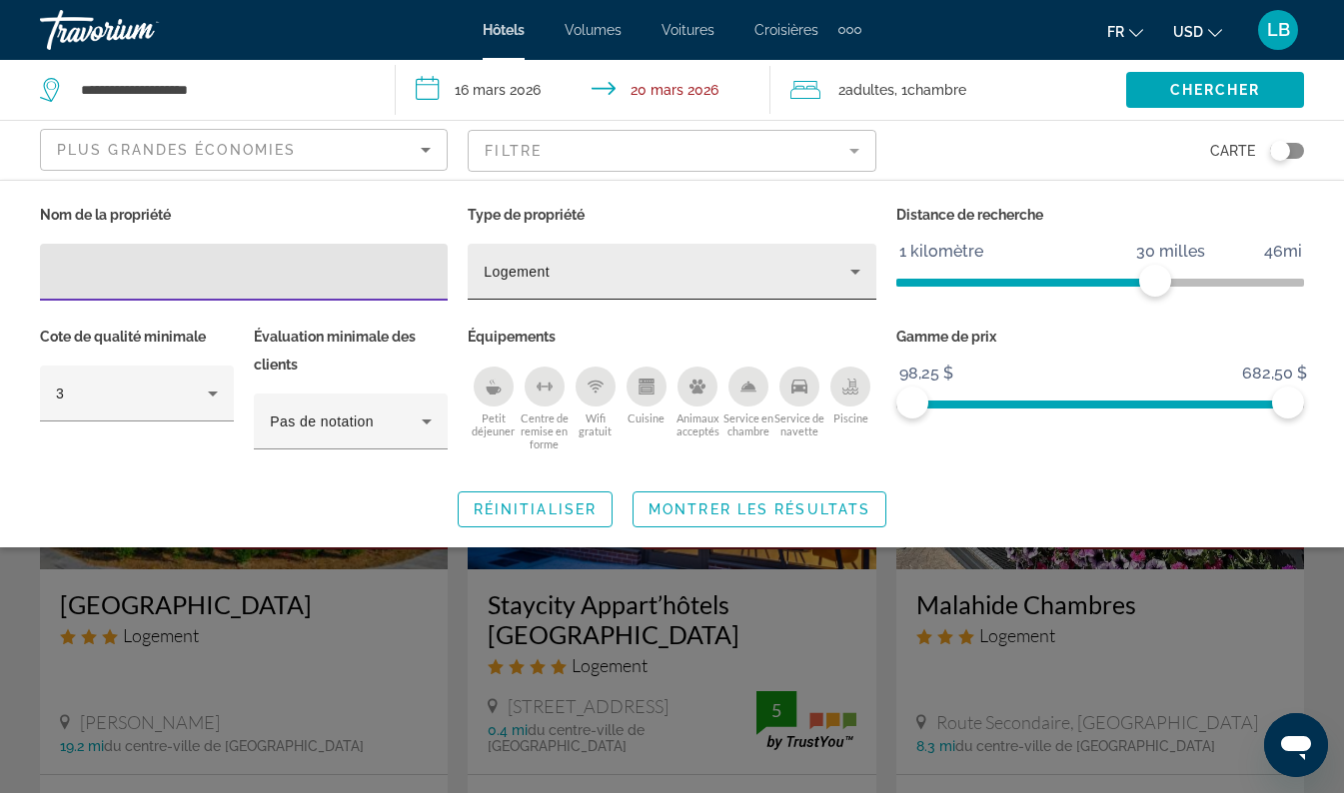
click at [552, 275] on div "Logement" at bounding box center [667, 272] width 366 height 24
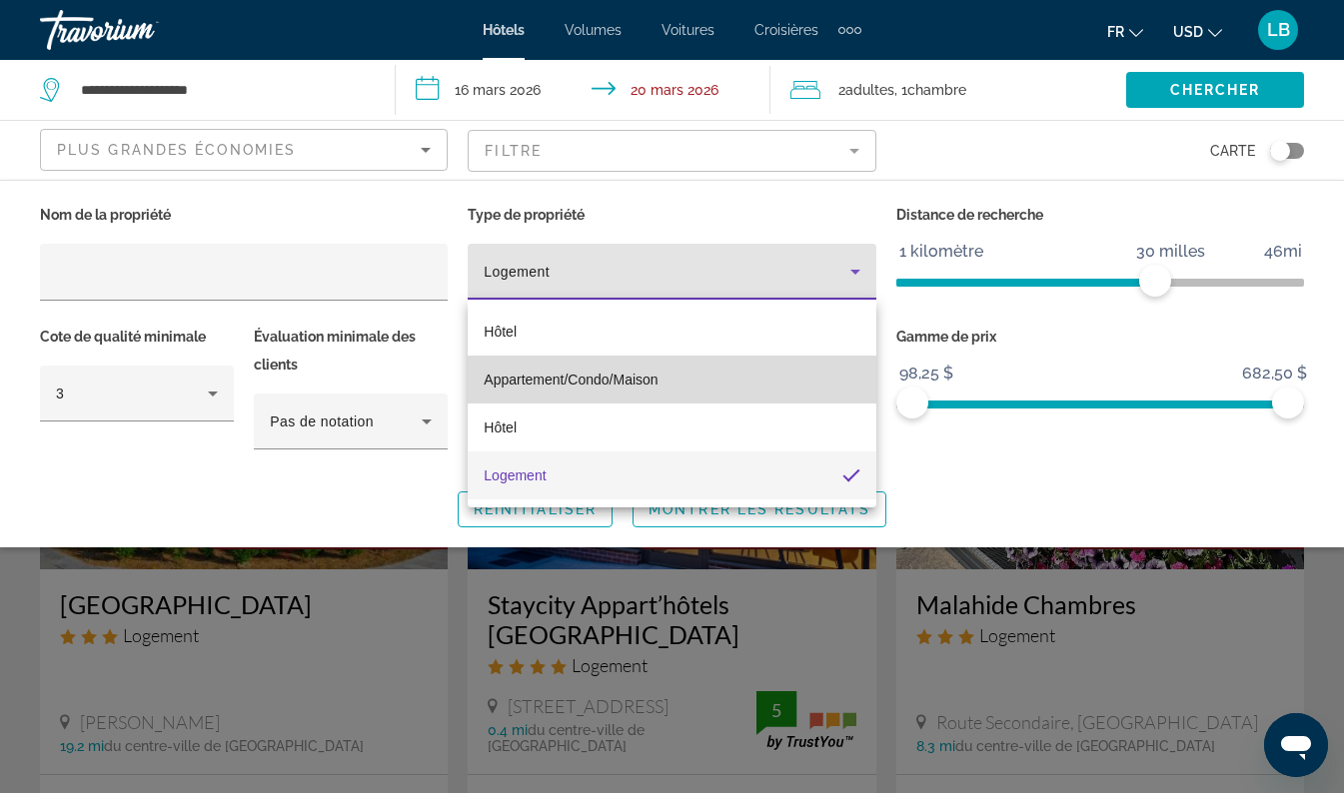
click at [538, 382] on span "Appartement/Condo/Maison" at bounding box center [571, 380] width 174 height 16
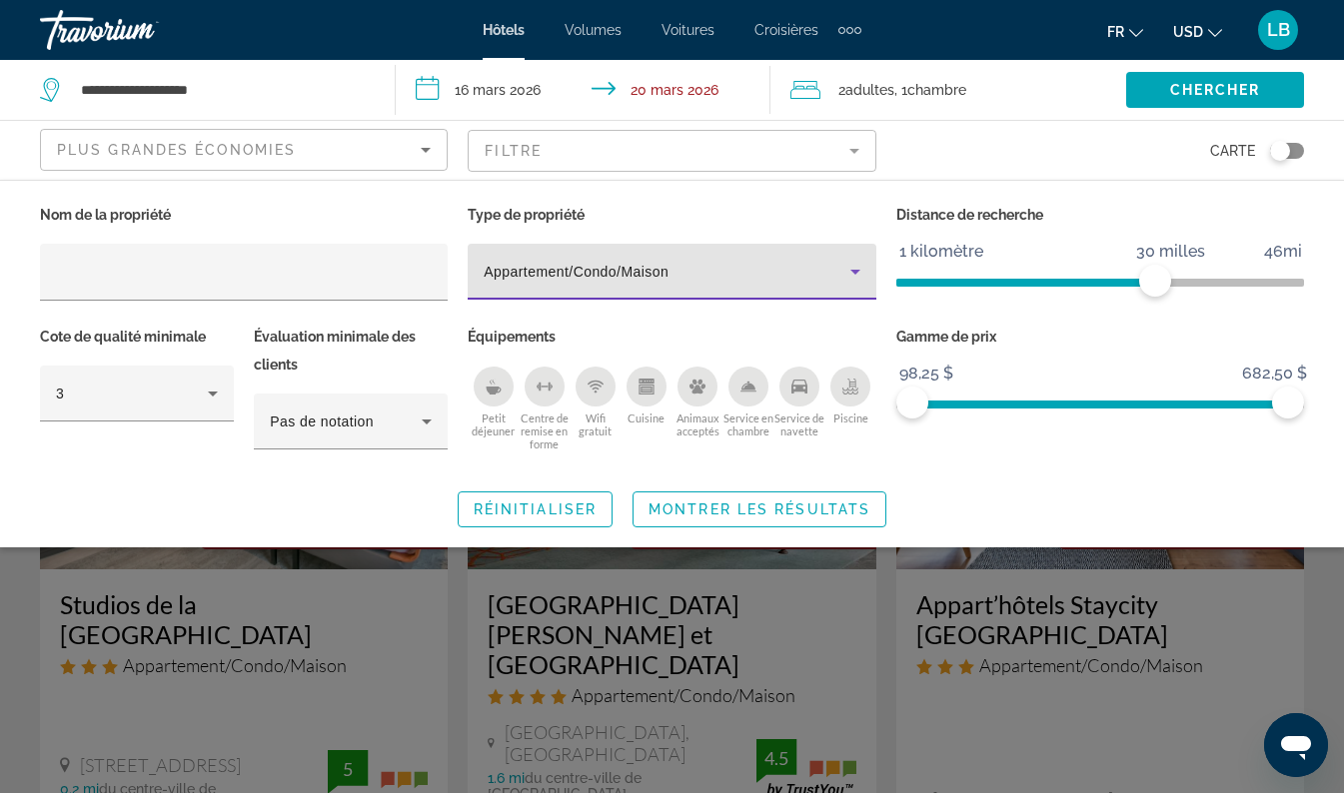
click at [81, 658] on div "Widget de recherche" at bounding box center [672, 547] width 1344 height 494
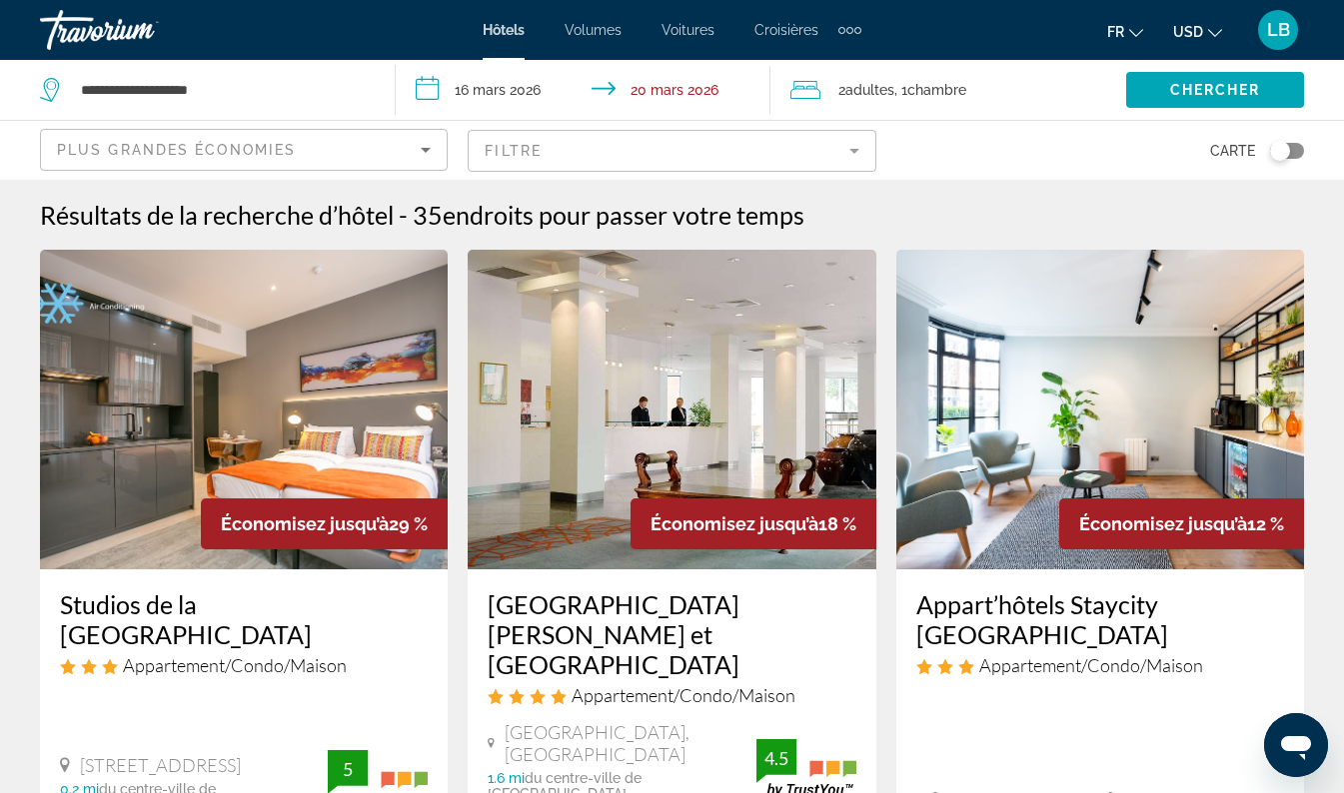
click at [547, 160] on mat-form-field "Filtre" at bounding box center [672, 151] width 408 height 42
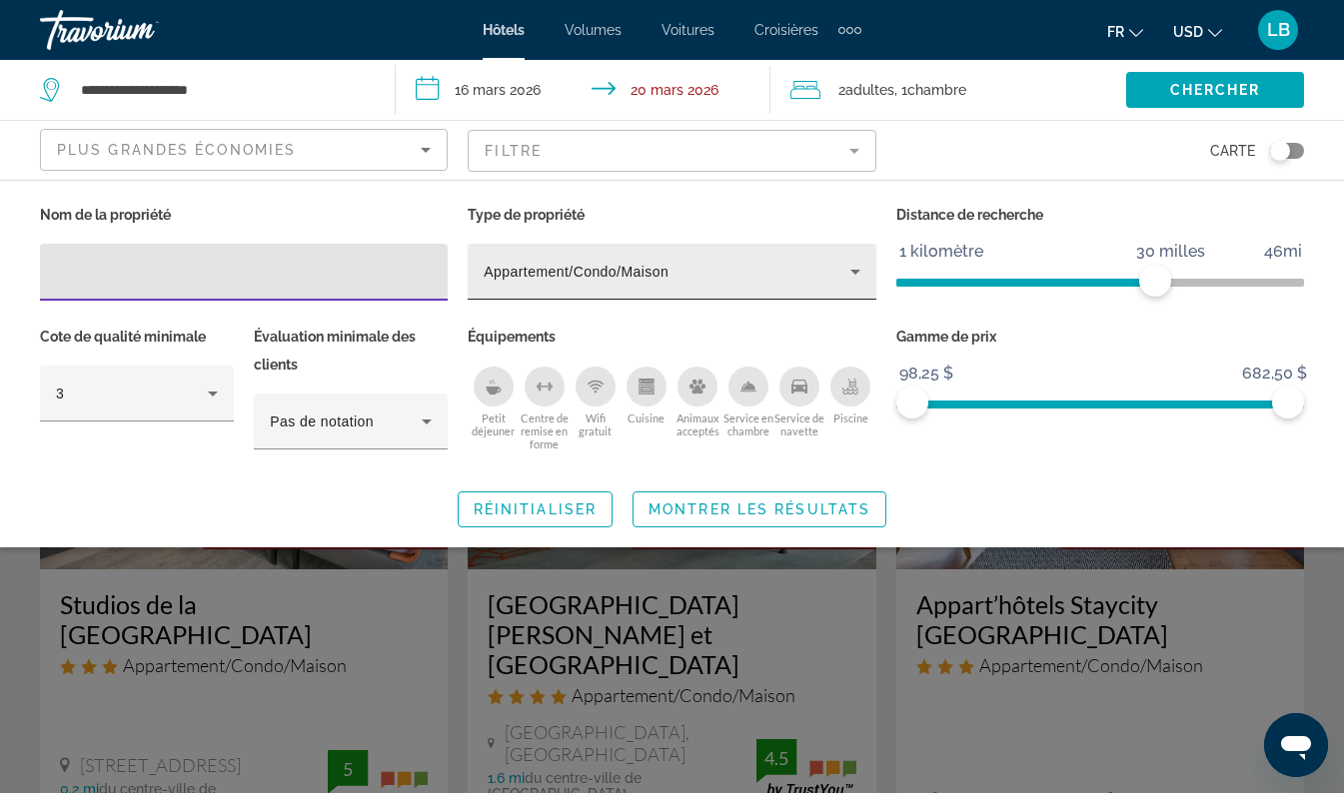
click at [553, 276] on span "Appartement/Condo/Maison" at bounding box center [576, 272] width 185 height 16
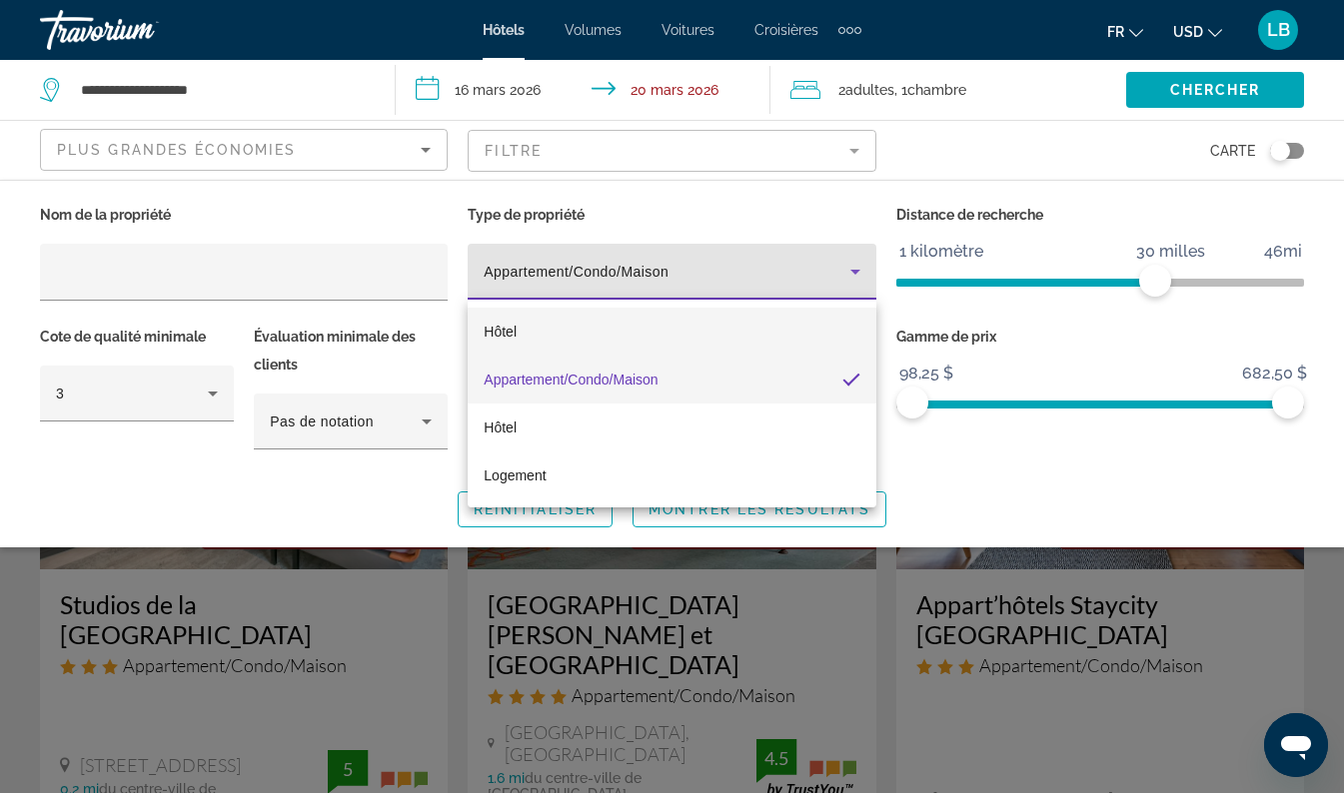
click at [535, 344] on mat-option "Hôtel" at bounding box center [672, 332] width 408 height 48
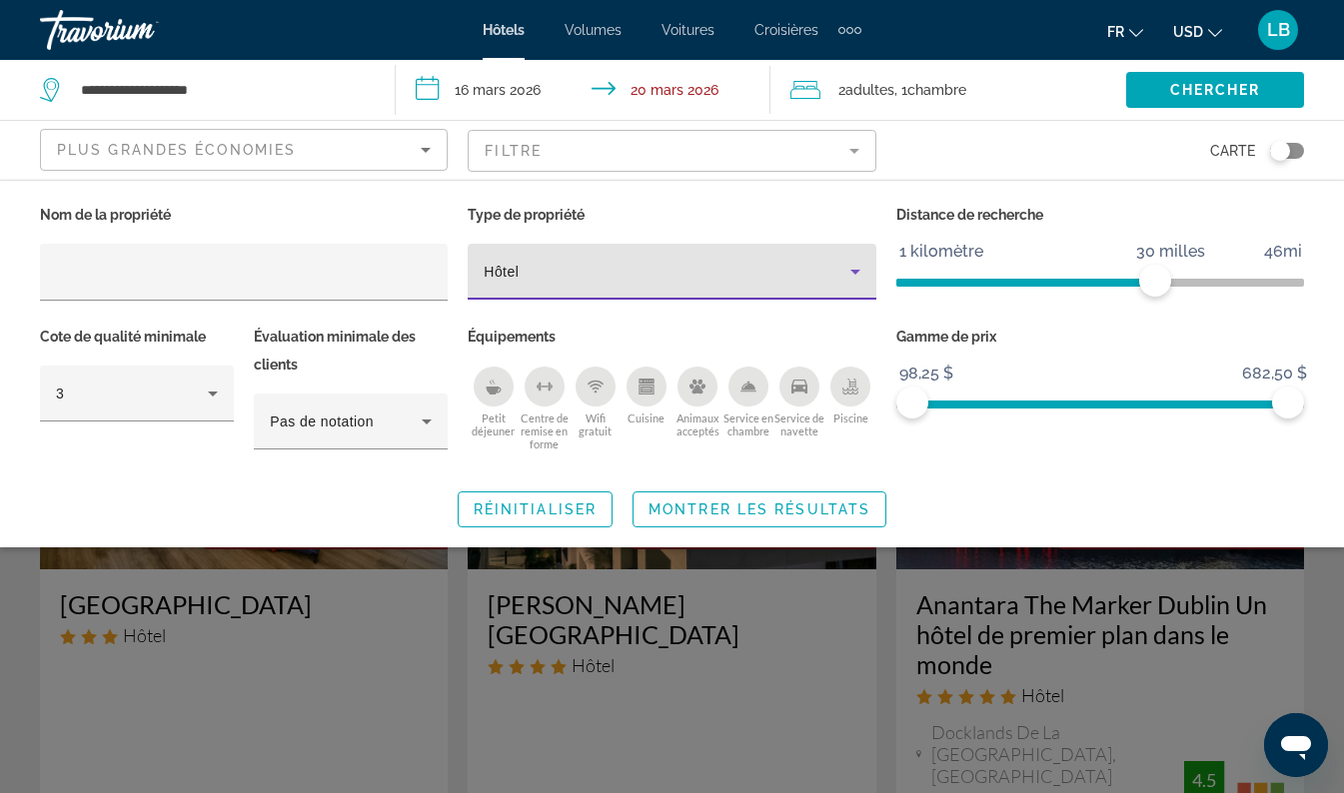
click at [30, 606] on div "Widget de recherche" at bounding box center [672, 547] width 1344 height 494
